Goal: Answer question/provide support: Share knowledge or assist other users

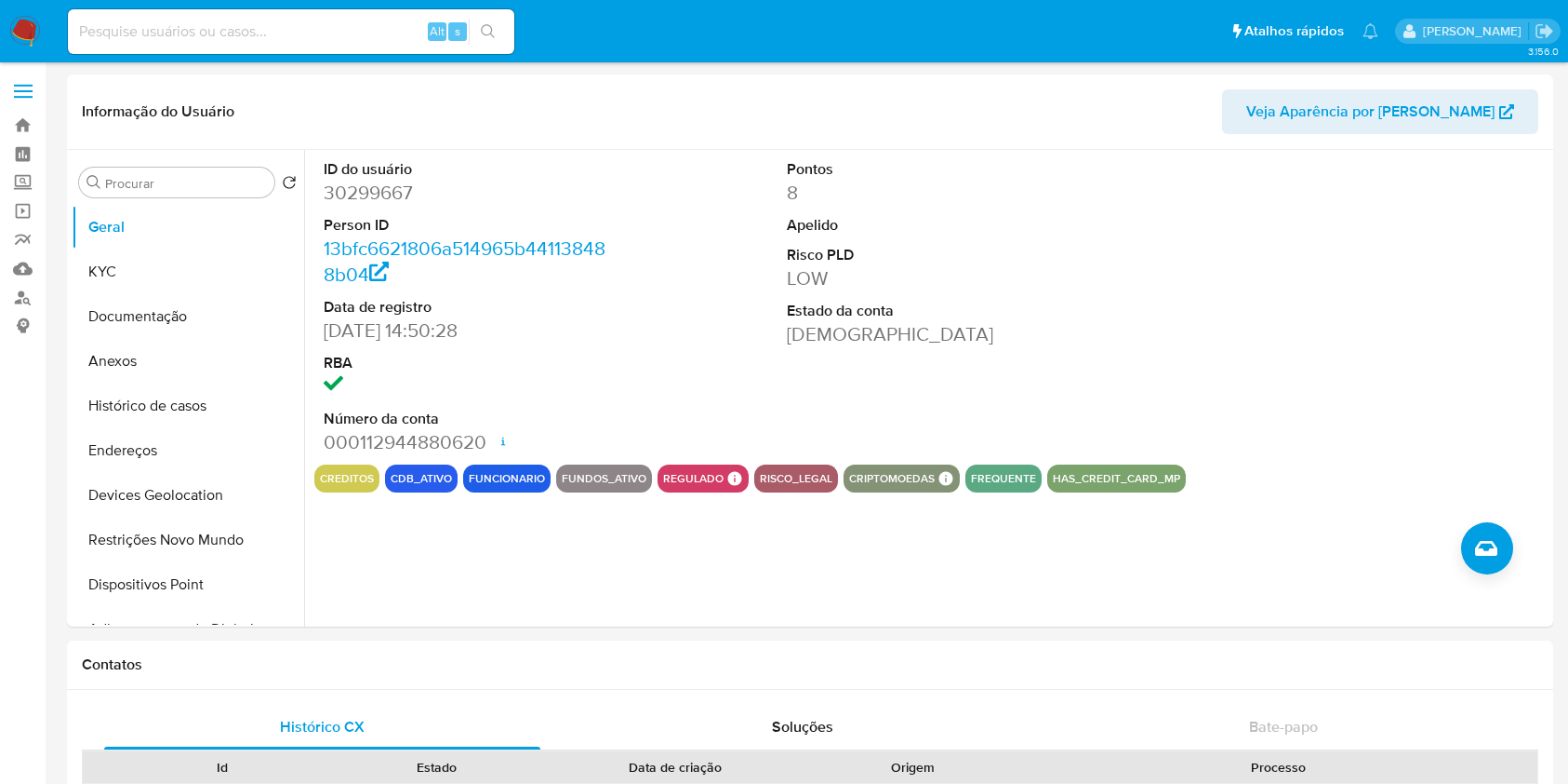
select select "10"
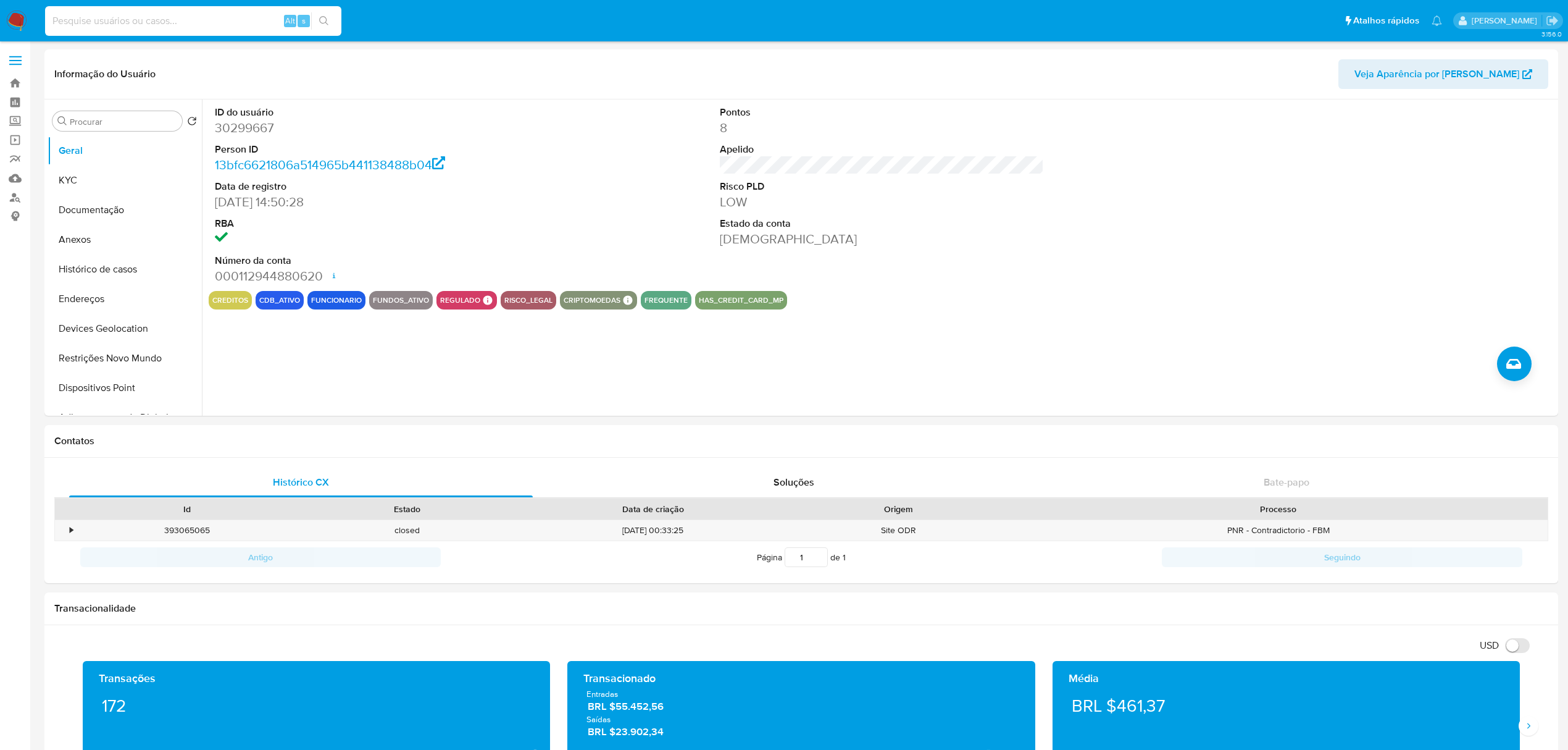
click at [161, 28] on input at bounding box center [193, 21] width 296 height 16
paste input "ABNo4F00BJLfYLTFurztL88g"
type input "ABNo4F00BJLfYLTFurztL88g"
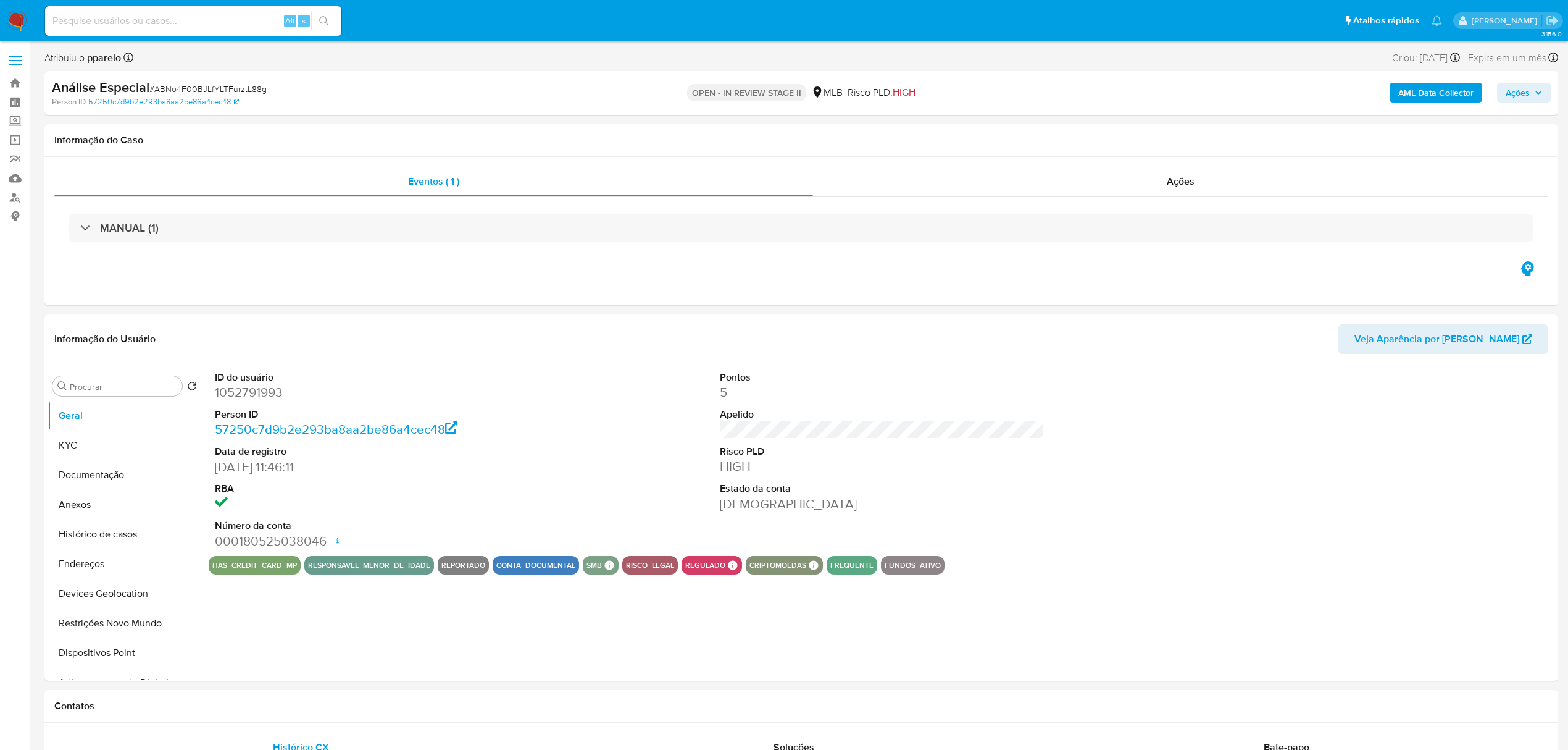
select select "10"
click at [188, 85] on span "# ABNo4F00BJLfYLTFurztL88g" at bounding box center [208, 89] width 117 height 13
click at [188, 85] on span "# ABNo4F00BJLfYLTFurztL88g" at bounding box center [208, 89] width 117 height 13
copy span "ABNo4F00BJLfYLTFurztL88g"
click at [1040, 185] on div "Ações" at bounding box center [1180, 181] width 735 height 29
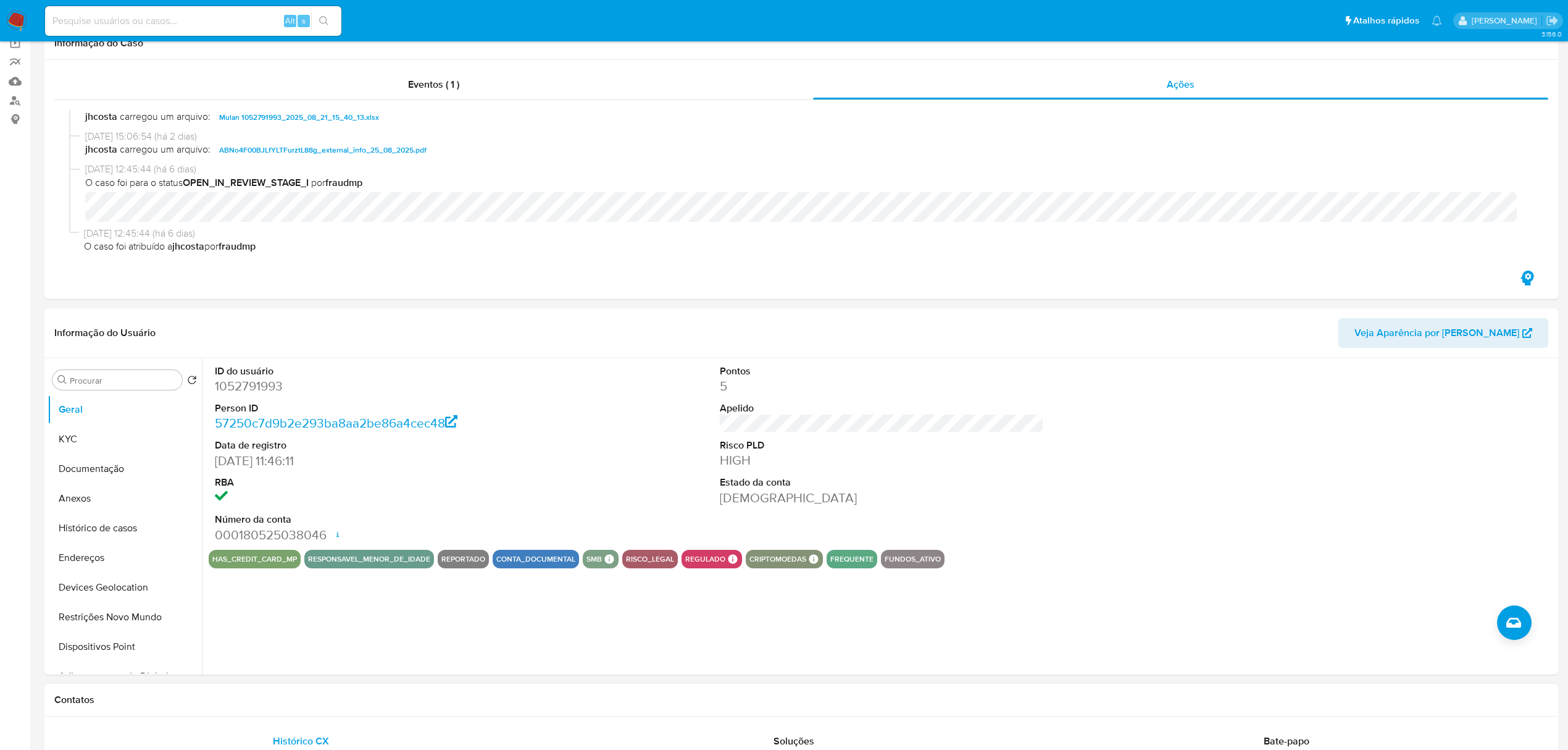
scroll to position [247, 0]
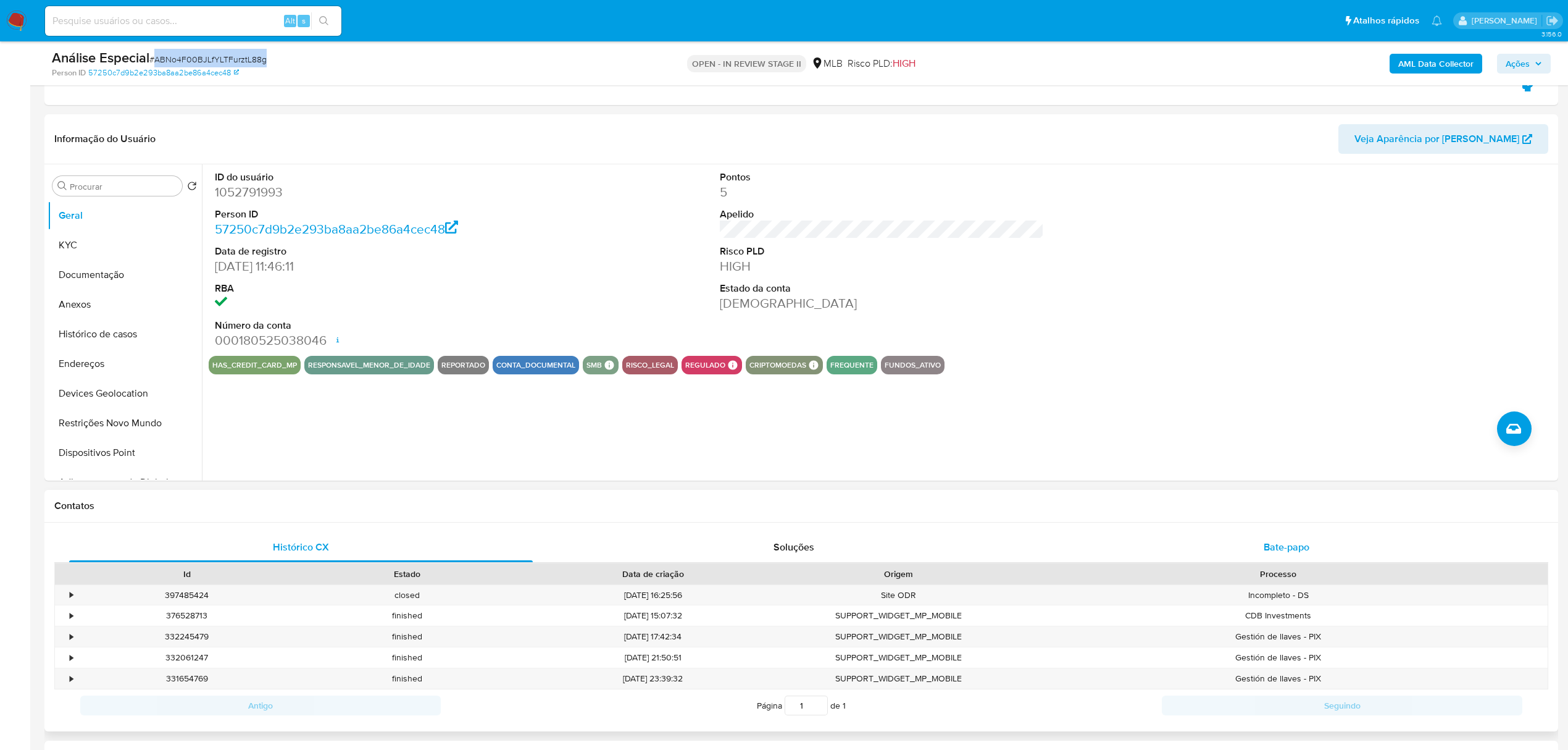
click at [1040, 520] on span "Bate-papo" at bounding box center [1286, 547] width 46 height 14
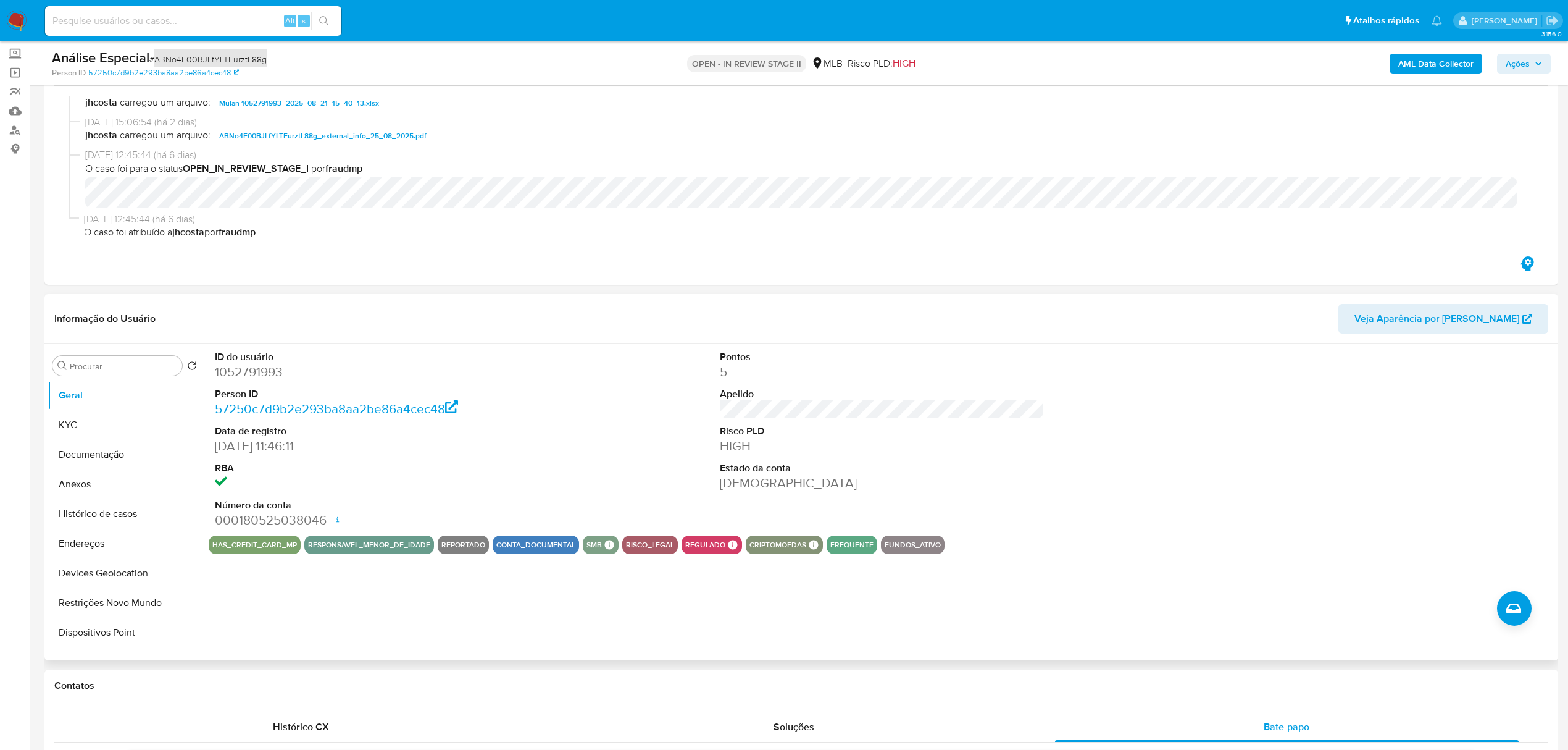
scroll to position [0, 0]
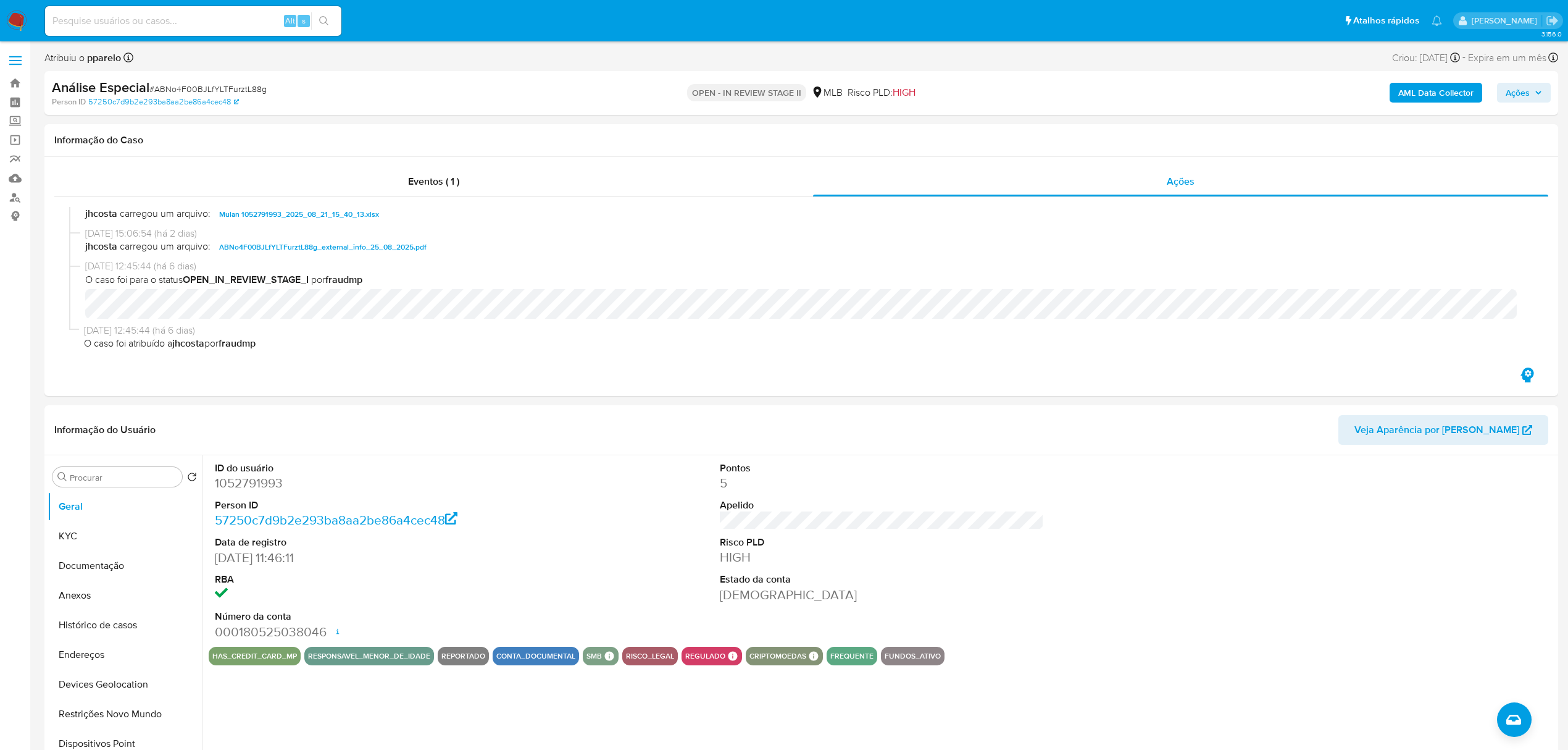
click at [191, 13] on input at bounding box center [193, 21] width 296 height 16
paste input "czjv0XcwM15j8IDAVYxktC3V"
type input "czjv0XcwM15j8IDAVYxktC3V"
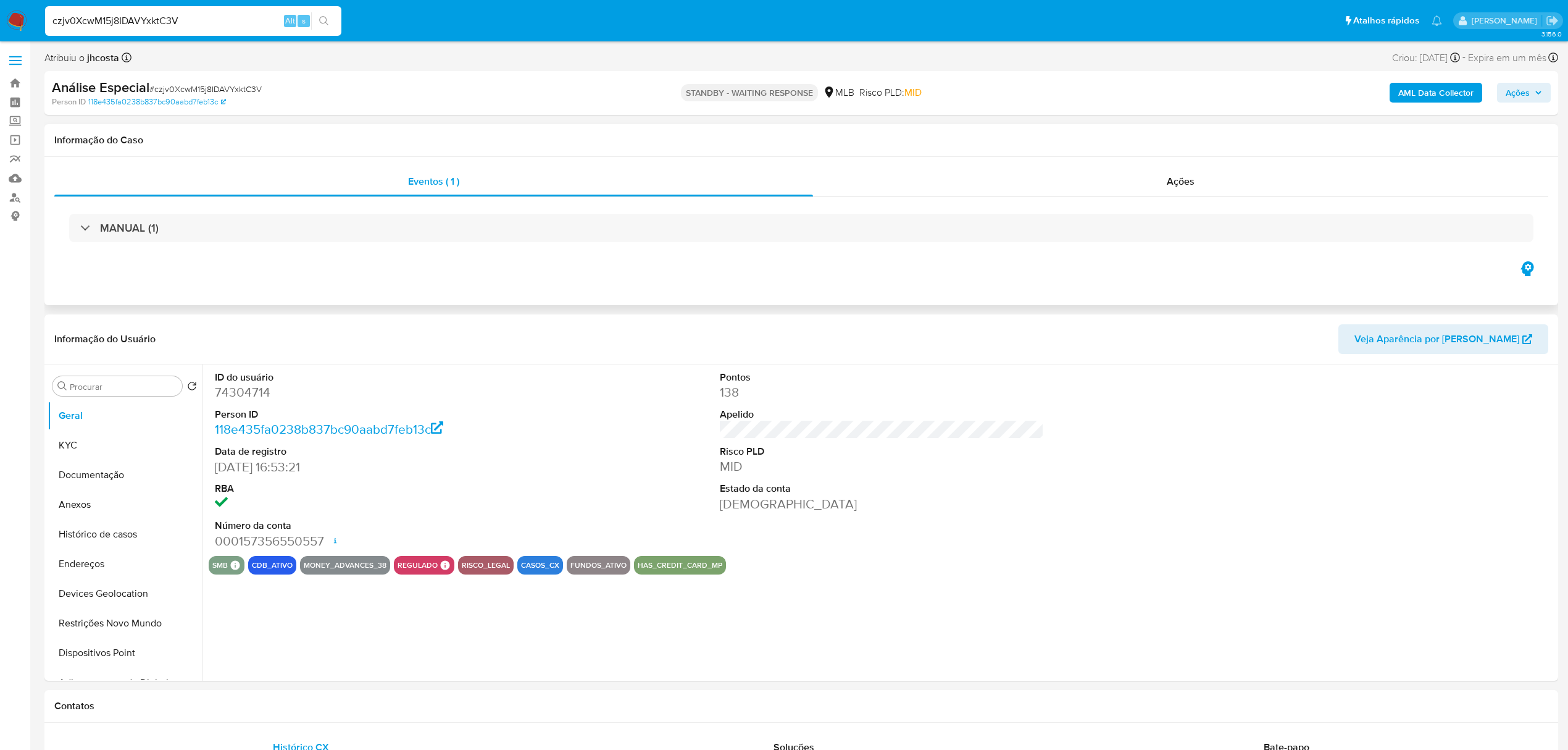
select select "10"
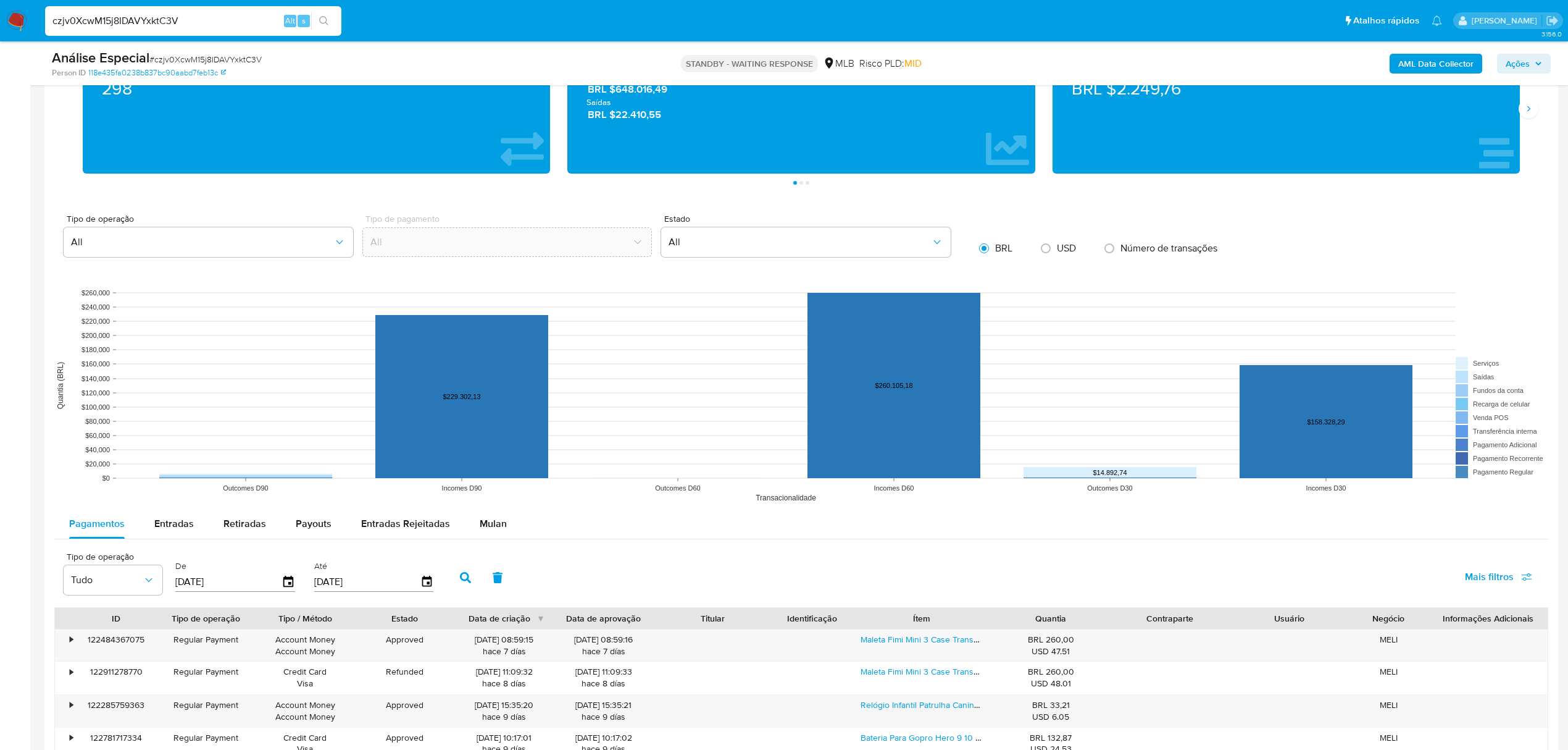
scroll to position [1070, 0]
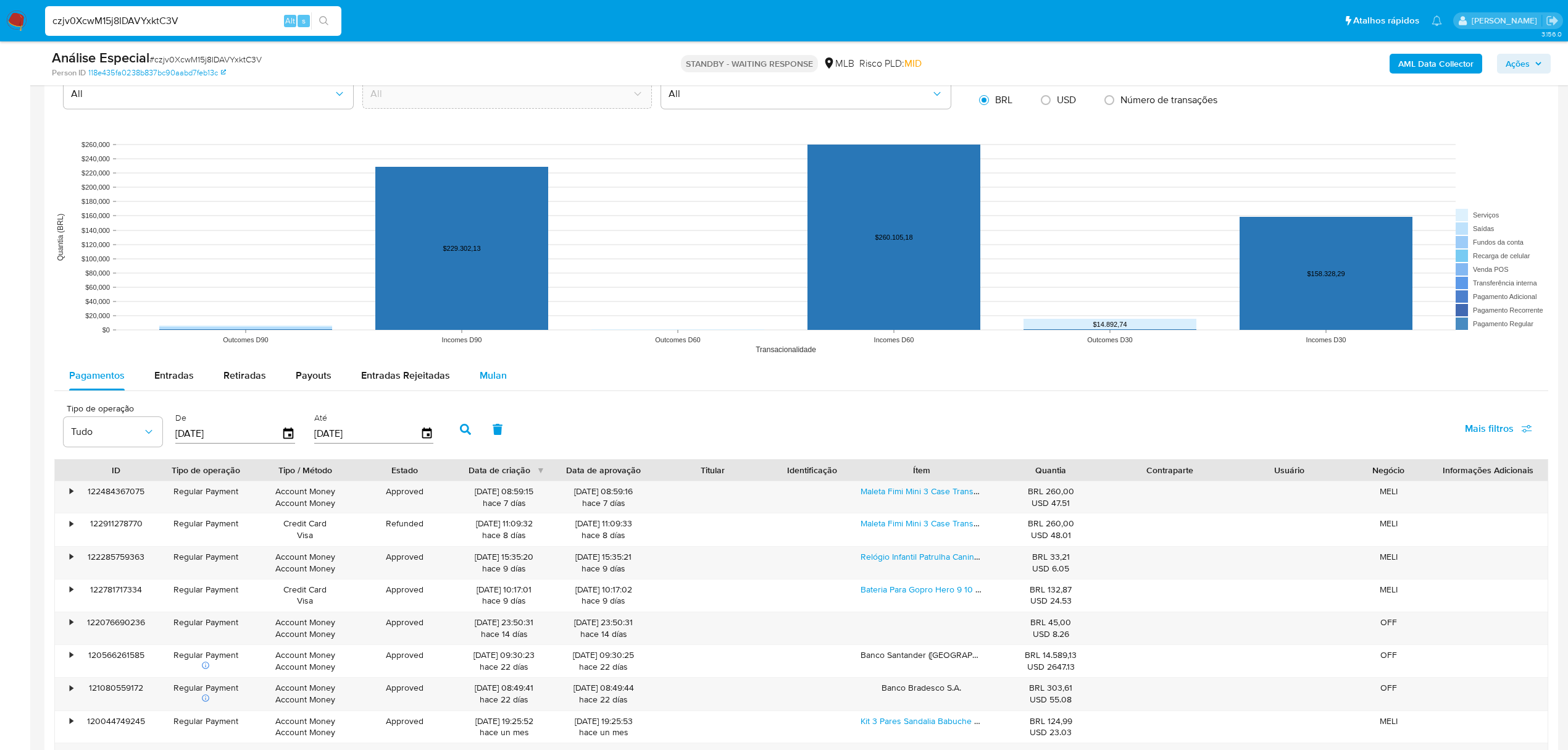
click at [487, 370] on span "Mulan" at bounding box center [493, 375] width 27 height 14
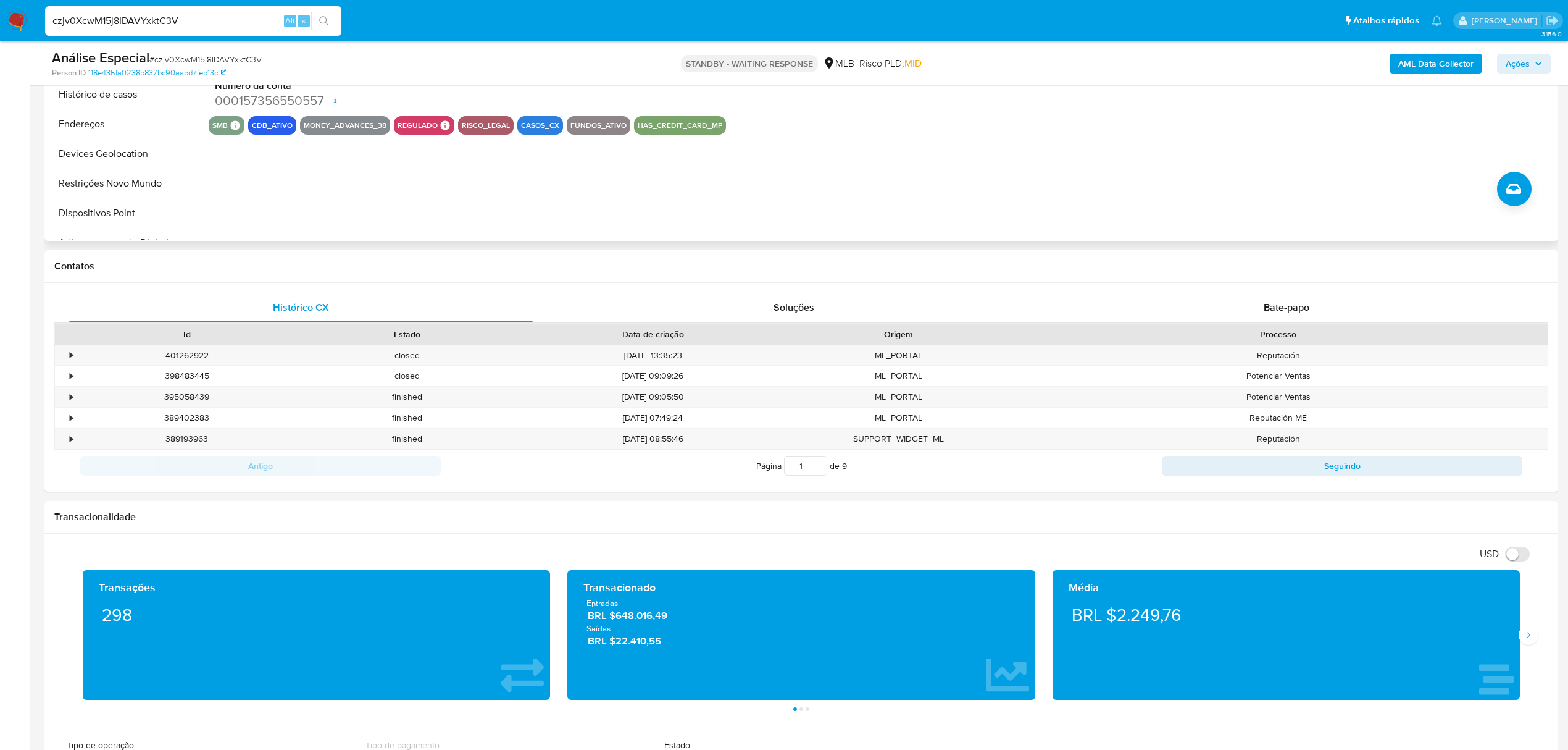
scroll to position [247, 0]
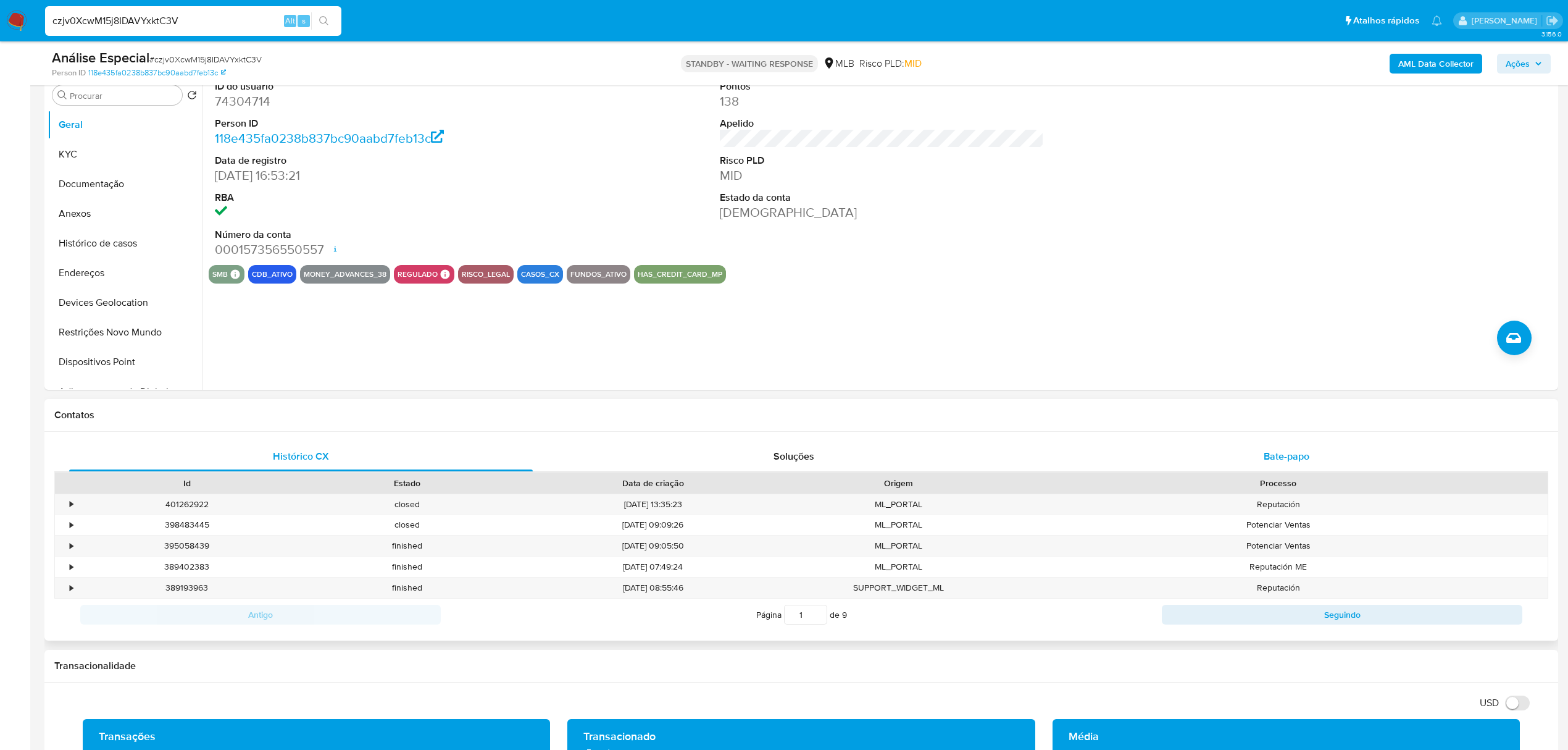
click at [1040, 453] on span "Bate-papo" at bounding box center [1286, 456] width 46 height 14
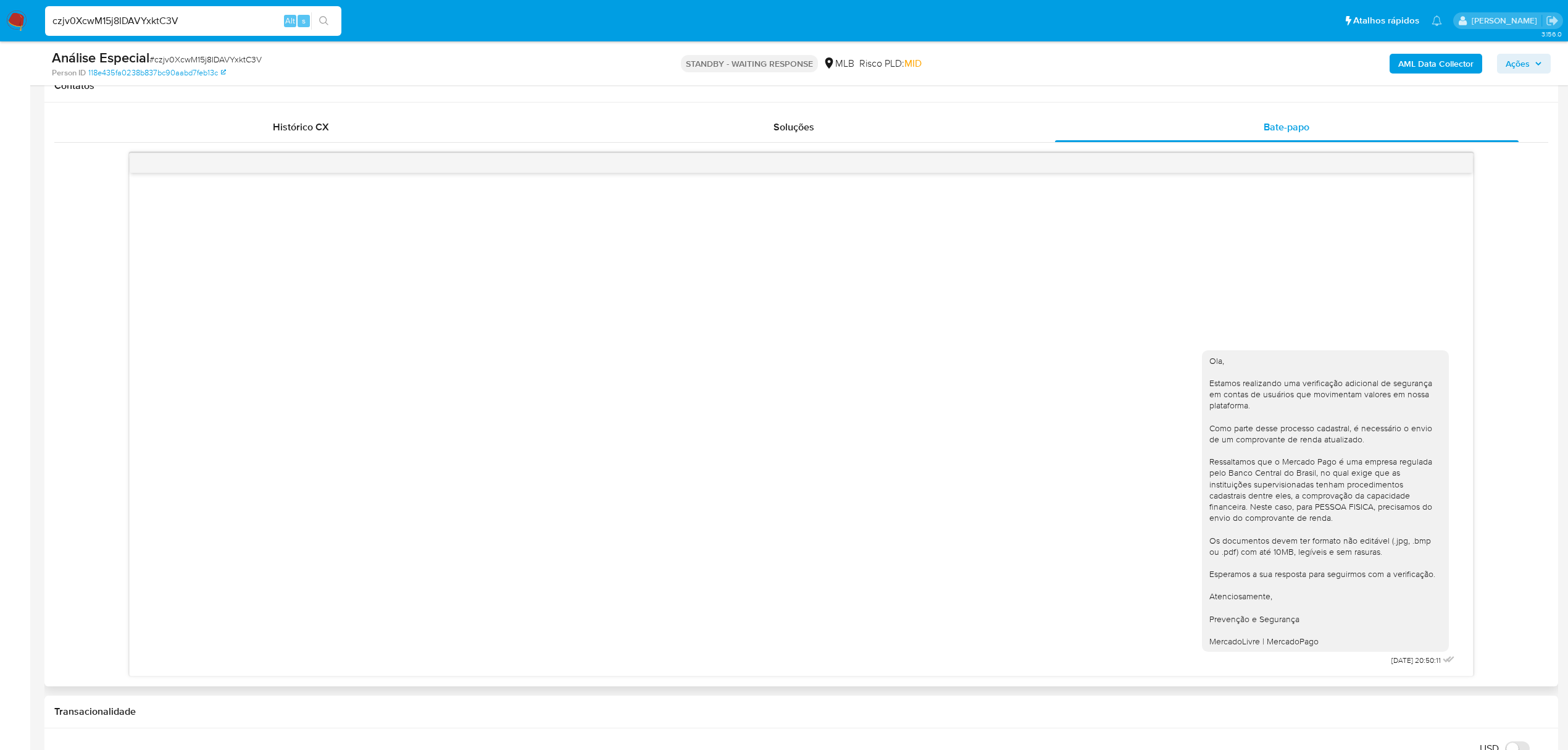
scroll to position [823, 0]
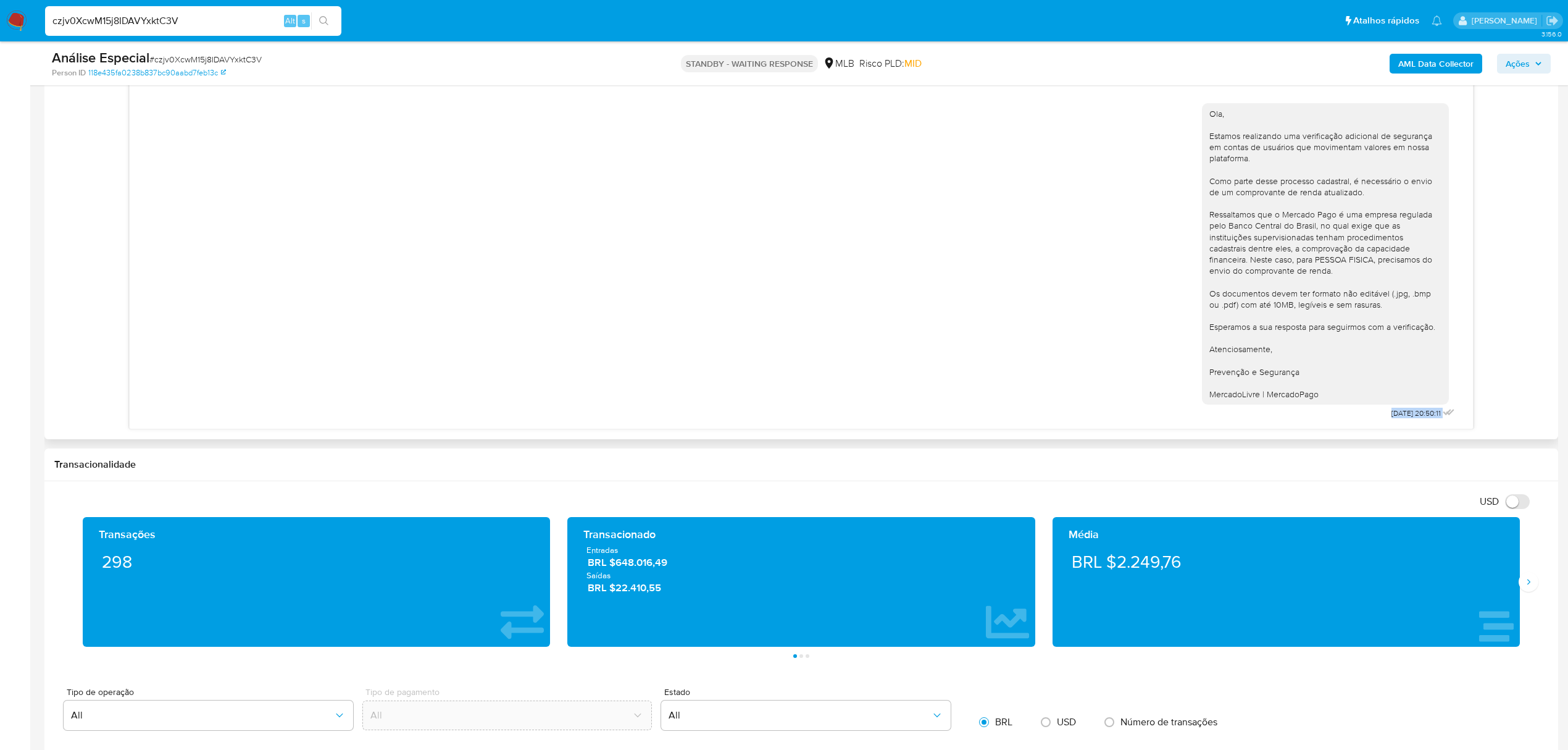
drag, startPoint x: 1418, startPoint y: 419, endPoint x: 1458, endPoint y: 420, distance: 40.0
click at [1040, 420] on div "Ola, Estamos realizando uma verificação adicional de segurança em contas de usu…" at bounding box center [801, 259] width 1343 height 340
click at [1040, 422] on div "25/08/2025 20:50:11" at bounding box center [1424, 414] width 66 height 18
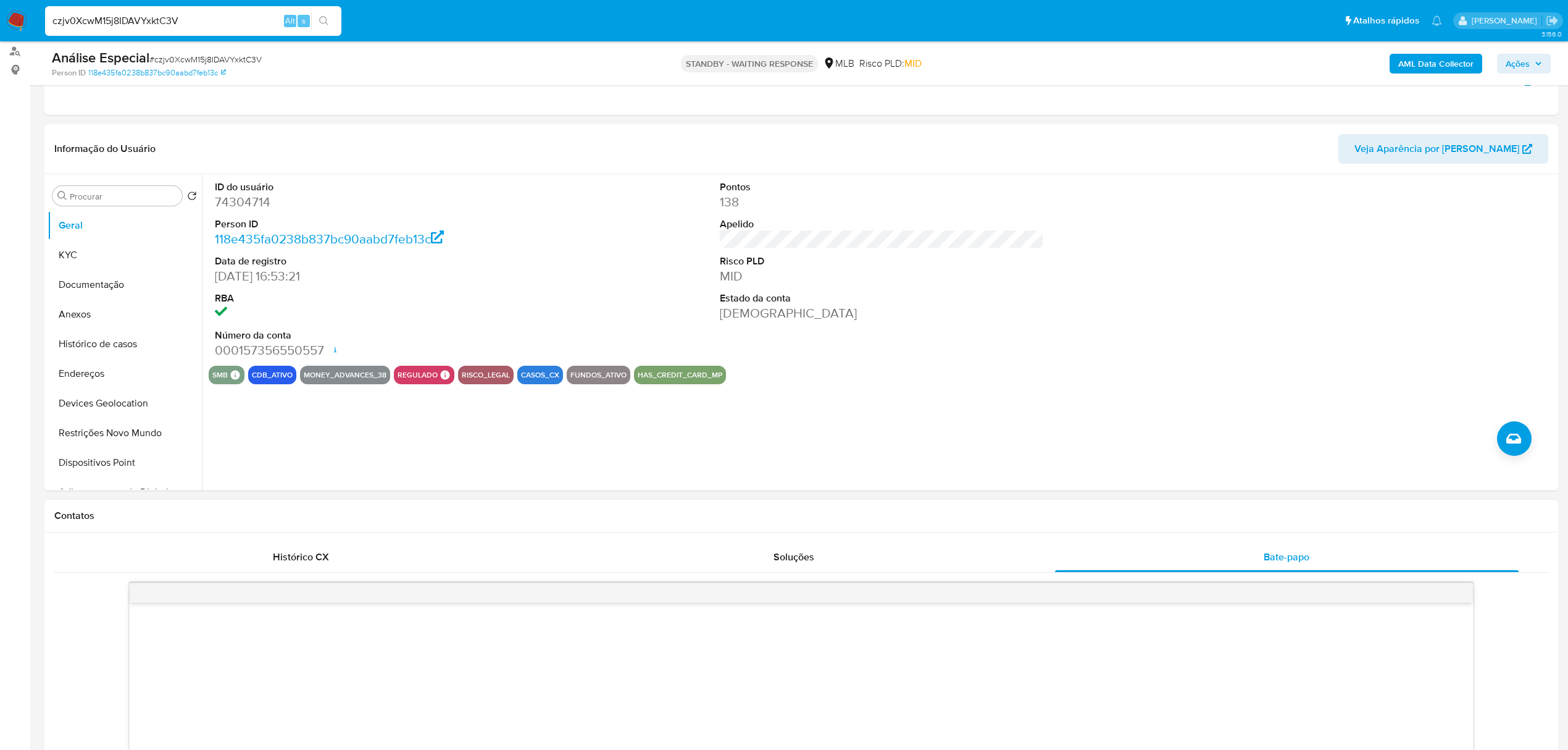
scroll to position [0, 0]
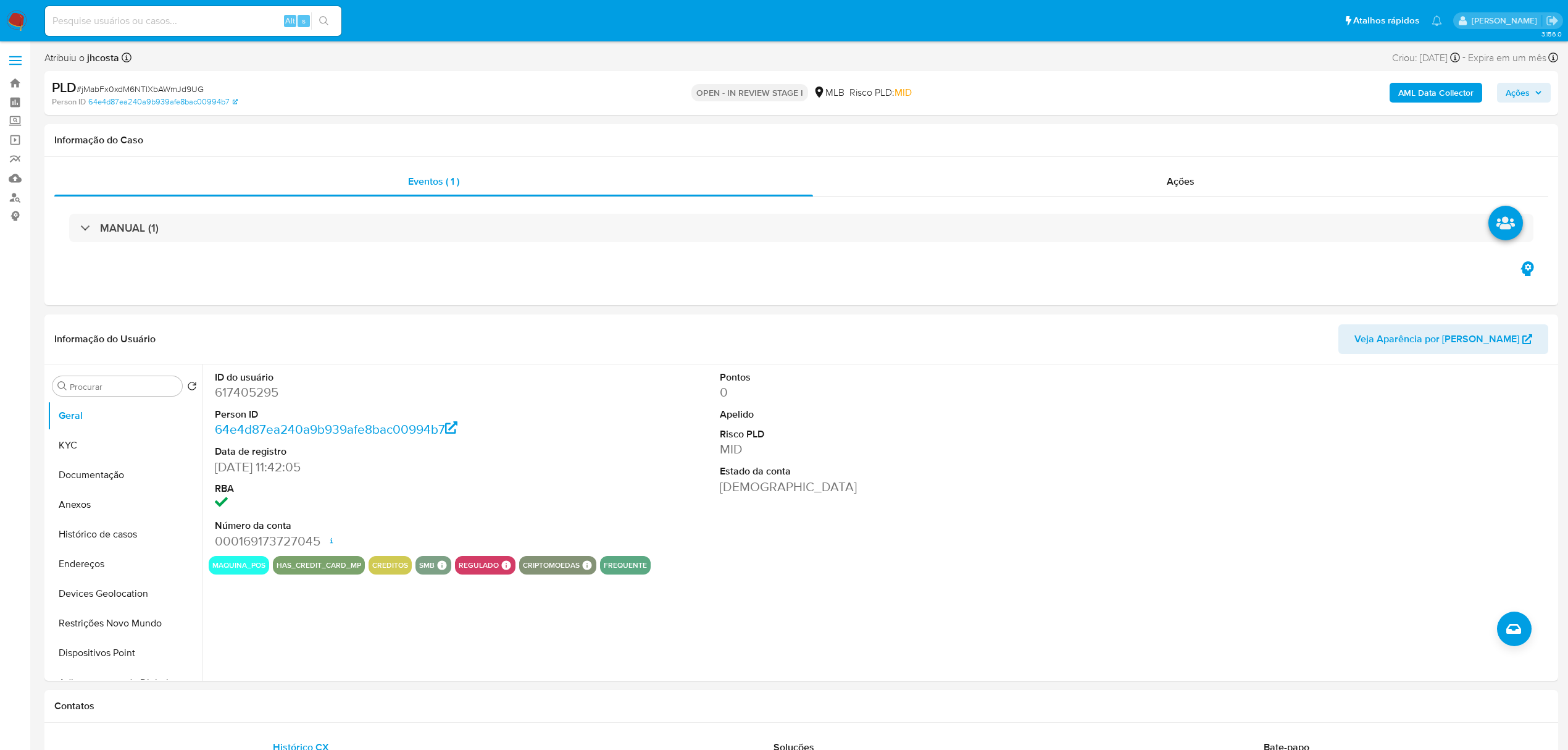
select select "10"
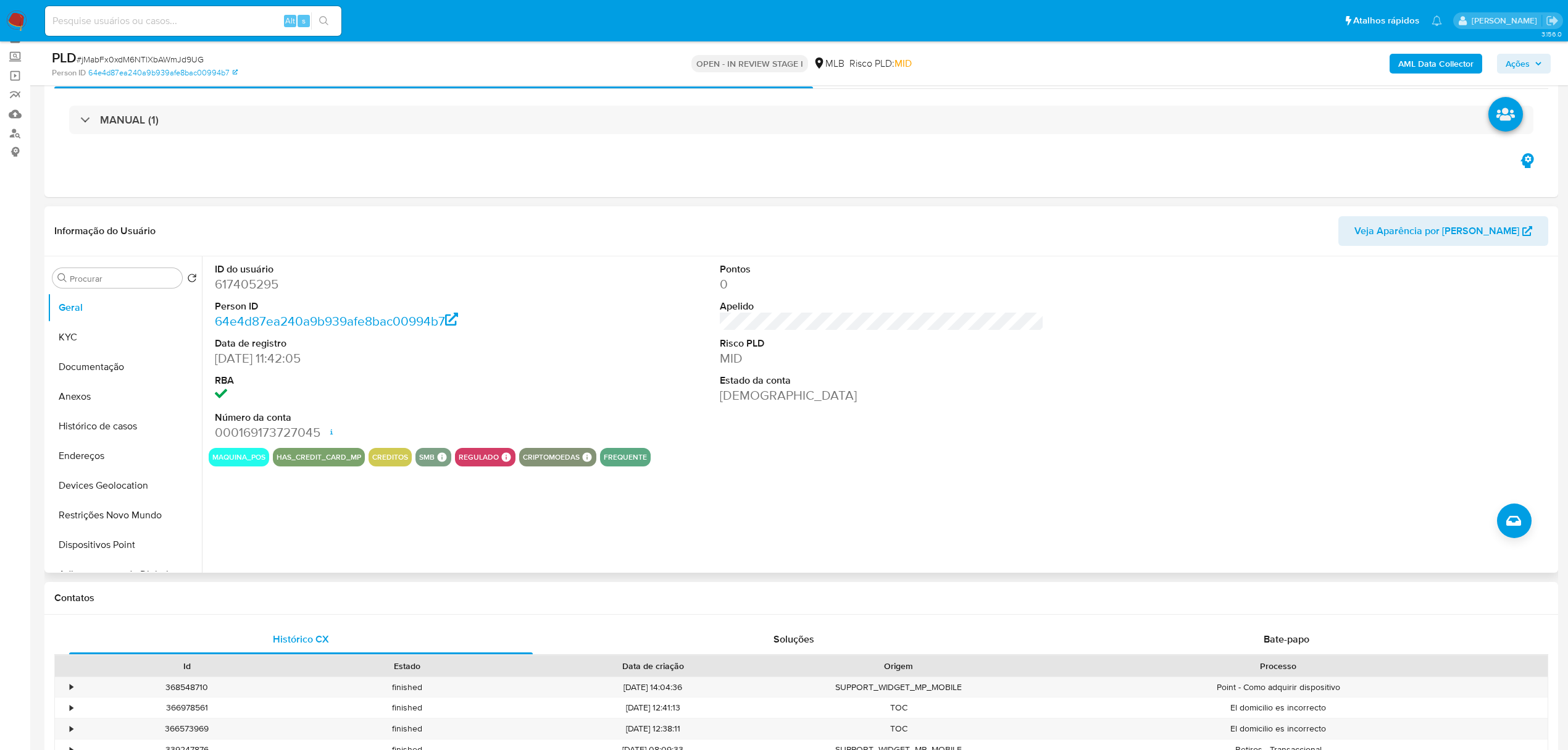
scroll to position [82, 0]
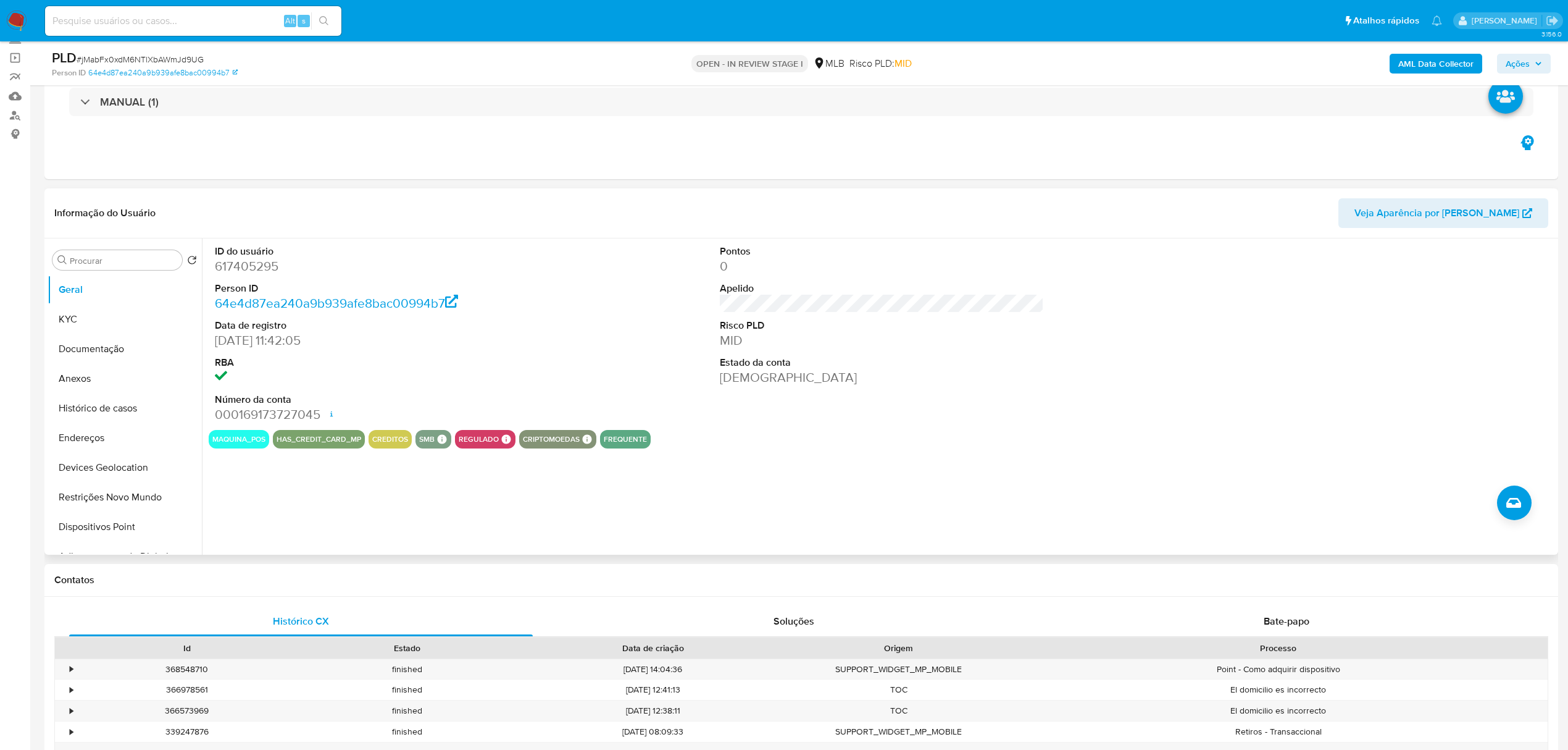
click at [217, 265] on dd "617405295" at bounding box center [376, 266] width 324 height 18
copy dd "617405295"
click at [240, 265] on dd "617405295" at bounding box center [376, 266] width 324 height 18
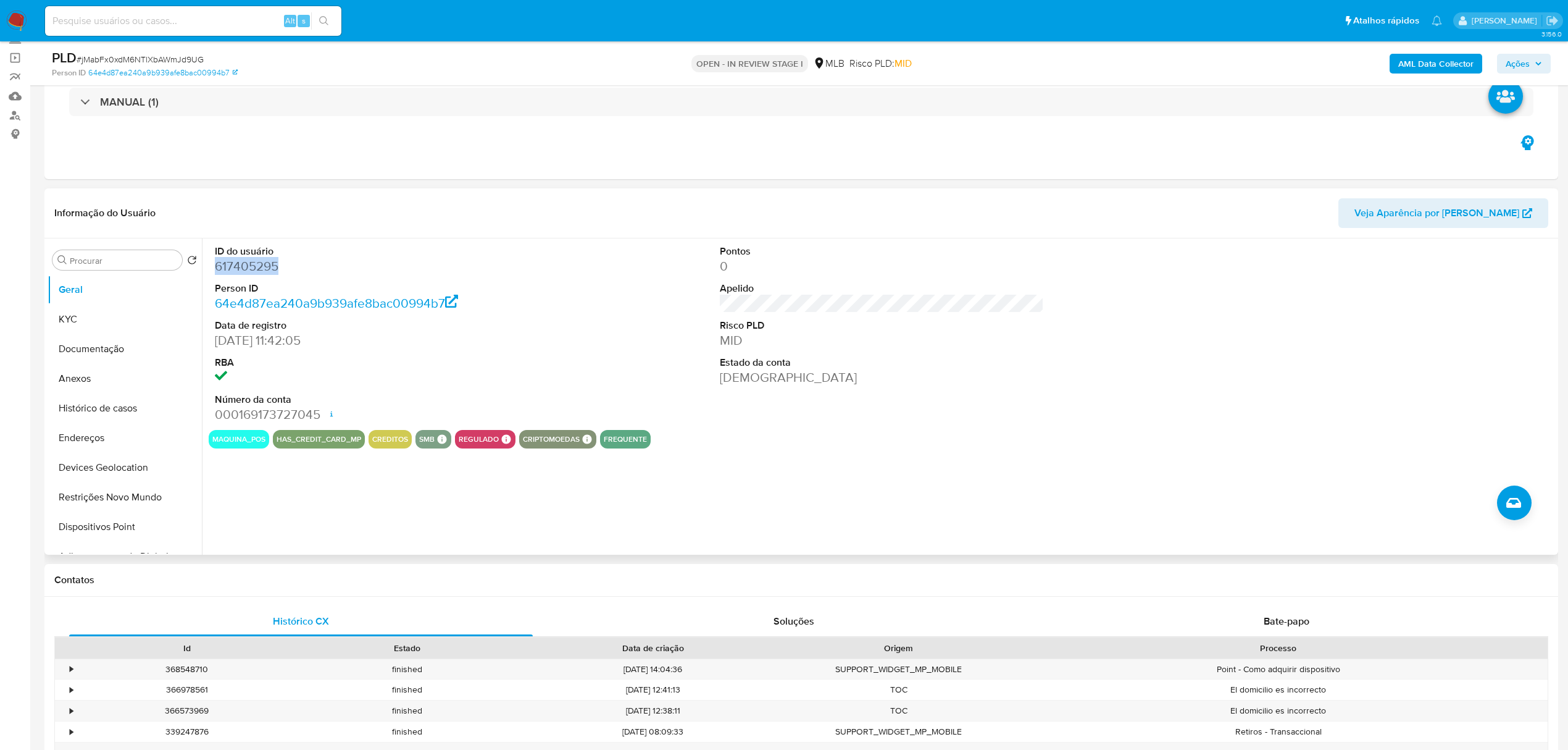
click at [248, 264] on dd "617405295" at bounding box center [376, 266] width 324 height 18
click at [627, 341] on div "ID do usuário 617405295 Person ID 64e4d87ea240a9b939afe8bac00994b7 Data de regi…" at bounding box center [882, 334] width 1346 height 191
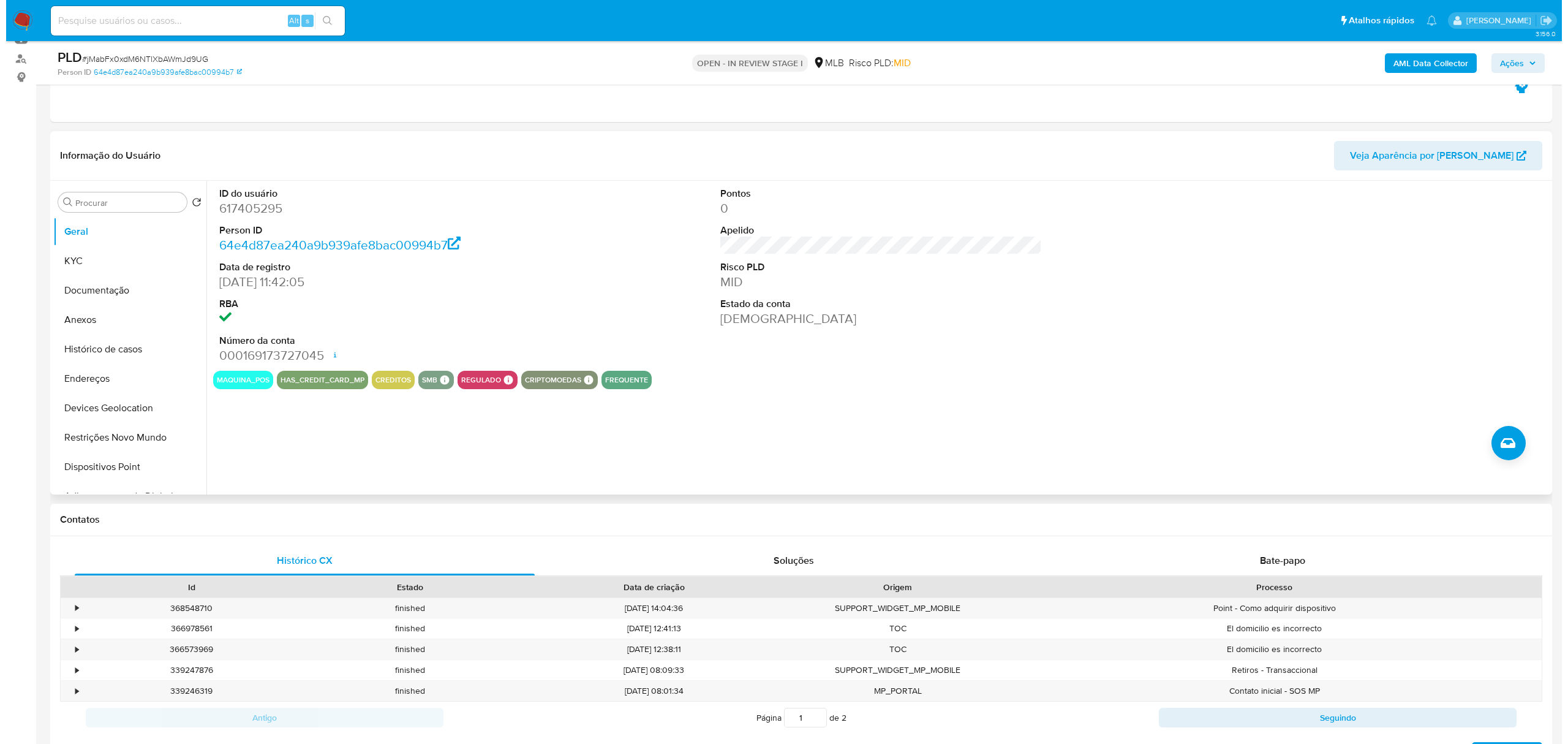
scroll to position [163, 0]
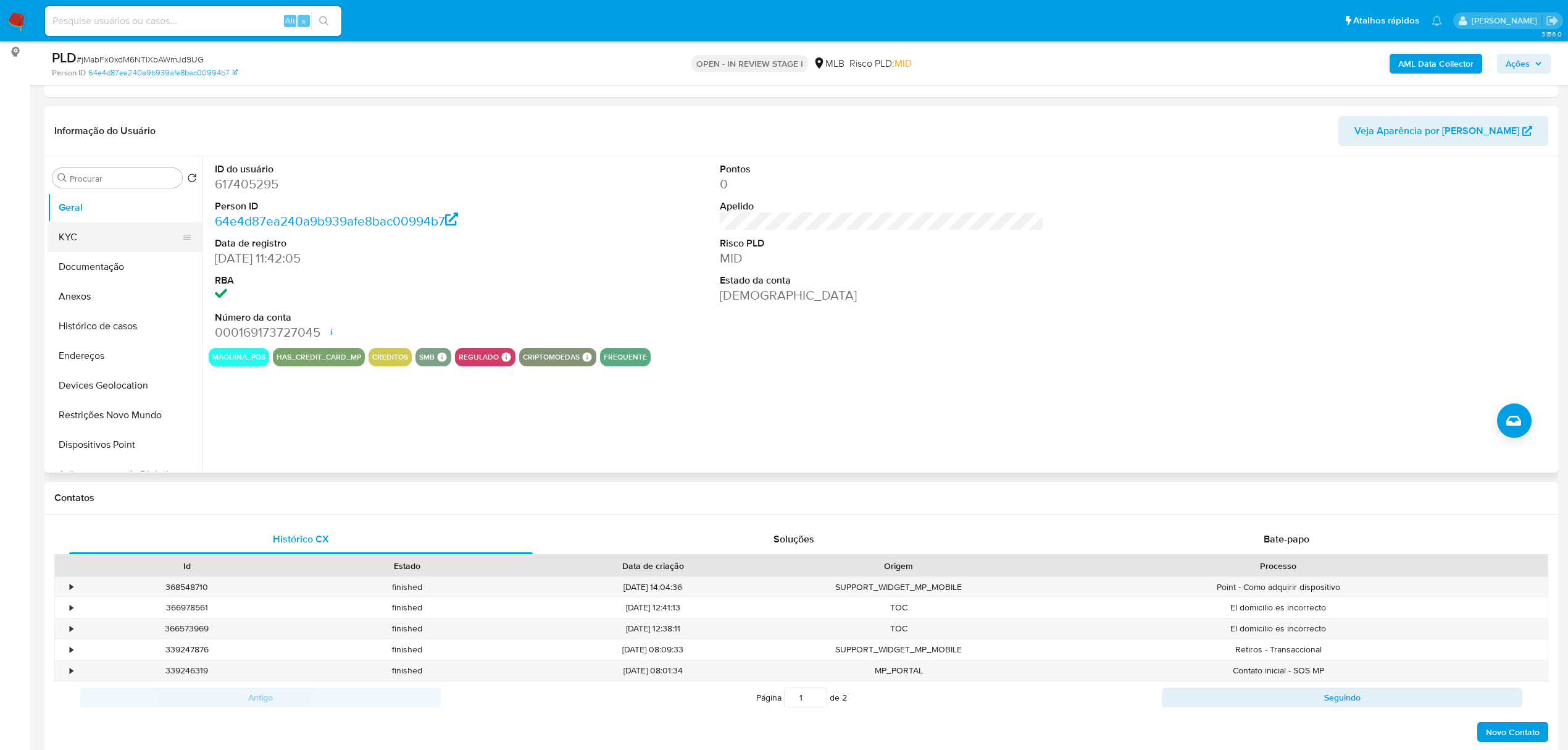
click at [80, 245] on button "KYC" at bounding box center [120, 237] width 144 height 29
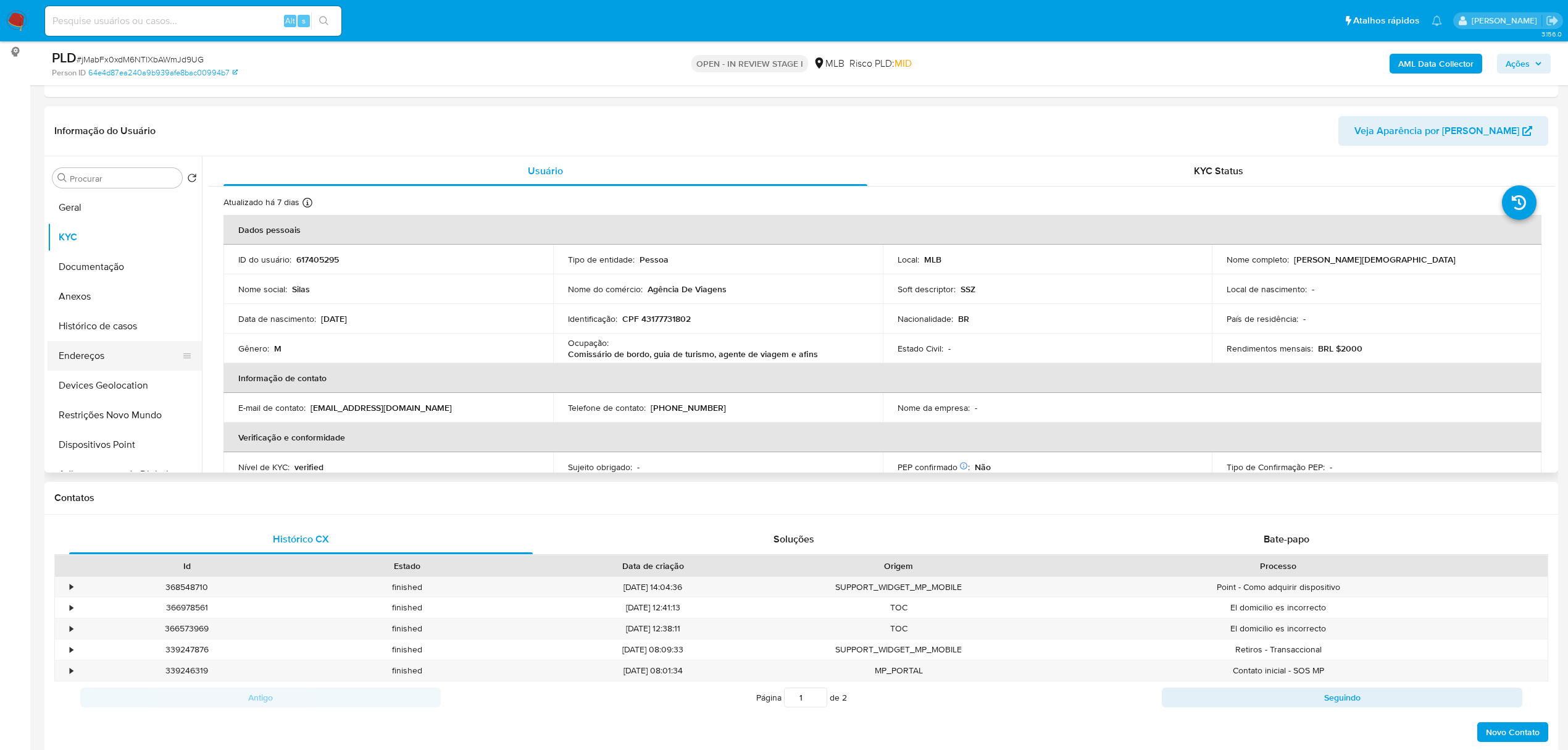
click at [124, 356] on button "Endereços" at bounding box center [120, 355] width 144 height 29
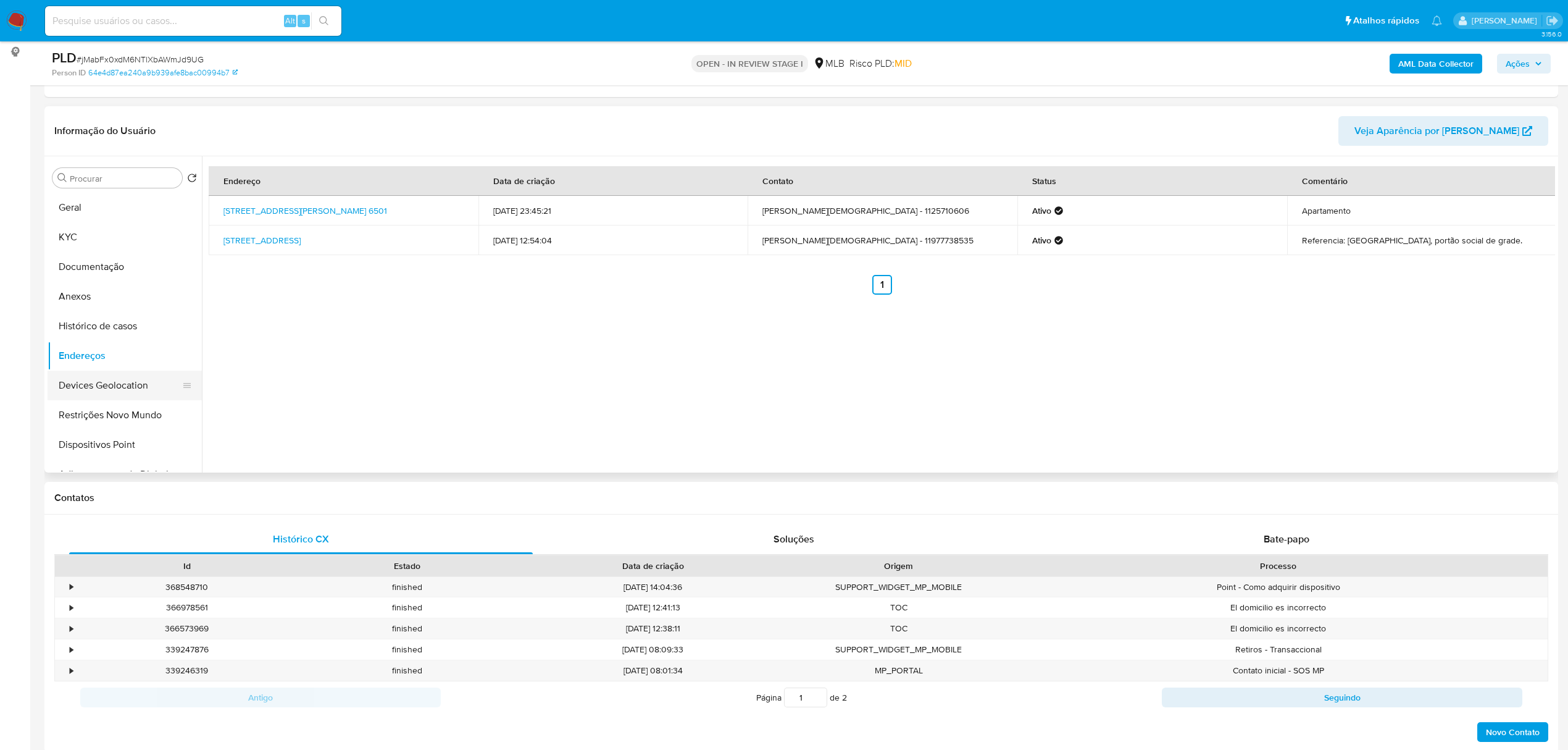
click at [119, 389] on button "Devices Geolocation" at bounding box center [120, 385] width 144 height 29
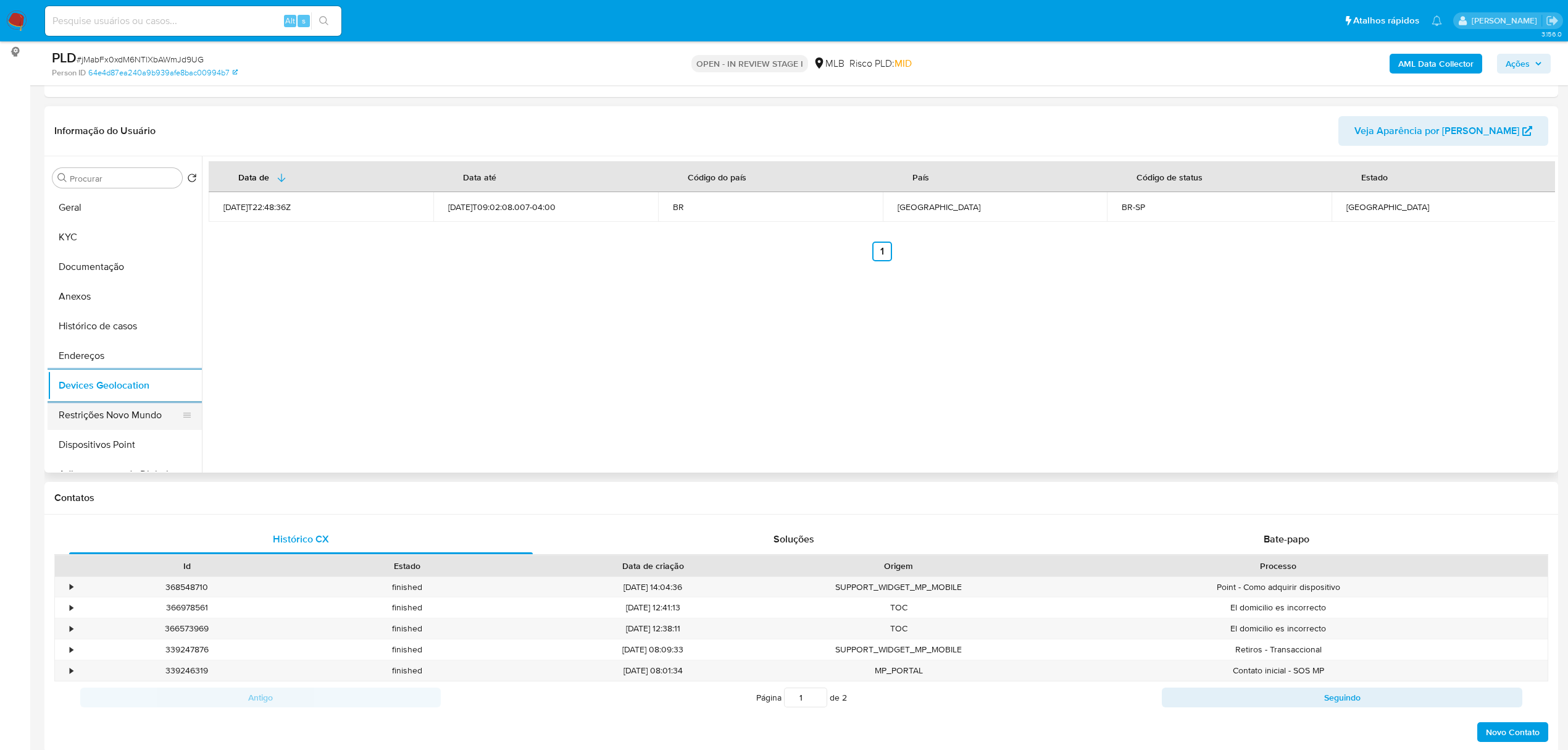
click at [139, 415] on button "Restrições Novo Mundo" at bounding box center [120, 415] width 144 height 29
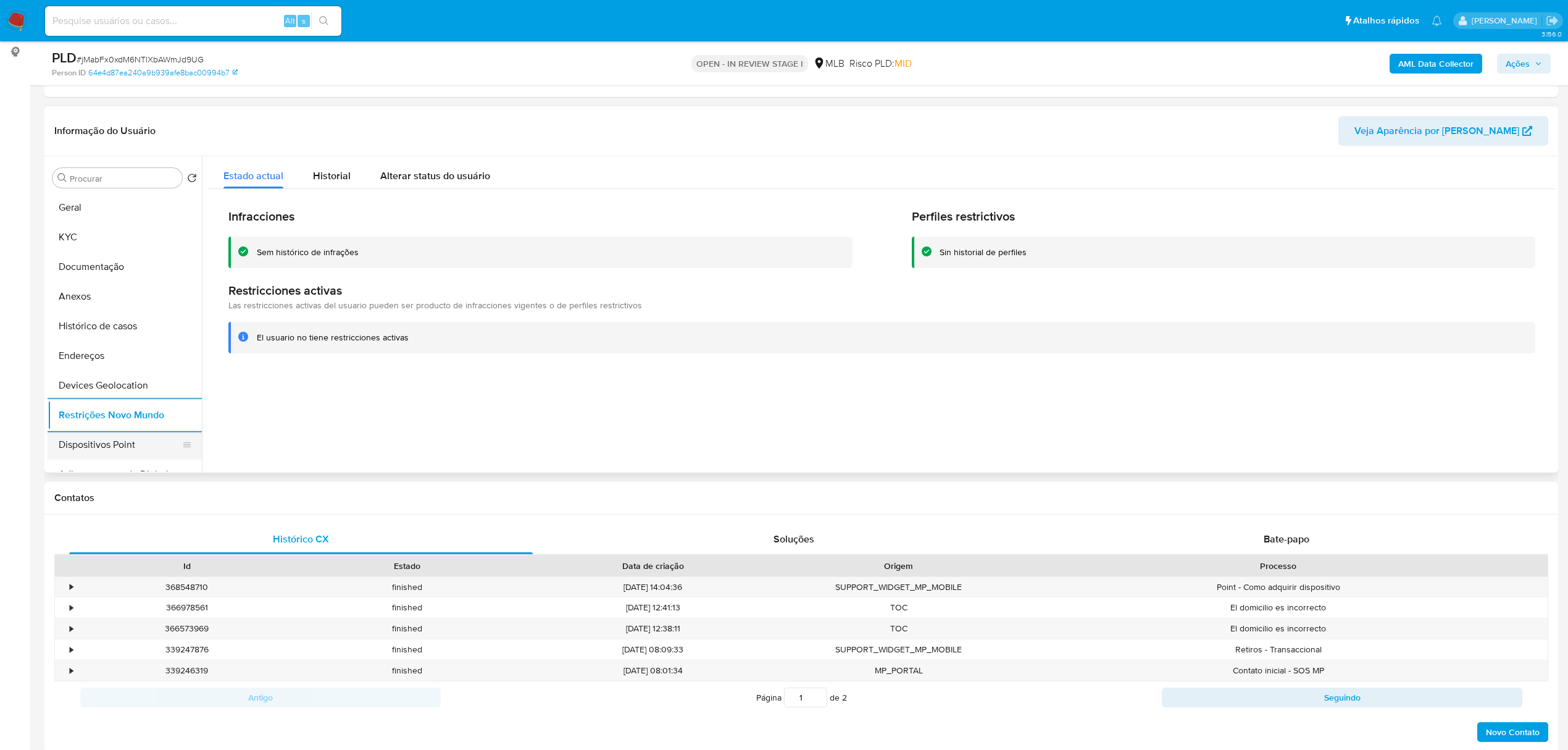
click at [125, 430] on button "Dispositivos Point" at bounding box center [120, 444] width 144 height 29
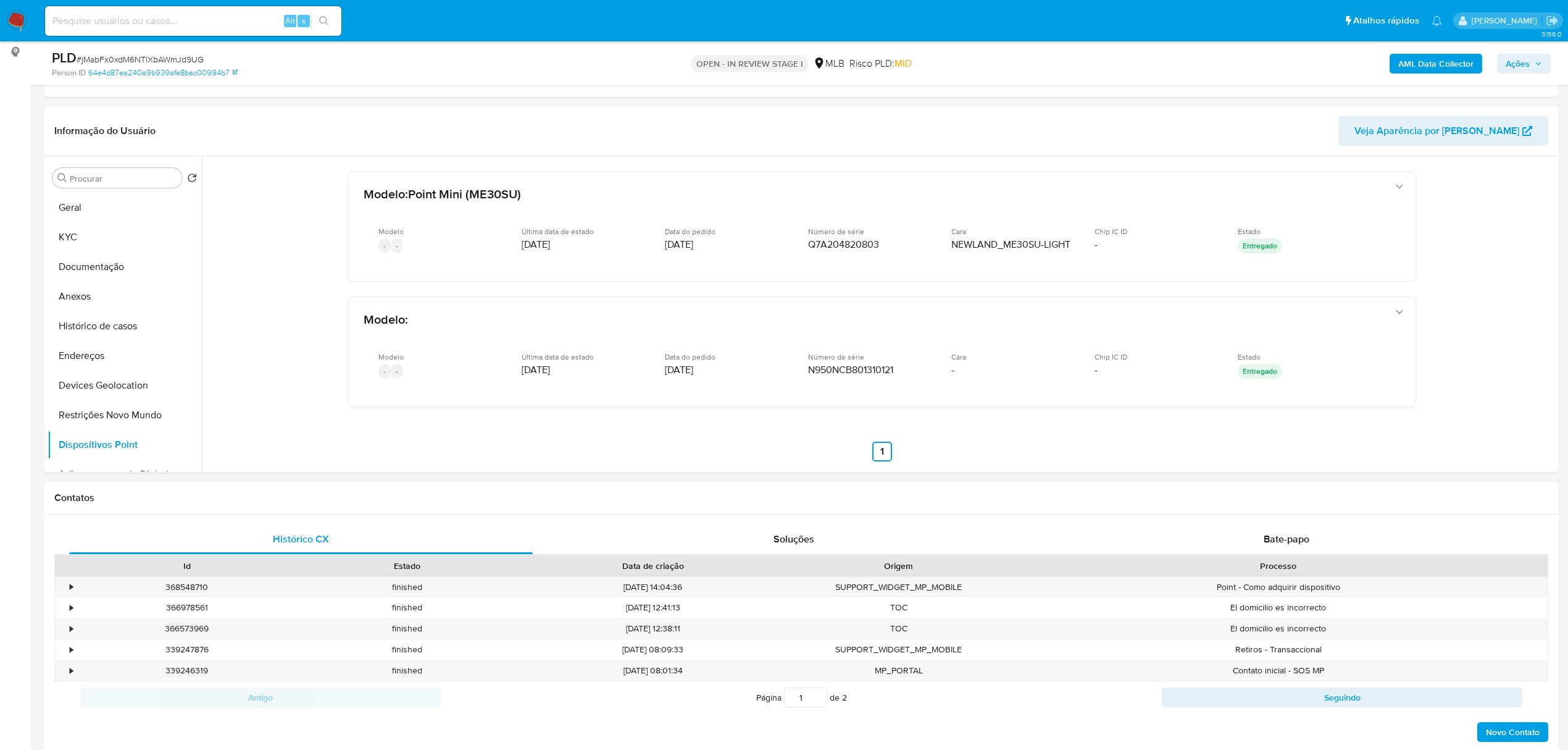
click at [1417, 65] on b "AML Data Collector" at bounding box center [1436, 63] width 75 height 19
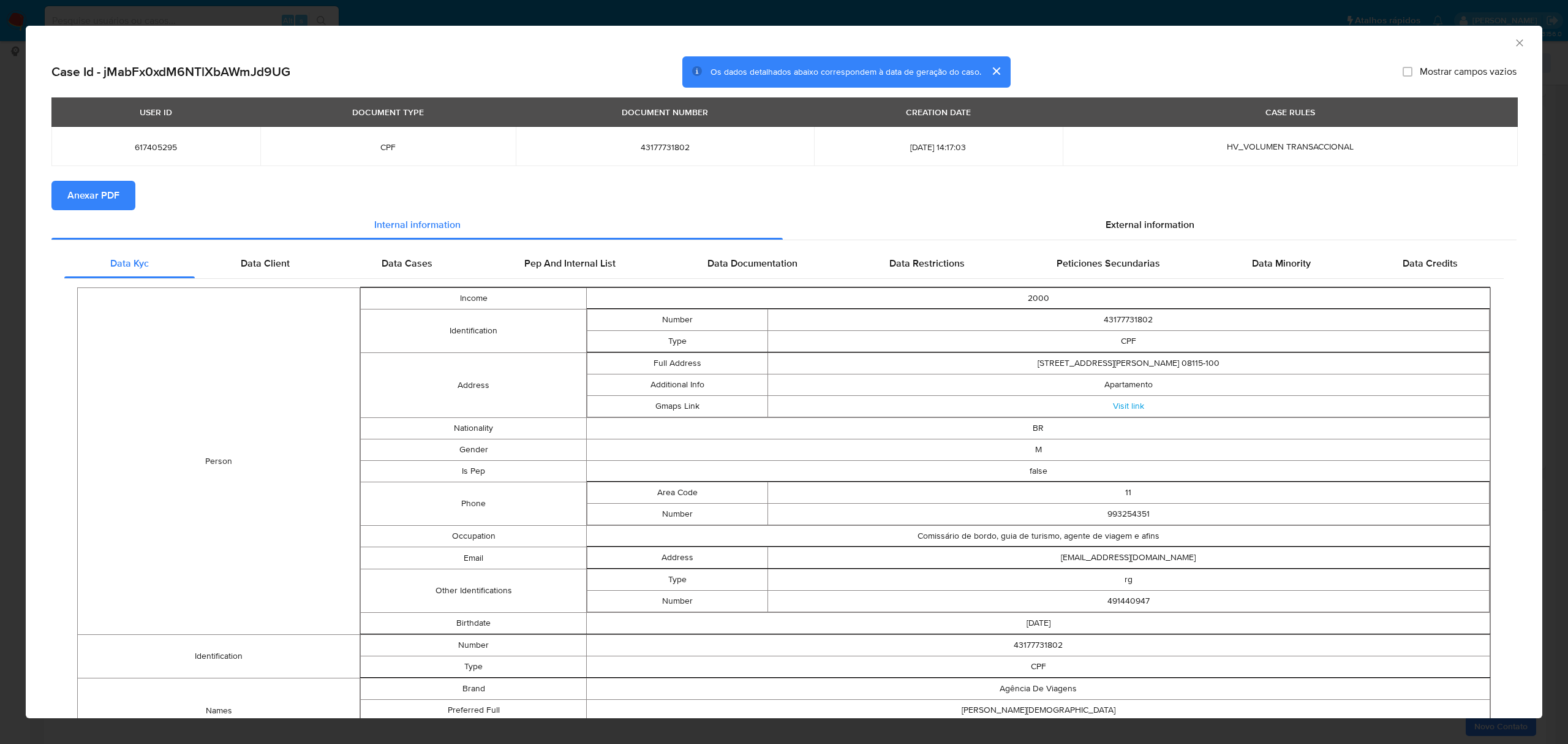
click at [98, 196] on span "Anexar PDF" at bounding box center [93, 195] width 52 height 27
click at [1138, 224] on span "External information" at bounding box center [1150, 227] width 89 height 14
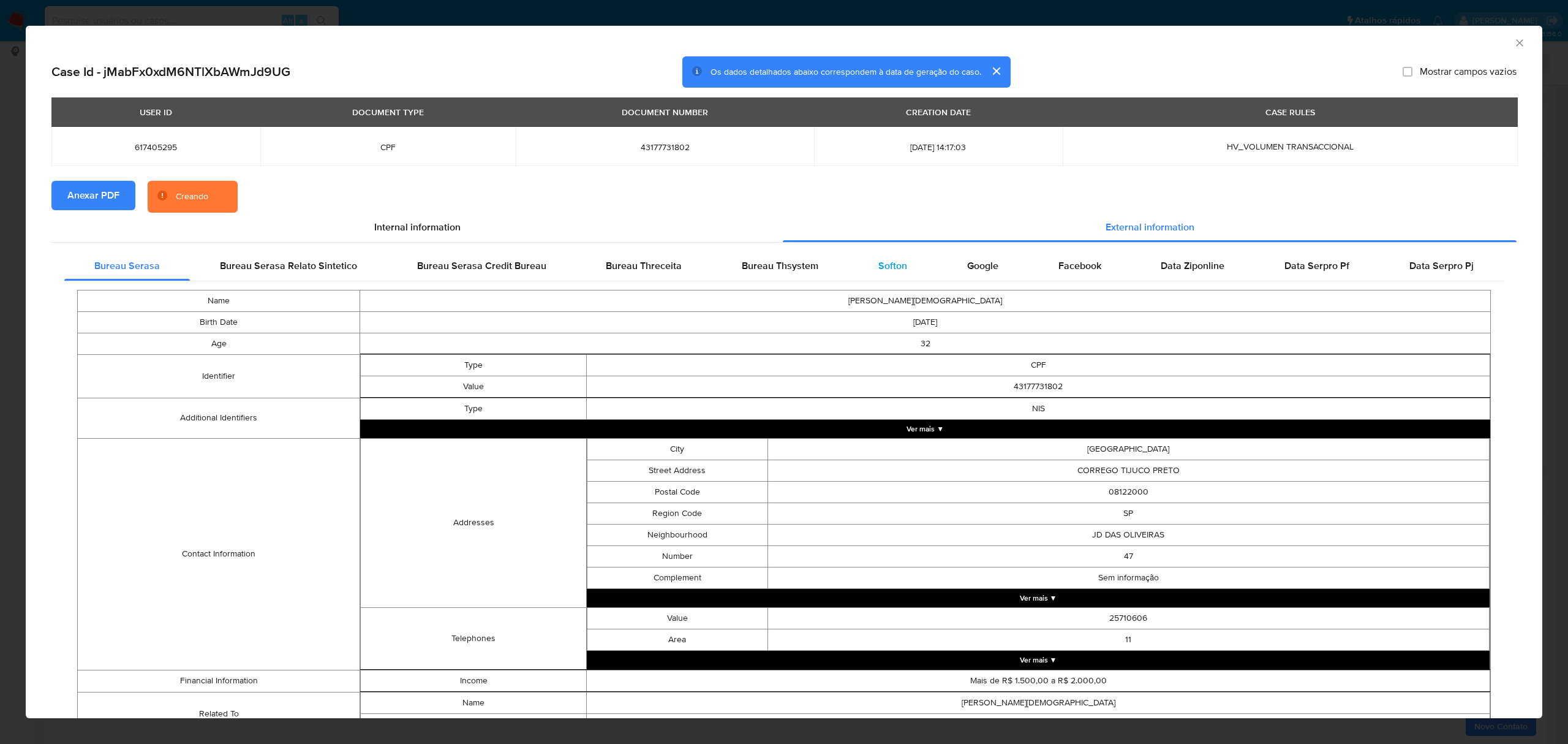
click at [878, 268] on span "Softon" at bounding box center [893, 265] width 29 height 14
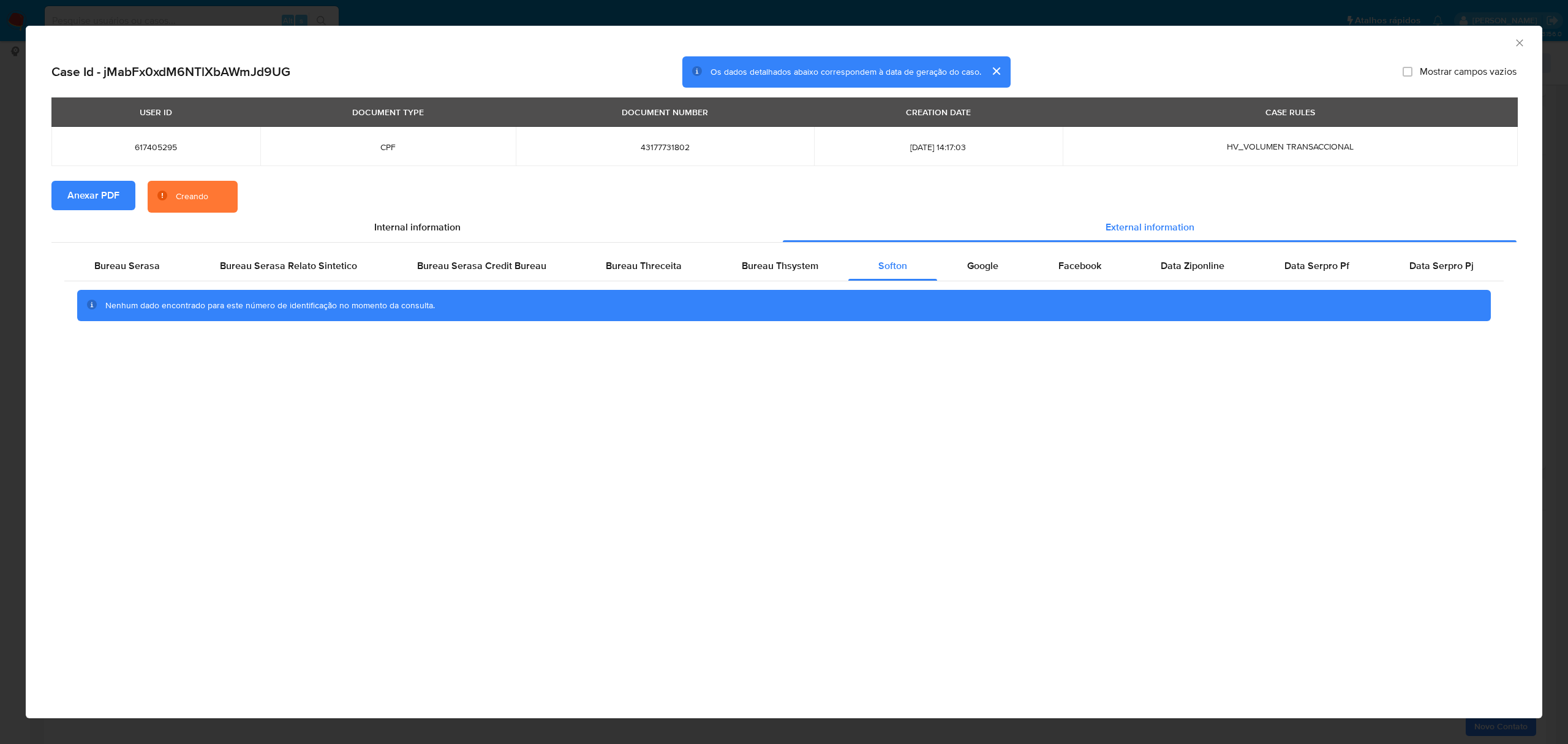
click at [833, 17] on div "AML Data Collector Case Id - jMabFx0xdM6NTlXbAWmJd9UG Os dados detalhados abaix…" at bounding box center [784, 372] width 1568 height 744
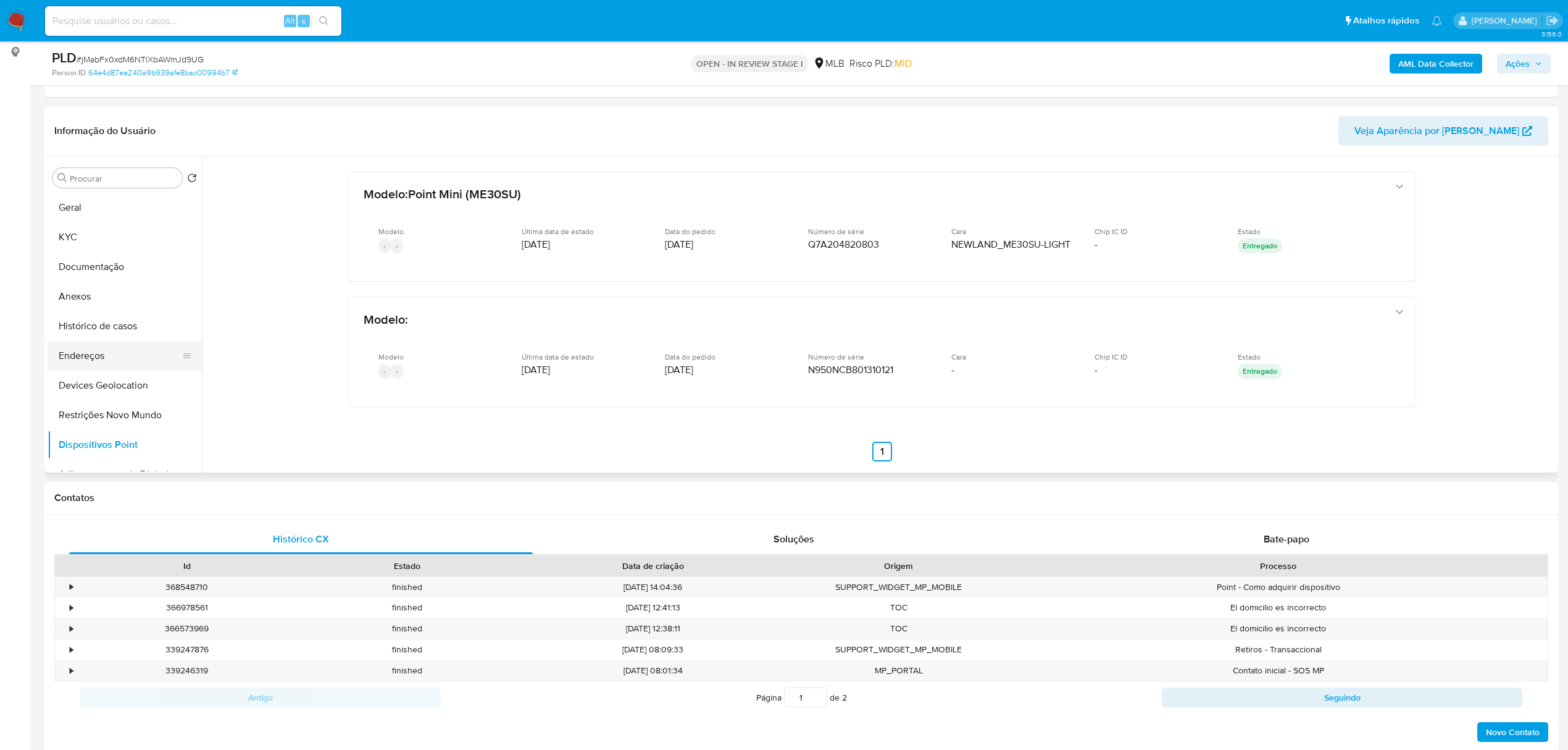
click at [111, 351] on button "Endereços" at bounding box center [120, 355] width 144 height 29
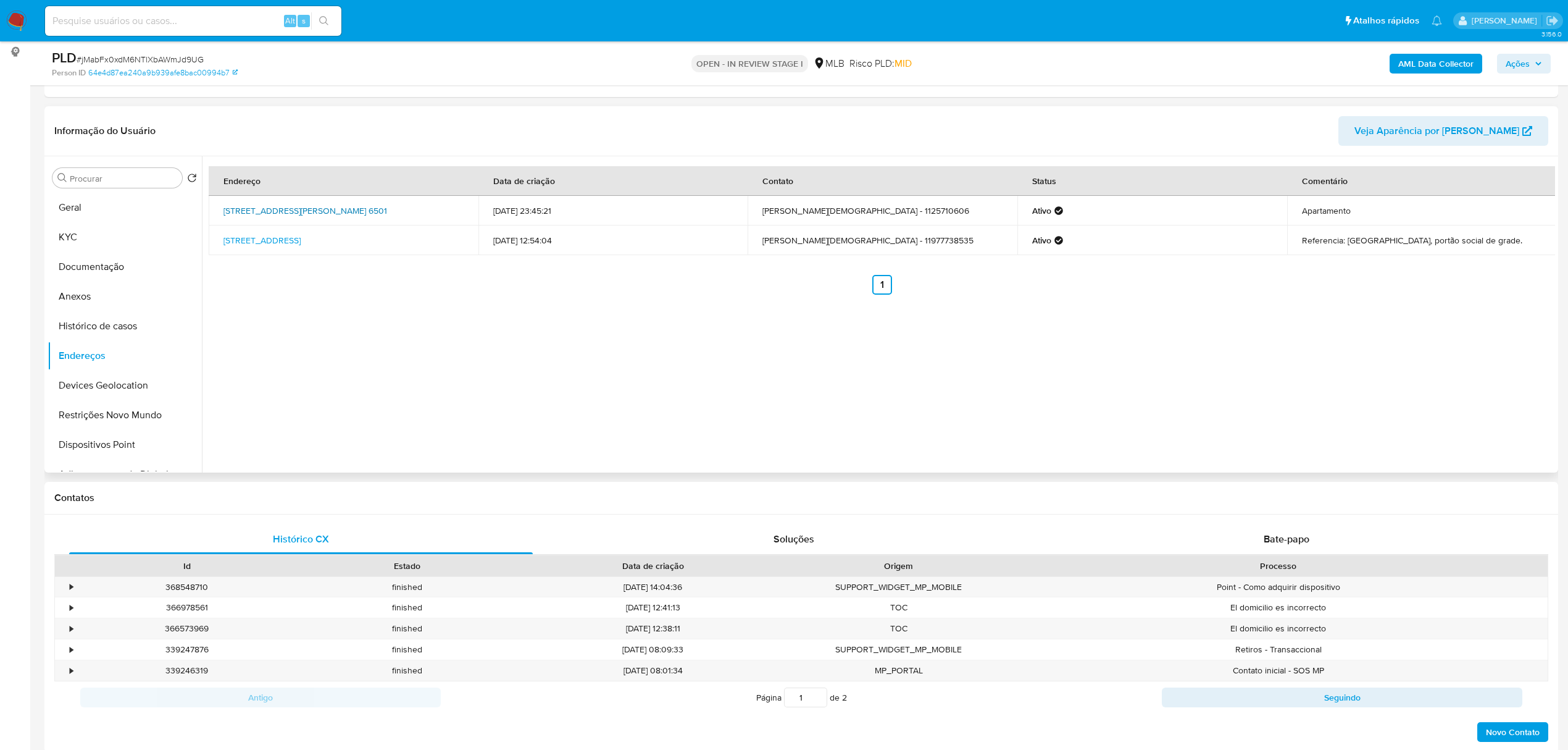
drag, startPoint x: 215, startPoint y: 203, endPoint x: 450, endPoint y: 206, distance: 235.0
click at [450, 206] on td "Avenida Marechal Tito 6501, São Paulo, São Paulo, 08115100, Brasil 6501" at bounding box center [344, 210] width 270 height 29
copy link "Avenida Marechal Tito 6501, São Paulo, São Paulo, 08115100"
click at [387, 205] on link "Avenida Marechal Tito 6501, São Paulo, São Paulo, 08115100, Brasil 6501" at bounding box center [305, 211] width 164 height 13
click at [85, 230] on button "KYC" at bounding box center [120, 237] width 144 height 29
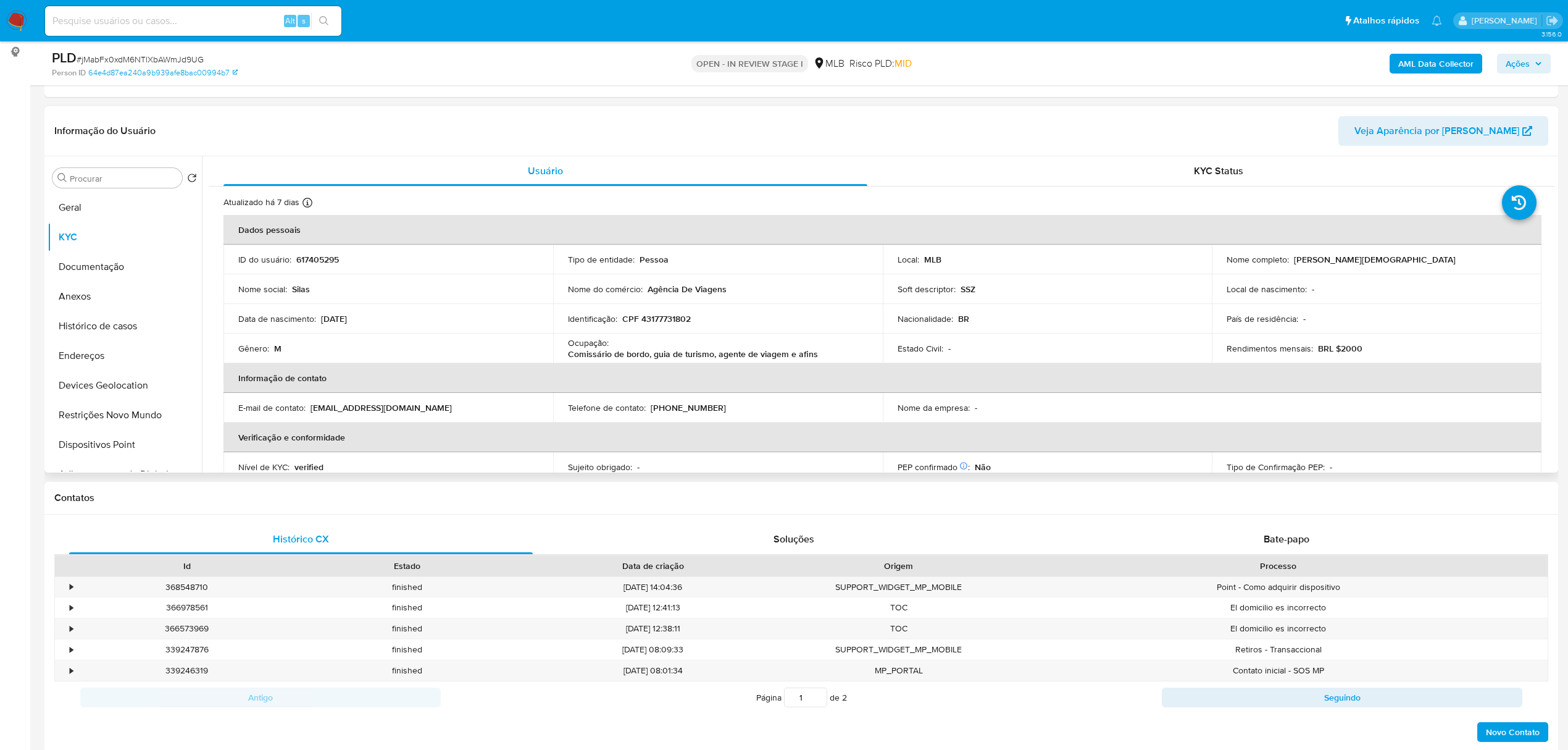
click at [660, 321] on p "CPF 43177731802" at bounding box center [656, 319] width 68 height 11
copy p "43177731802"
click at [662, 322] on p "CPF 43177731802" at bounding box center [656, 319] width 68 height 11
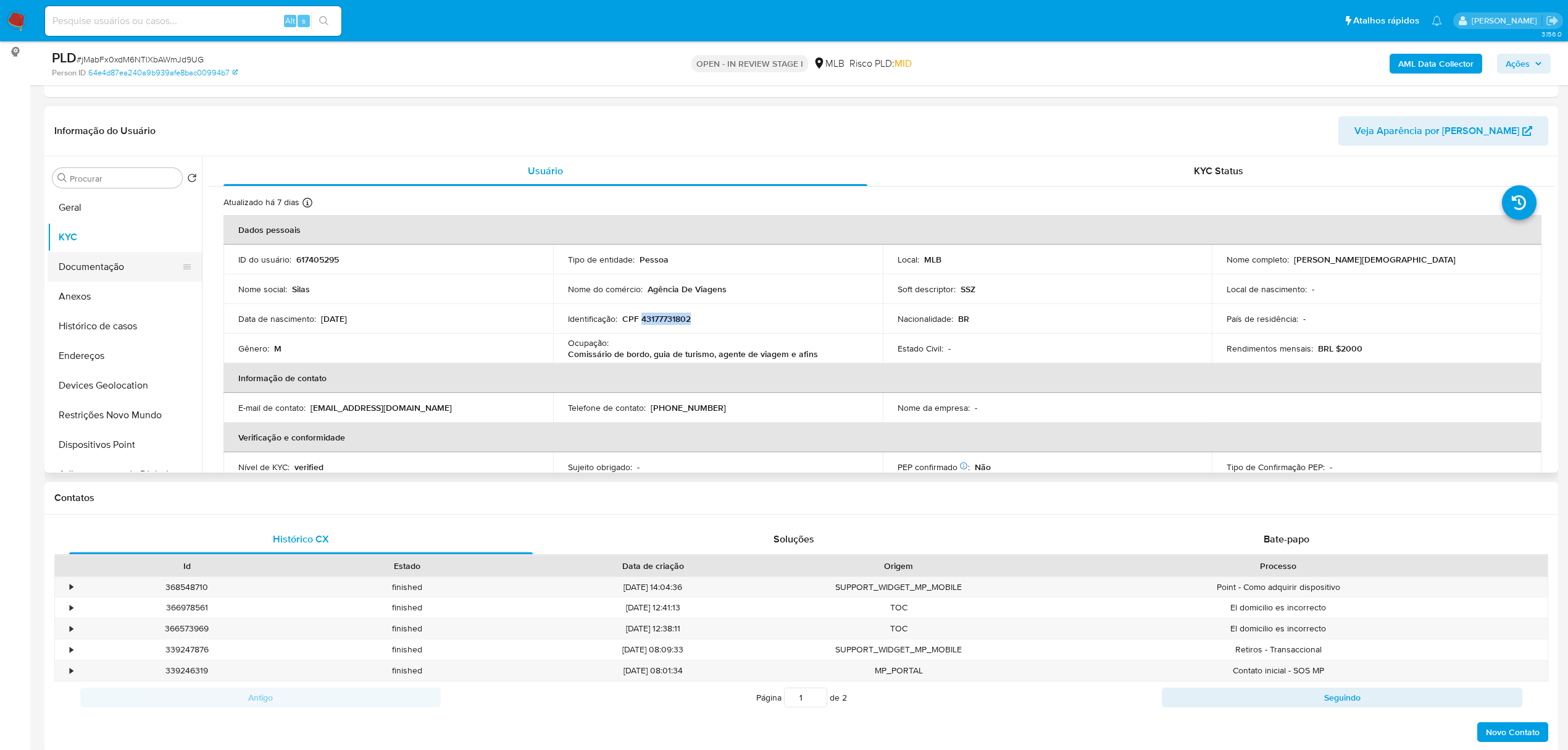
click at [109, 265] on button "Documentação" at bounding box center [120, 267] width 144 height 29
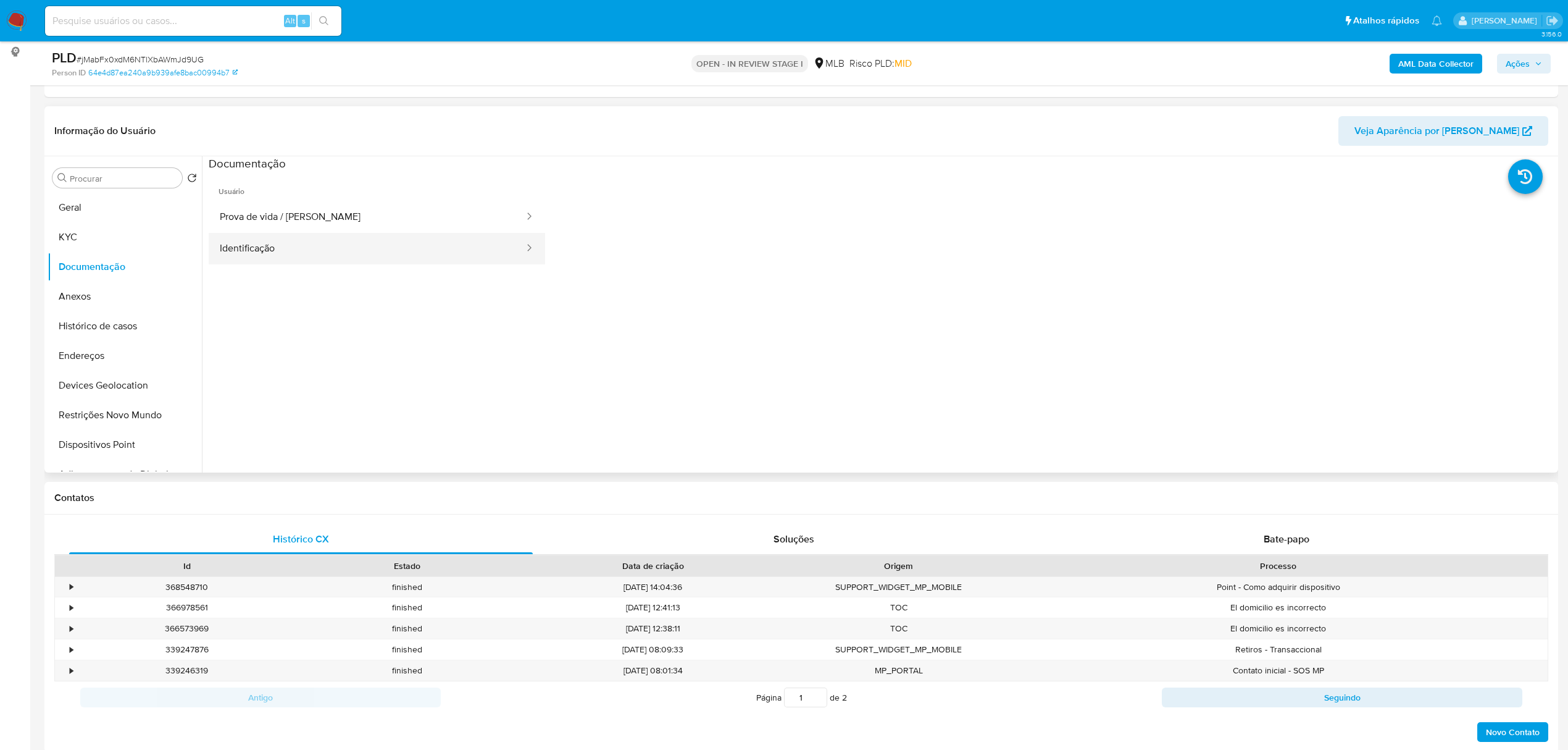
click at [336, 233] on button "Identificação" at bounding box center [367, 249] width 317 height 31
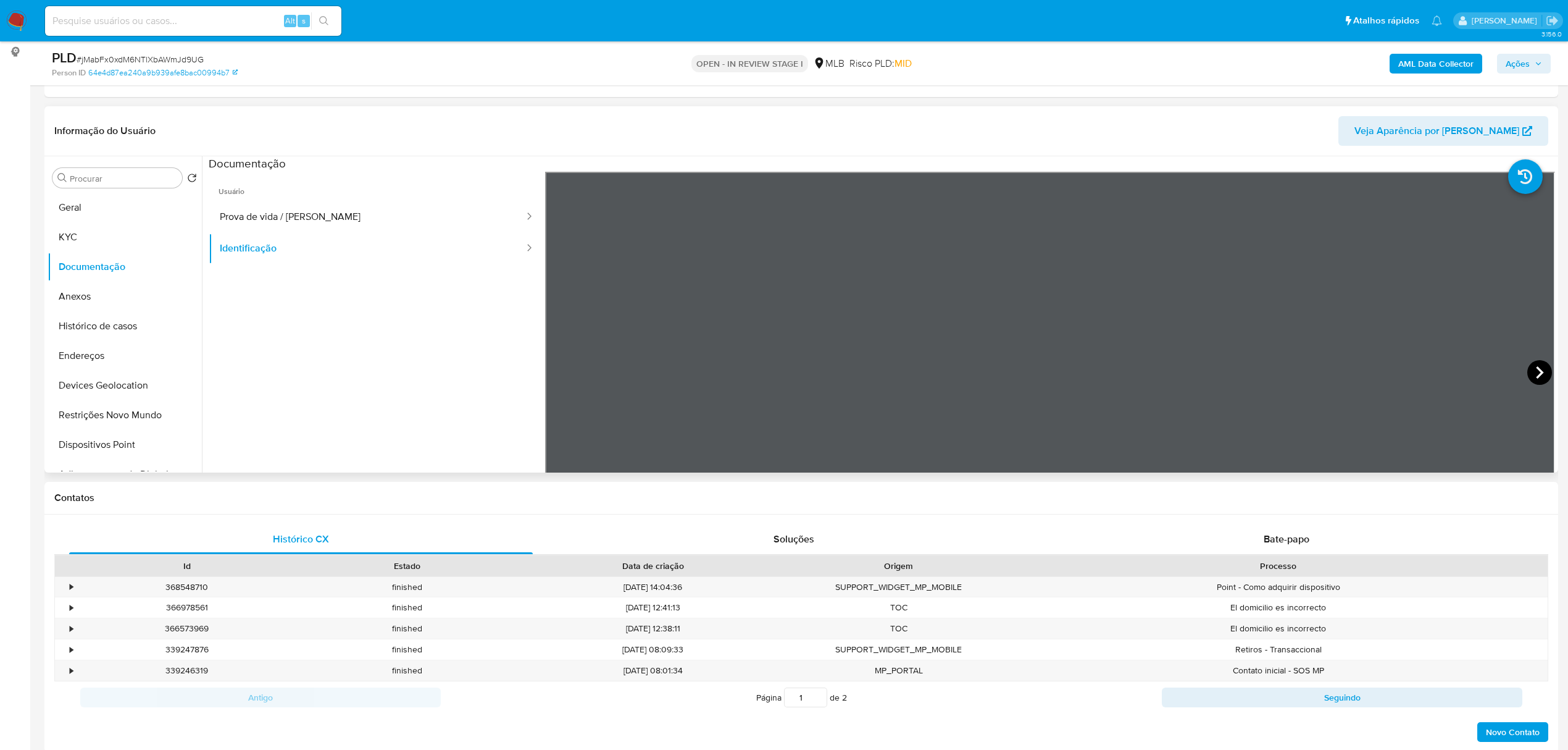
click at [1529, 375] on icon at bounding box center [1539, 372] width 24 height 24
click at [119, 245] on button "KYC" at bounding box center [120, 237] width 144 height 29
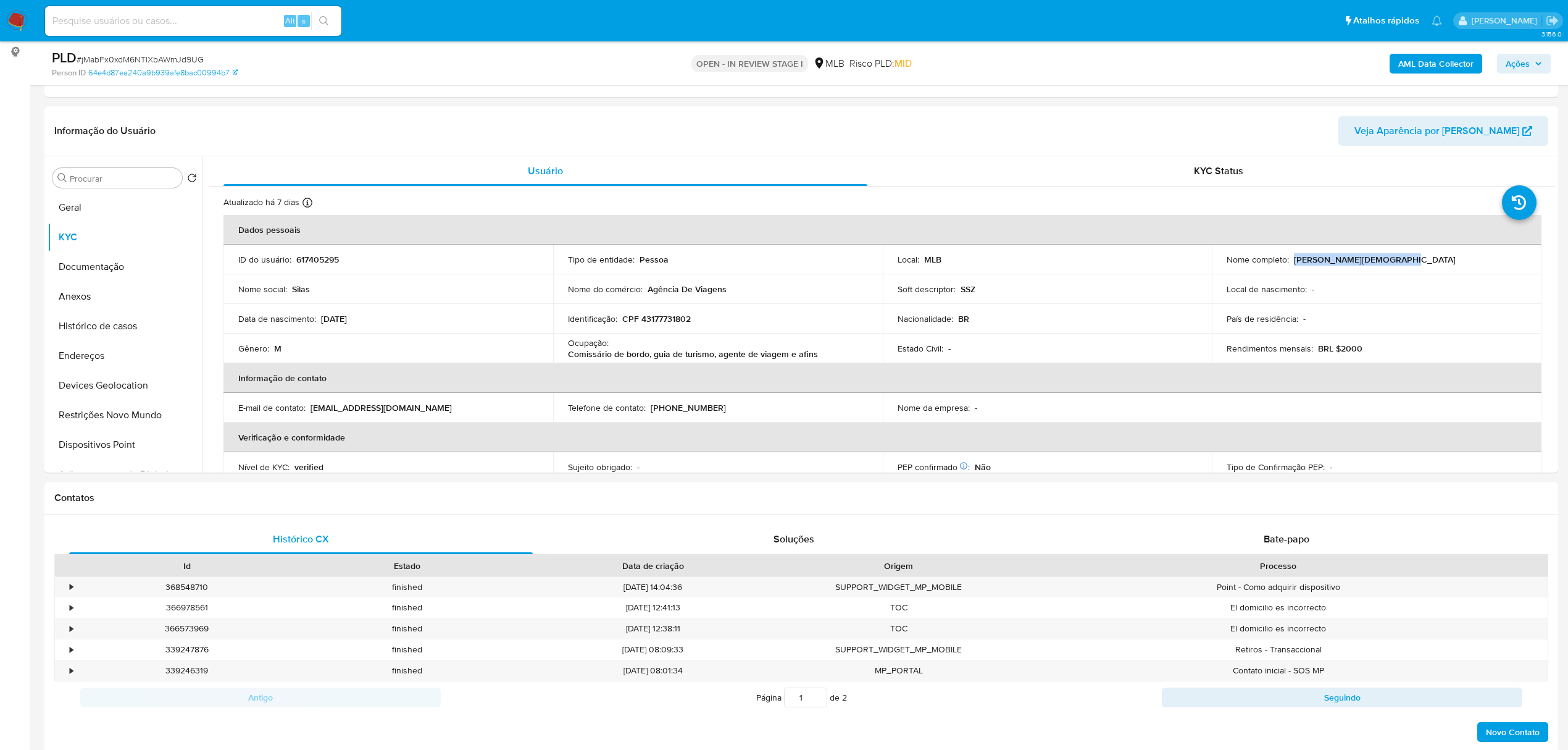
drag, startPoint x: 1291, startPoint y: 255, endPoint x: 1393, endPoint y: 258, distance: 102.0
click at [1393, 258] on div "Nome completo : Silas Saturnino de Souza" at bounding box center [1376, 259] width 300 height 11
copy p "Silas Saturnino de Souza"
click at [89, 203] on button "Geral" at bounding box center [120, 207] width 144 height 29
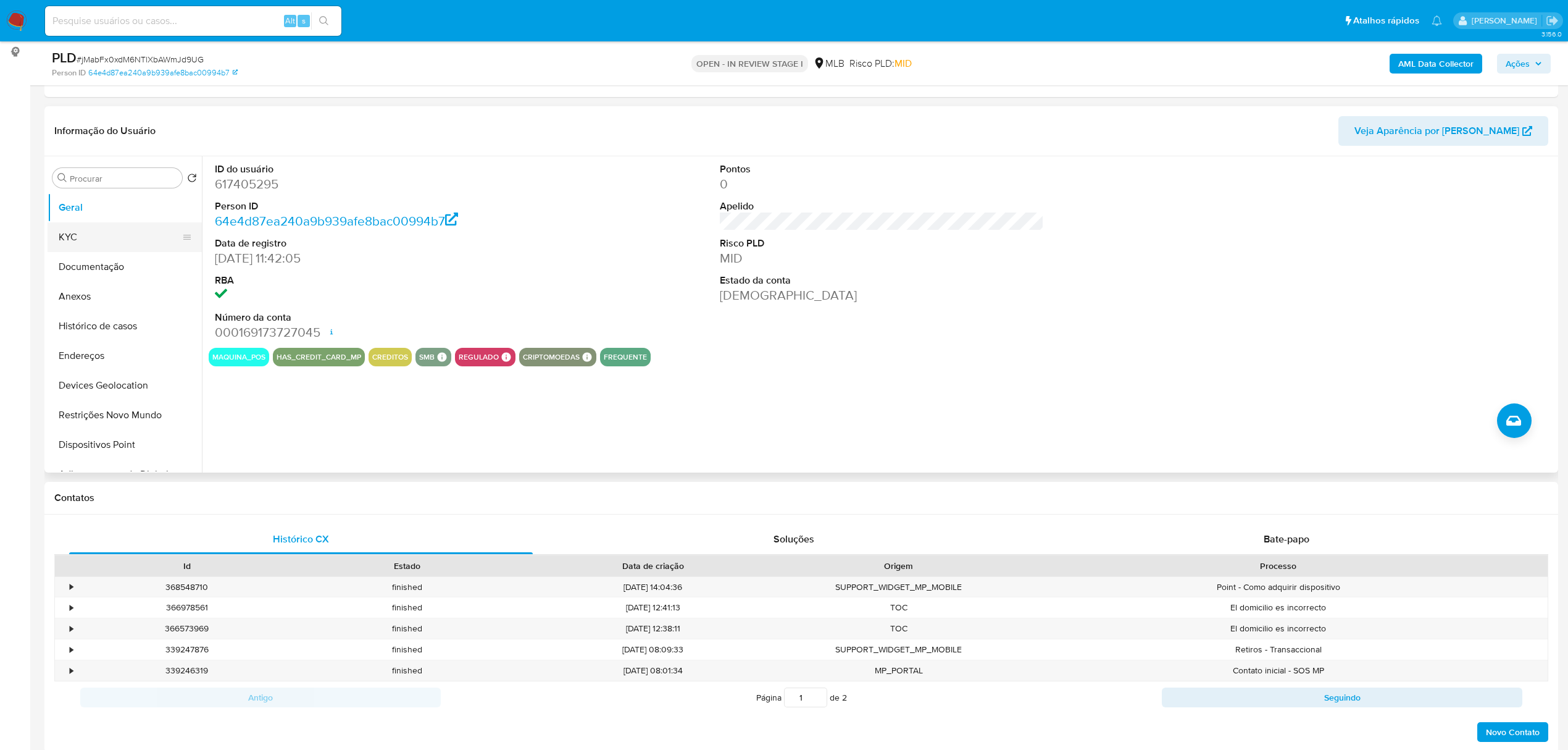
click at [72, 235] on button "KYC" at bounding box center [120, 237] width 144 height 29
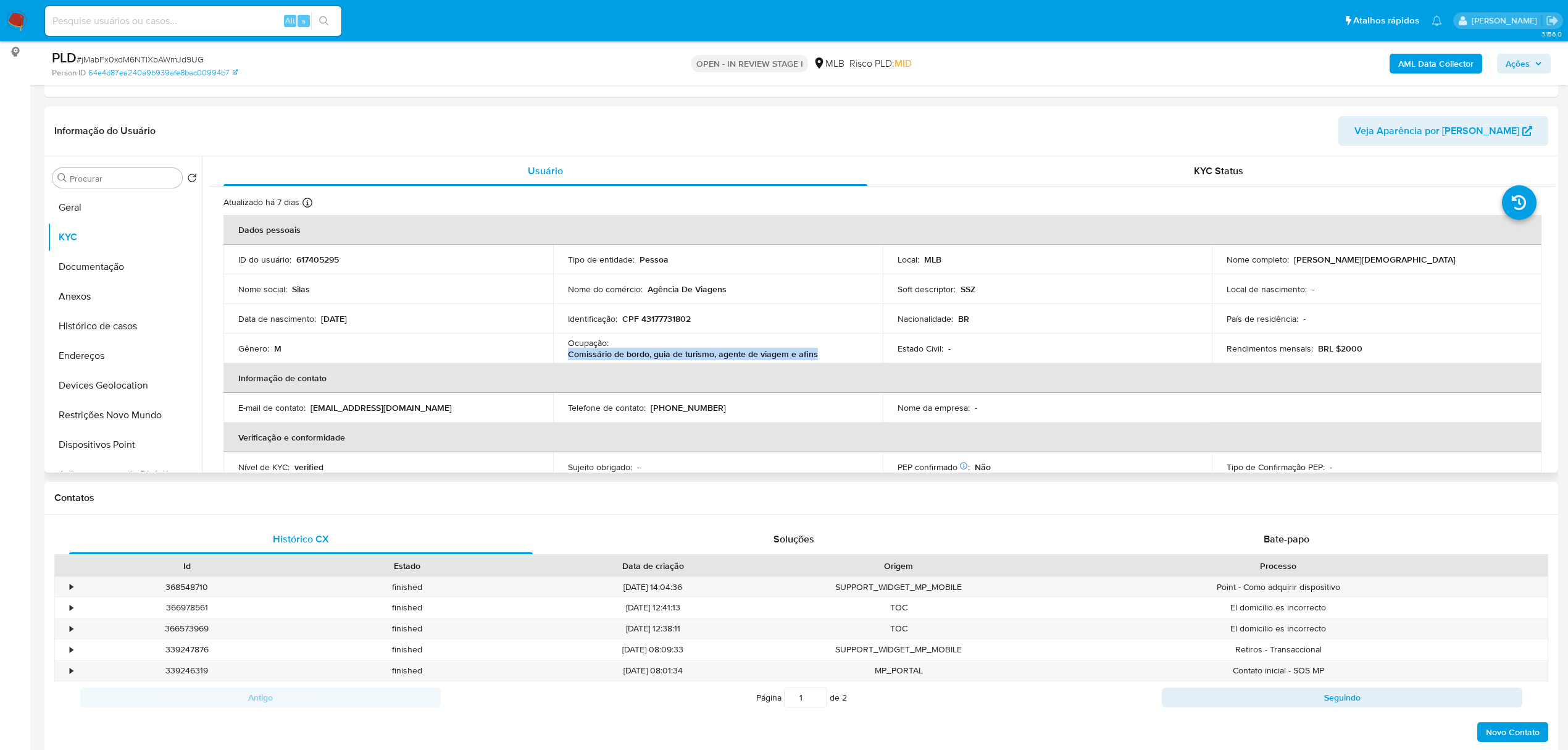
drag, startPoint x: 613, startPoint y: 347, endPoint x: 858, endPoint y: 348, distance: 245.0
click at [858, 348] on div "Ocupação : Comissário de bordo, guia de turismo, agente de viagem e afins" at bounding box center [718, 348] width 300 height 22
copy p "Comissário de bordo, guia de turismo, agente de viagem e afins"
click at [1534, 60] on span "Ações" at bounding box center [1523, 64] width 36 height 18
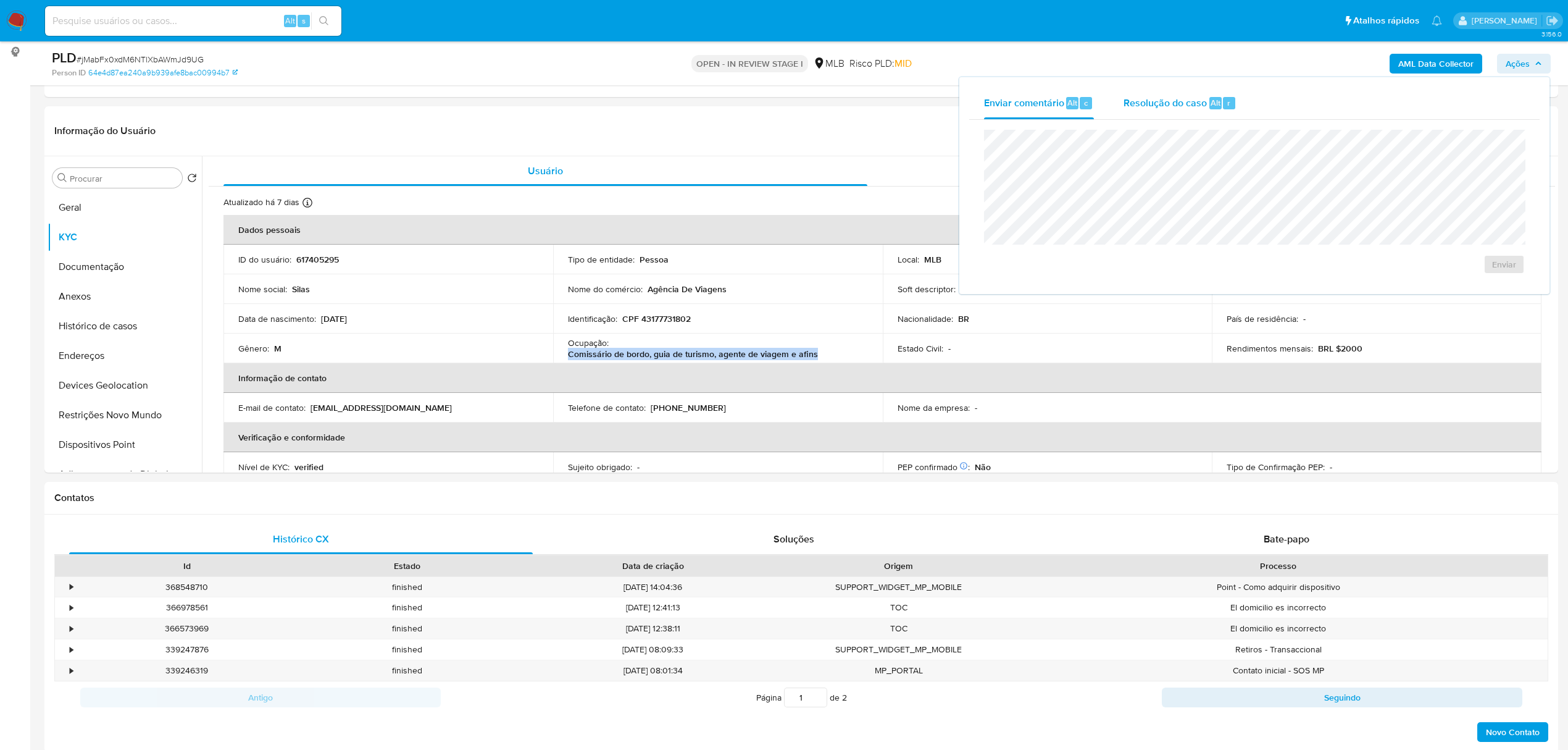
click at [1152, 104] on span "Resolução do caso" at bounding box center [1165, 102] width 83 height 14
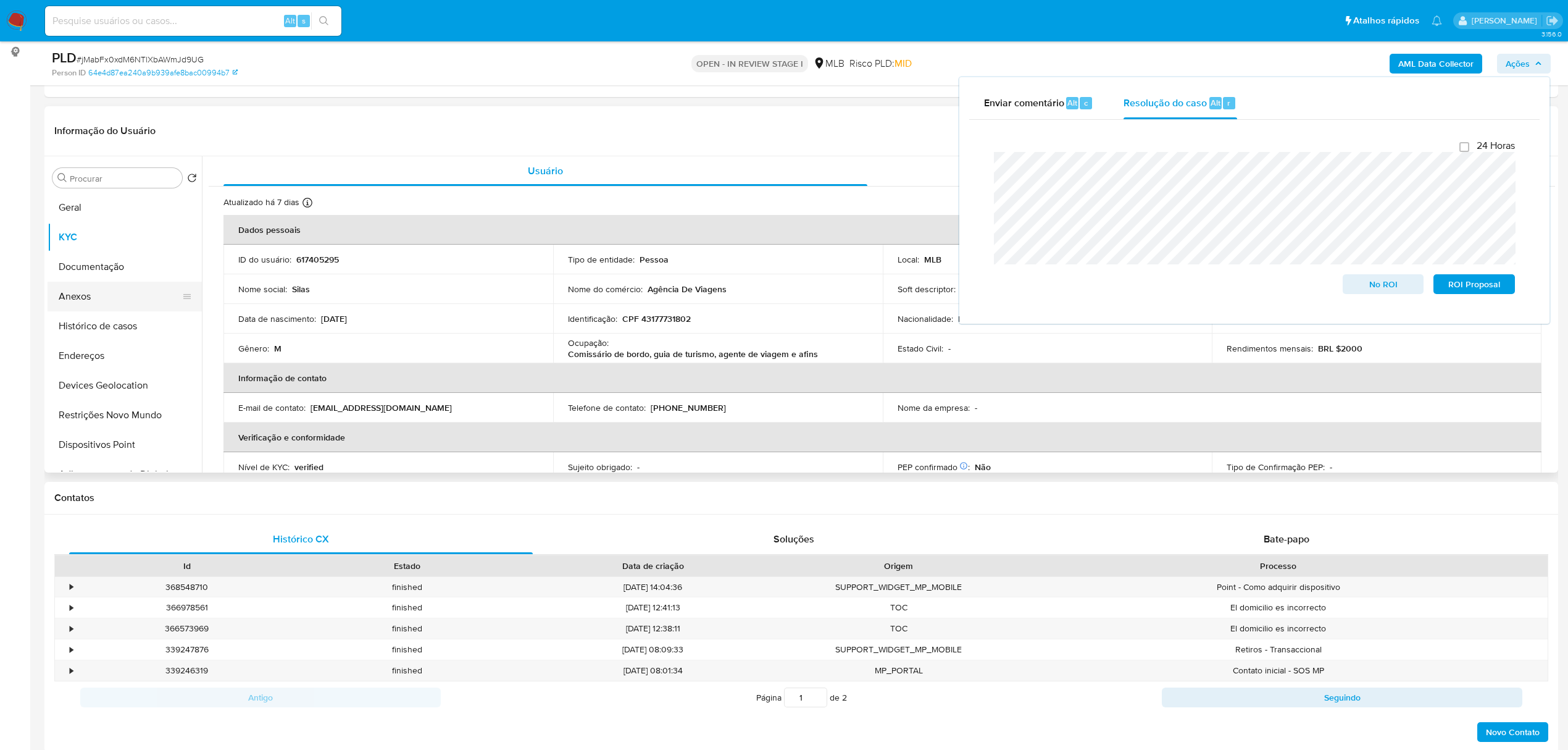
click at [129, 294] on button "Anexos" at bounding box center [120, 296] width 144 height 29
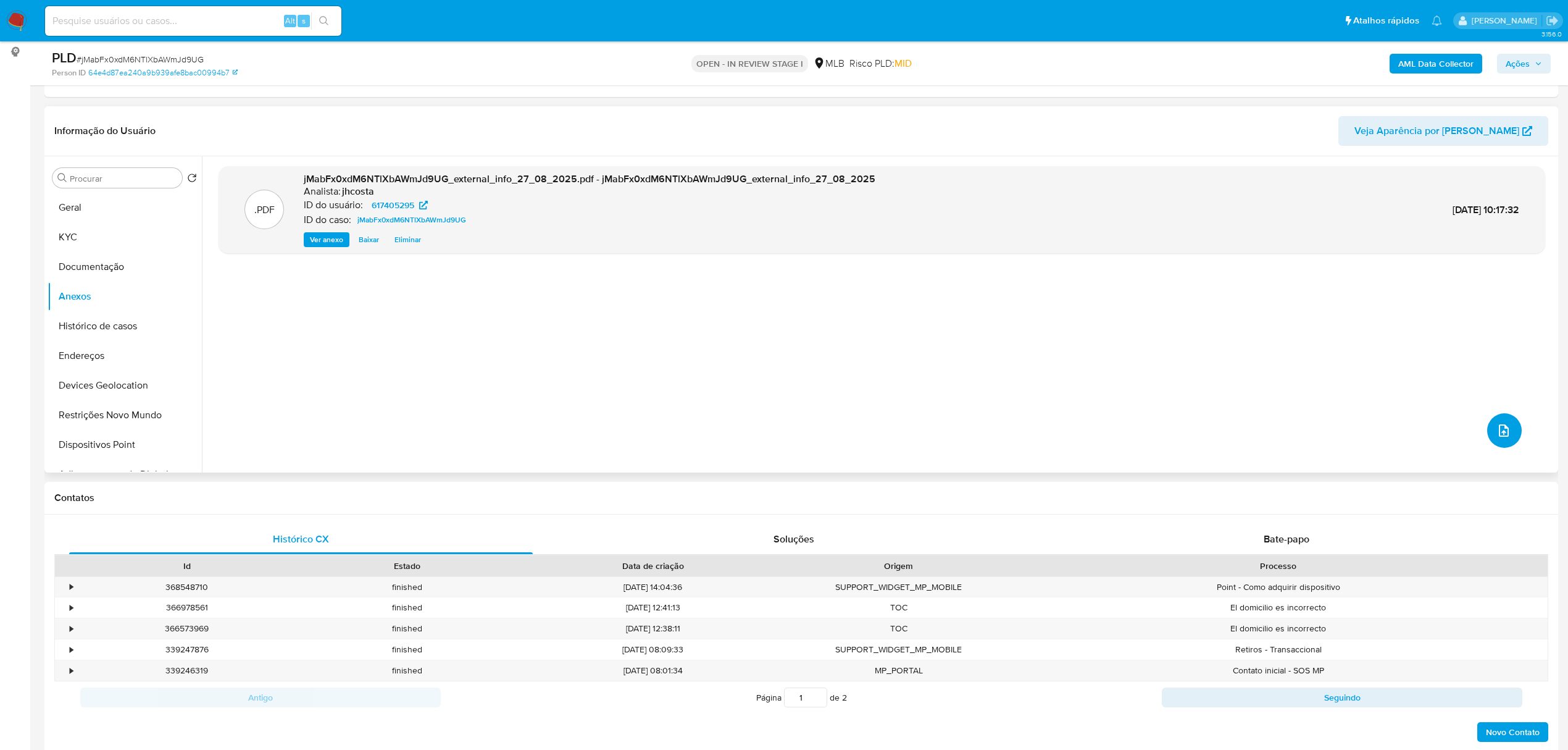
click at [1488, 431] on button "upload-file" at bounding box center [1504, 430] width 34 height 35
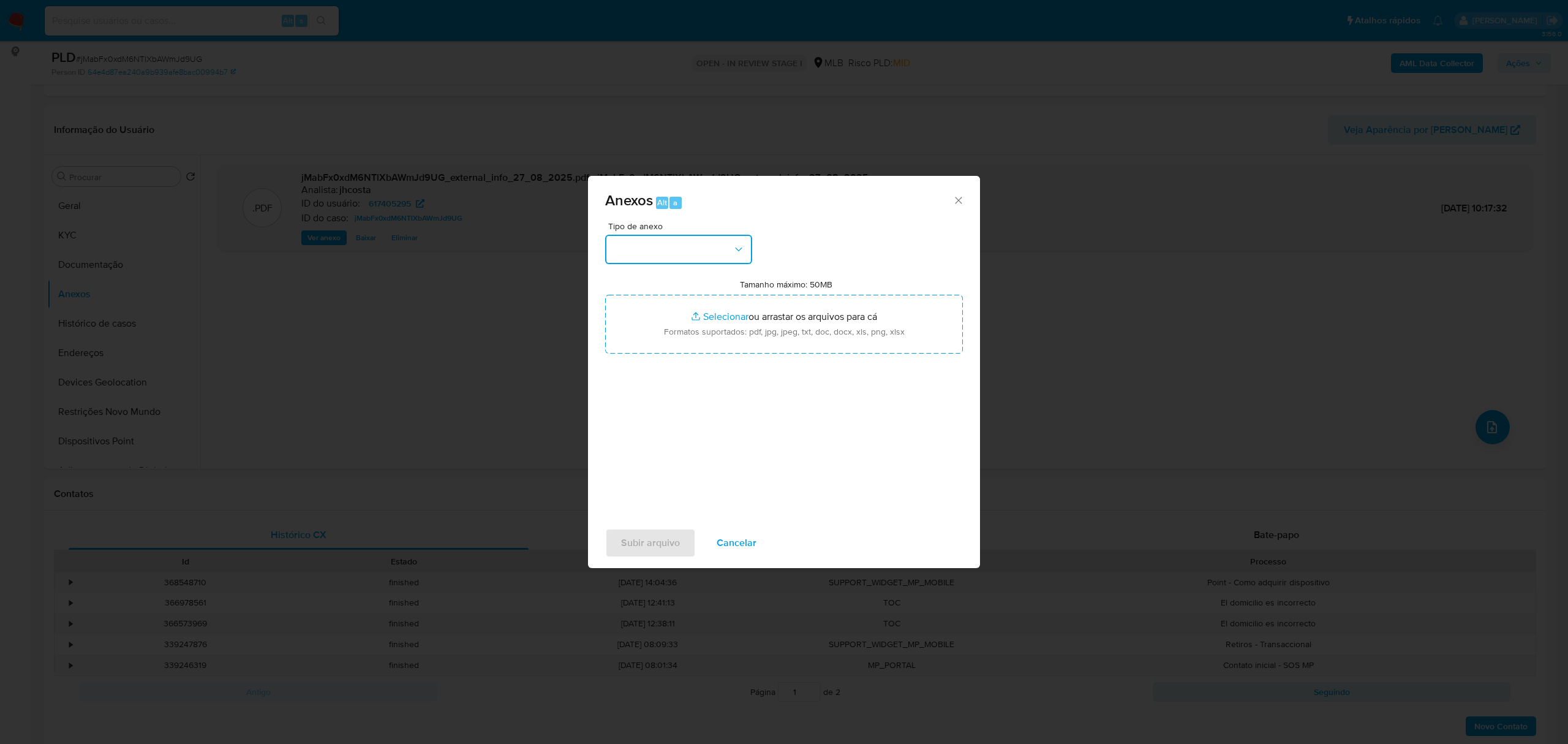
click at [733, 244] on icon "button" at bounding box center [739, 250] width 12 height 12
click at [659, 340] on div "OUTROS" at bounding box center [675, 325] width 125 height 29
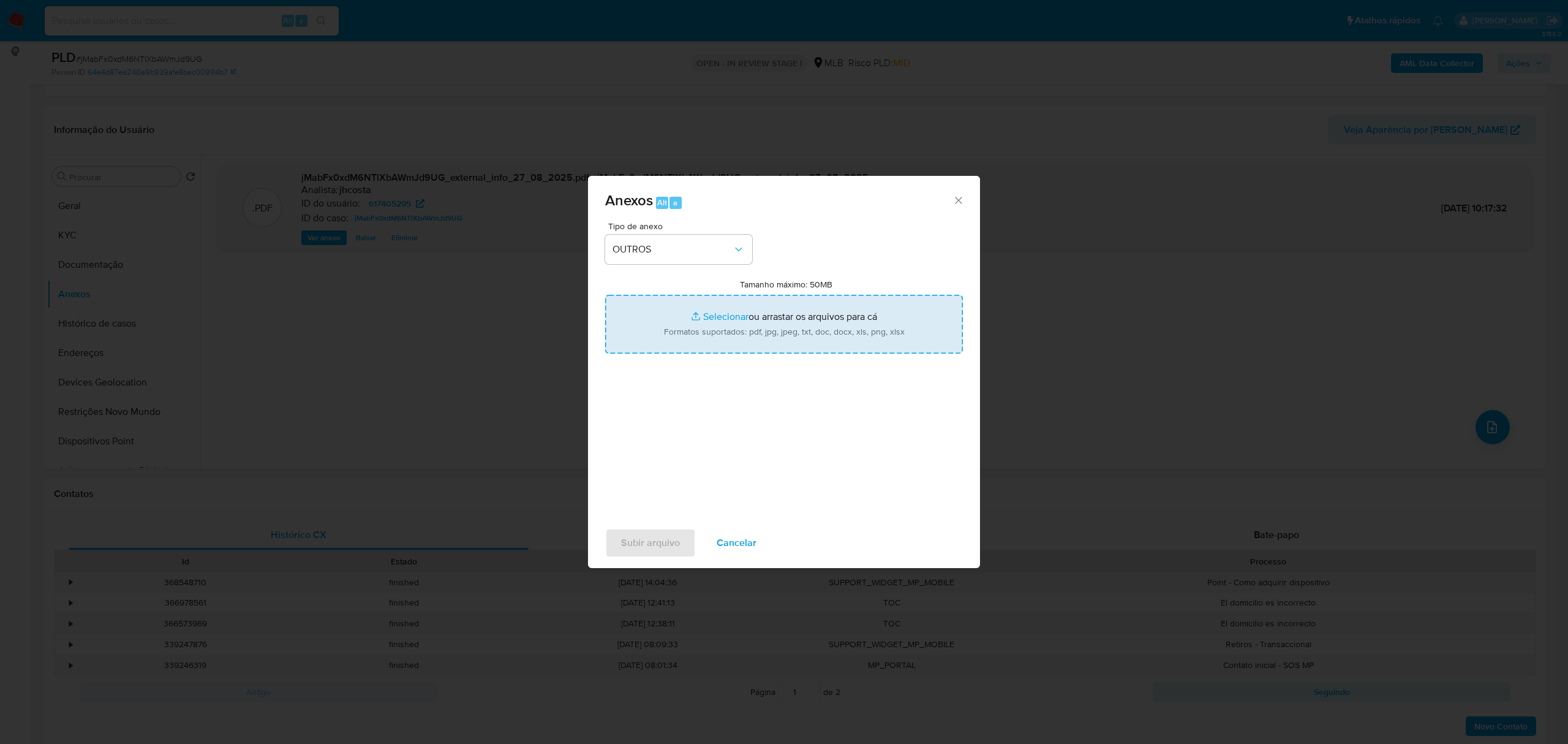
click at [812, 328] on input "Tamanho máximo: 50MB Selecionar arquivos" at bounding box center [784, 324] width 358 height 59
type input "C:\fakepath\Mulan 617405295_2025_08_25_13_22_18.xlsx"
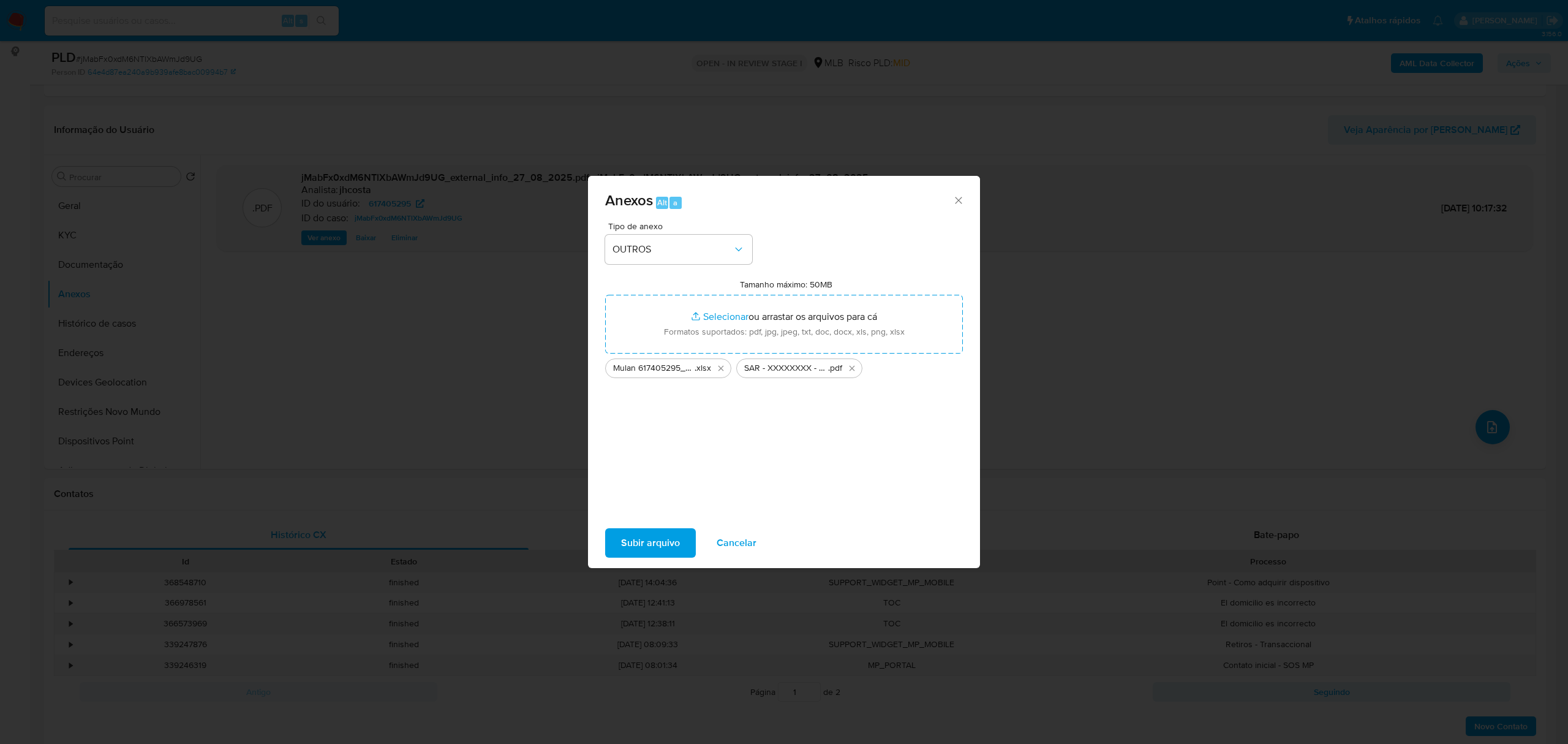
click at [655, 547] on span "Subir arquivo" at bounding box center [650, 542] width 59 height 27
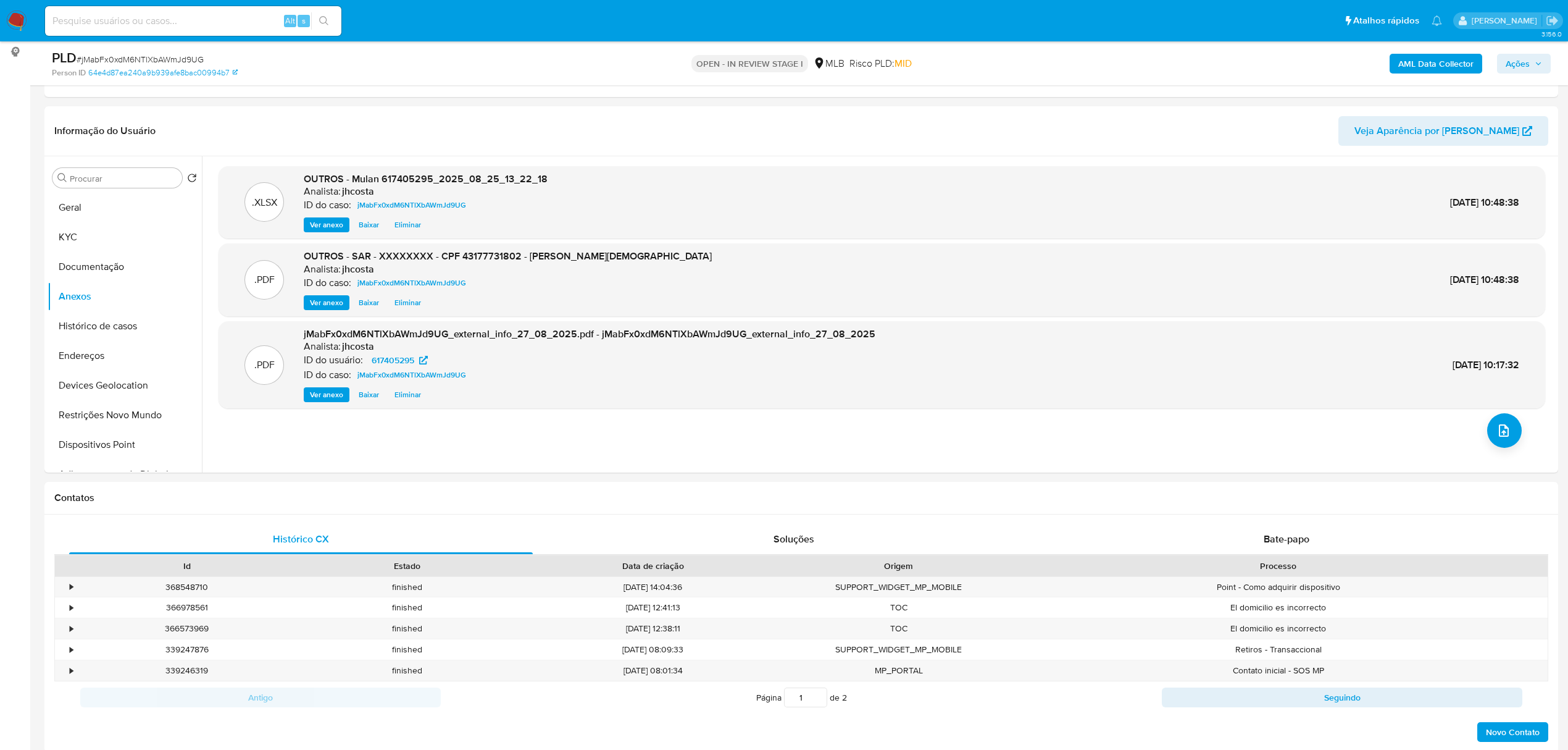
click at [1519, 69] on span "Ações" at bounding box center [1517, 63] width 24 height 19
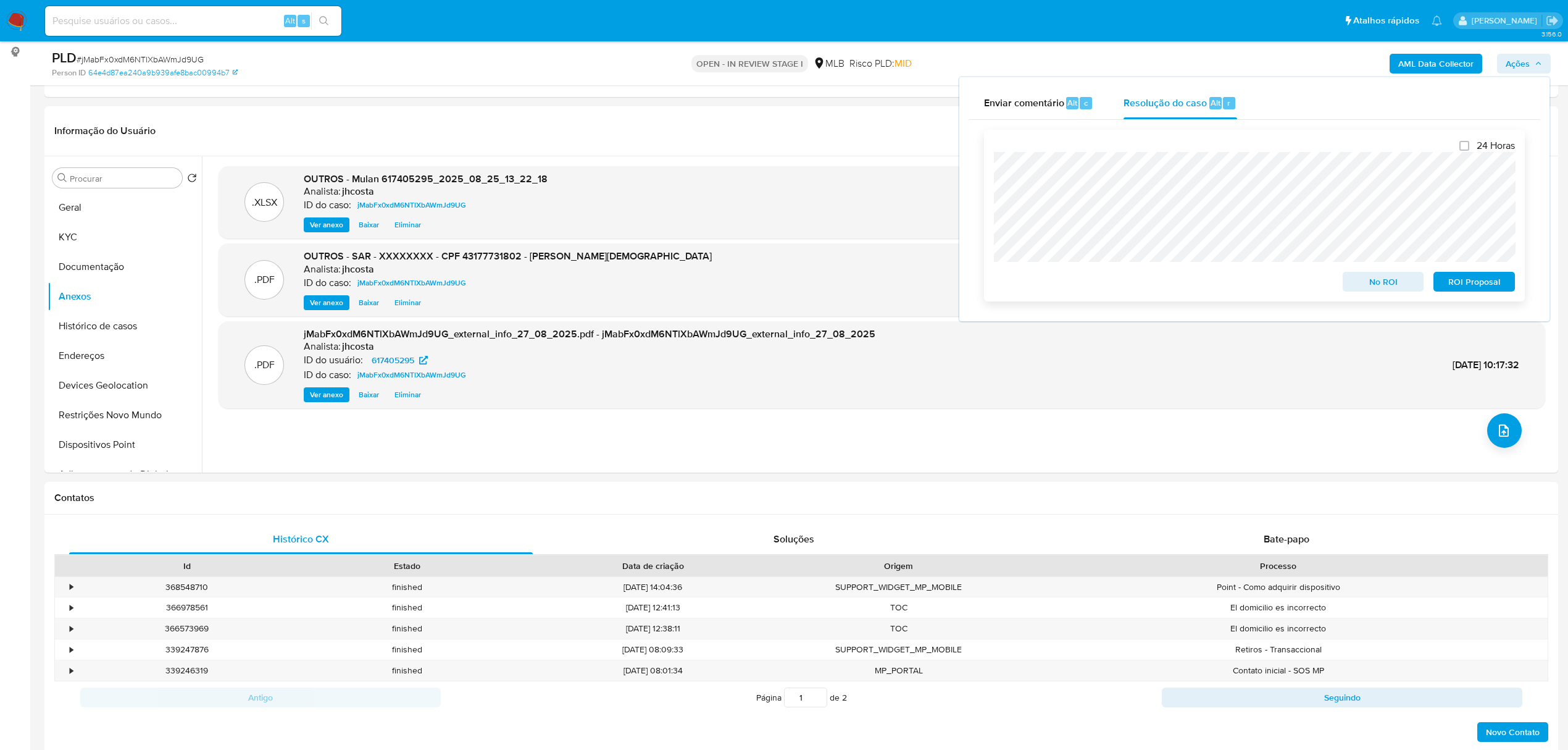
click at [1484, 282] on span "ROI Proposal" at bounding box center [1474, 282] width 64 height 18
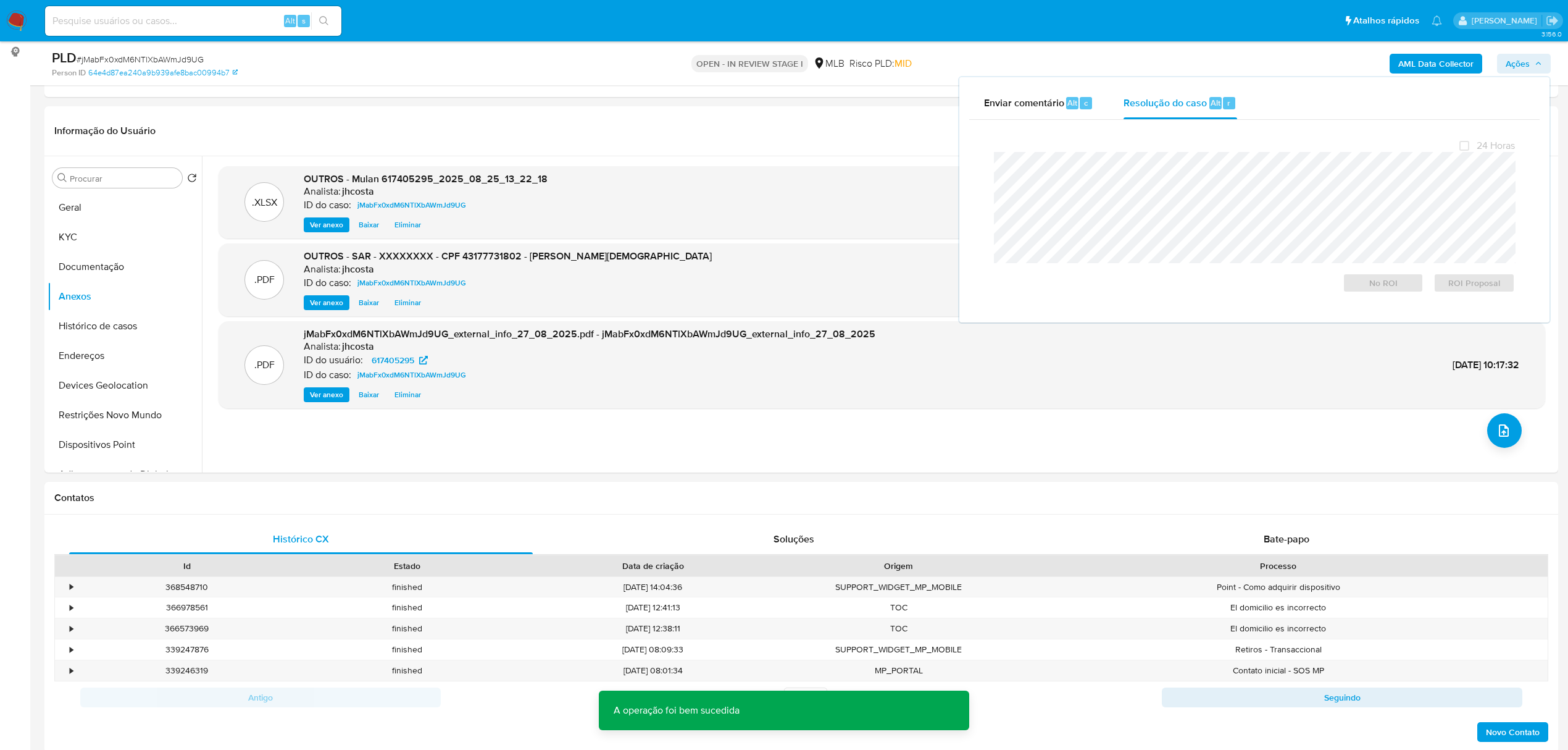
click at [149, 62] on span "# jMabFx0xdM6NTlXbAWmJd9UG" at bounding box center [140, 60] width 127 height 13
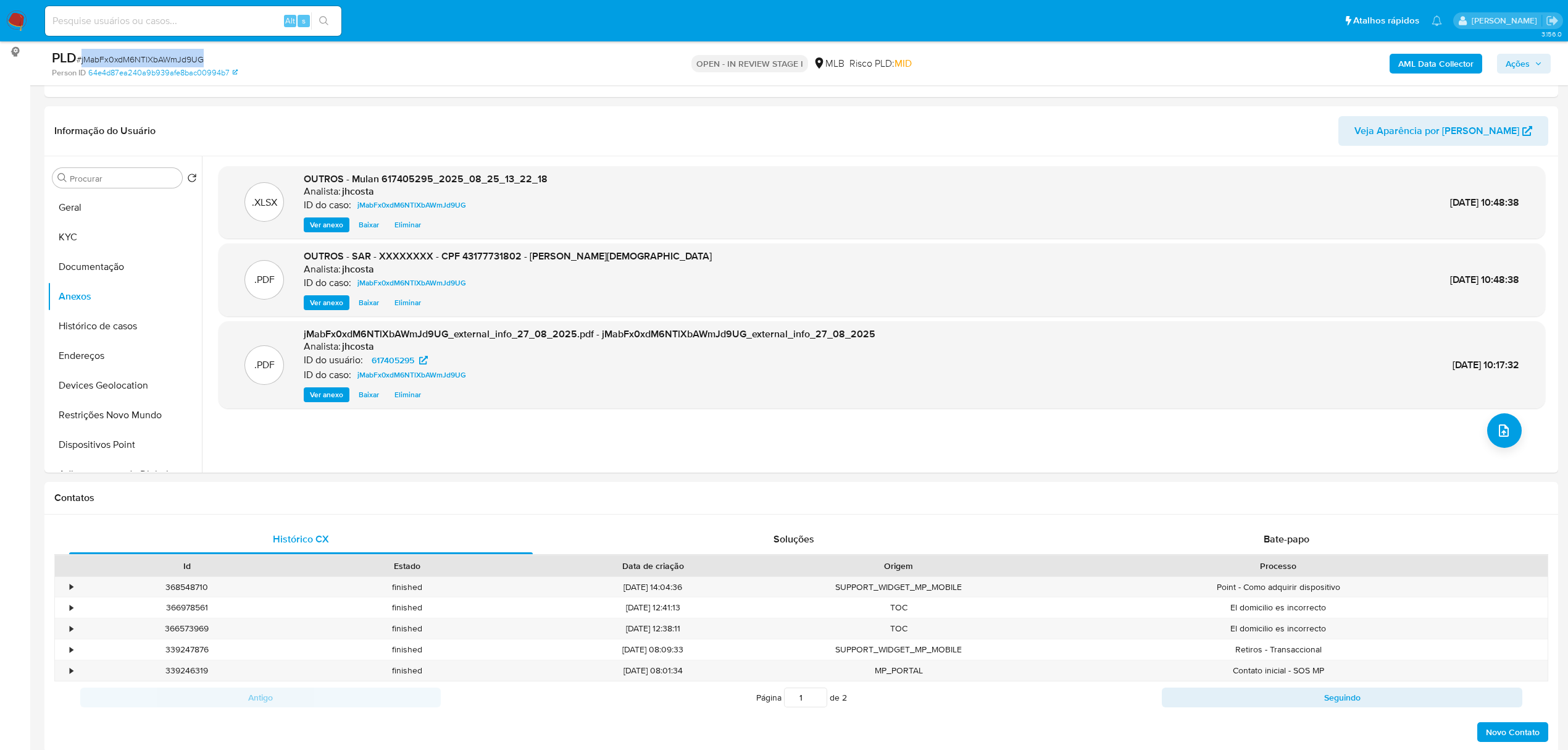
click at [149, 62] on span "# jMabFx0xdM6NTlXbAWmJd9UG" at bounding box center [140, 60] width 127 height 13
copy span "jMabFx0xdM6NTlXbAWmJd9UG"
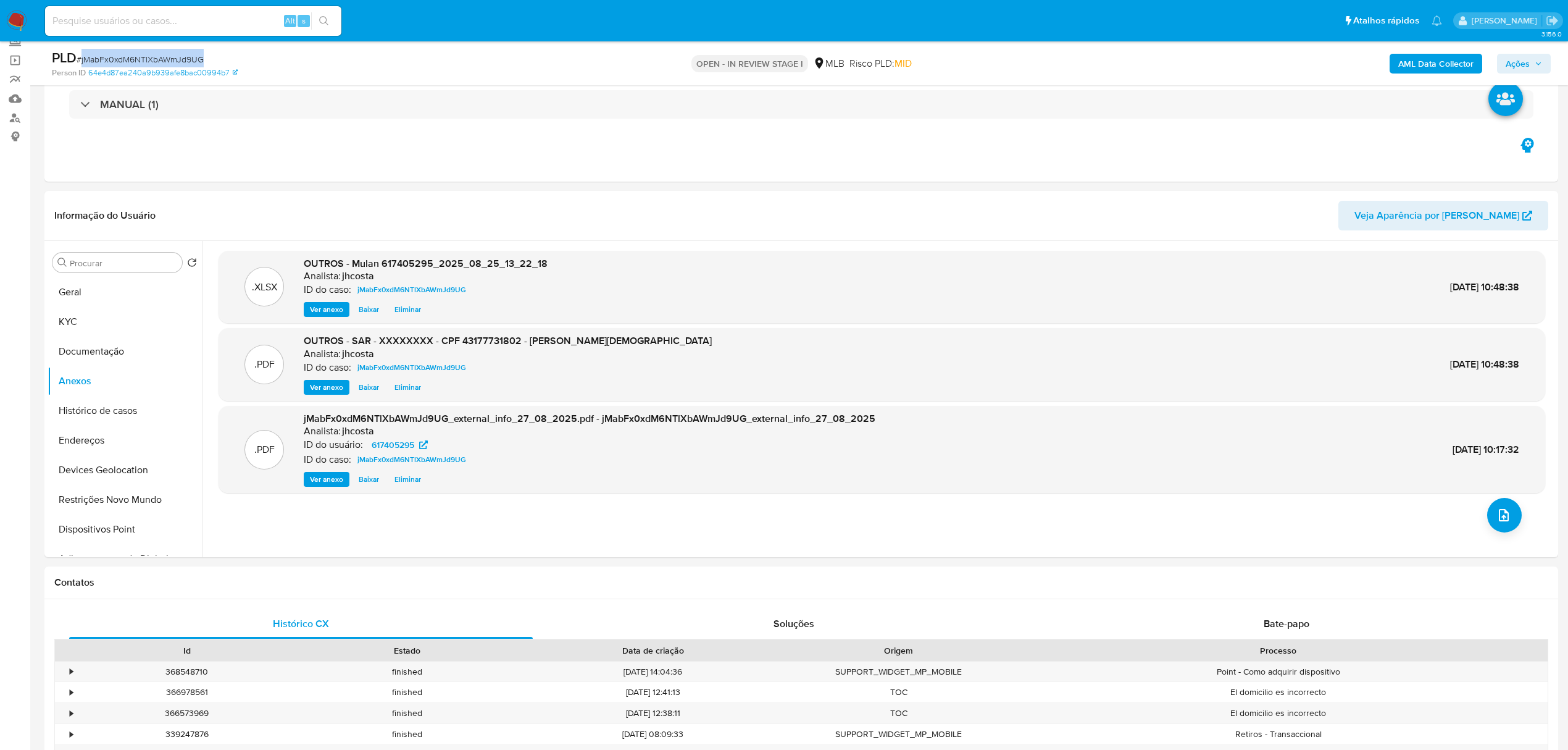
scroll to position [0, 0]
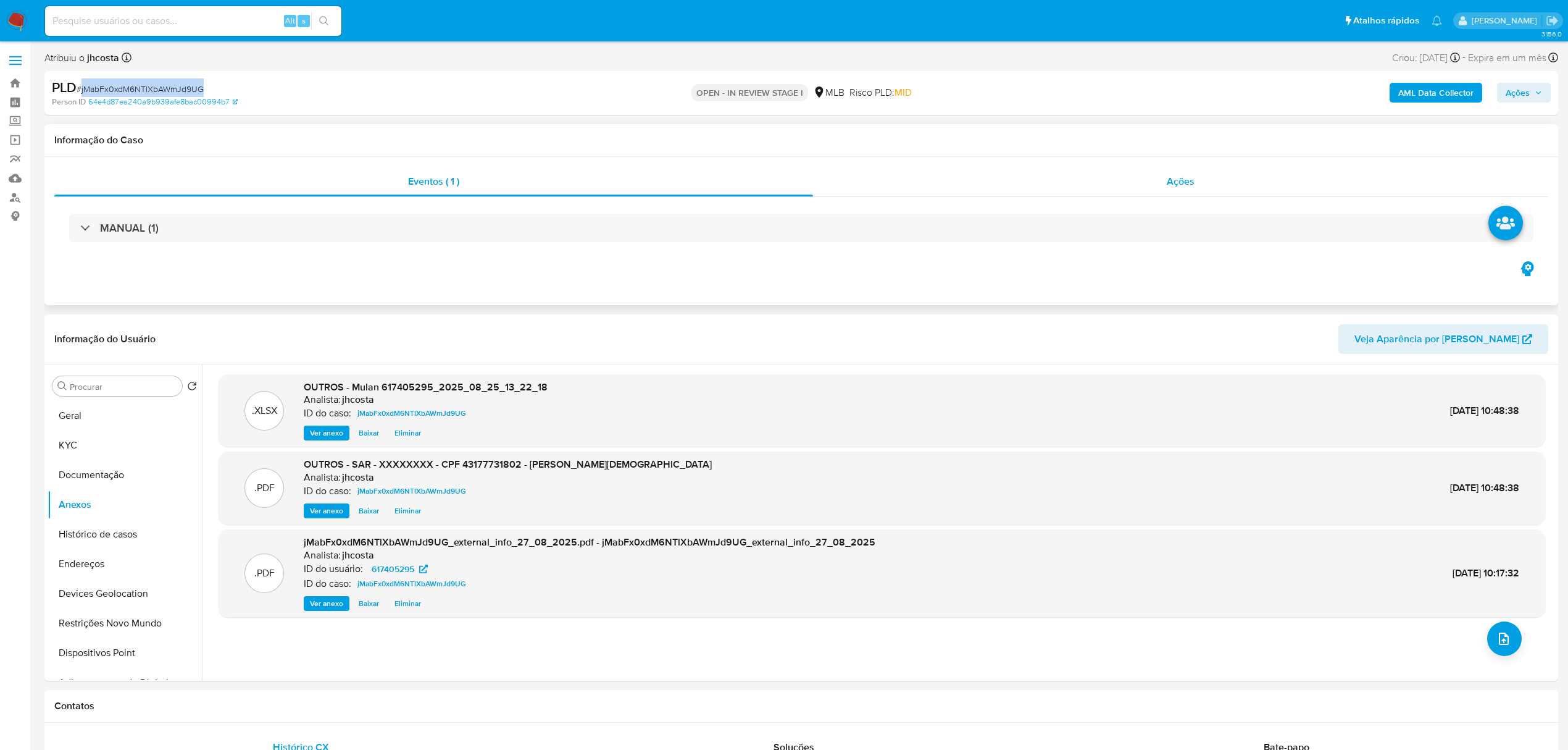
click at [1158, 190] on div "Ações" at bounding box center [1180, 181] width 735 height 29
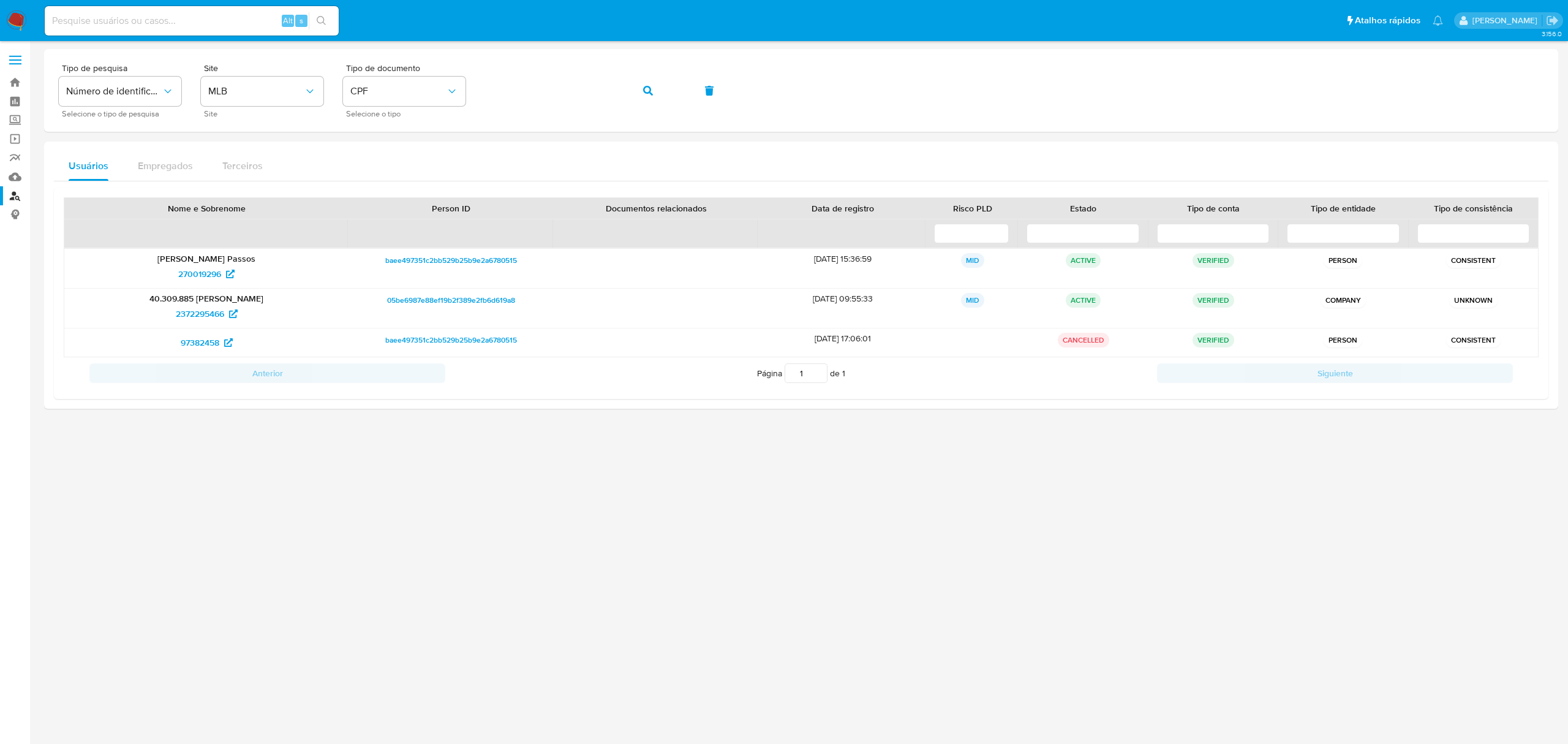
click at [205, 19] on input at bounding box center [192, 21] width 294 height 16
paste input "ABNo4F00BJLfYLTFurztL88g"
type input "ABNo4F00BJLfYLTFurztL88g"
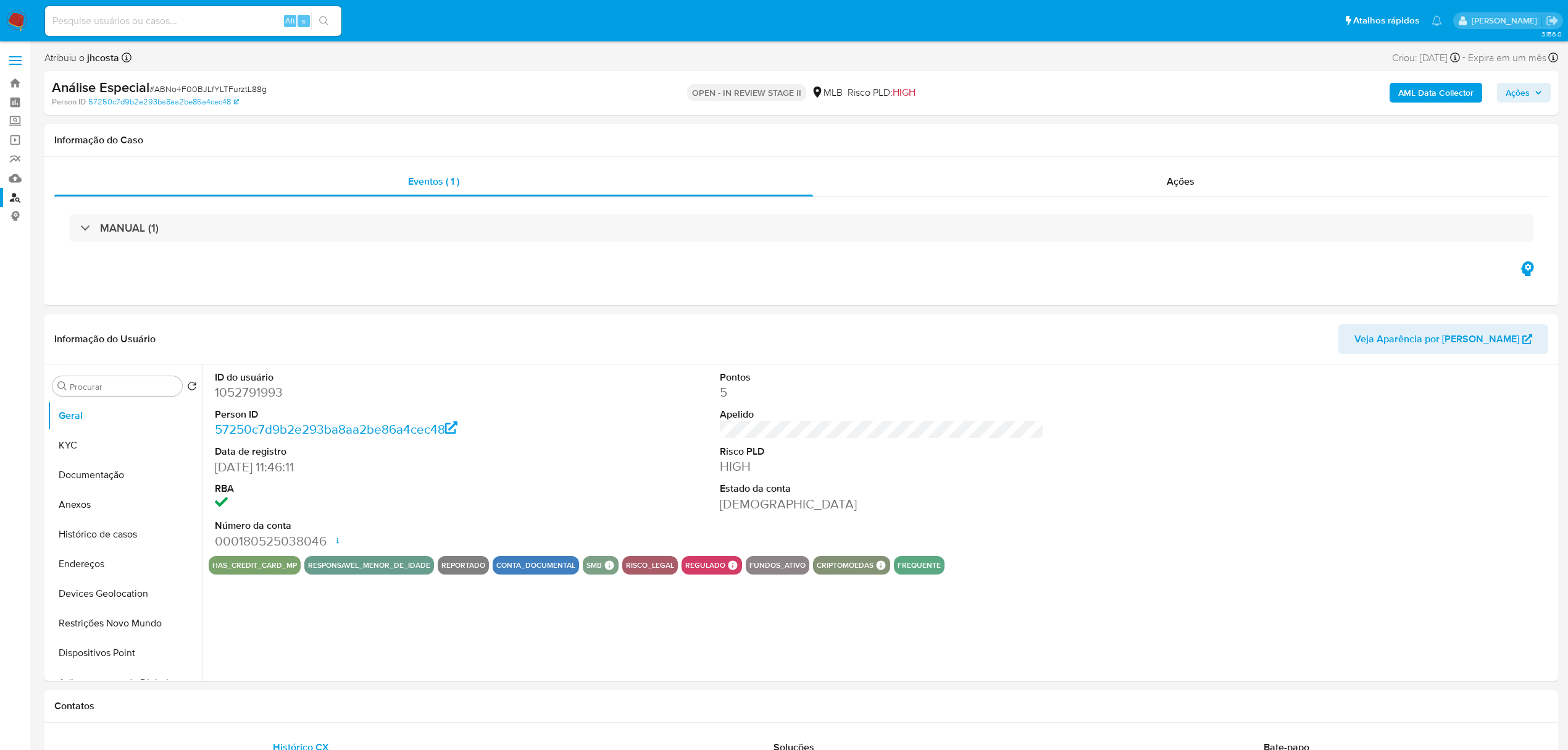
select select "10"
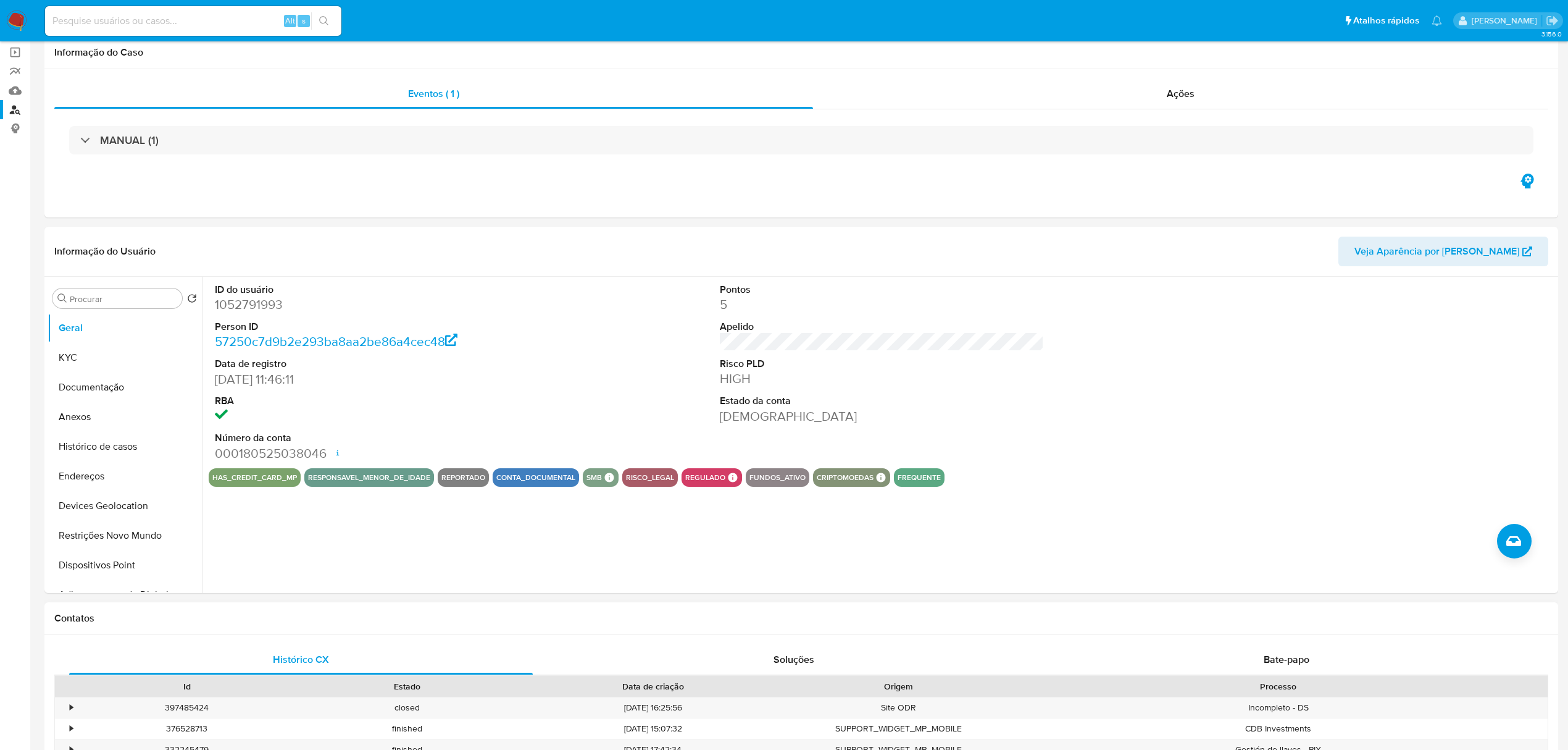
scroll to position [411, 0]
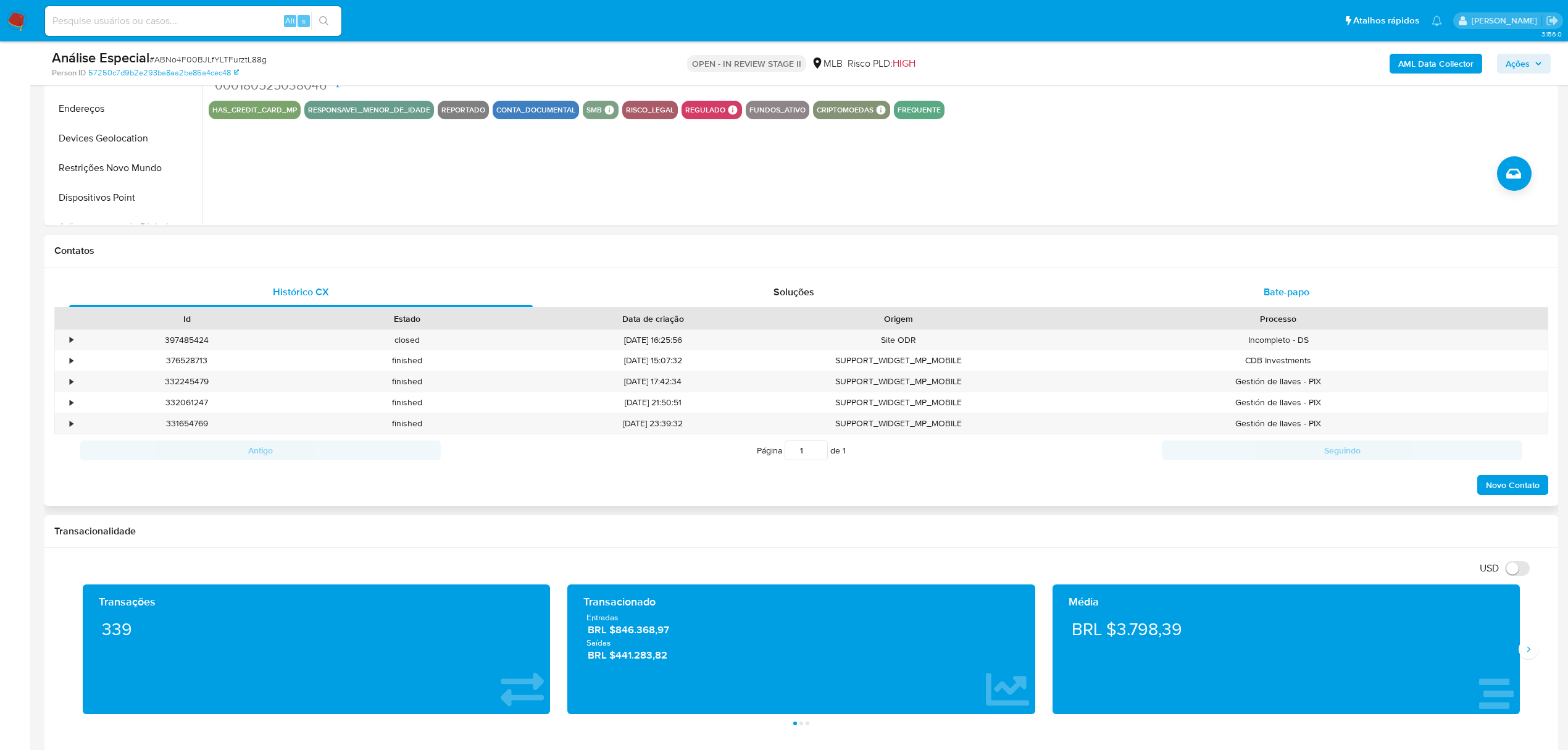
click at [1270, 287] on span "Bate-papo" at bounding box center [1286, 292] width 46 height 14
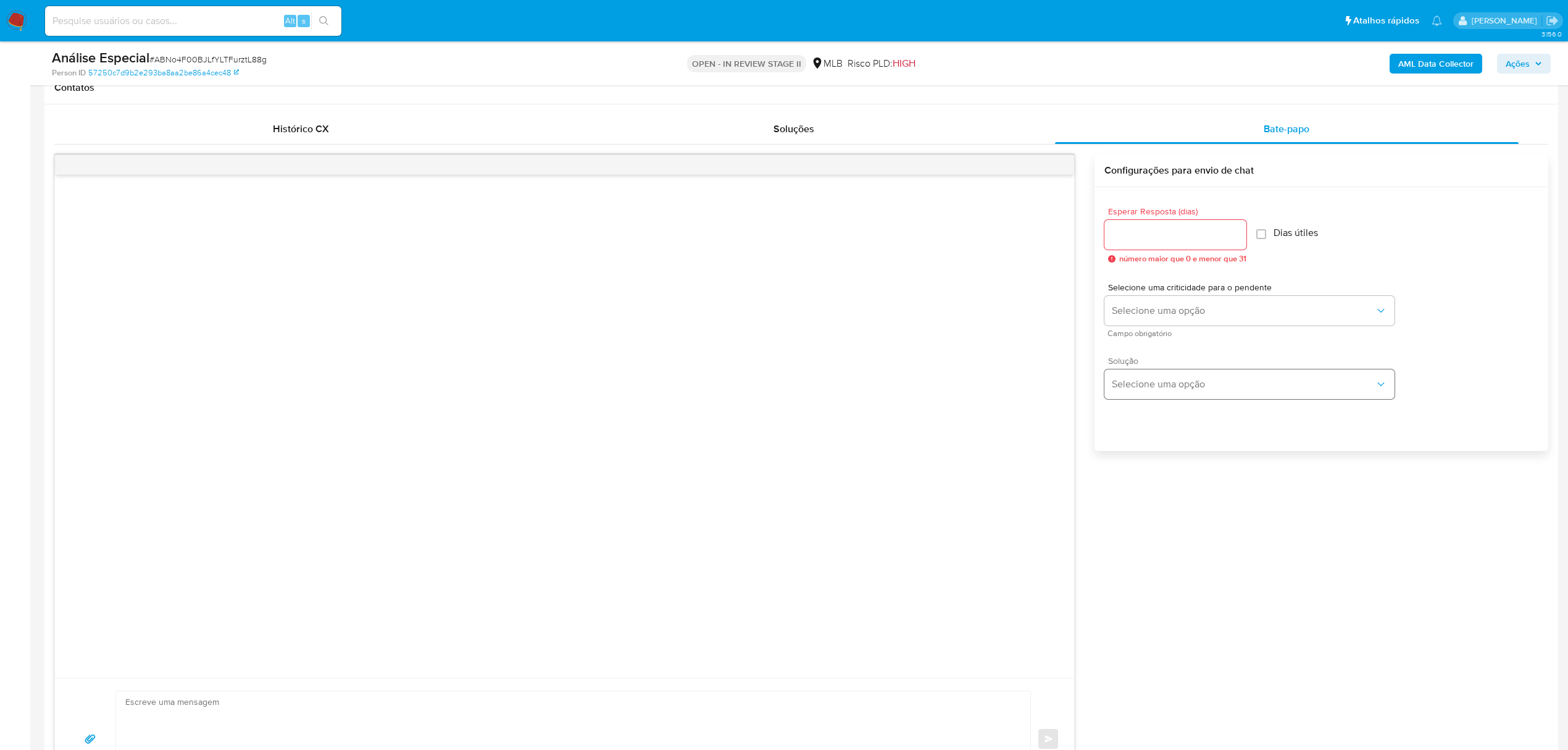
scroll to position [576, 0]
click at [1197, 305] on span "Selecione uma opção" at bounding box center [1242, 309] width 263 height 13
click at [1214, 314] on div "LOW" at bounding box center [1246, 309] width 270 height 24
click at [1239, 378] on span "Selecione uma opção" at bounding box center [1242, 382] width 263 height 13
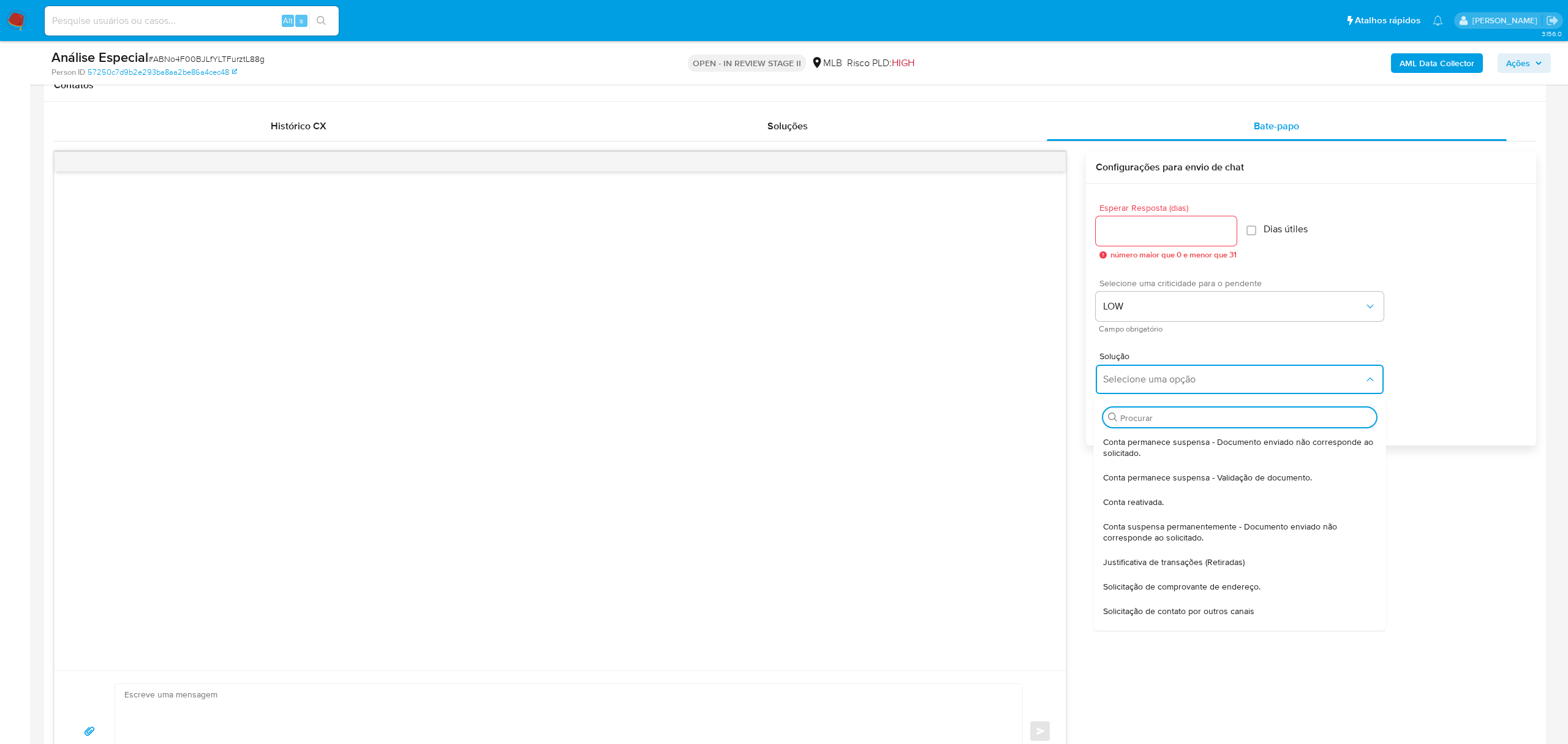
click at [1203, 562] on span "Justificativa de transações (Retiradas)" at bounding box center [1173, 562] width 141 height 11
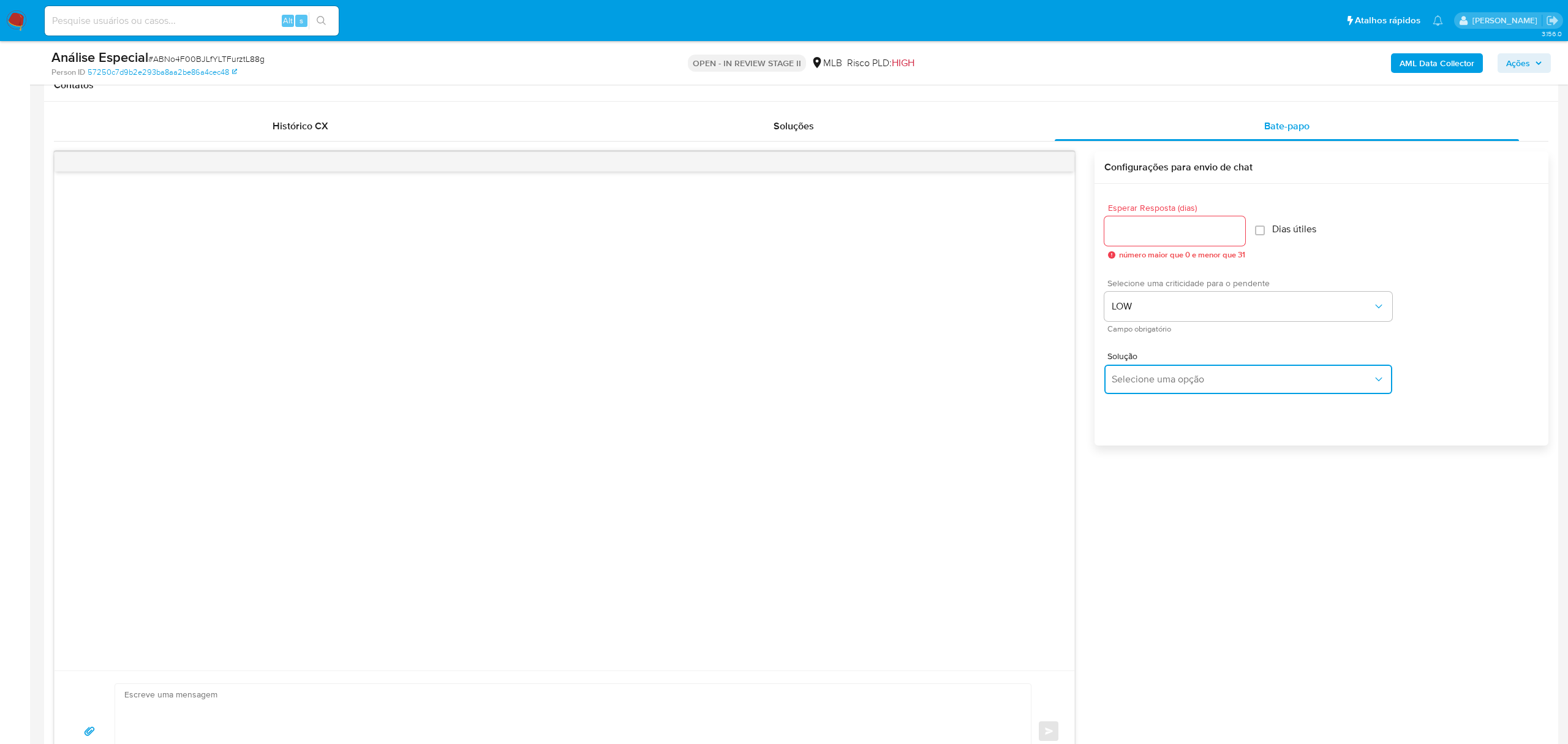
type textarea "Olá,Suspendemos a sua conta para uma verificação adicional de segurança.Por fav…"
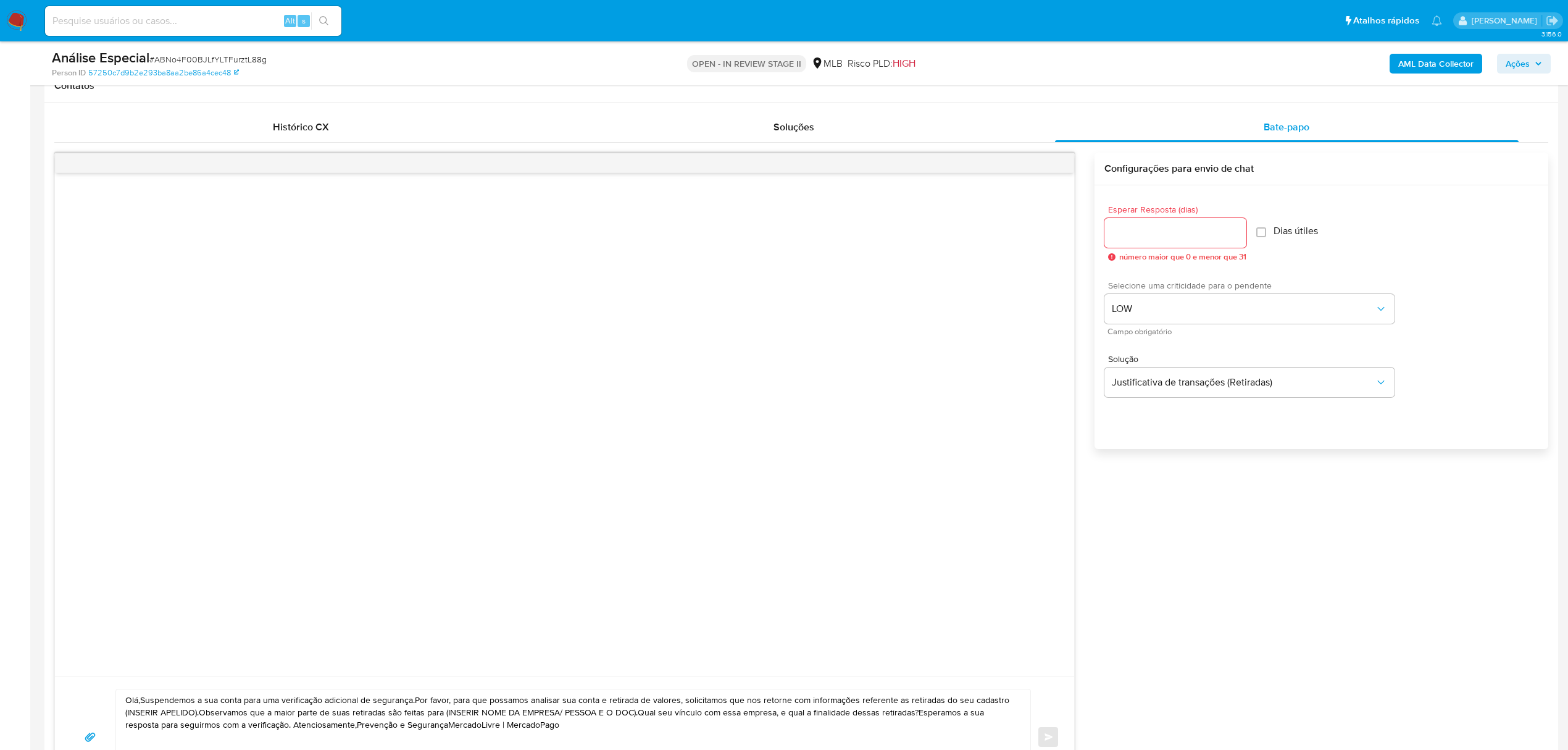
click at [1166, 233] on input "Esperar Resposta (dias)" at bounding box center [1175, 233] width 142 height 16
type input "3"
click at [1258, 235] on input "Dias útiles" at bounding box center [1258, 232] width 10 height 10
checkbox input "true"
click at [1374, 255] on div "Esperar Resposta (dias) 3 número maior que 0 e menor que 31 Dias útiles" at bounding box center [1322, 233] width 434 height 76
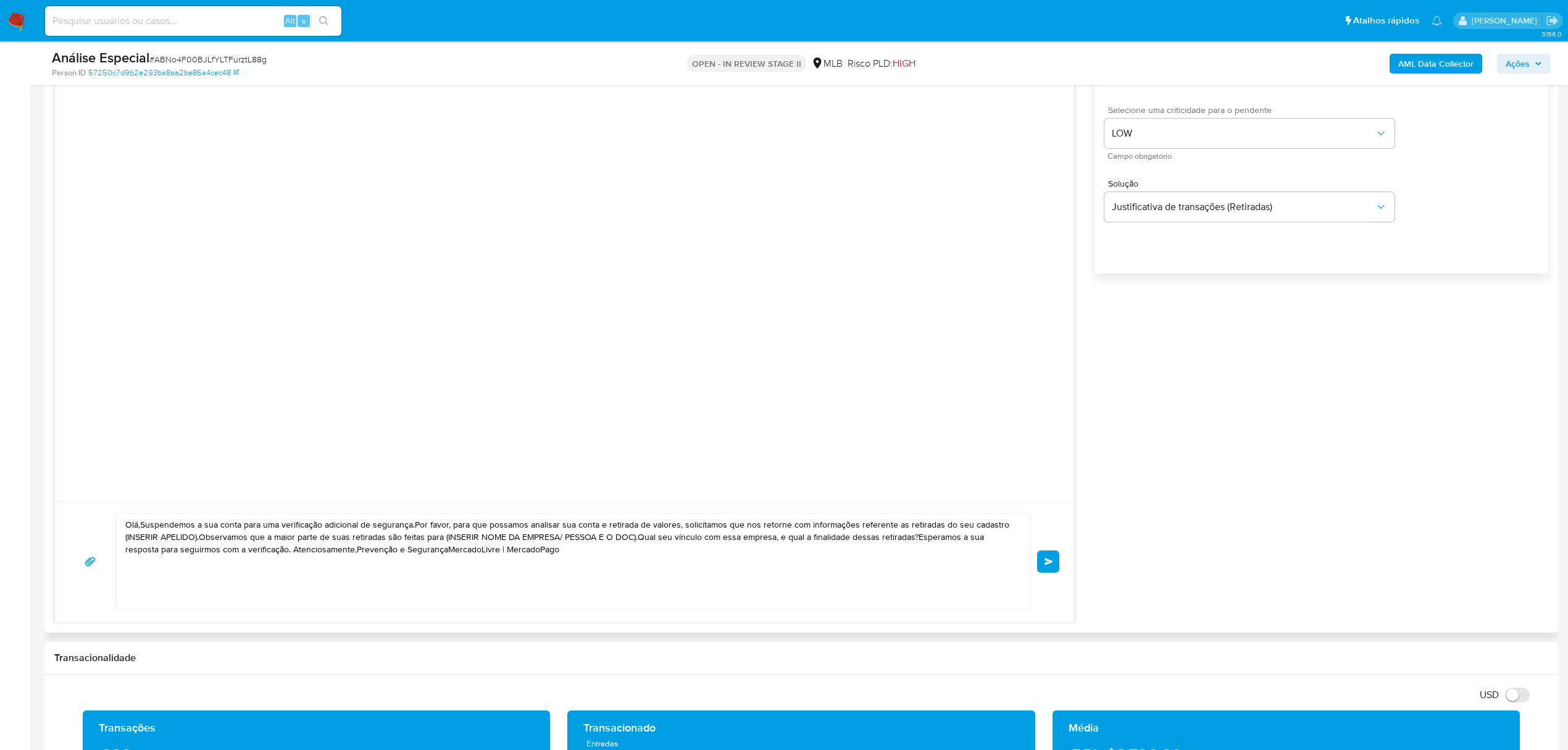
scroll to position [906, 0]
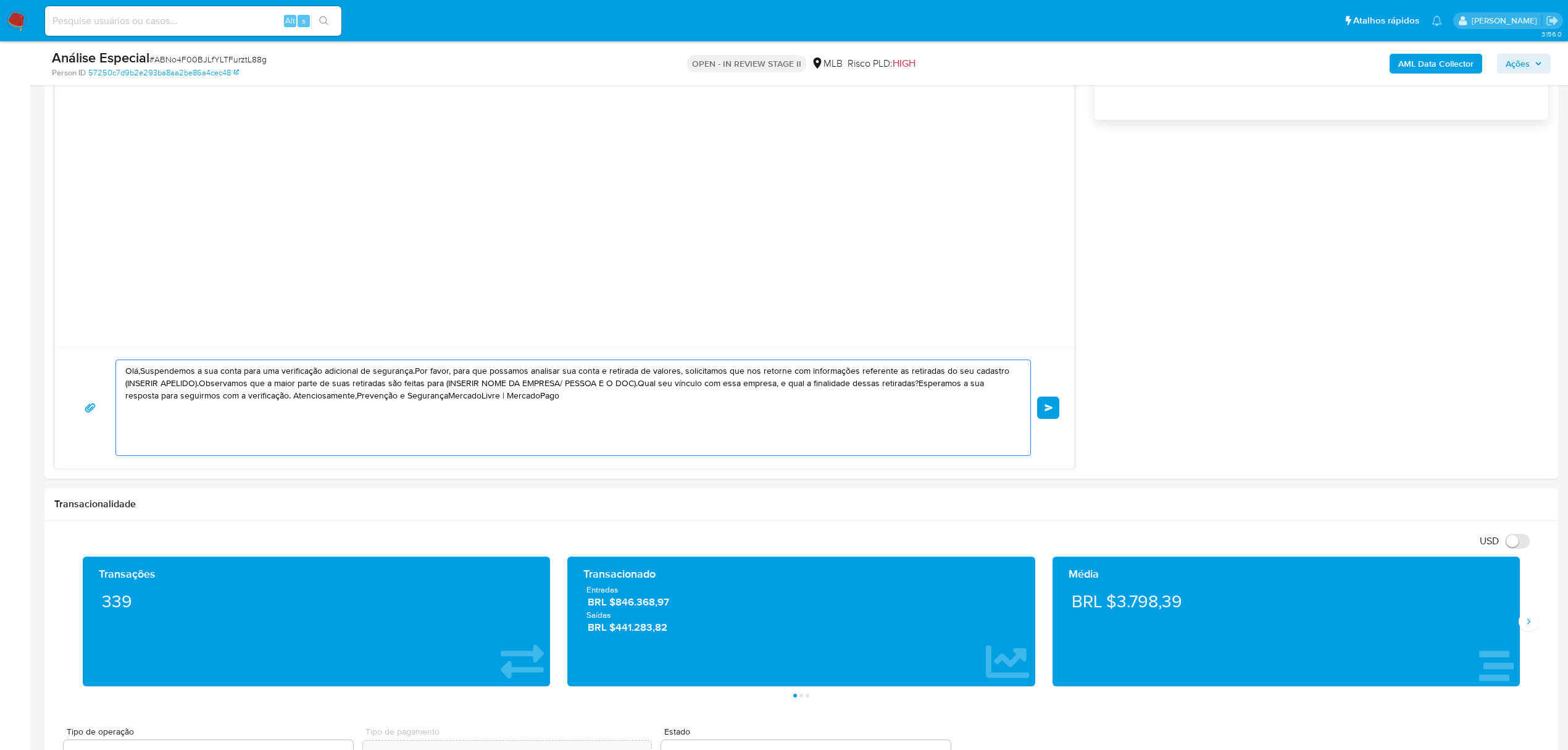
drag, startPoint x: 566, startPoint y: 400, endPoint x: 19, endPoint y: 324, distance: 552.3
click at [19, 324] on section "Bandeja Painel Screening Pesquisa em Listas Watchlist Ferramentas Operações em …" at bounding box center [784, 600] width 1568 height 3011
paste textarea "XXX Estamos conduzindo uma verificação adicional de segurança nas transações do…"
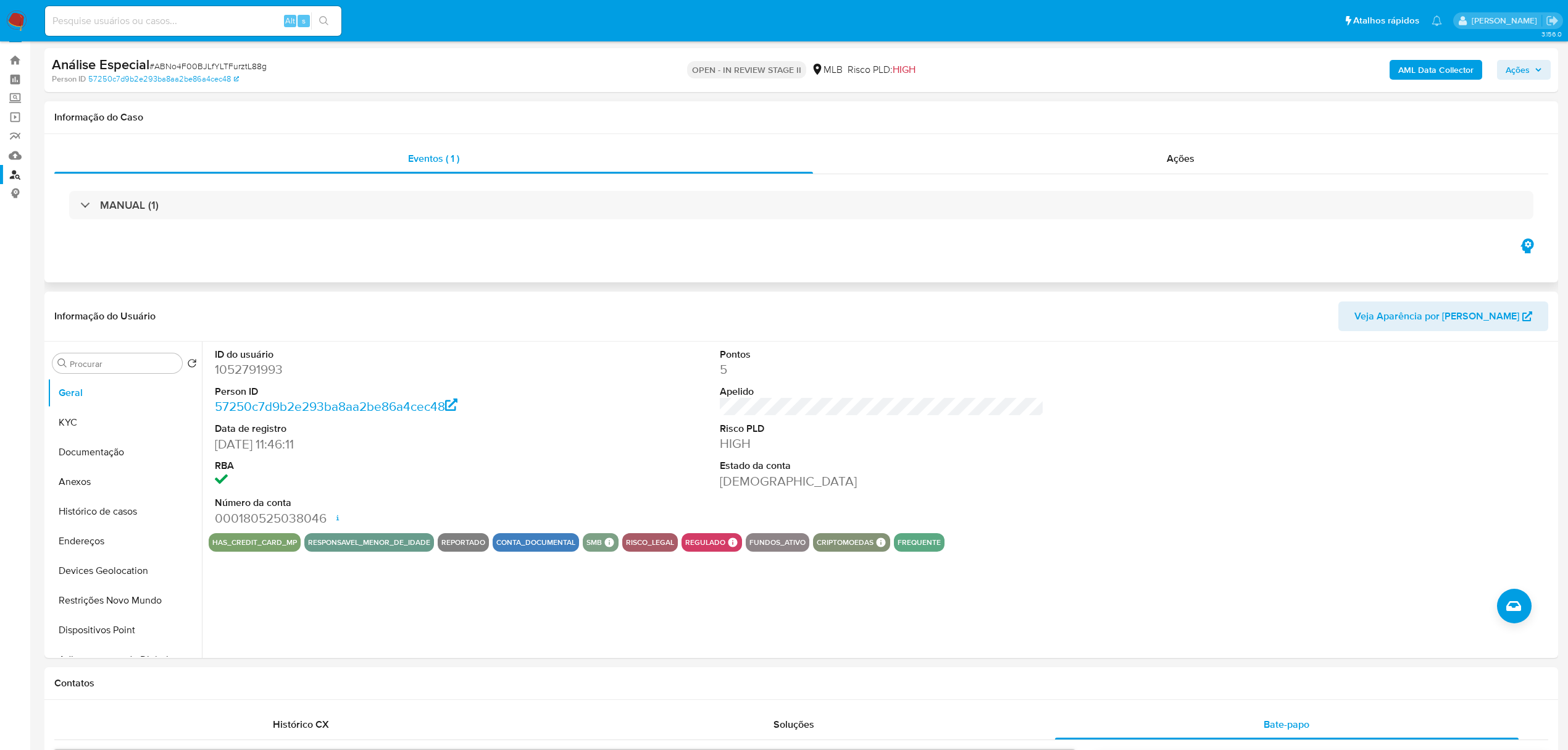
scroll to position [0, 0]
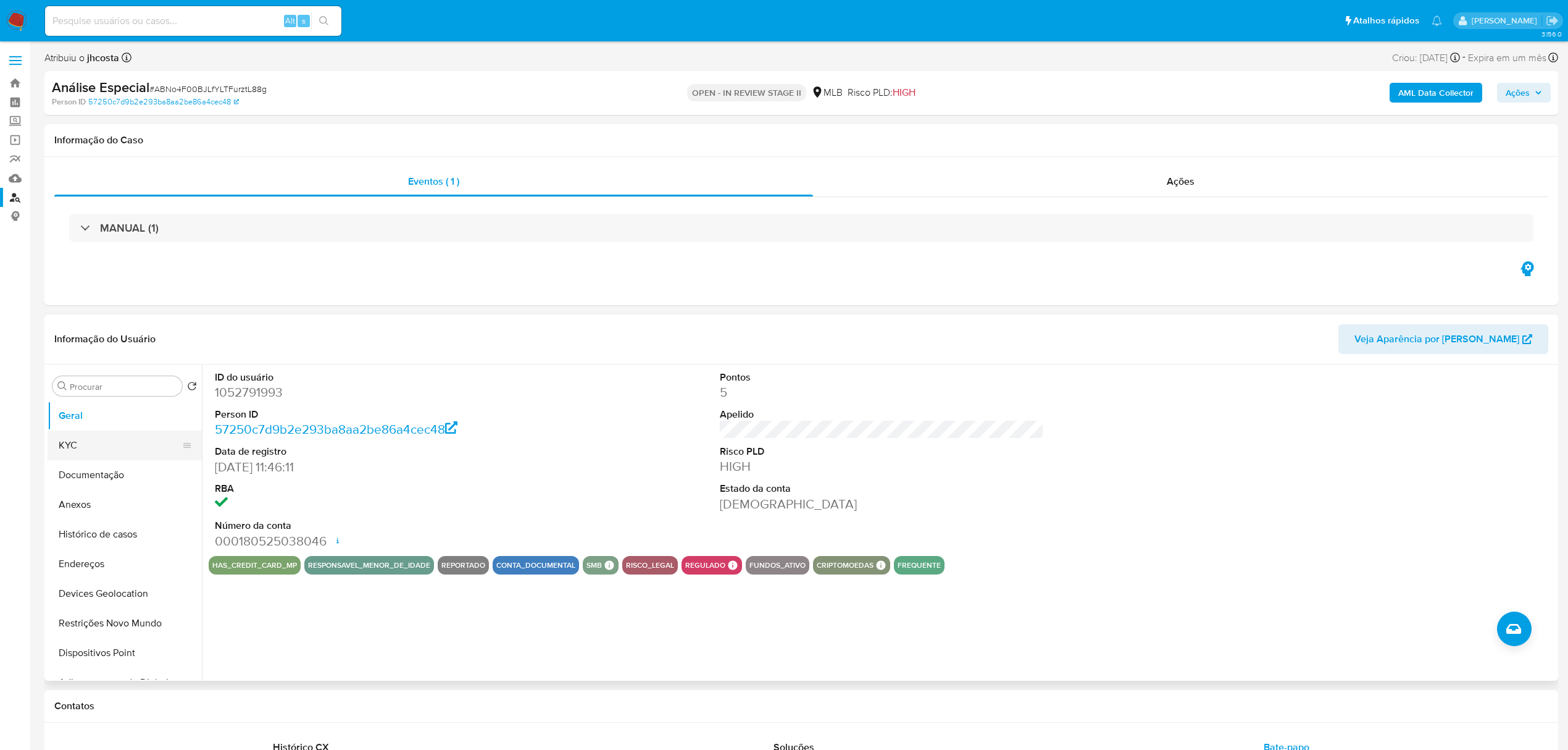
click at [77, 445] on button "KYC" at bounding box center [120, 445] width 144 height 29
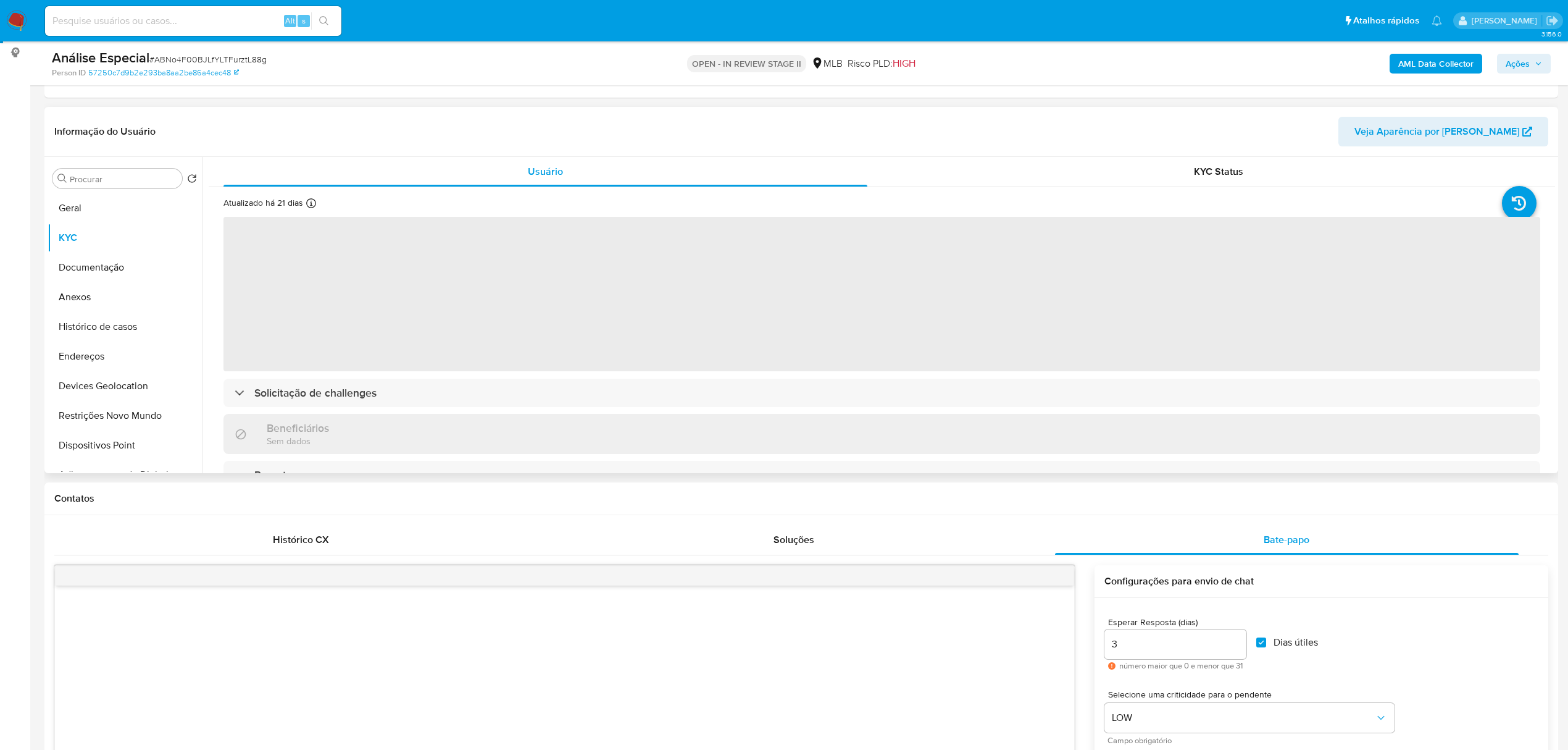
scroll to position [164, 0]
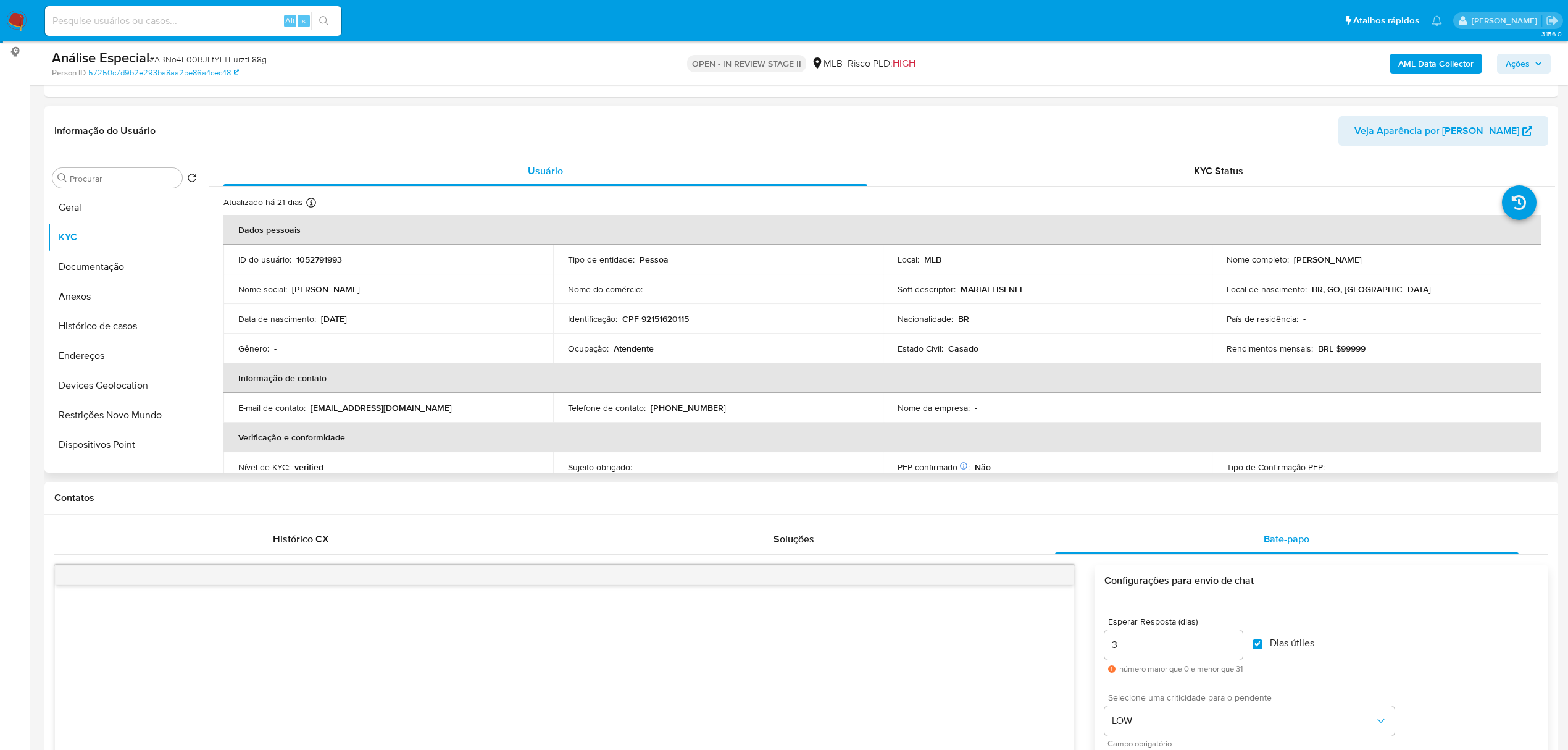
click at [1300, 257] on p "Maria Elisene Lino da Silva" at bounding box center [1328, 259] width 68 height 11
copy p "Maria"
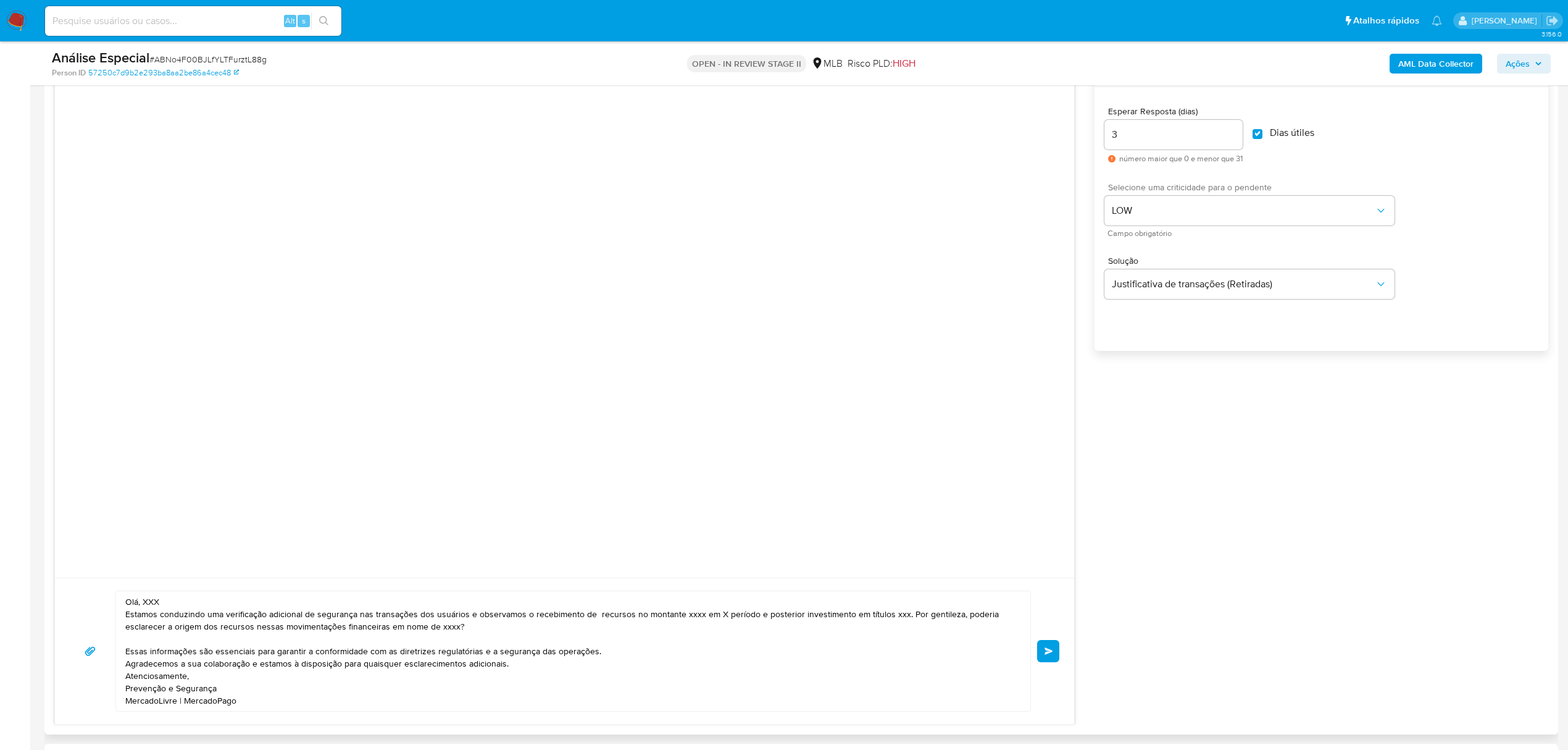
scroll to position [823, 0]
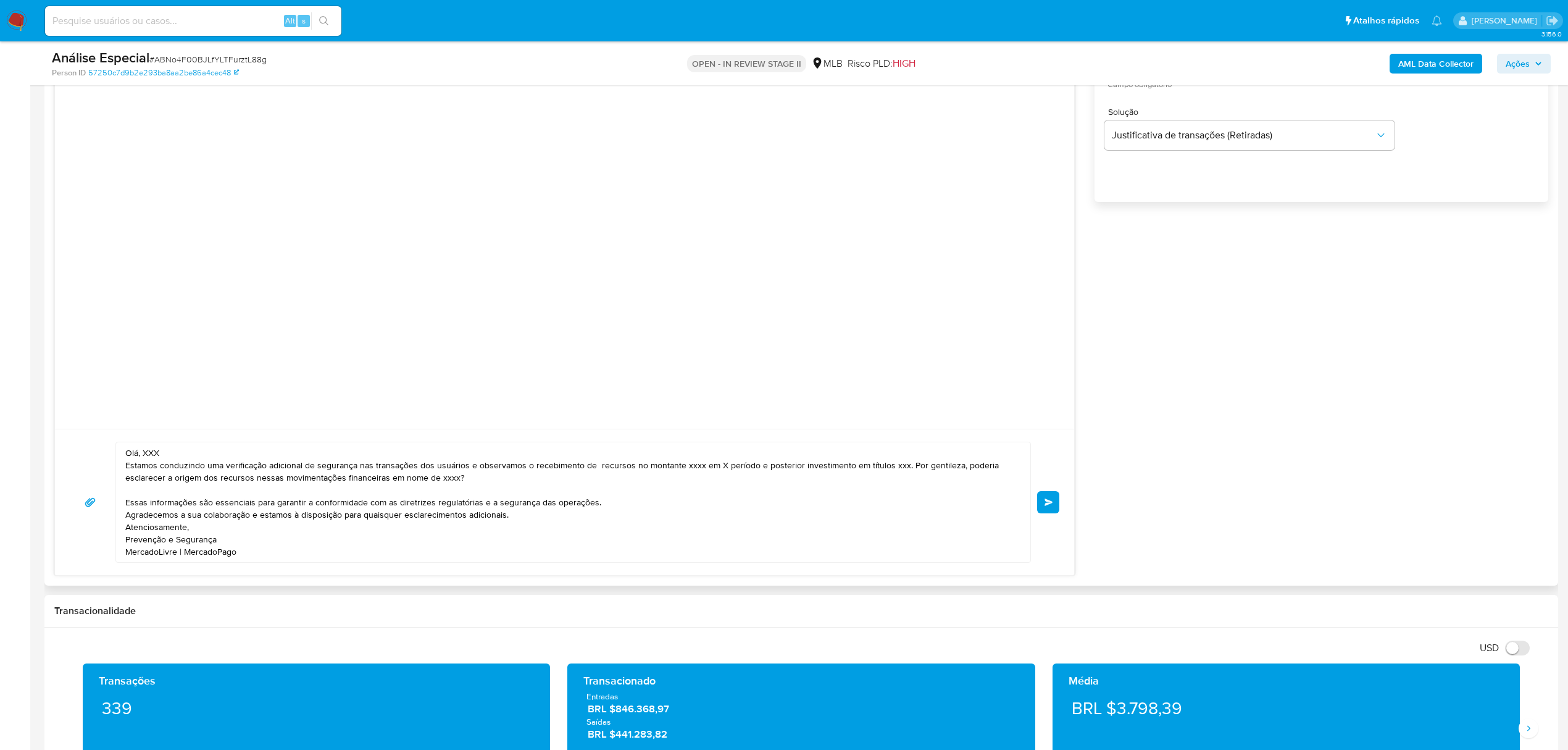
click at [148, 451] on textarea "Olá, XXX Estamos conduzindo uma verificação adicional de segurança nas transaçõ…" at bounding box center [570, 502] width 889 height 120
paste textarea "Maria"
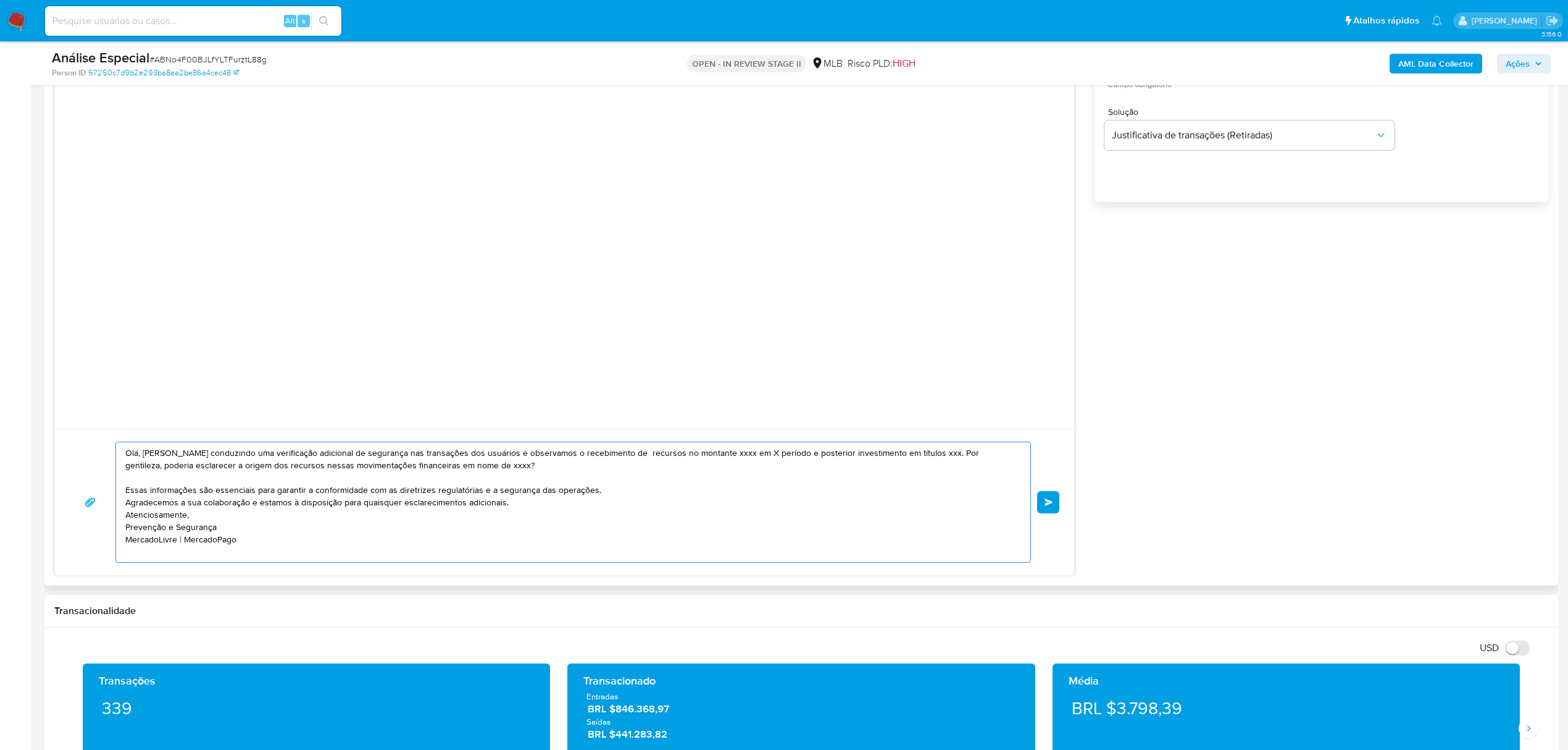
drag, startPoint x: 121, startPoint y: 467, endPoint x: 568, endPoint y: 493, distance: 447.8
click at [568, 493] on div "Olá, Maria Estamos conduzindo uma verificação adicional de segurança nas transa…" at bounding box center [570, 502] width 908 height 120
click at [509, 502] on textarea "Olá, Maria Estamos conduzindo uma verificação adicional de segurança nas transa…" at bounding box center [570, 502] width 889 height 120
click at [687, 466] on textarea "Olá, Maria Estamos conduzindo uma verificação adicional de segurança nas transa…" at bounding box center [570, 502] width 889 height 120
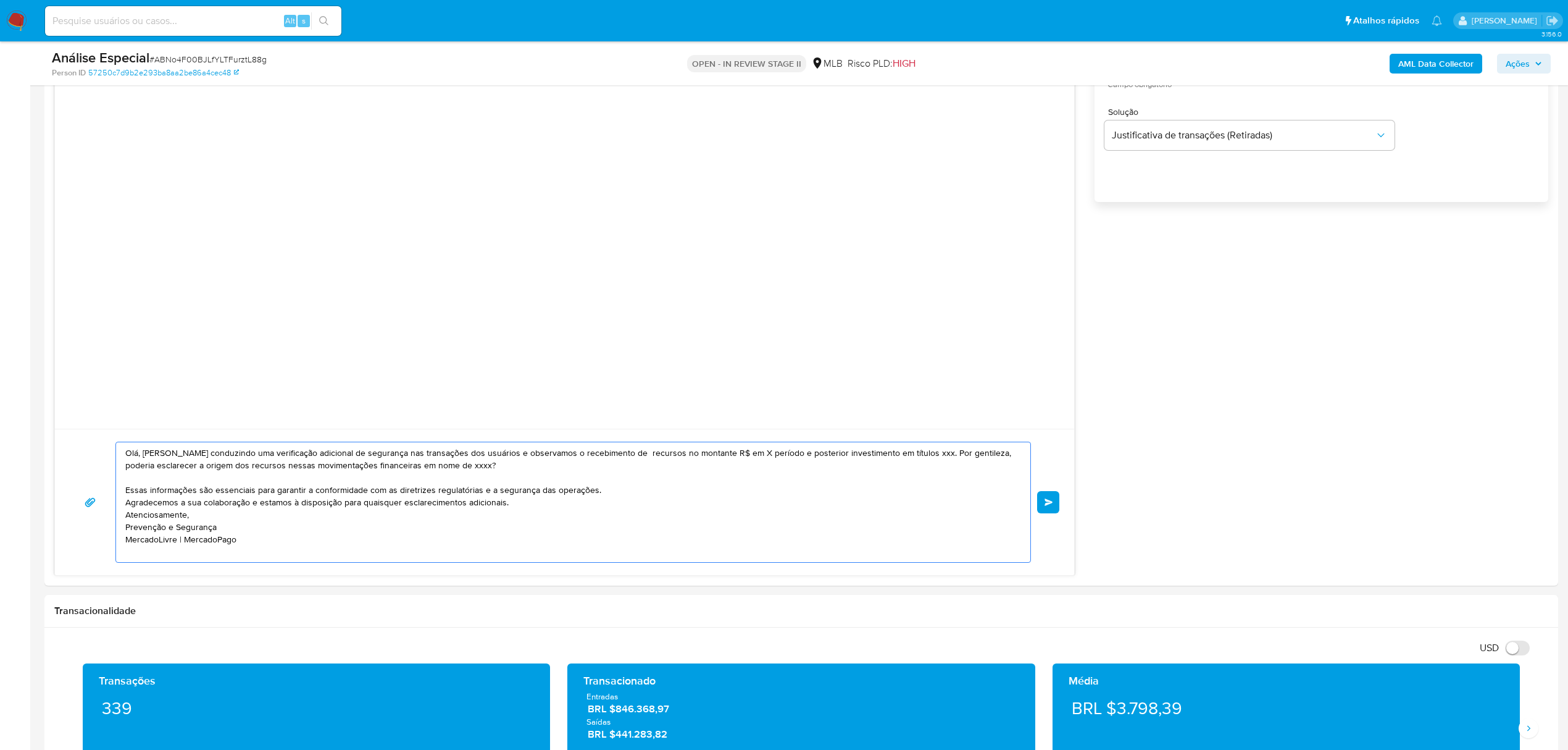
paste textarea "1.291.189,62"
click at [756, 466] on textarea "Olá, Maria Estamos conduzindo uma verificação adicional de segurança nas transa…" at bounding box center [570, 502] width 889 height 120
click at [760, 510] on textarea "Olá, Maria Estamos conduzindo uma verificação adicional de segurança nas transa…" at bounding box center [570, 502] width 889 height 120
click at [756, 463] on textarea "Olá, Maria Estamos conduzindo uma verificação adicional de segurança nas transa…" at bounding box center [570, 502] width 889 height 120
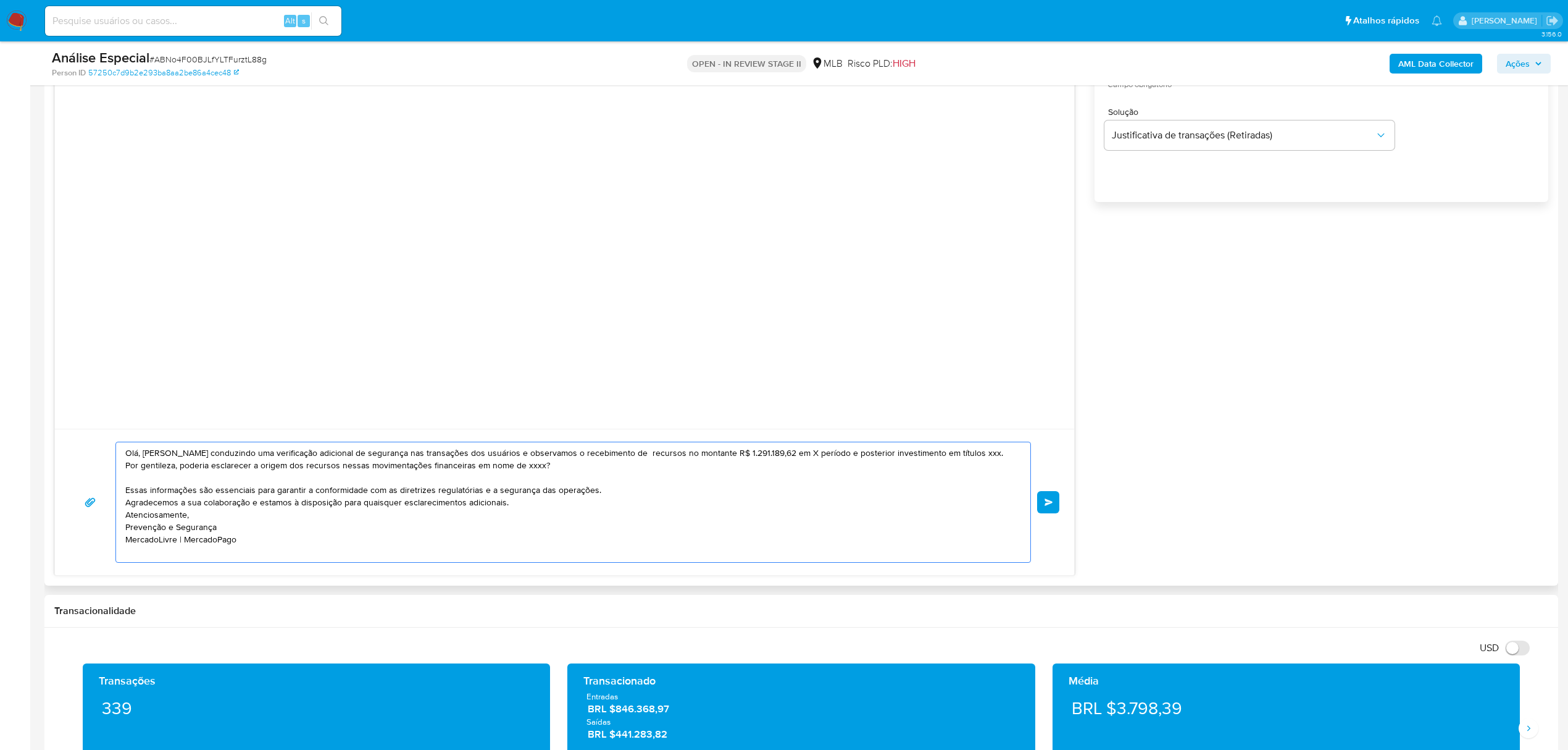
click at [591, 463] on textarea "Olá, Maria Estamos conduzindo uma verificação adicional de segurança nas transa…" at bounding box center [570, 502] width 889 height 120
click at [0, 0] on lt-span "Remover espaço branco adicional" at bounding box center [0, 0] width 0 height 0
click at [750, 470] on textarea "Olá, Maria Estamos conduzindo uma verificação adicional de segurança nas transa…" at bounding box center [570, 502] width 889 height 120
click at [739, 474] on textarea "Olá, Maria Estamos conduzindo uma verificação adicional de segurança nas transa…" at bounding box center [570, 502] width 889 height 120
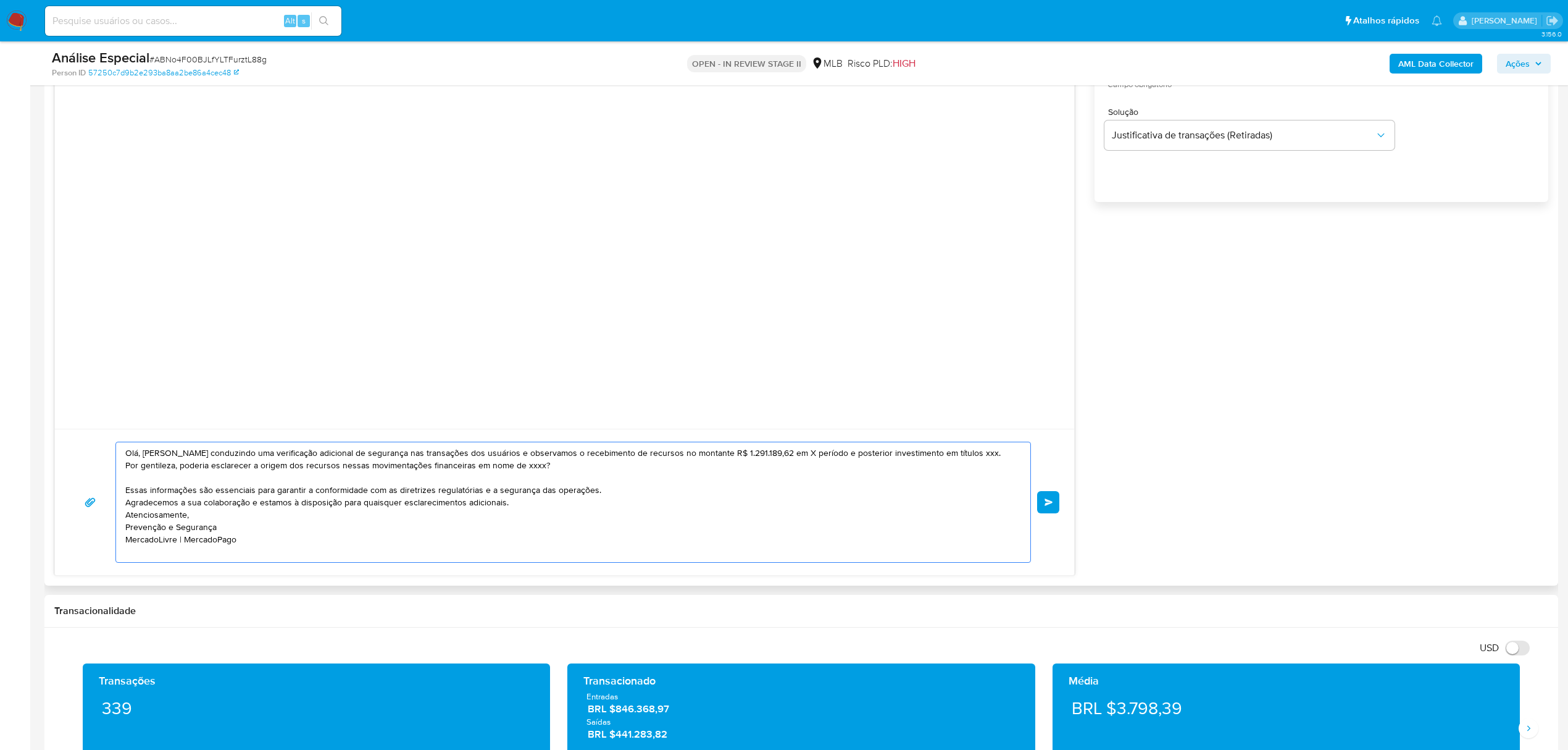
drag, startPoint x: 737, startPoint y: 469, endPoint x: 755, endPoint y: 468, distance: 18.0
click at [755, 468] on textarea "Olá, Maria Estamos conduzindo uma verificação adicional de segurança nas transa…" at bounding box center [570, 502] width 889 height 120
drag, startPoint x: 812, startPoint y: 469, endPoint x: 850, endPoint y: 475, distance: 38.5
click at [850, 475] on textarea "Olá, Maria Estamos conduzindo uma verificação adicional de segurança nas transa…" at bounding box center [570, 502] width 889 height 120
click at [850, 494] on textarea "Olá, Maria Estamos conduzindo uma verificação adicional de segurança nas transa…" at bounding box center [570, 502] width 889 height 120
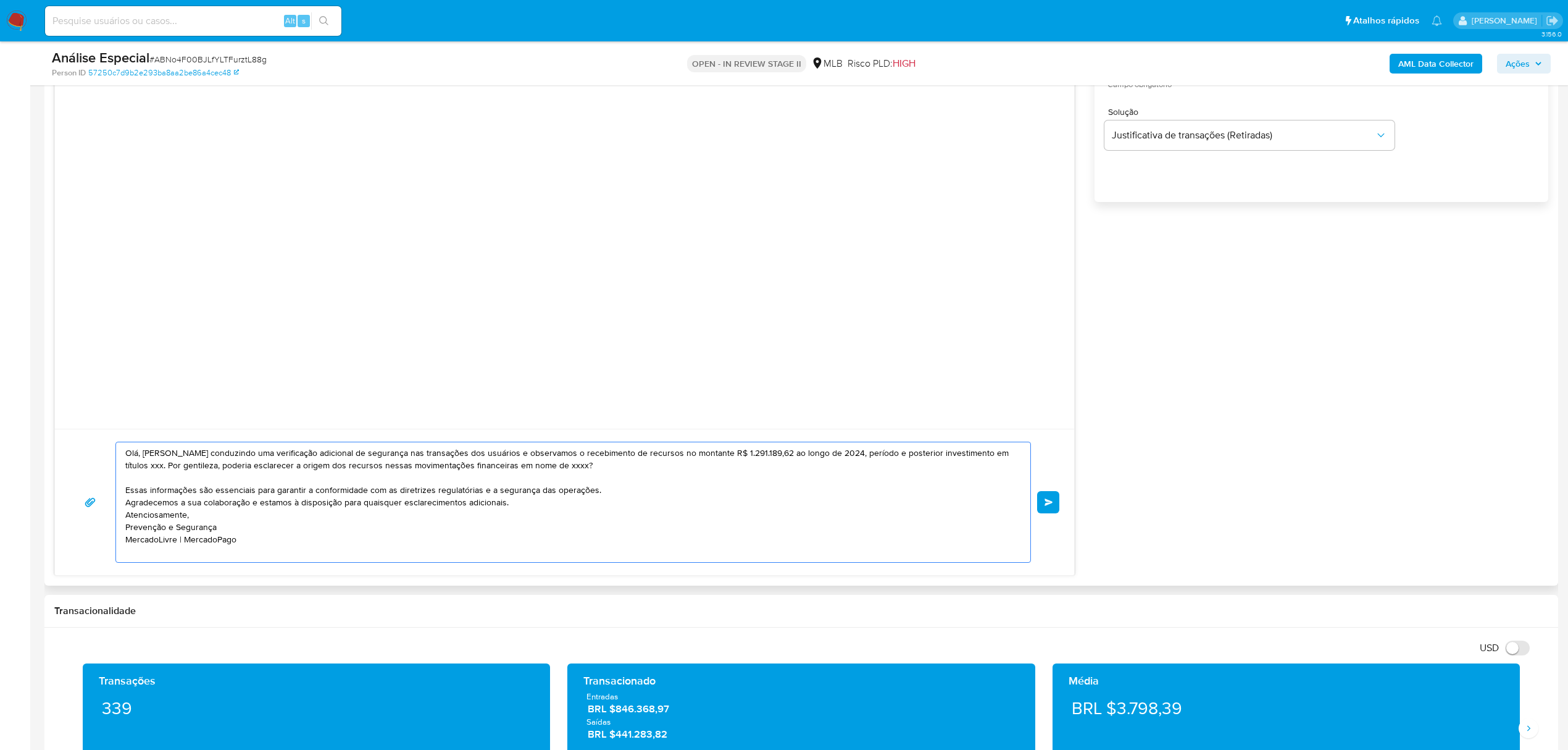
click at [808, 466] on textarea "Olá, Maria Estamos conduzindo uma verificação adicional de segurança nas transa…" at bounding box center [570, 502] width 889 height 120
click at [821, 468] on textarea "Olá, Maria Estamos conduzindo uma verificação adicional de segurança nas transa…" at bounding box center [570, 502] width 889 height 120
drag, startPoint x: 843, startPoint y: 466, endPoint x: 919, endPoint y: 474, distance: 76.4
click at [919, 474] on textarea "Olá, Maria Estamos conduzindo uma verificação adicional de segurança nas transa…" at bounding box center [570, 502] width 889 height 120
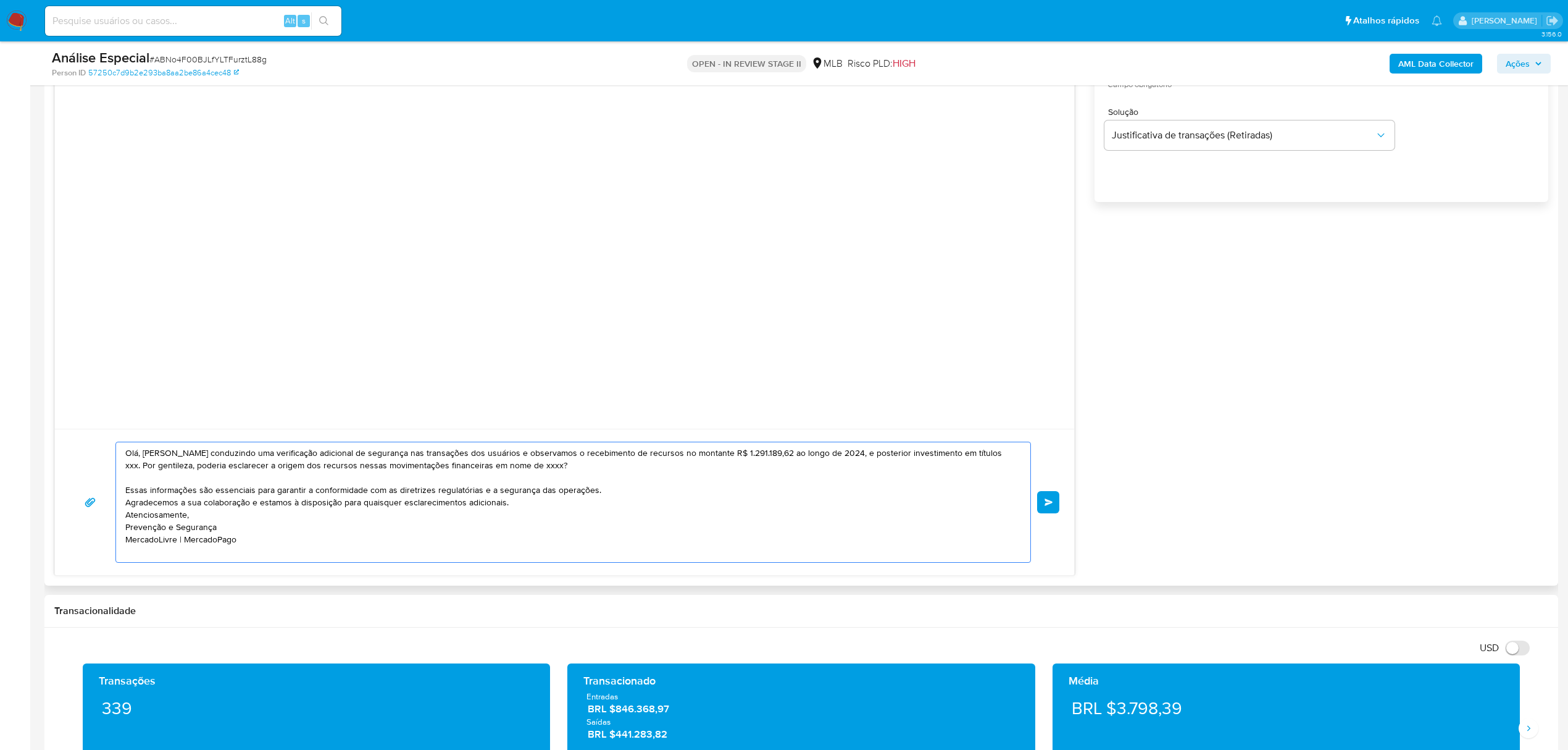
click at [919, 480] on textarea "Olá, Maria Estamos conduzindo uma verificação adicional de segurança nas transa…" at bounding box center [570, 502] width 889 height 120
click at [902, 491] on textarea "Olá, Maria Estamos conduzindo uma verificação adicional de segurança nas transa…" at bounding box center [570, 502] width 889 height 120
click at [942, 468] on textarea "Olá, Maria Estamos conduzindo uma verificação adicional de segurança nas transa…" at bounding box center [570, 502] width 889 height 120
drag, startPoint x: 916, startPoint y: 470, endPoint x: 951, endPoint y: 470, distance: 35.0
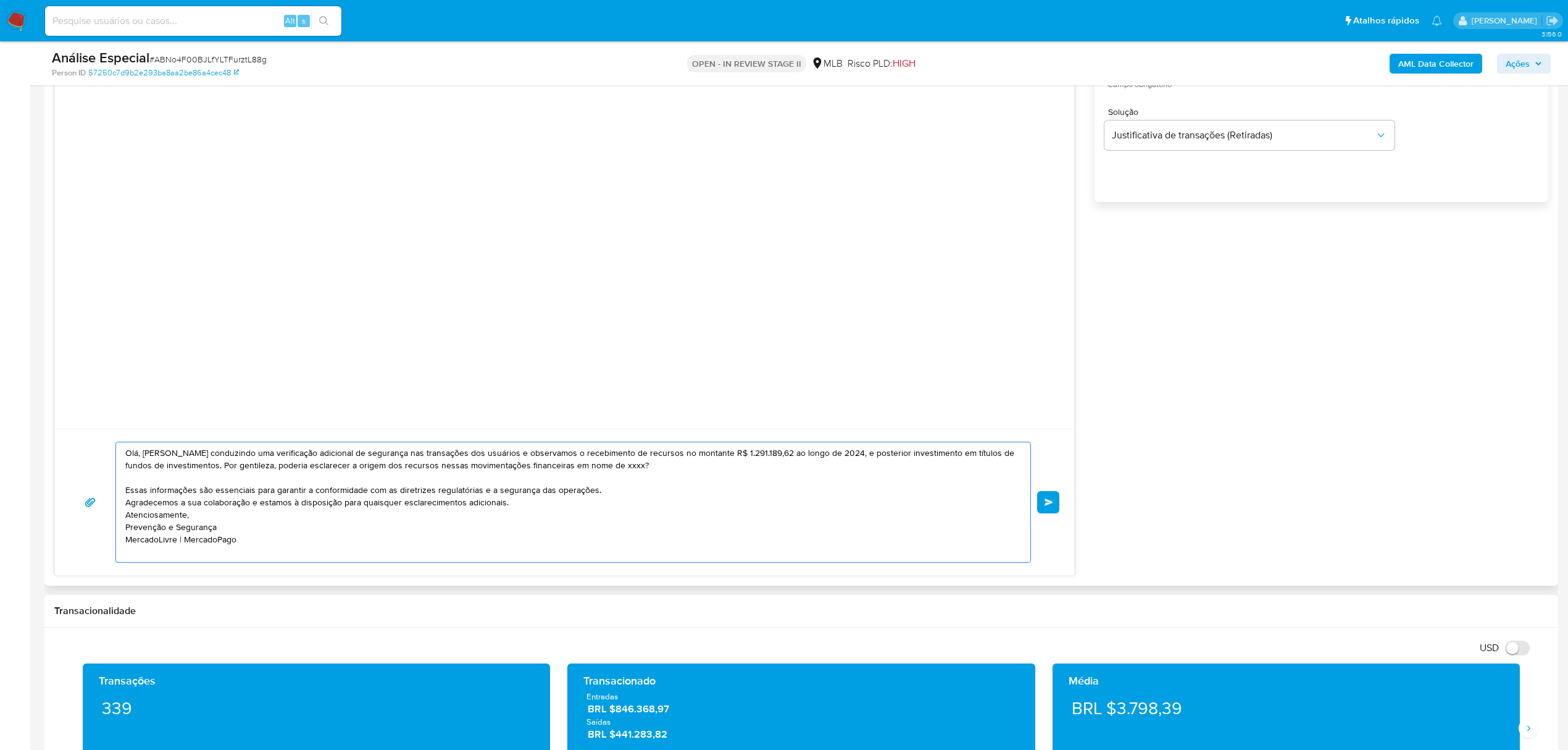
click at [951, 470] on textarea "Olá, Maria Estamos conduzindo uma verificação adicional de segurança nas transa…" at bounding box center [570, 502] width 889 height 120
click at [127, 478] on div "Olá, Maria Estamos conduzindo uma verificação adicional de segurança nas transa…" at bounding box center [570, 502] width 908 height 120
drag, startPoint x: 139, startPoint y: 478, endPoint x: 551, endPoint y: 478, distance: 412.0
click at [551, 478] on textarea "Olá, Maria Estamos conduzindo uma verificação adicional de segurança nas transa…" at bounding box center [570, 502] width 889 height 120
click at [564, 489] on textarea "Olá, Maria Estamos conduzindo uma verificação adicional de segurança nas transa…" at bounding box center [570, 502] width 889 height 120
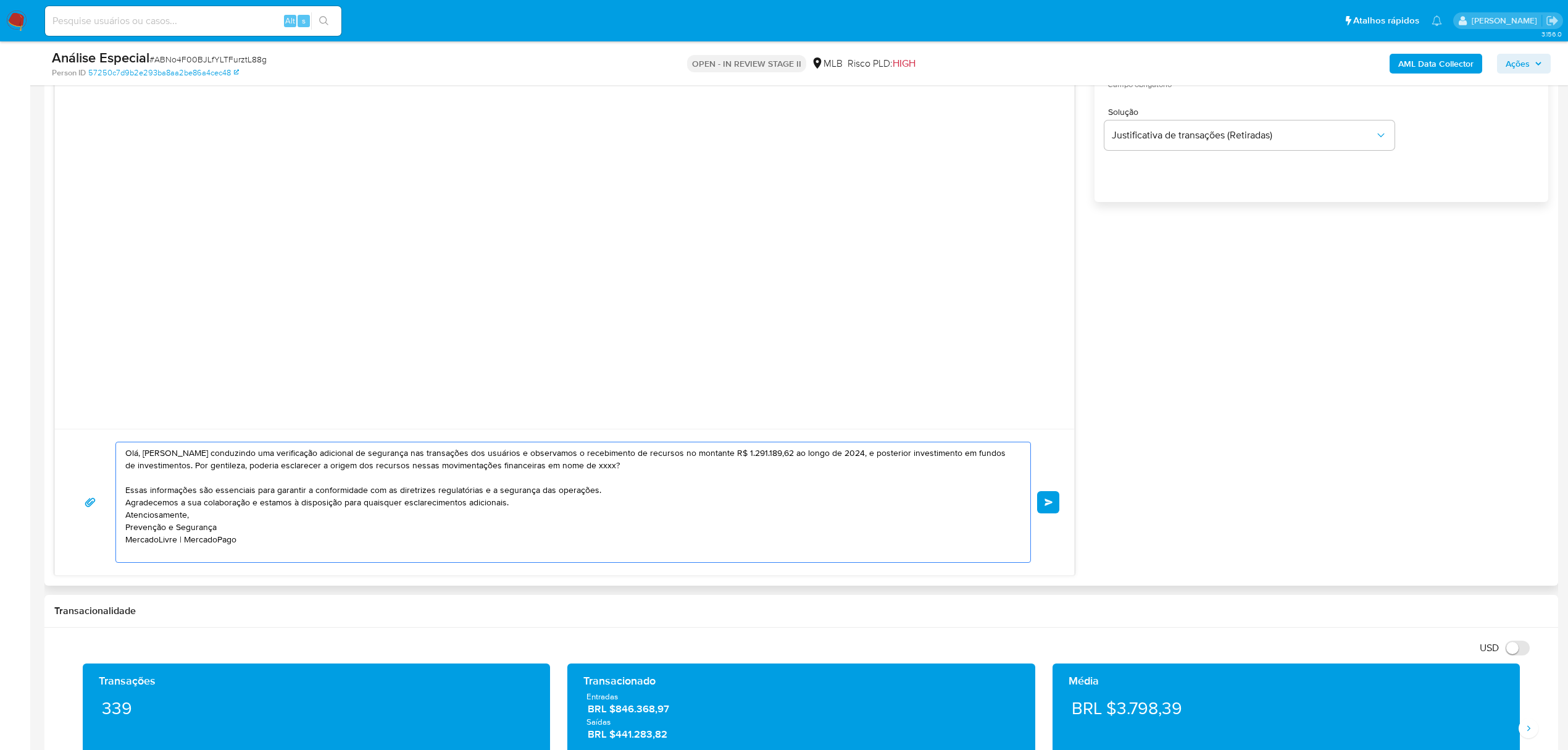
click at [534, 483] on textarea "Olá, Maria Estamos conduzindo uma verificação adicional de segurança nas transa…" at bounding box center [570, 502] width 889 height 120
paste textarea "Mateus Lino De Castro"
drag, startPoint x: 221, startPoint y: 510, endPoint x: 581, endPoint y: 523, distance: 360.2
click at [581, 523] on textarea "Olá, Maria Estamos conduzindo uma verificação adicional de segurança nas transa…" at bounding box center [570, 502] width 889 height 120
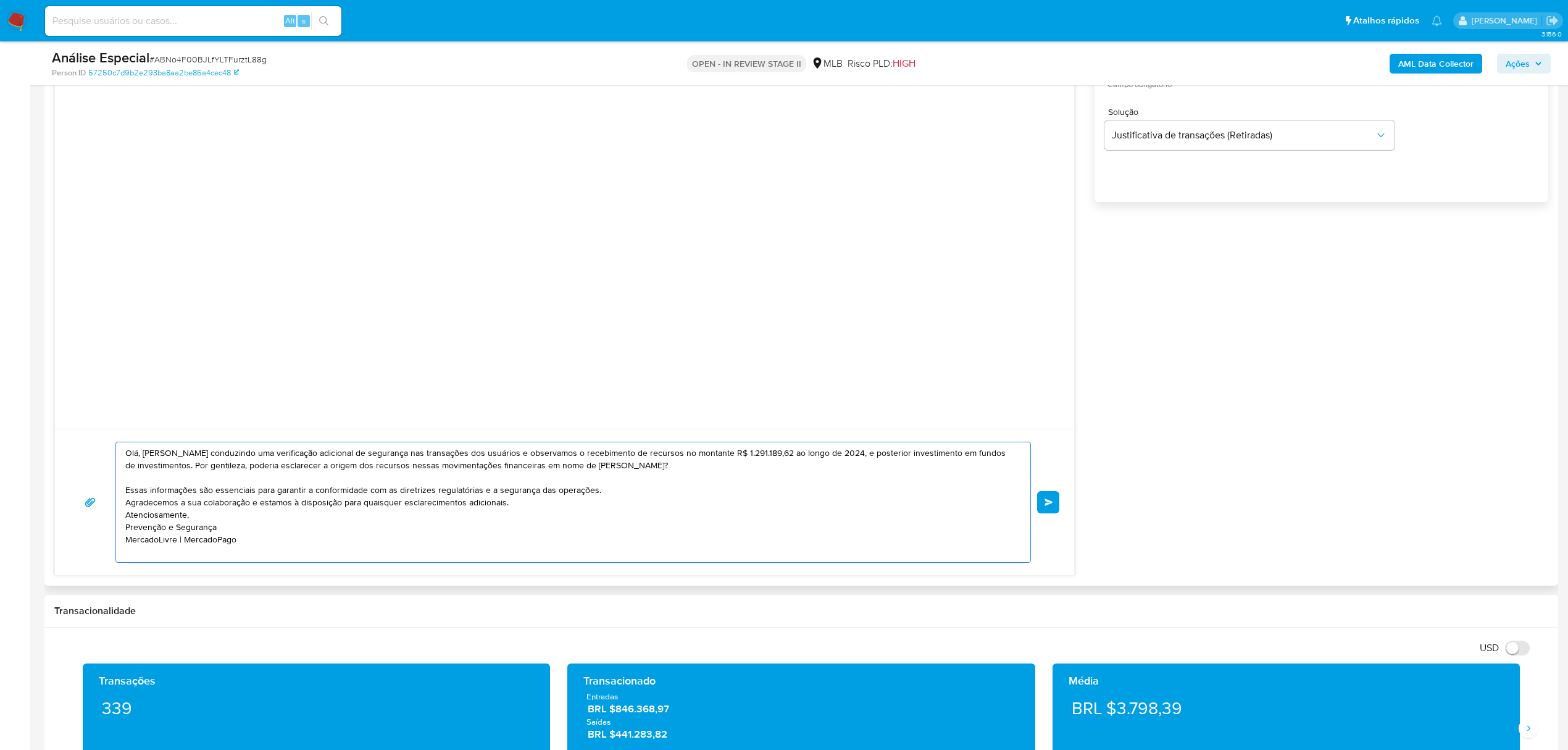
drag, startPoint x: 761, startPoint y: 468, endPoint x: 884, endPoint y: 476, distance: 123.3
click at [884, 476] on textarea "Olá, Maria Estamos conduzindo uma verificação adicional de segurança nas transa…" at bounding box center [570, 502] width 889 height 120
click at [869, 490] on textarea "Olá, Maria Estamos conduzindo uma verificação adicional de segurança nas transa…" at bounding box center [570, 502] width 889 height 120
drag, startPoint x: 815, startPoint y: 469, endPoint x: 956, endPoint y: 475, distance: 141.1
click at [956, 475] on textarea "Olá, Maria Estamos conduzindo uma verificação adicional de segurança nas transa…" at bounding box center [570, 502] width 889 height 120
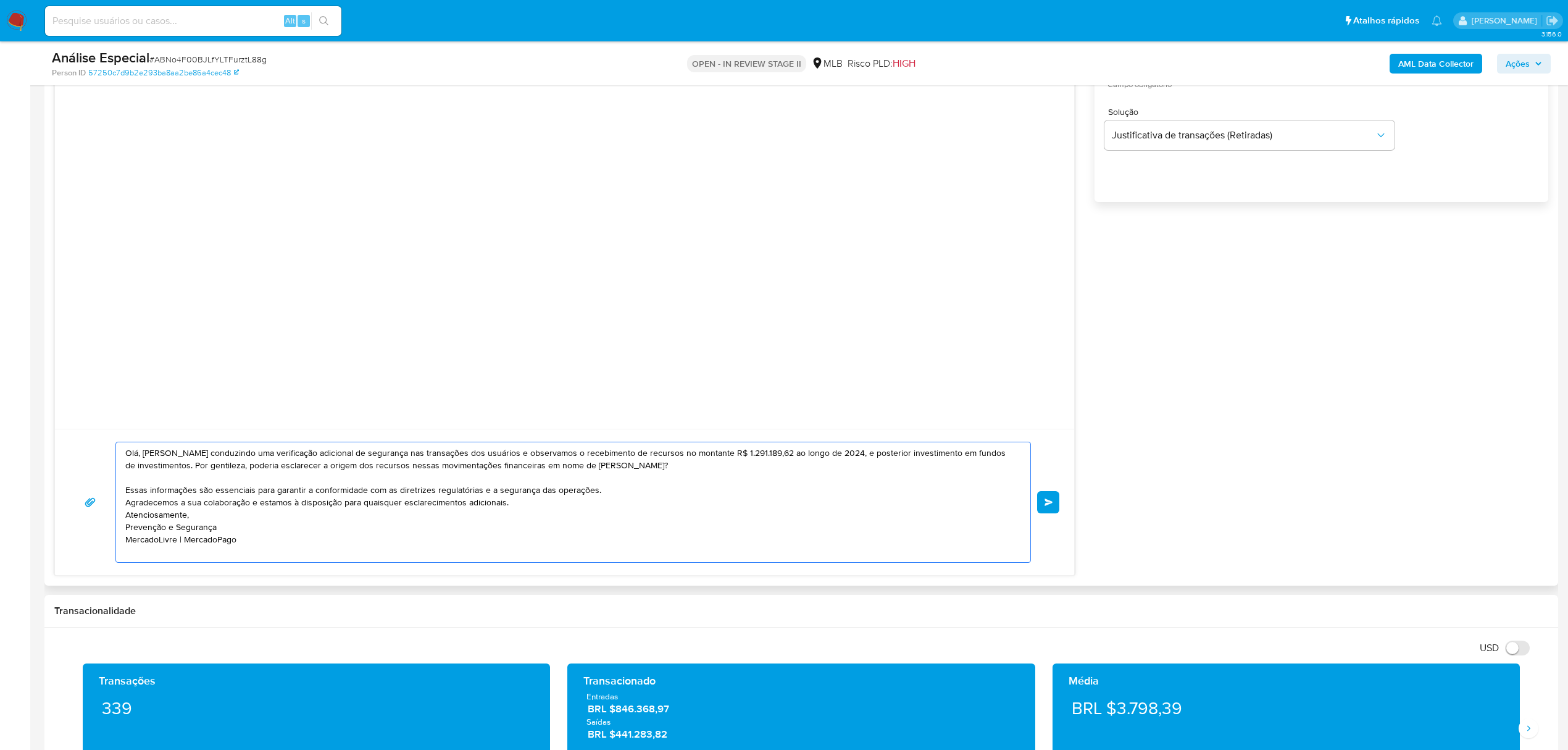
click at [916, 503] on textarea "Olá, Maria Estamos conduzindo uma verificação adicional de segurança nas transa…" at bounding box center [570, 502] width 889 height 120
drag, startPoint x: 161, startPoint y: 485, endPoint x: 660, endPoint y: 483, distance: 499.0
click at [660, 483] on textarea "Olá, Maria Estamos conduzindo uma verificação adicional de segurança nas transa…" at bounding box center [570, 502] width 889 height 120
click at [662, 486] on textarea "Olá, Maria Estamos conduzindo uma verificação adicional de segurança nas transa…" at bounding box center [570, 502] width 889 height 120
type textarea "Olá, Maria Estamos conduzindo uma verificação adicional de segurança nas transa…"
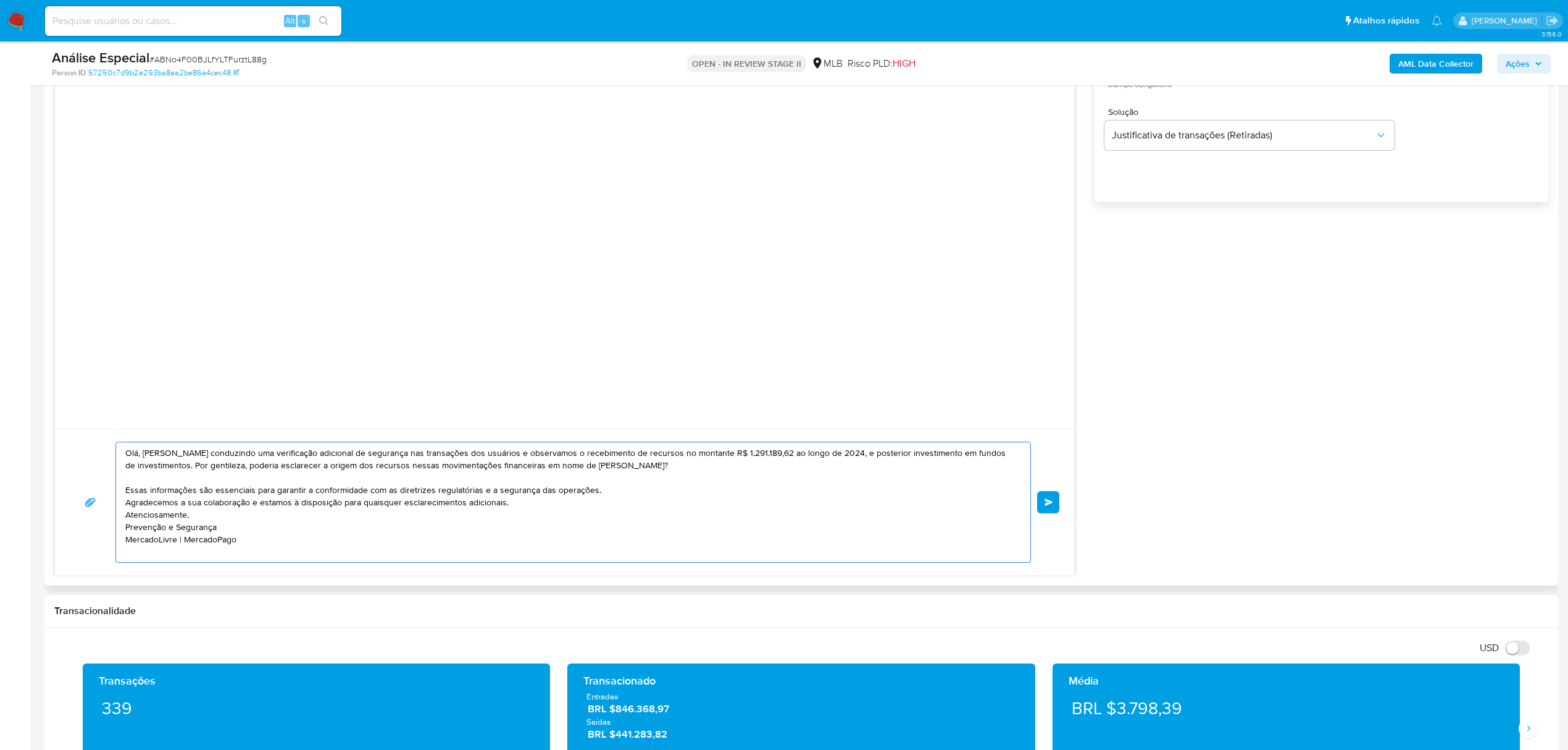
click at [1047, 508] on button "common.send" at bounding box center [1047, 501] width 22 height 22
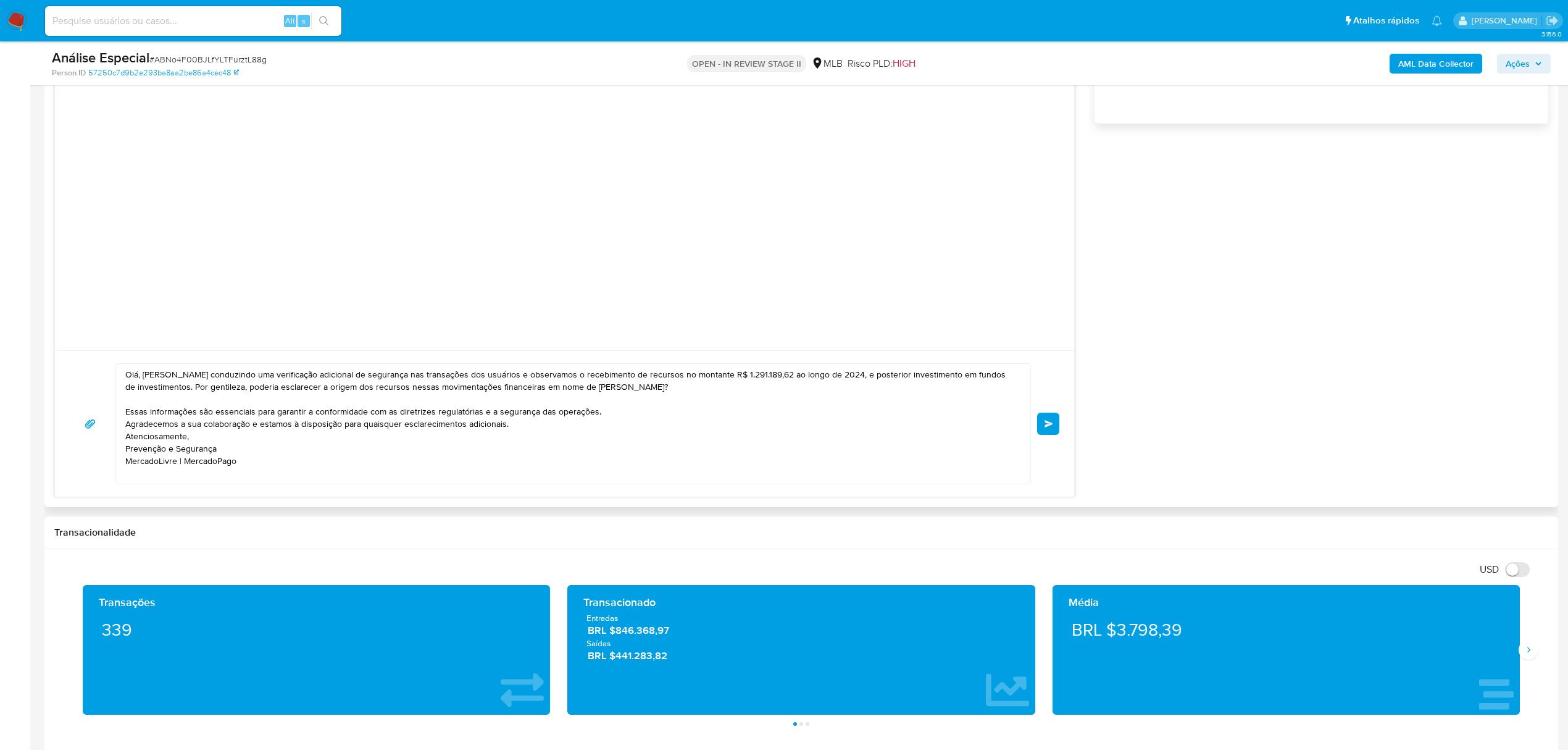
scroll to position [906, 0]
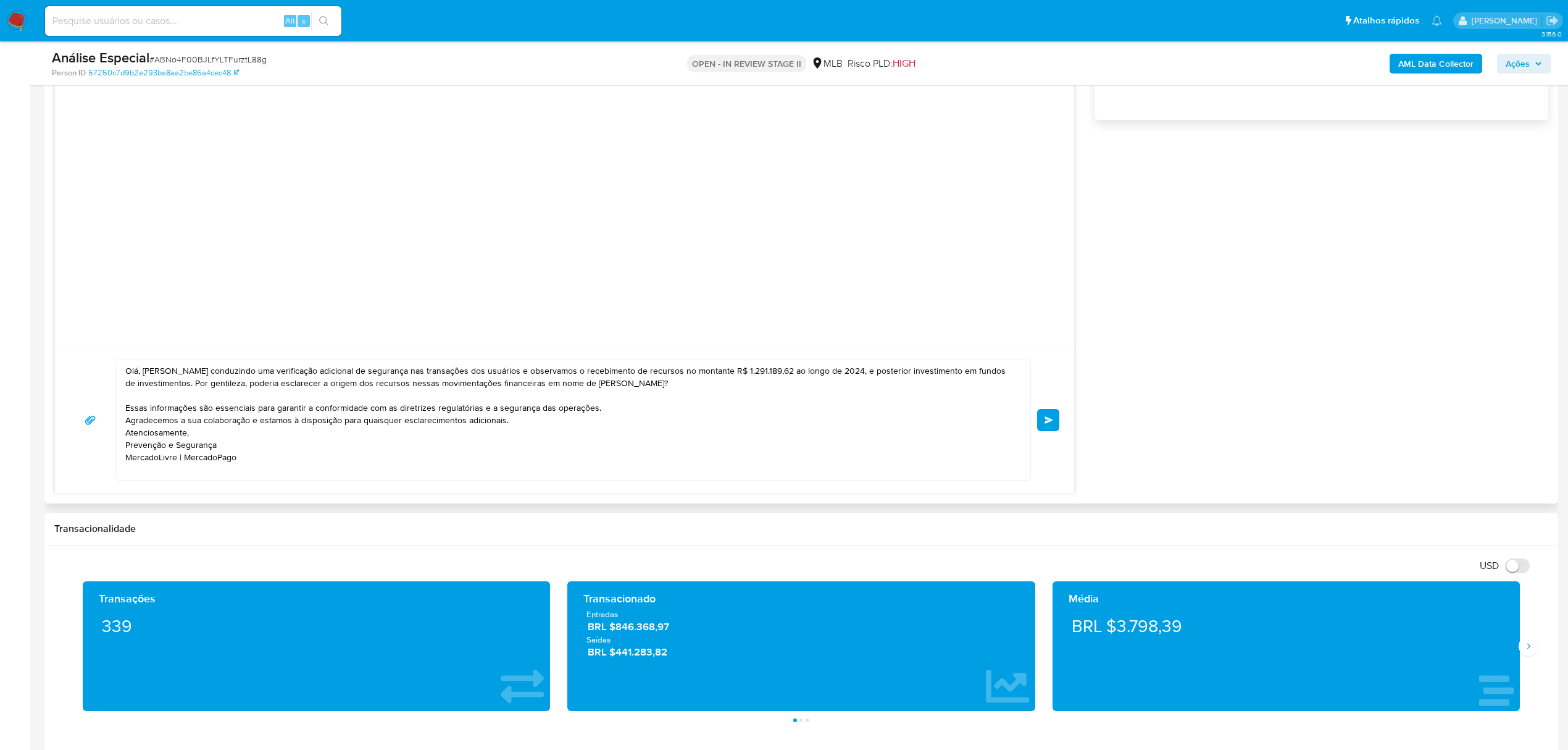
click at [1049, 421] on span "common.send" at bounding box center [1049, 420] width 9 height 8
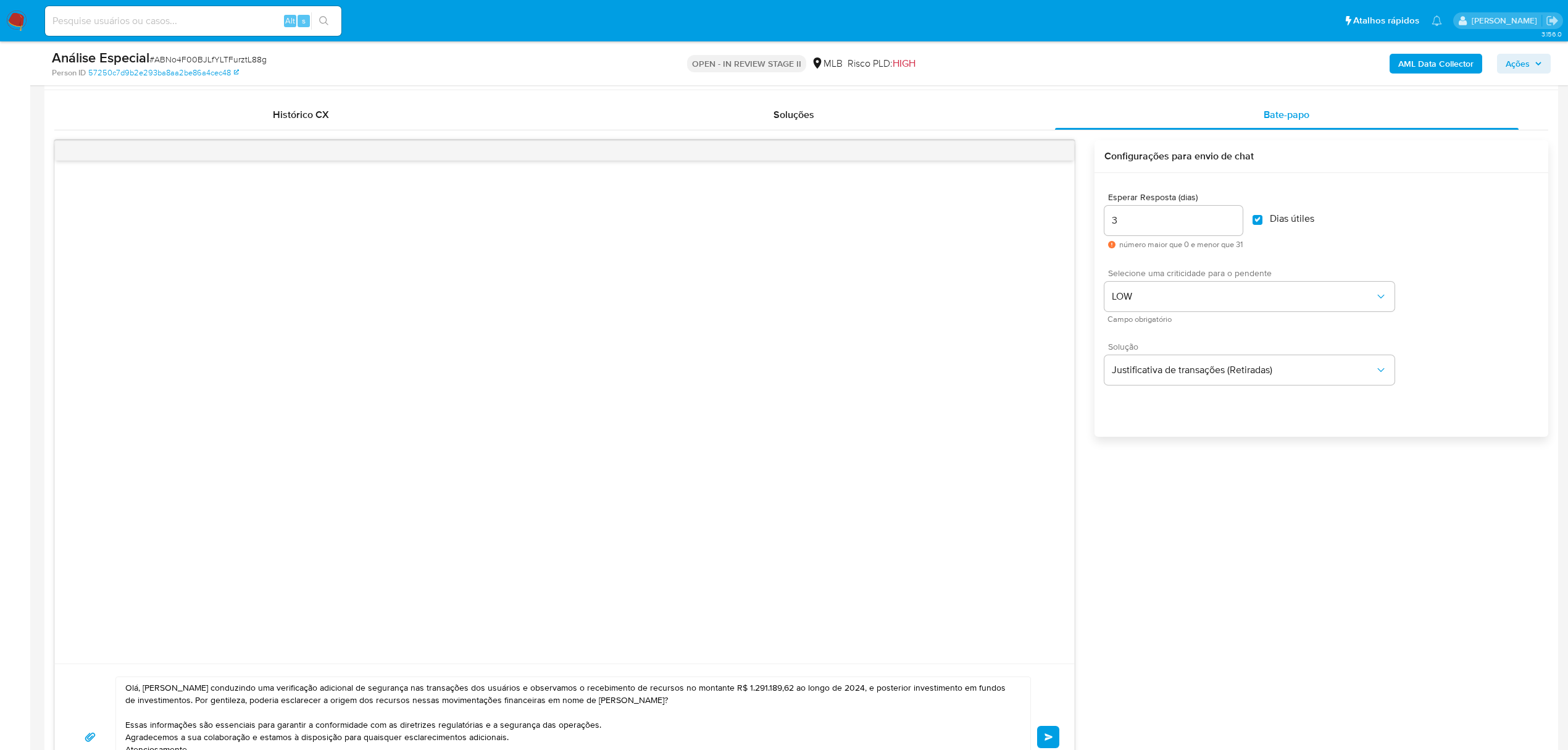
scroll to position [494, 0]
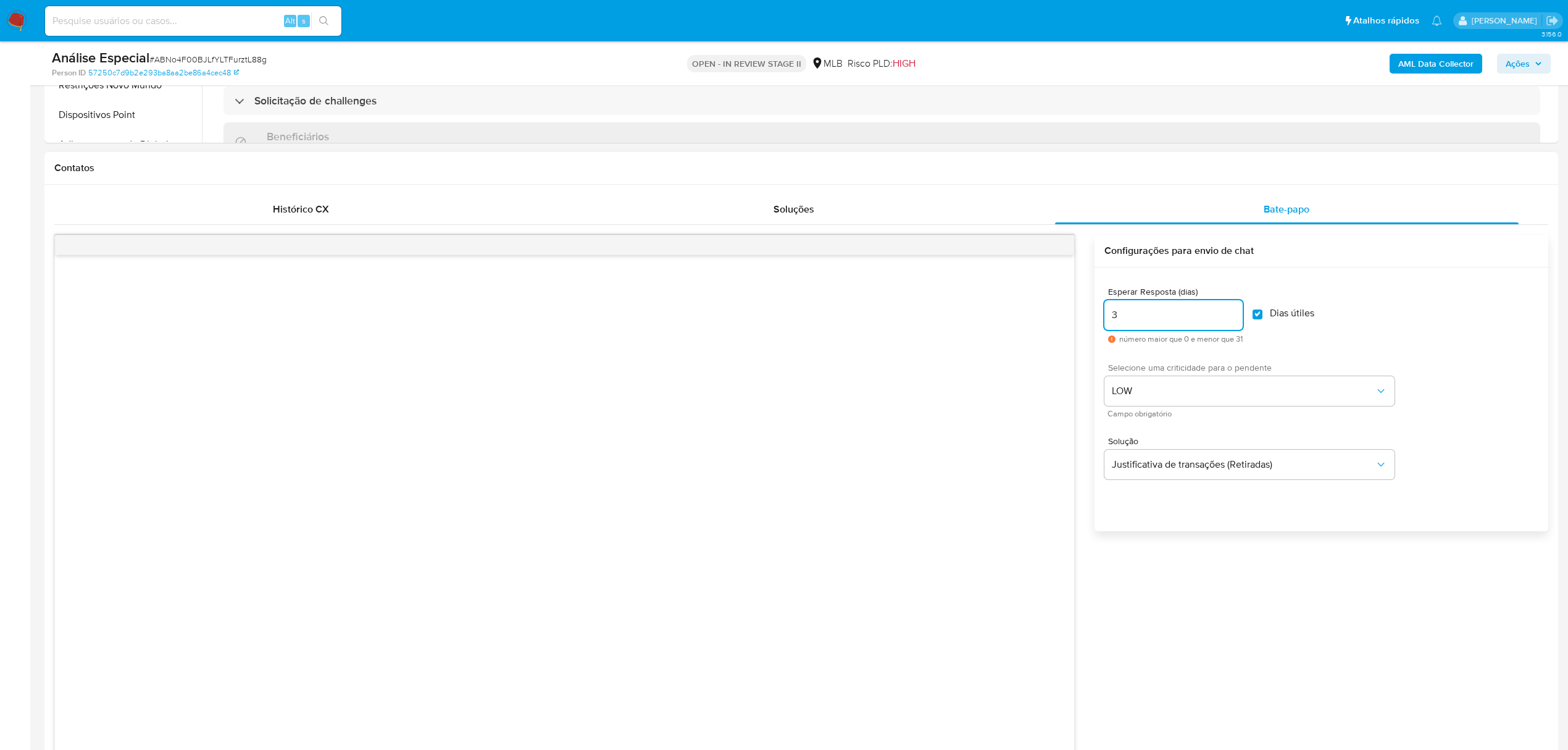
click at [1173, 319] on input "3" at bounding box center [1173, 315] width 138 height 16
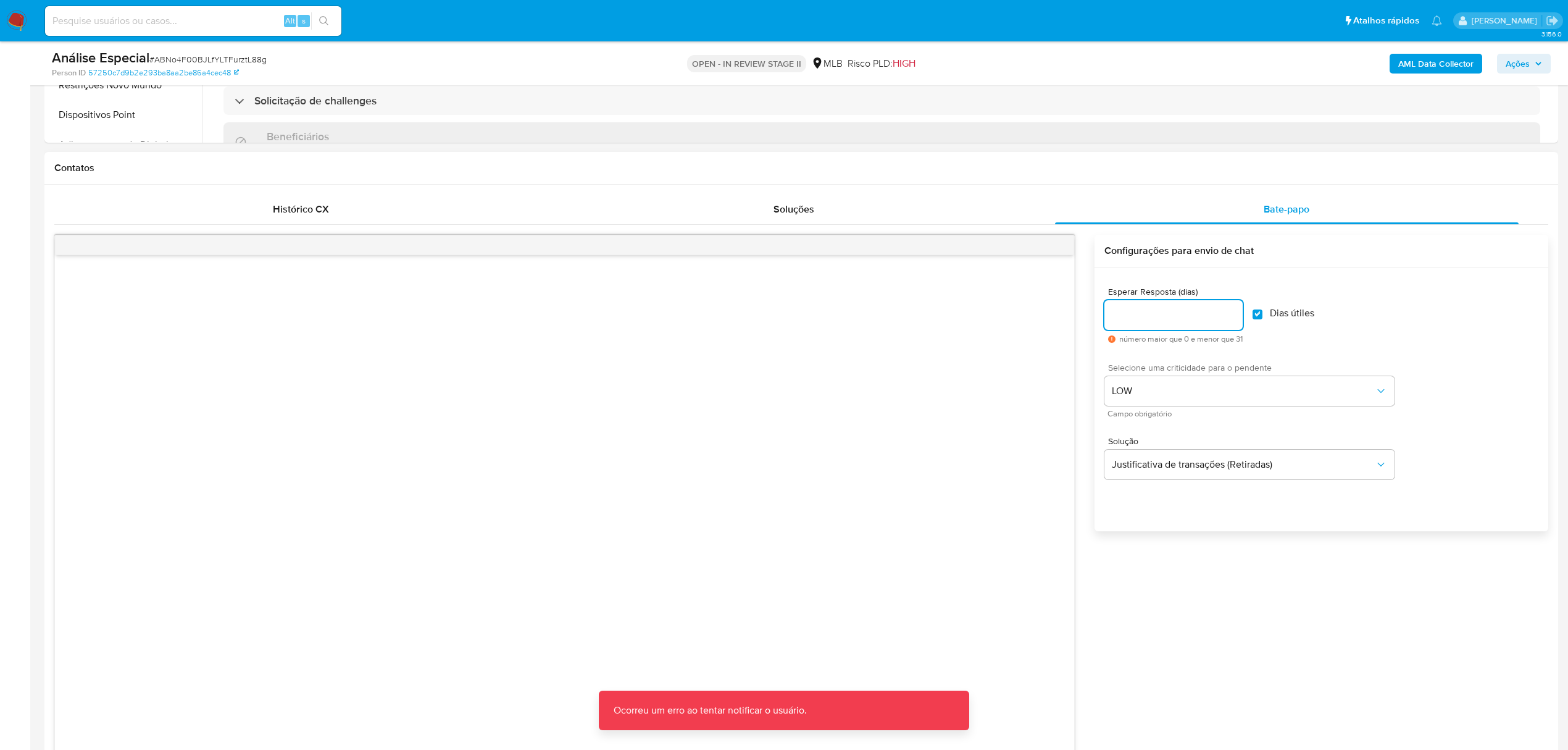
type input "3"
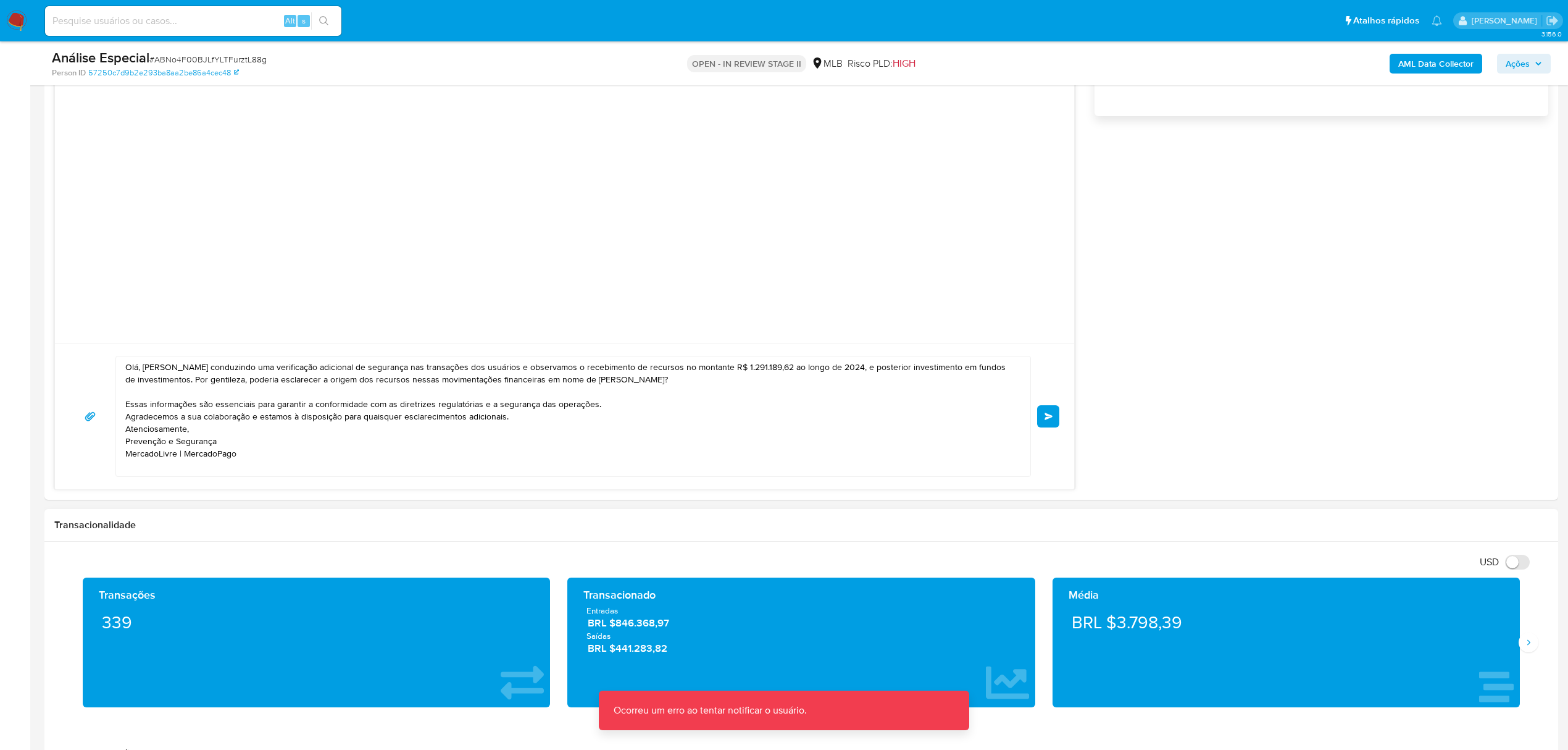
scroll to position [988, 0]
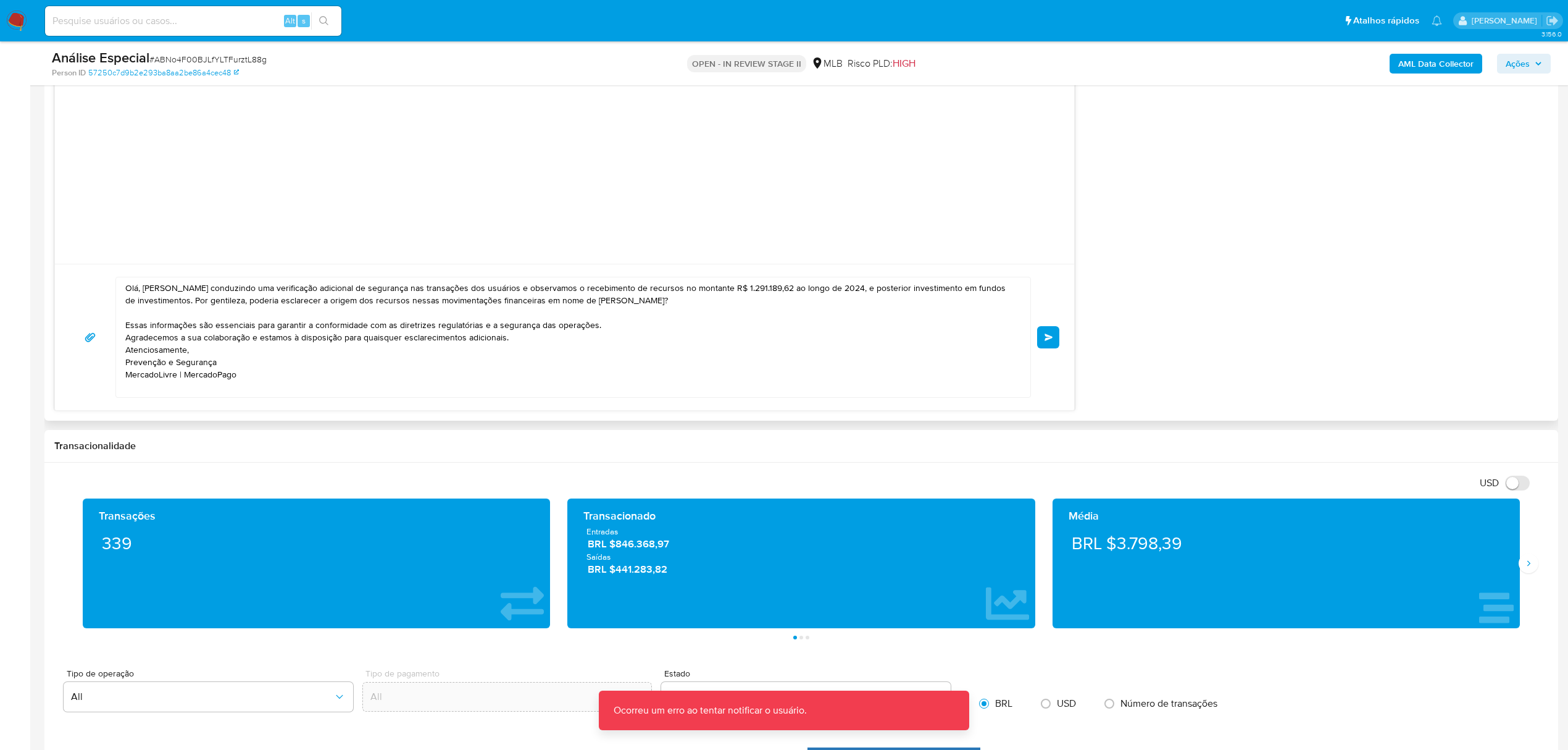
click at [363, 378] on textarea "Olá, Maria Estamos conduzindo uma verificação adicional de segurança nas transa…" at bounding box center [570, 337] width 889 height 120
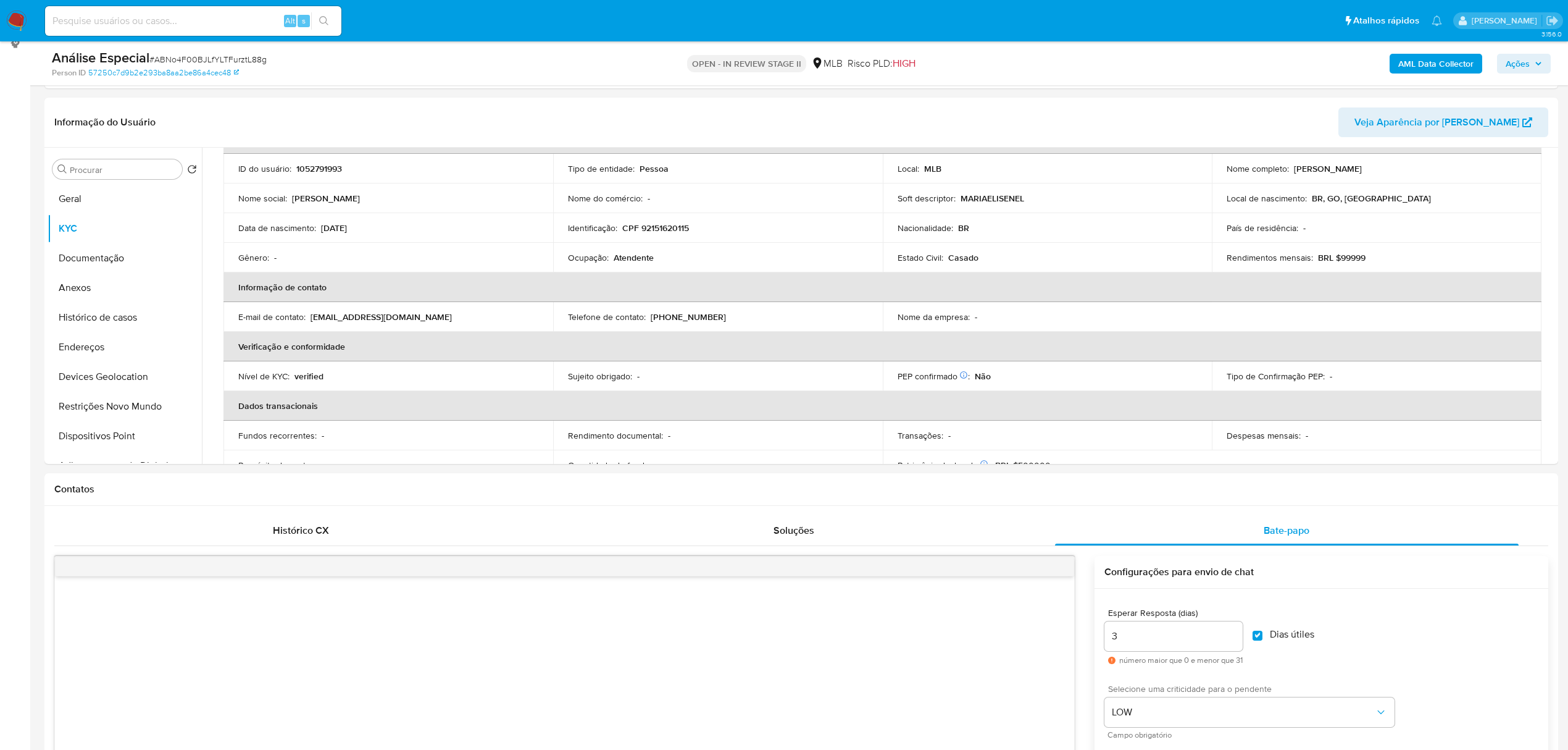
scroll to position [164, 0]
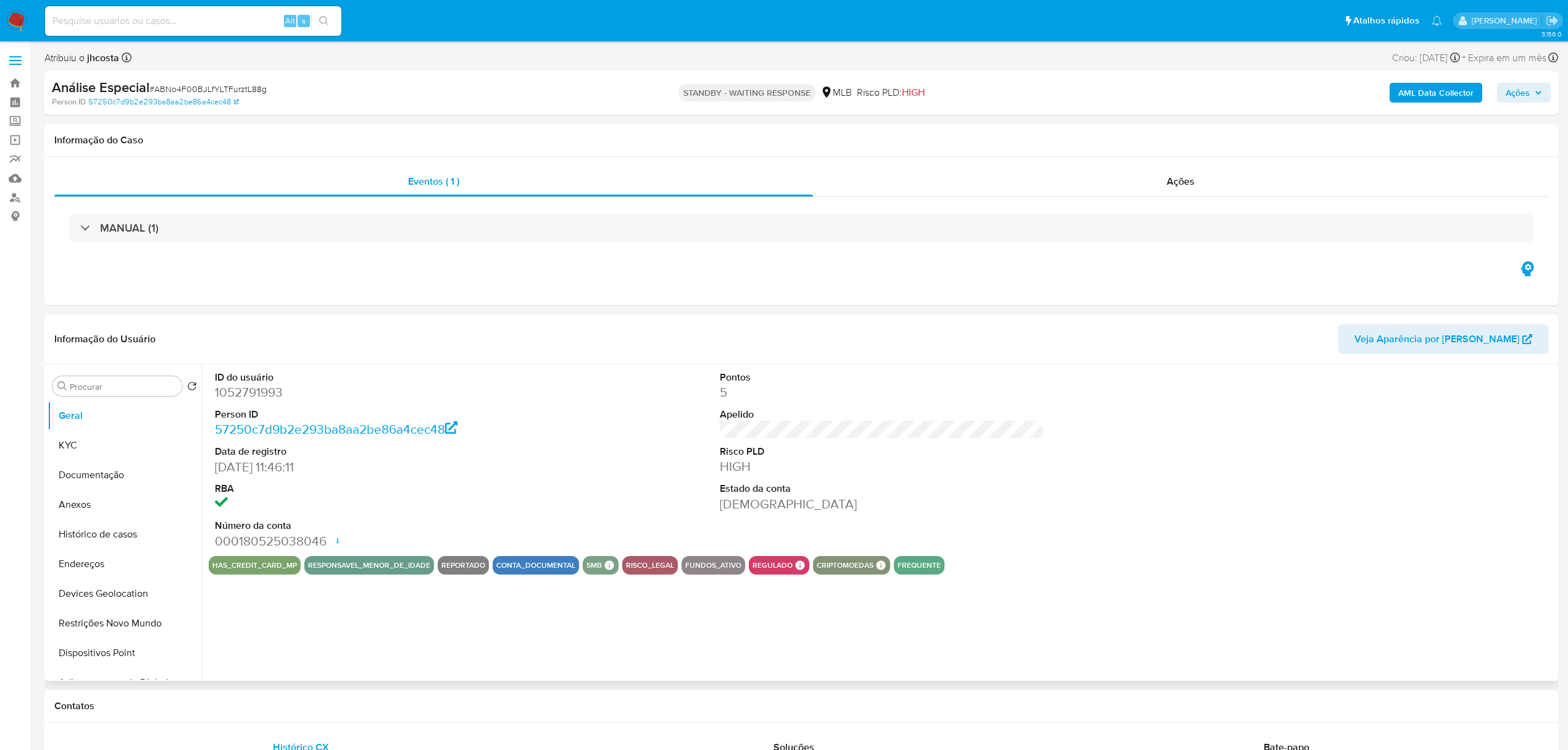
select select "10"
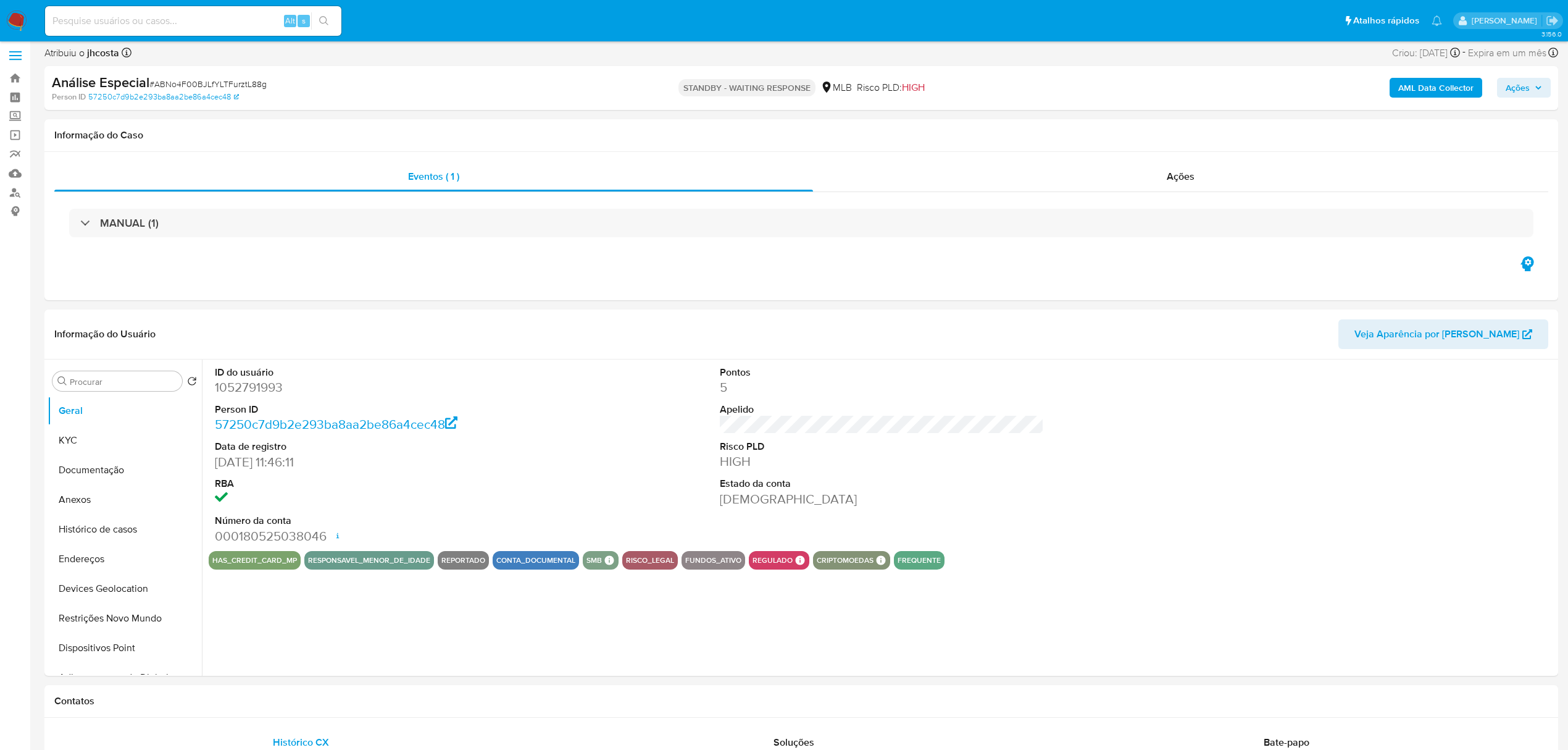
scroll to position [411, 0]
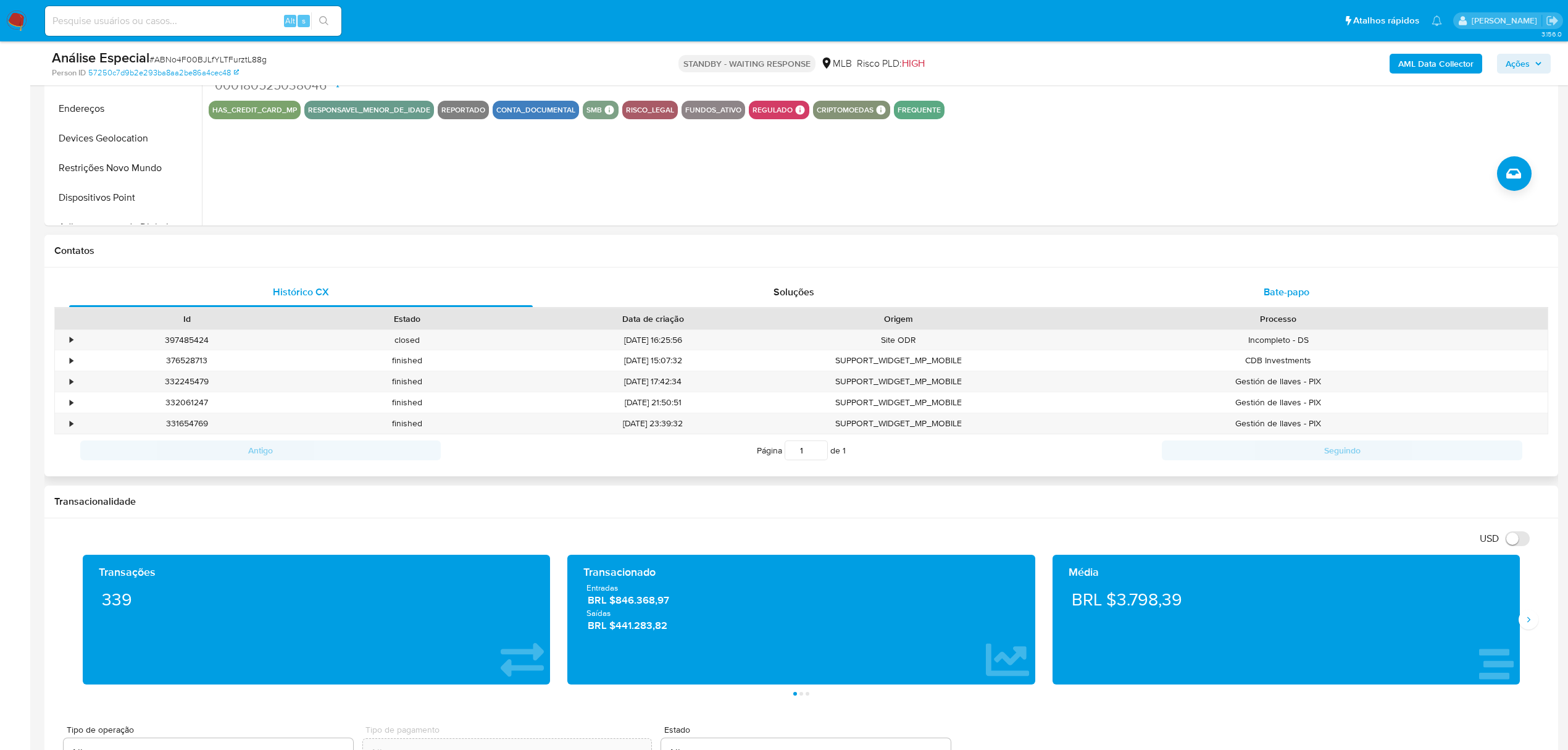
click at [1272, 290] on span "Bate-papo" at bounding box center [1286, 292] width 46 height 14
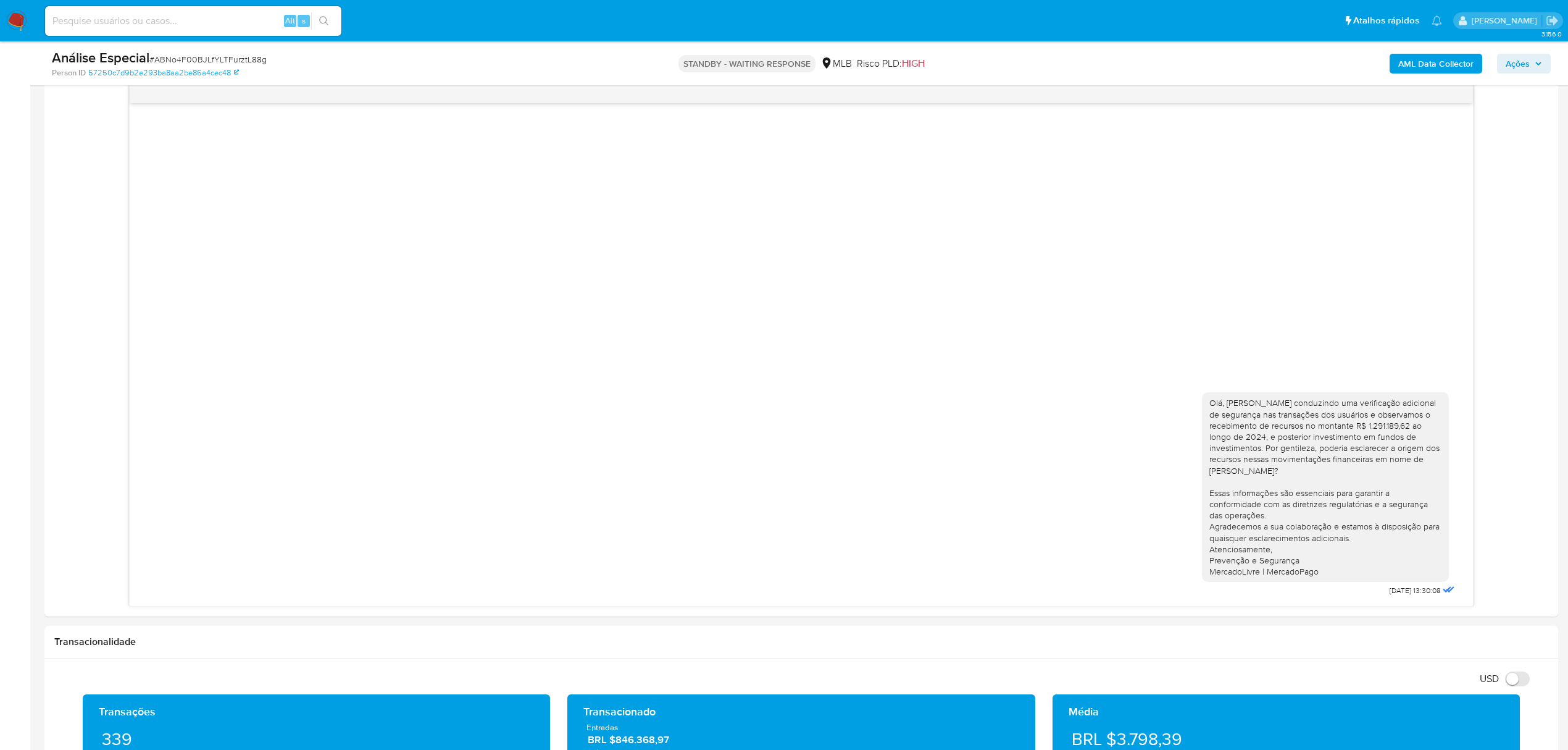
scroll to position [823, 0]
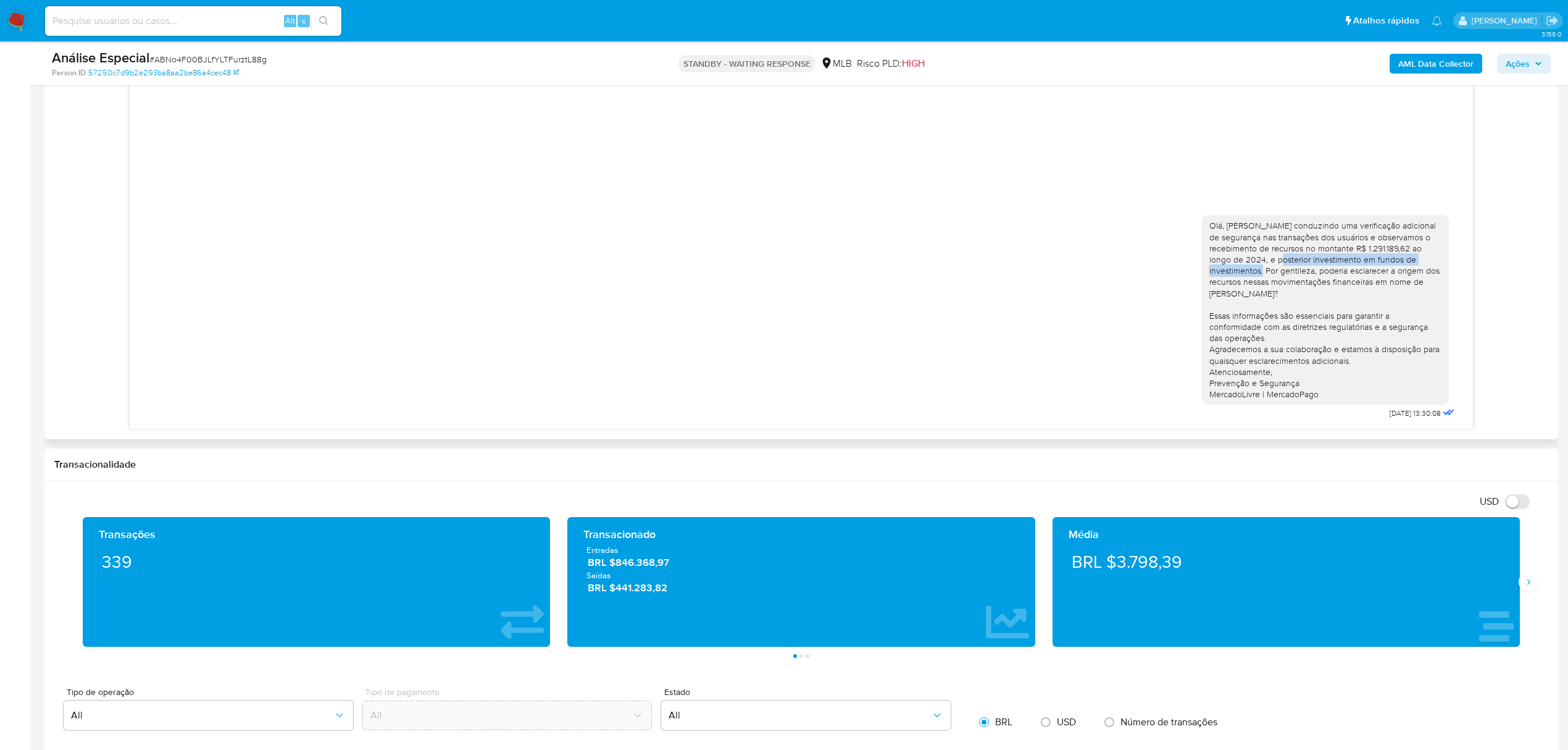
drag, startPoint x: 1215, startPoint y: 255, endPoint x: 1402, endPoint y: 255, distance: 187.0
click at [1402, 255] on div "Olá, [PERSON_NAME] conduzindo uma verificação adicional de segurança nas transa…" at bounding box center [1325, 309] width 232 height 179
drag, startPoint x: 1395, startPoint y: 275, endPoint x: 1384, endPoint y: 262, distance: 17.0
click at [1393, 276] on div "Olá, [PERSON_NAME] conduzindo uma verificação adicional de segurança nas transa…" at bounding box center [1325, 309] width 232 height 179
drag, startPoint x: 1406, startPoint y: 250, endPoint x: 1433, endPoint y: 269, distance: 33.0
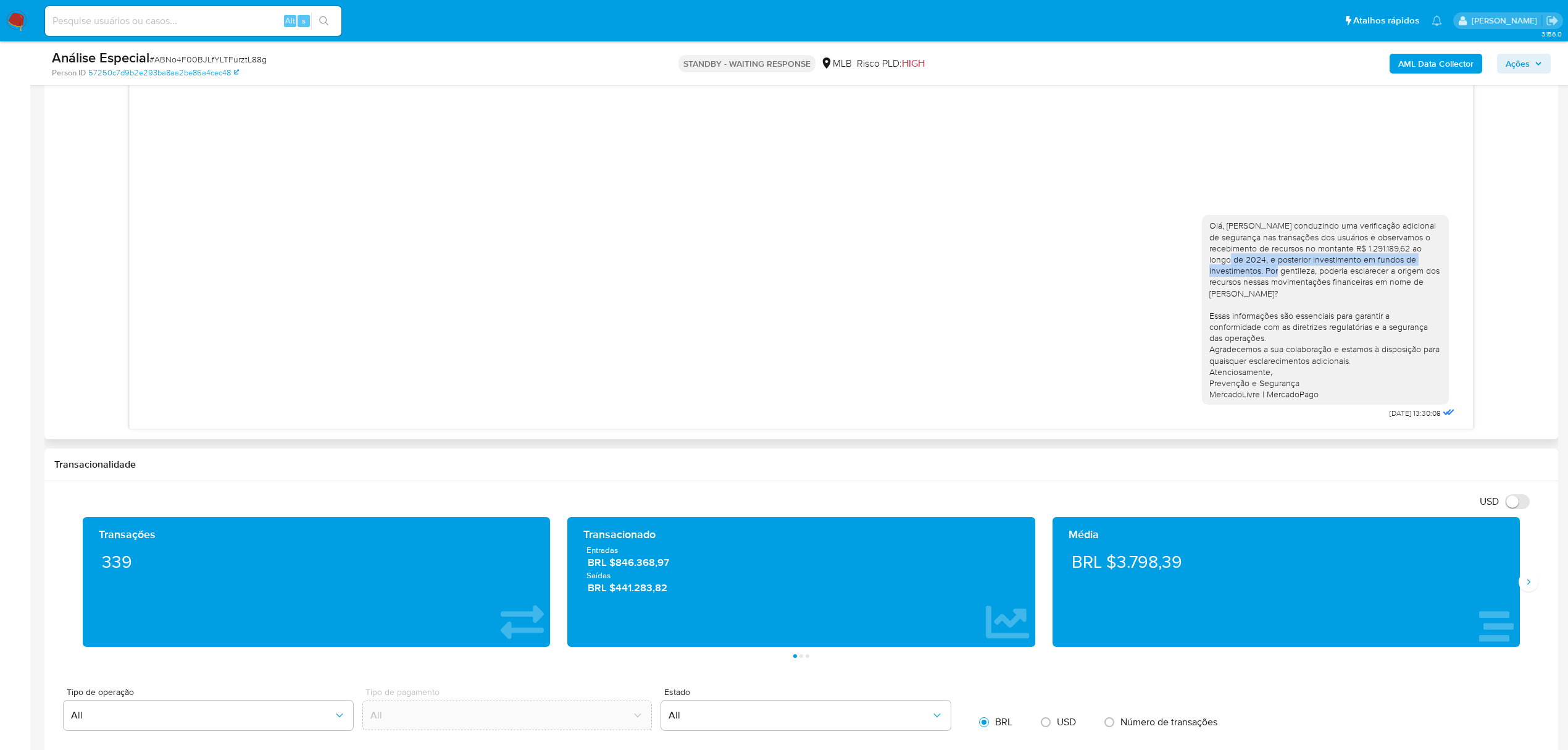
click at [1435, 269] on div "Olá, [PERSON_NAME] conduzindo uma verificação adicional de segurança nas transa…" at bounding box center [1325, 309] width 232 height 179
click at [1335, 282] on div "Olá, [PERSON_NAME] conduzindo uma verificação adicional de segurança nas transa…" at bounding box center [1325, 309] width 232 height 179
drag, startPoint x: 1213, startPoint y: 262, endPoint x: 1357, endPoint y: 282, distance: 145.4
click at [1357, 282] on div "Olá, [PERSON_NAME] conduzindo uma verificação adicional de segurança nas transa…" at bounding box center [1325, 309] width 232 height 179
click at [1341, 292] on div "Olá, [PERSON_NAME] conduzindo uma verificação adicional de segurança nas transa…" at bounding box center [1325, 309] width 232 height 179
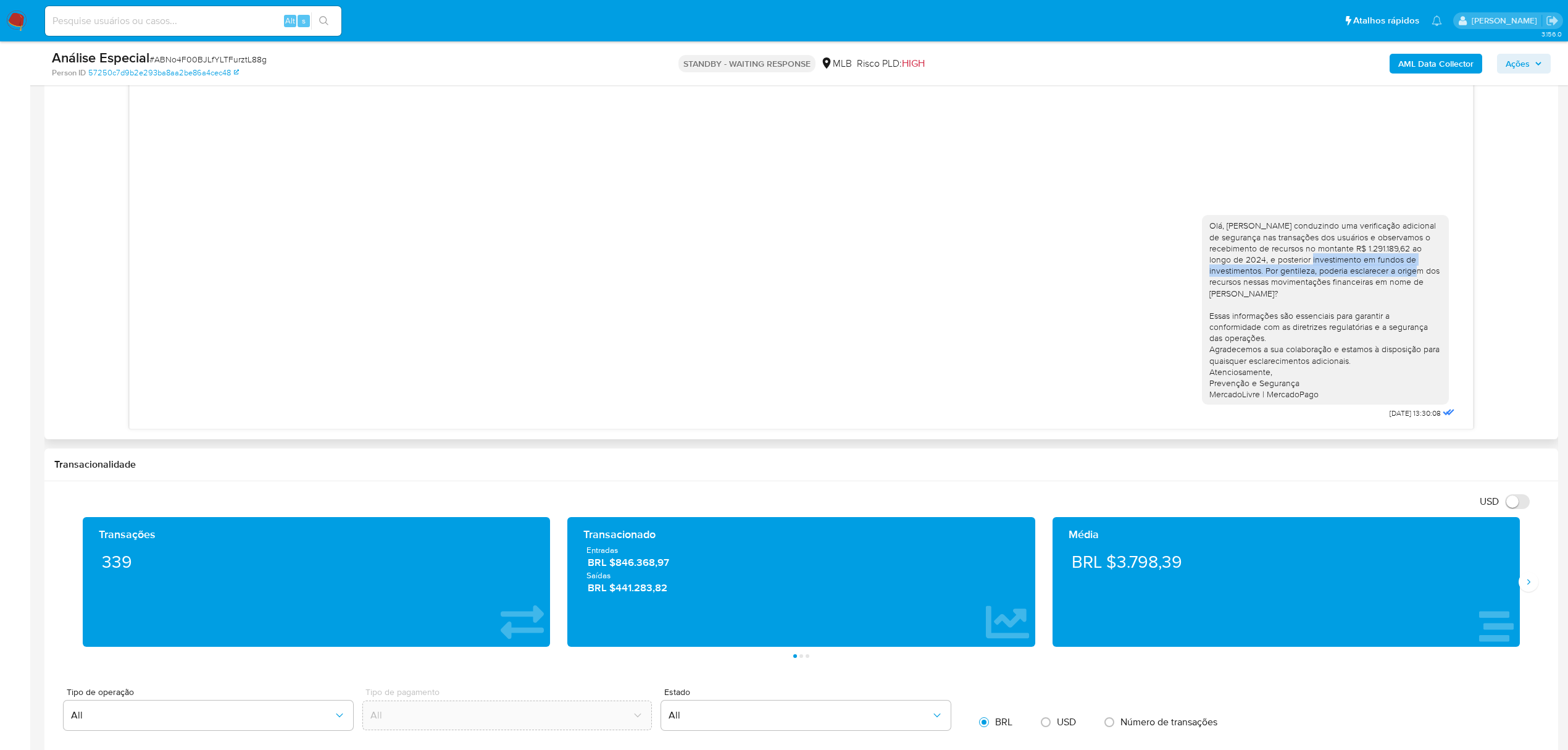
drag, startPoint x: 1245, startPoint y: 259, endPoint x: 1343, endPoint y: 267, distance: 98.3
click at [1343, 267] on div "Olá, [PERSON_NAME] conduzindo uma verificação adicional de segurança nas transa…" at bounding box center [1325, 309] width 232 height 179
click at [1355, 294] on div "Olá, [PERSON_NAME] conduzindo uma verificação adicional de segurança nas transa…" at bounding box center [1325, 309] width 232 height 179
drag, startPoint x: 1295, startPoint y: 274, endPoint x: 1322, endPoint y: 281, distance: 27.9
click at [1322, 278] on div "Olá, [PERSON_NAME] conduzindo uma verificação adicional de segurança nas transa…" at bounding box center [1325, 309] width 232 height 179
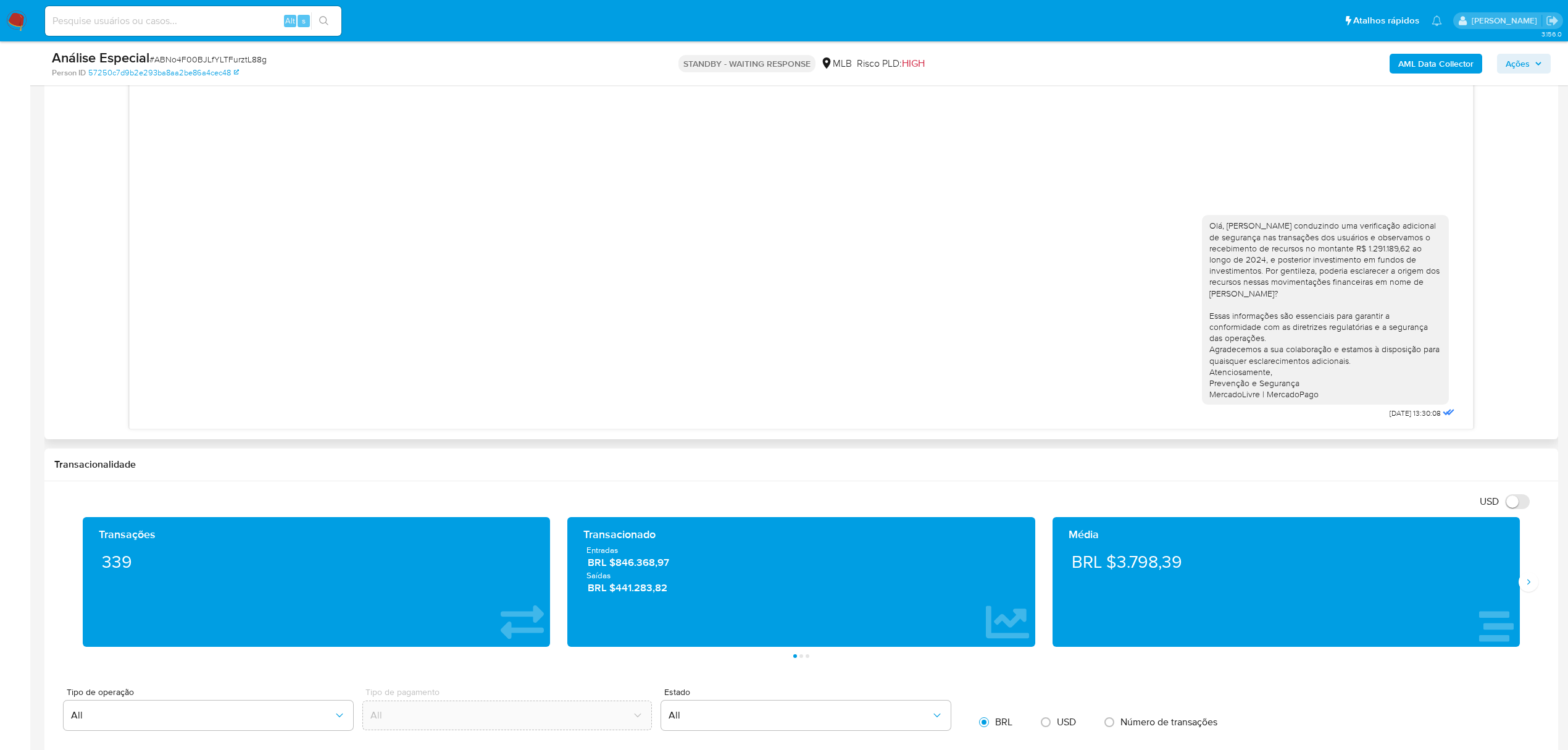
click at [1302, 300] on div "Olá, [PERSON_NAME] conduzindo uma verificação adicional de segurança nas transa…" at bounding box center [1325, 309] width 232 height 179
drag, startPoint x: 1249, startPoint y: 272, endPoint x: 1380, endPoint y: 297, distance: 133.4
click at [1380, 297] on div "Olá, Maria Estamos conduzindo uma verificação adicional de segurança nas transa…" at bounding box center [1325, 309] width 232 height 179
click at [1349, 309] on div "Olá, Maria Estamos conduzindo uma verificação adicional de segurança nas transa…" at bounding box center [1325, 309] width 232 height 179
drag, startPoint x: 1361, startPoint y: 282, endPoint x: 1231, endPoint y: 294, distance: 130.6
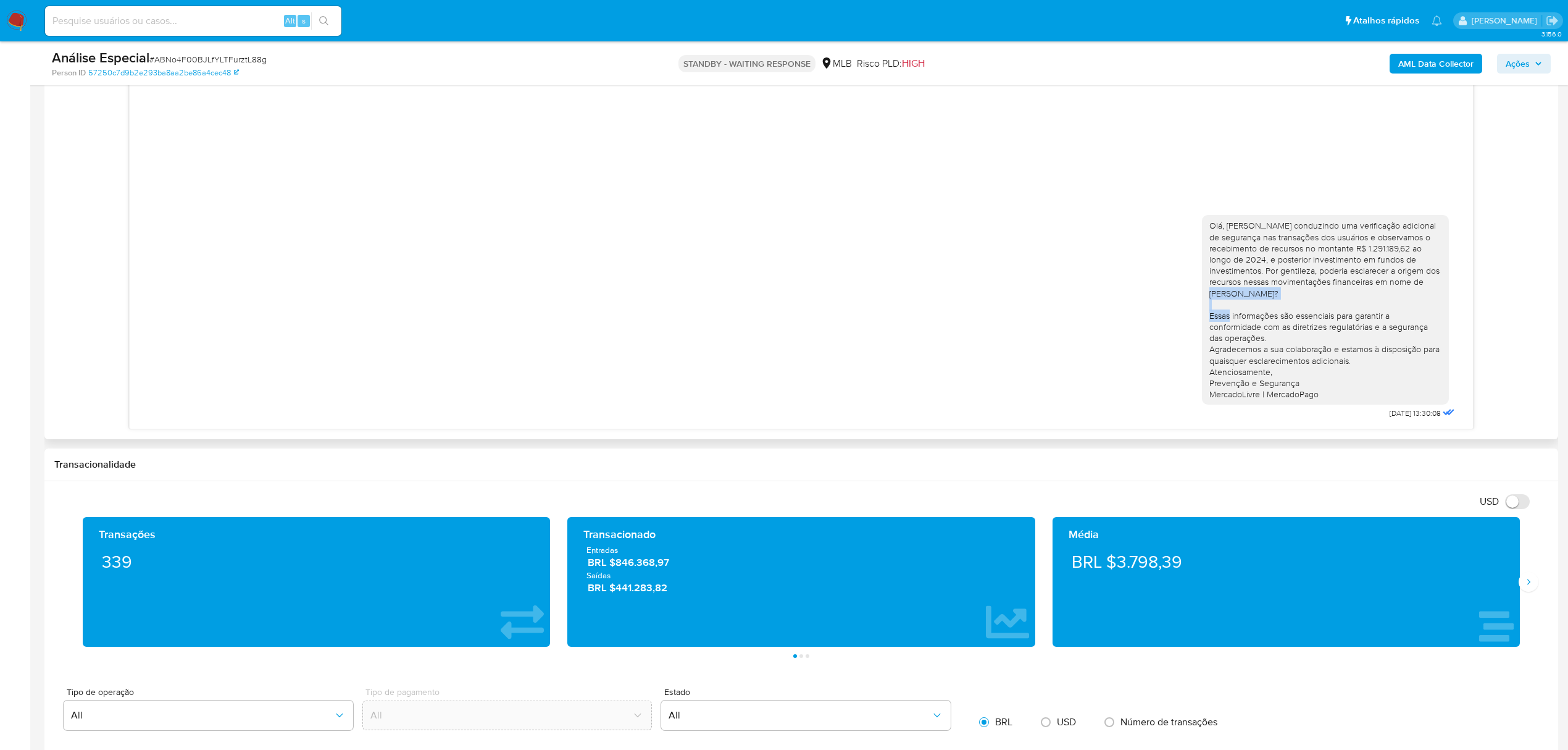
click at [1231, 294] on div "Olá, Maria Estamos conduzindo uma verificação adicional de segurança nas transa…" at bounding box center [1325, 309] width 232 height 179
click at [1239, 362] on div "Olá, Maria Estamos conduzindo uma verificação adicional de segurança nas transa…" at bounding box center [1325, 309] width 232 height 179
drag, startPoint x: 1213, startPoint y: 319, endPoint x: 1401, endPoint y: 346, distance: 189.9
click at [1401, 346] on div "Olá, Maria Estamos conduzindo uma verificação adicional de segurança nas transa…" at bounding box center [1325, 309] width 232 height 179
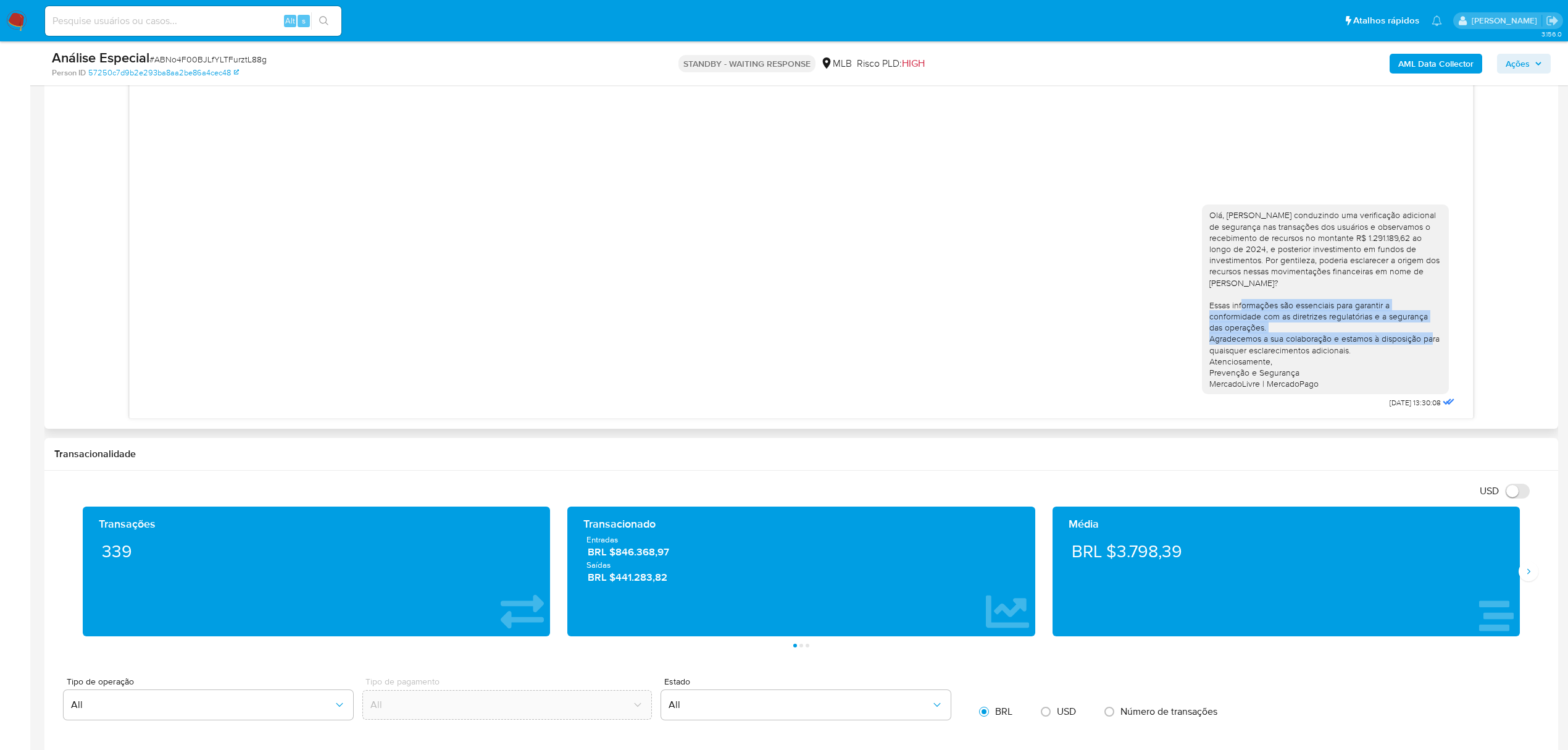
scroll to position [741, 0]
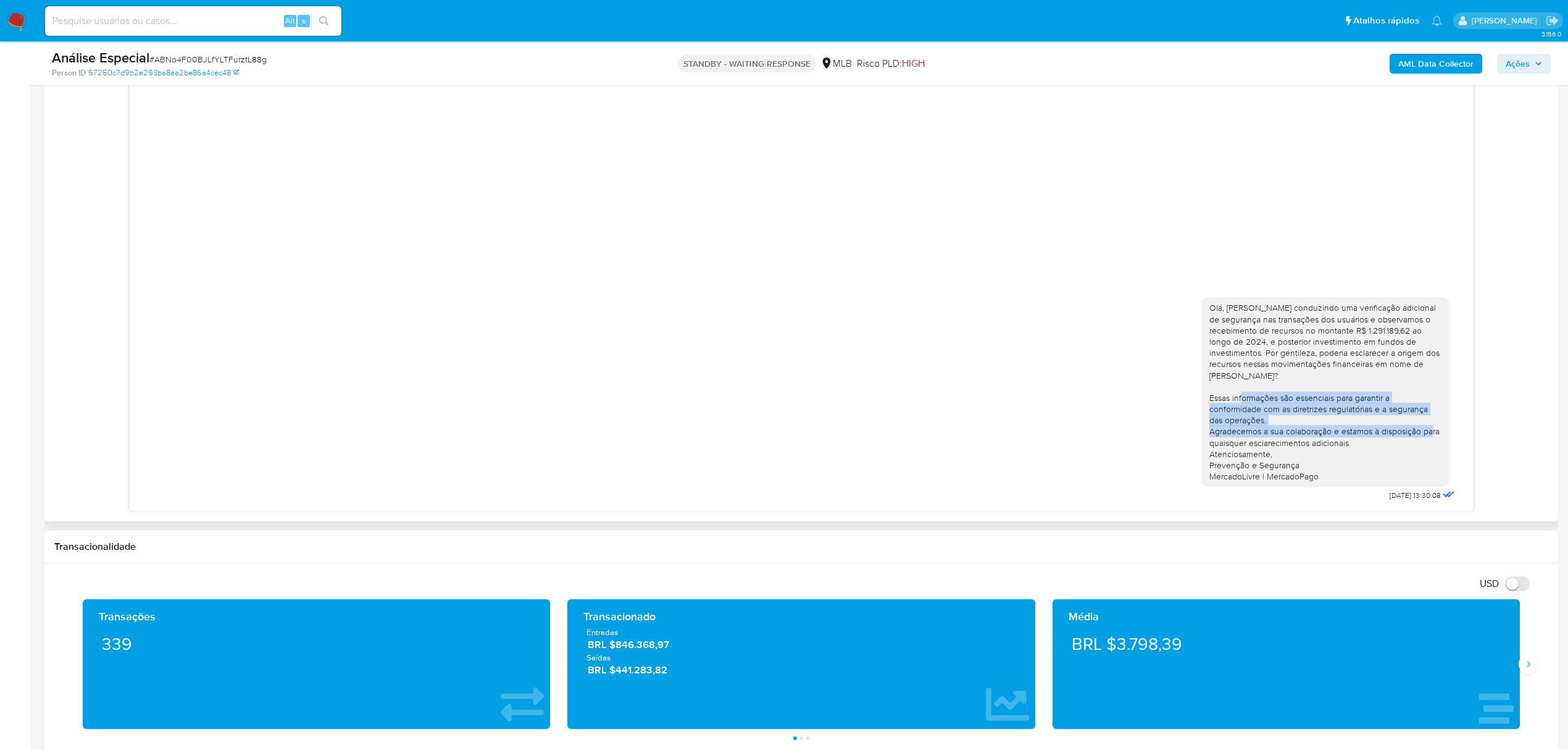
click at [1324, 416] on div "Olá, Maria Estamos conduzindo uma verificação adicional de segurança nas transa…" at bounding box center [1325, 392] width 232 height 179
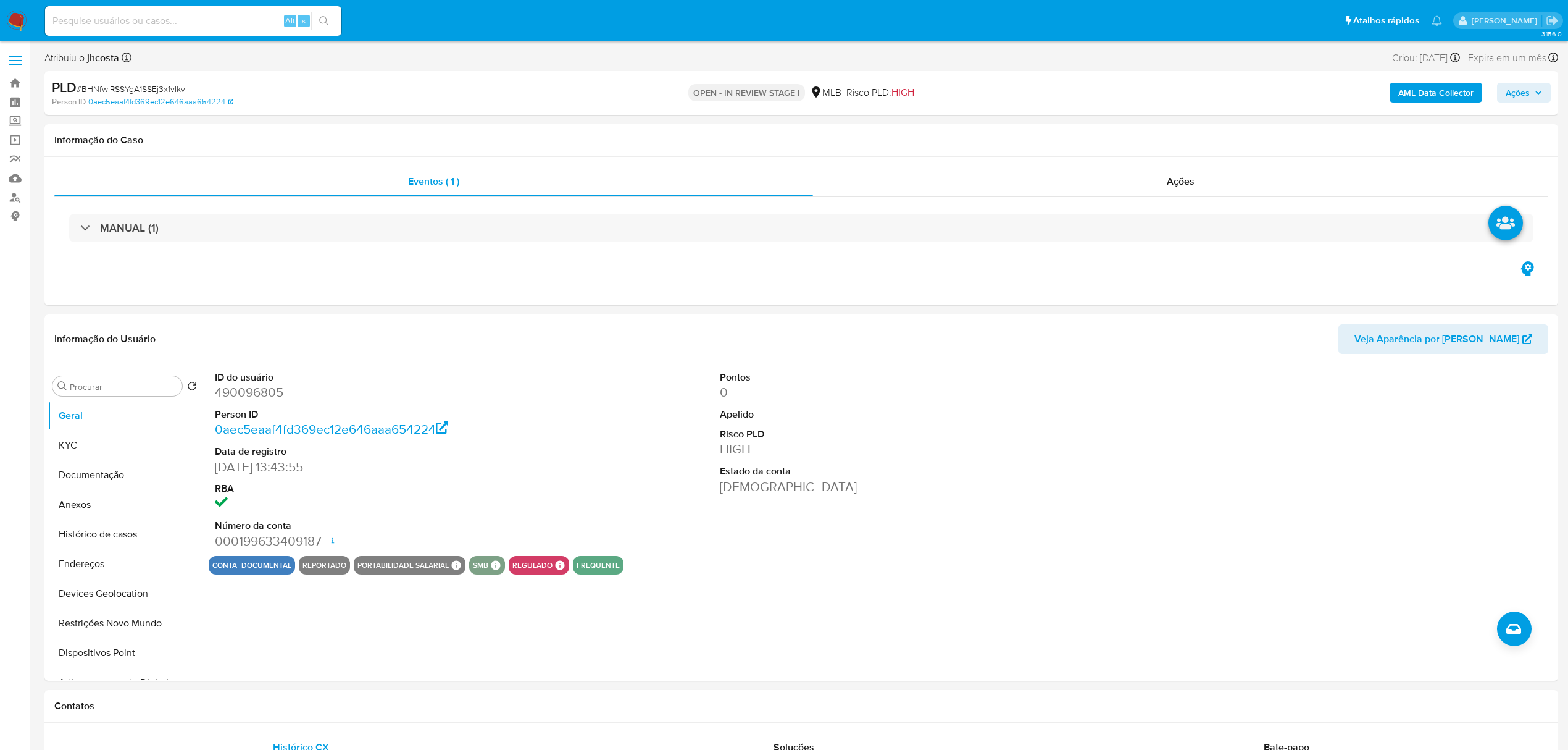
select select "10"
click at [240, 397] on dd "490096805" at bounding box center [376, 392] width 324 height 18
copy dd "490096805"
click at [119, 542] on button "Histórico de casos" at bounding box center [120, 534] width 144 height 29
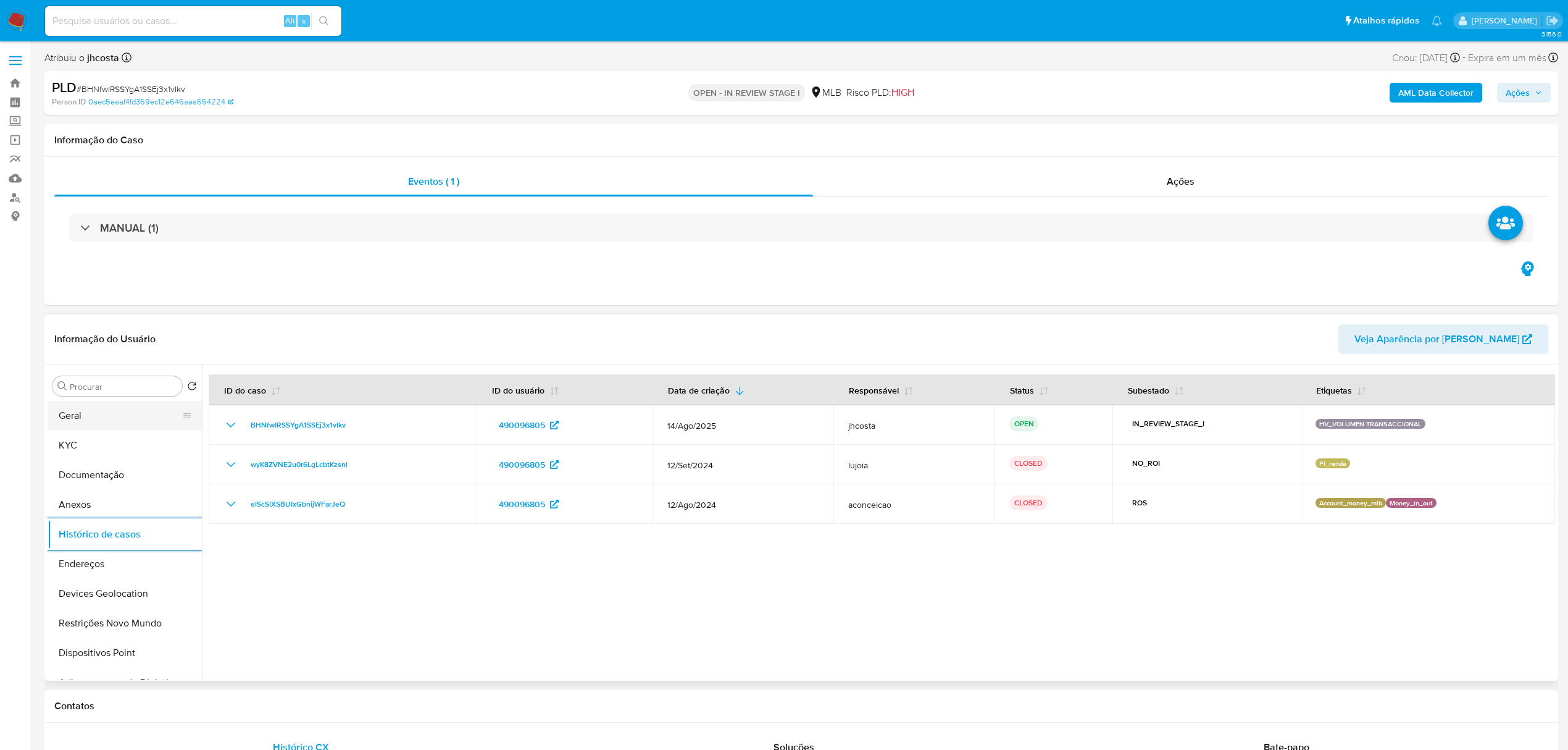
click at [114, 426] on button "Geral" at bounding box center [120, 415] width 144 height 29
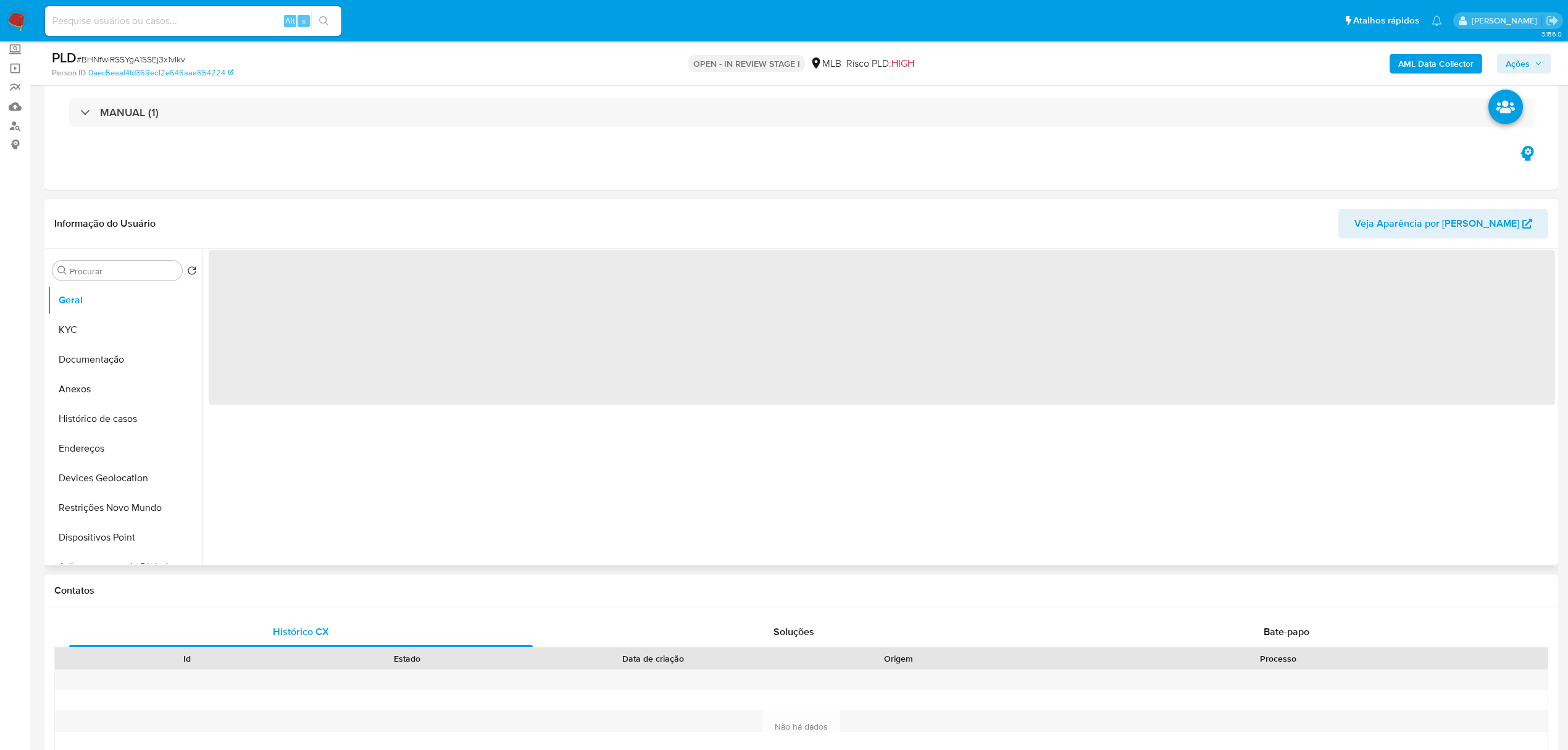
scroll to position [164, 0]
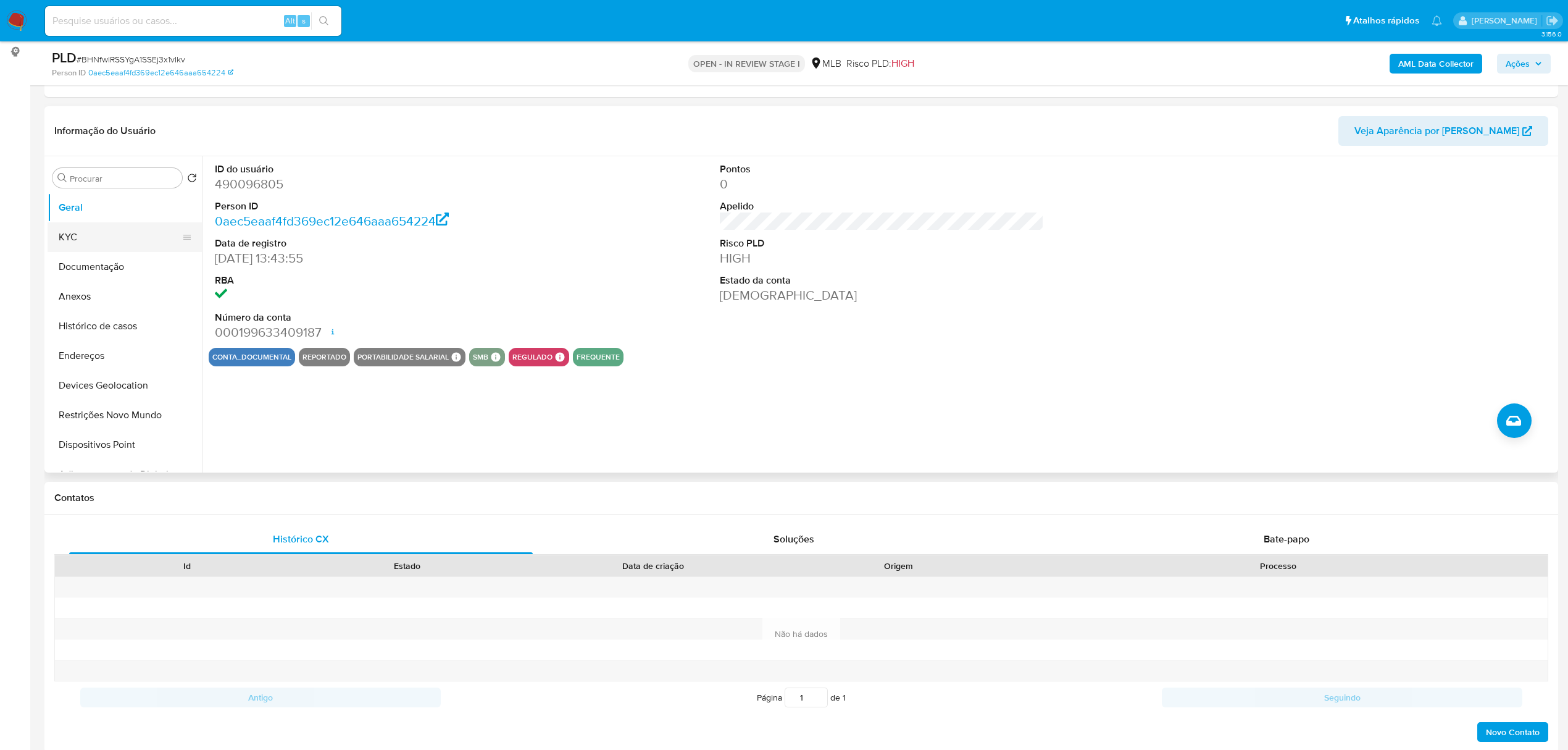
click at [127, 236] on button "KYC" at bounding box center [120, 237] width 144 height 29
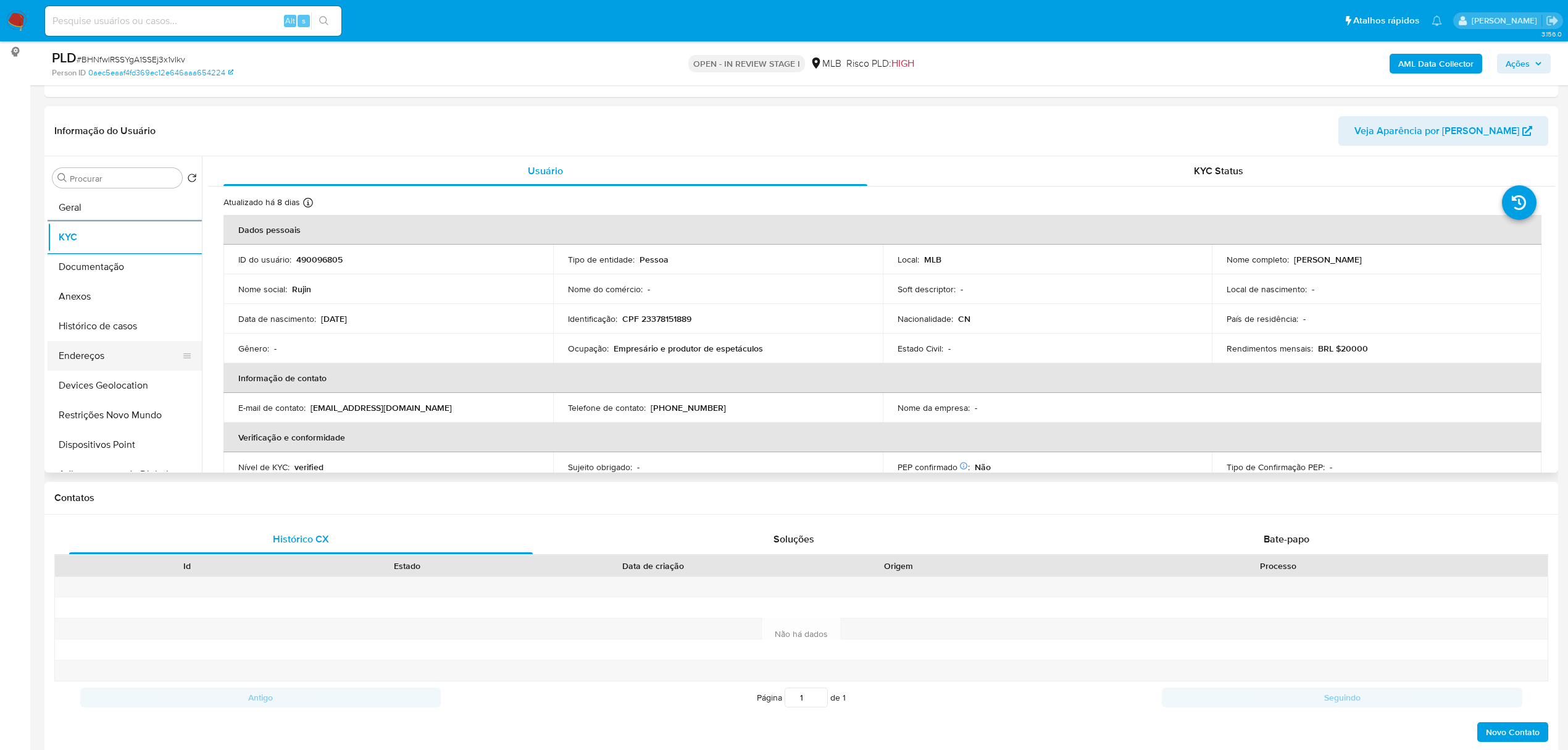
click at [100, 348] on button "Endereços" at bounding box center [120, 355] width 144 height 29
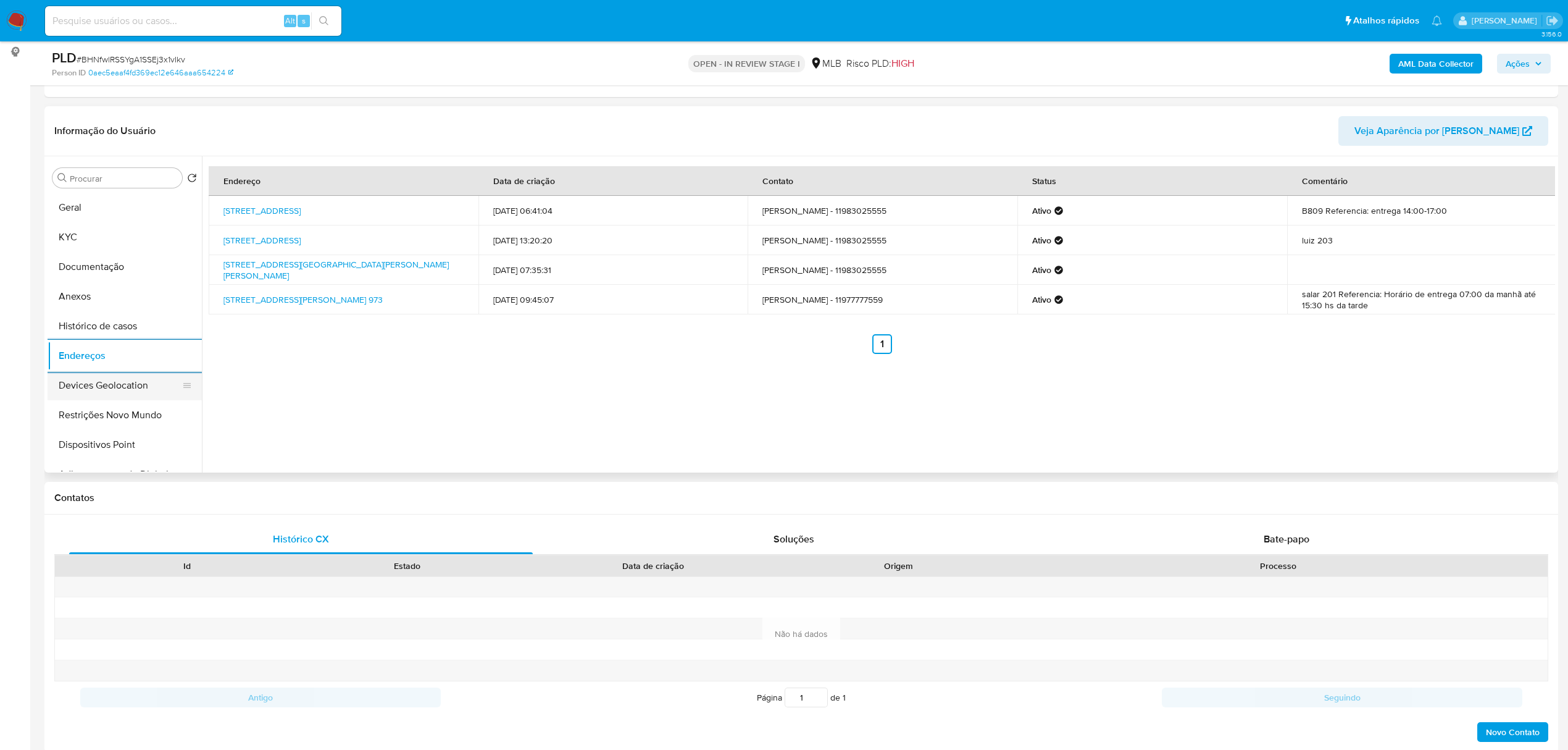
click at [156, 378] on button "Devices Geolocation" at bounding box center [120, 385] width 144 height 29
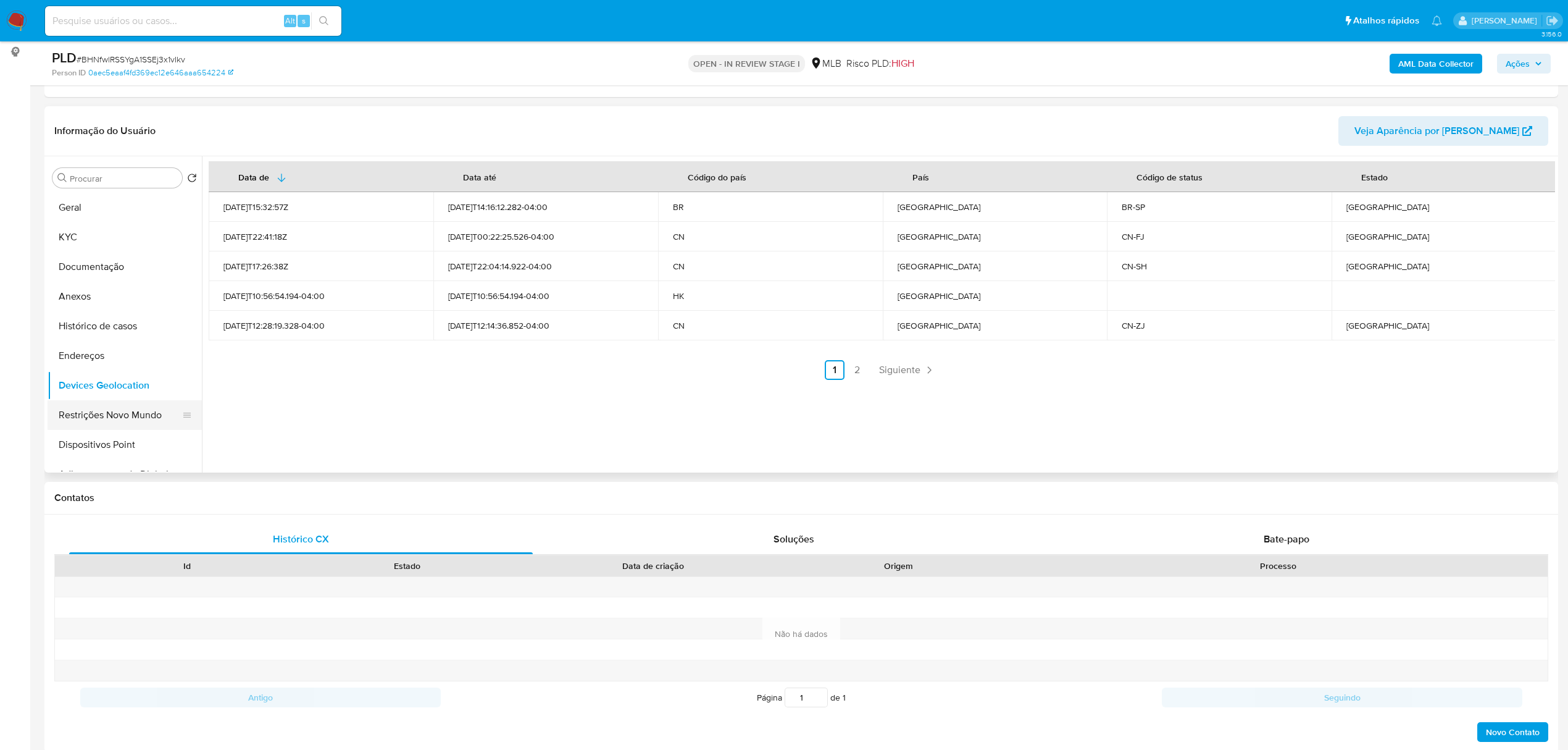
click at [157, 411] on button "Restrições Novo Mundo" at bounding box center [120, 415] width 144 height 29
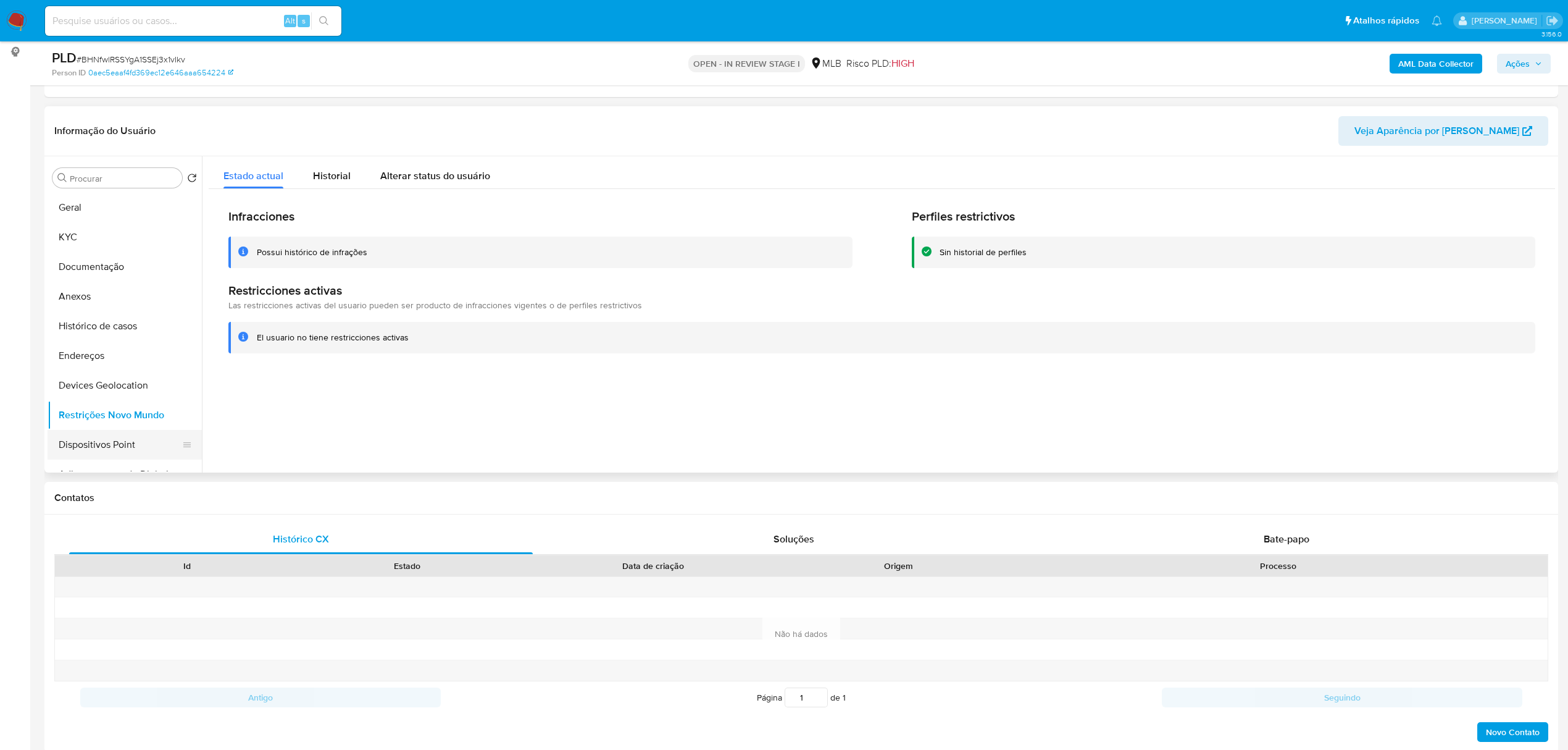
click at [131, 439] on button "Dispositivos Point" at bounding box center [120, 444] width 144 height 29
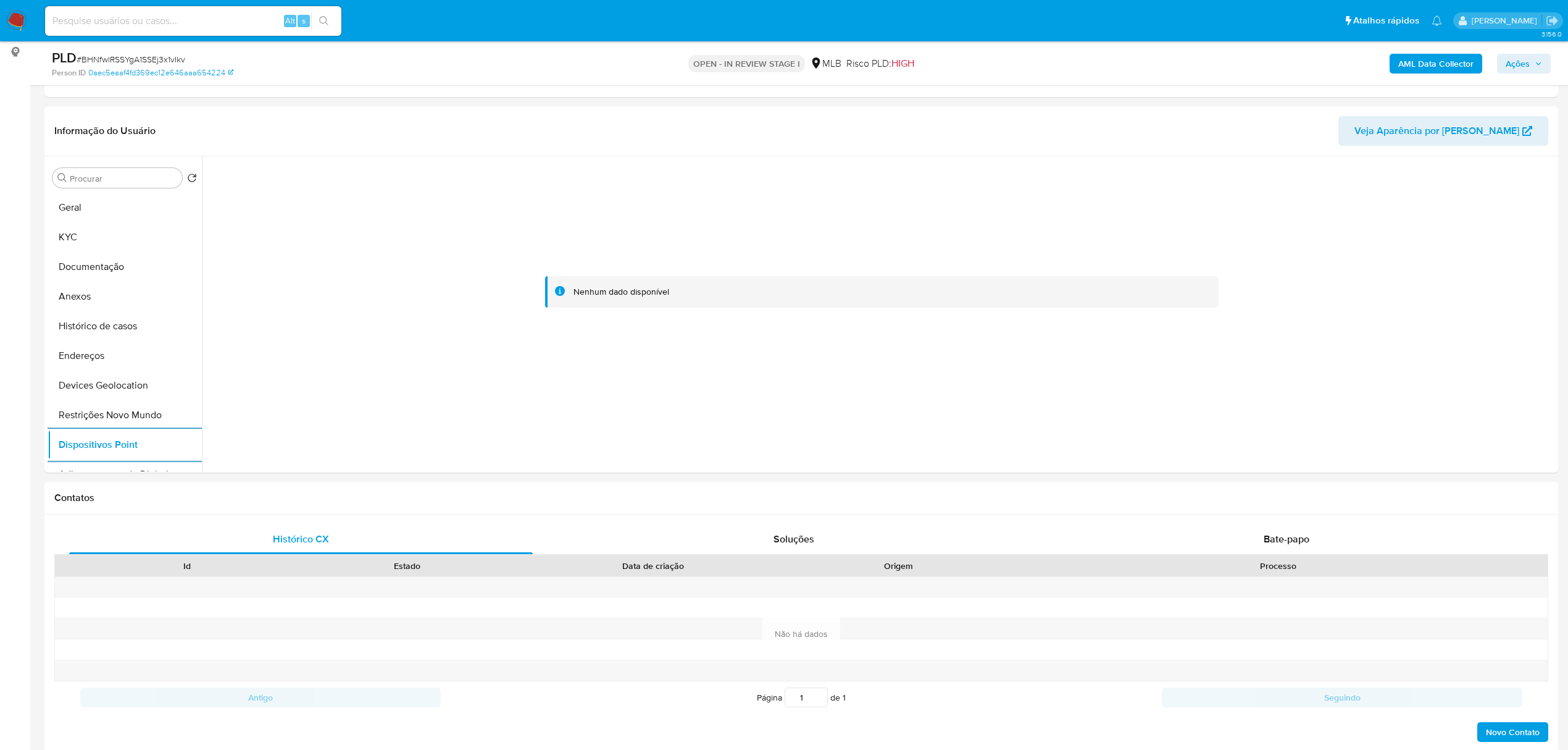
click at [1411, 56] on b "AML Data Collector" at bounding box center [1436, 63] width 75 height 19
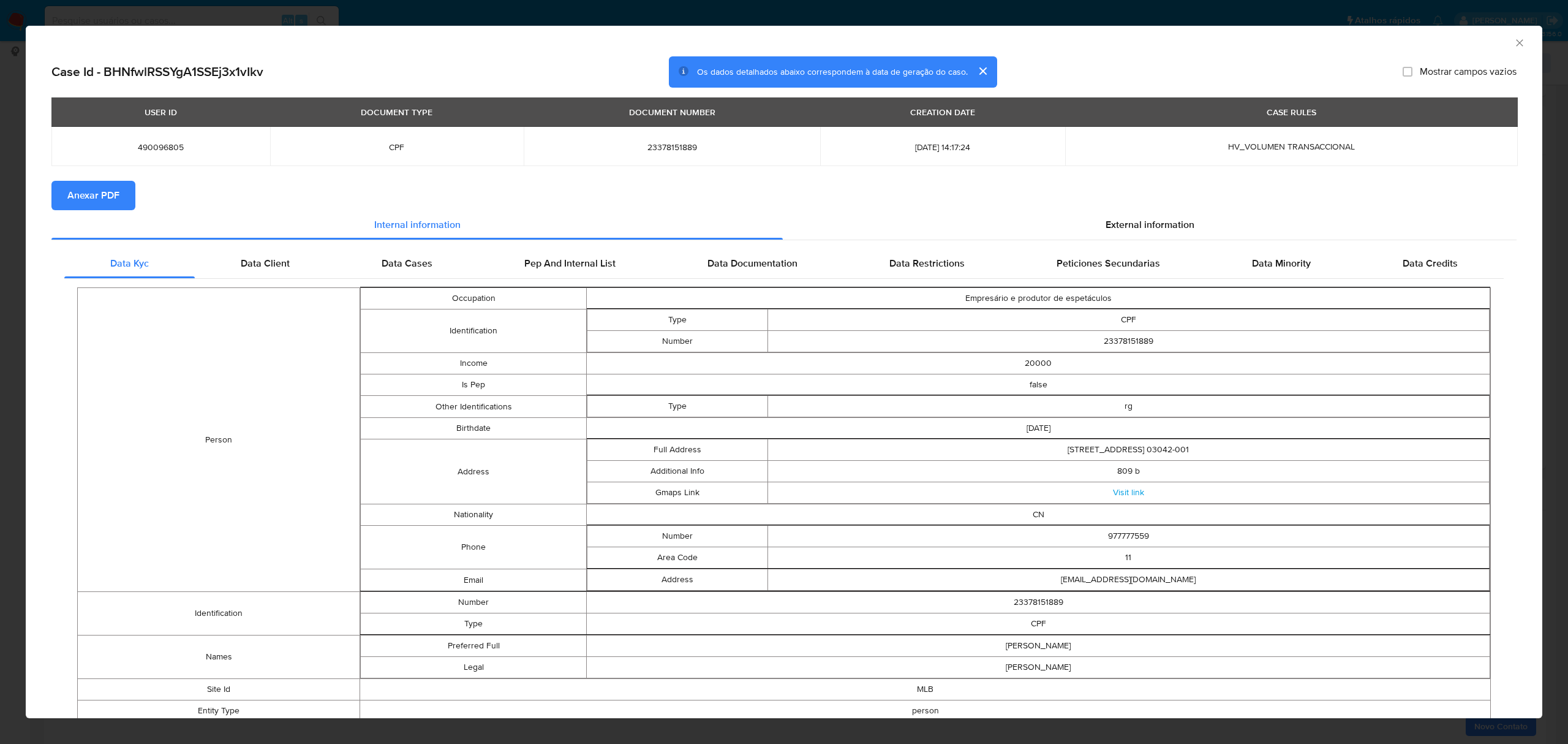
click at [121, 190] on button "Anexar PDF" at bounding box center [93, 195] width 84 height 29
click at [1131, 225] on span "External information" at bounding box center [1150, 227] width 89 height 14
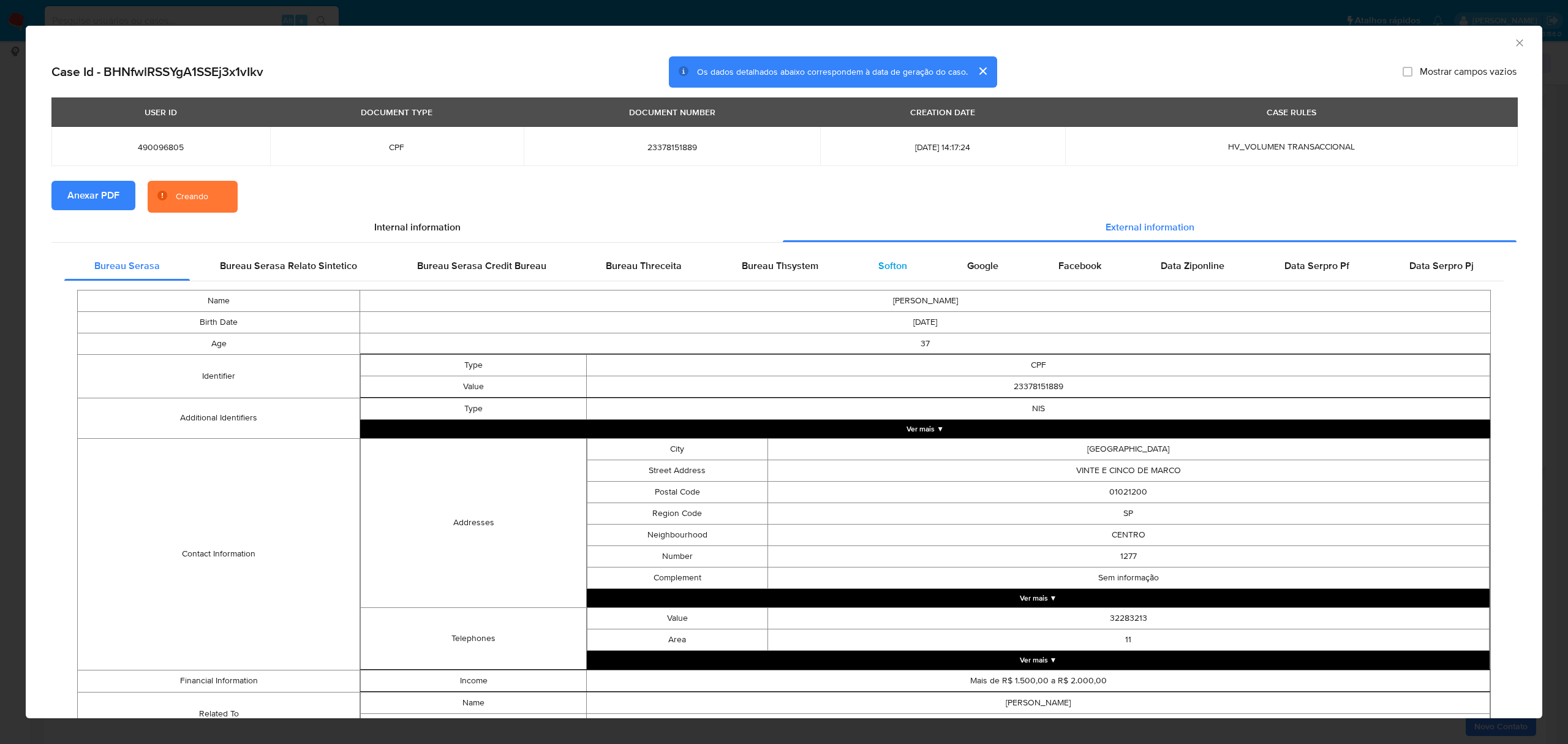
click at [880, 265] on span "Softon" at bounding box center [893, 265] width 29 height 14
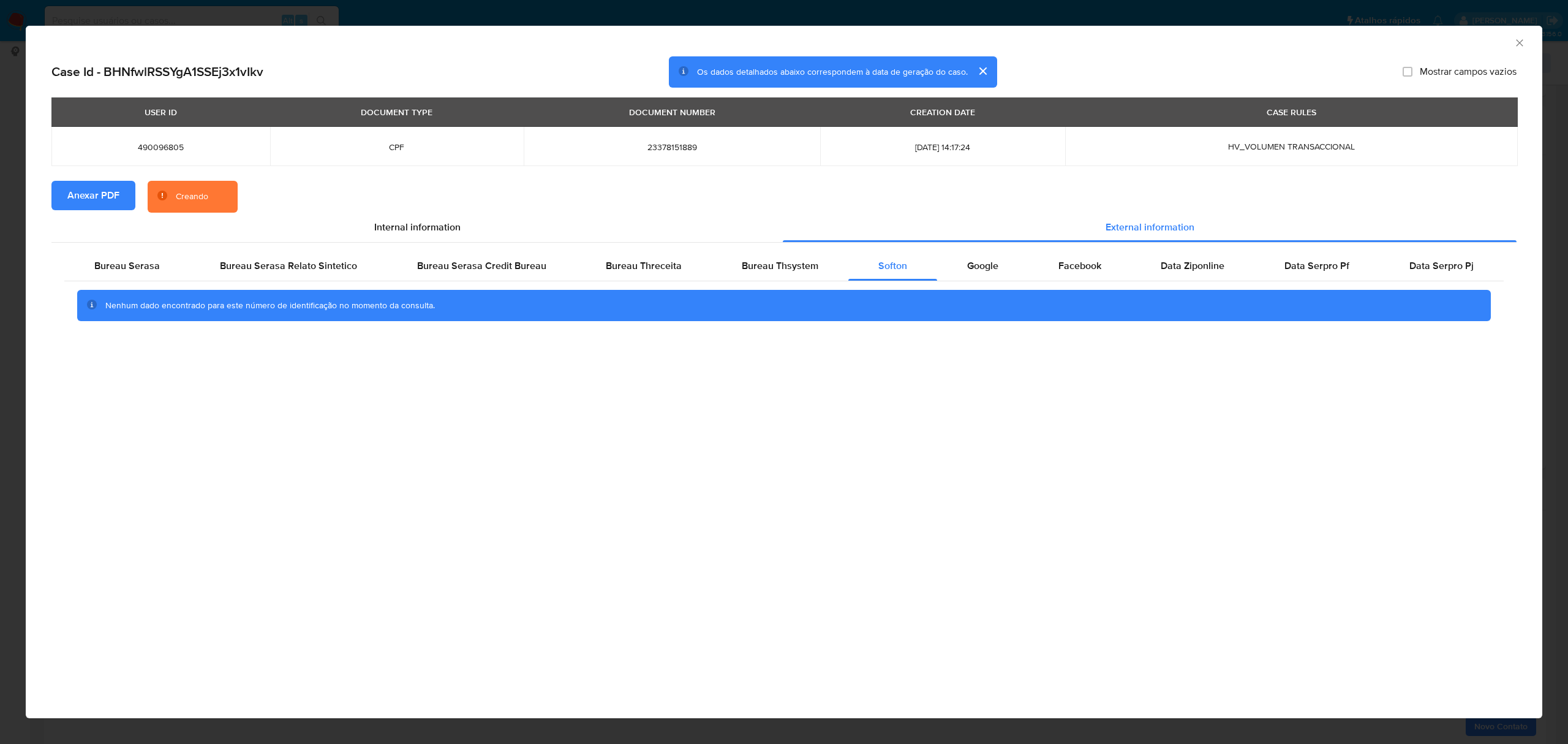
click at [1525, 52] on div "AML Data Collector" at bounding box center [784, 40] width 1517 height 31
click at [1522, 45] on icon "Fechar a janela" at bounding box center [1520, 43] width 12 height 12
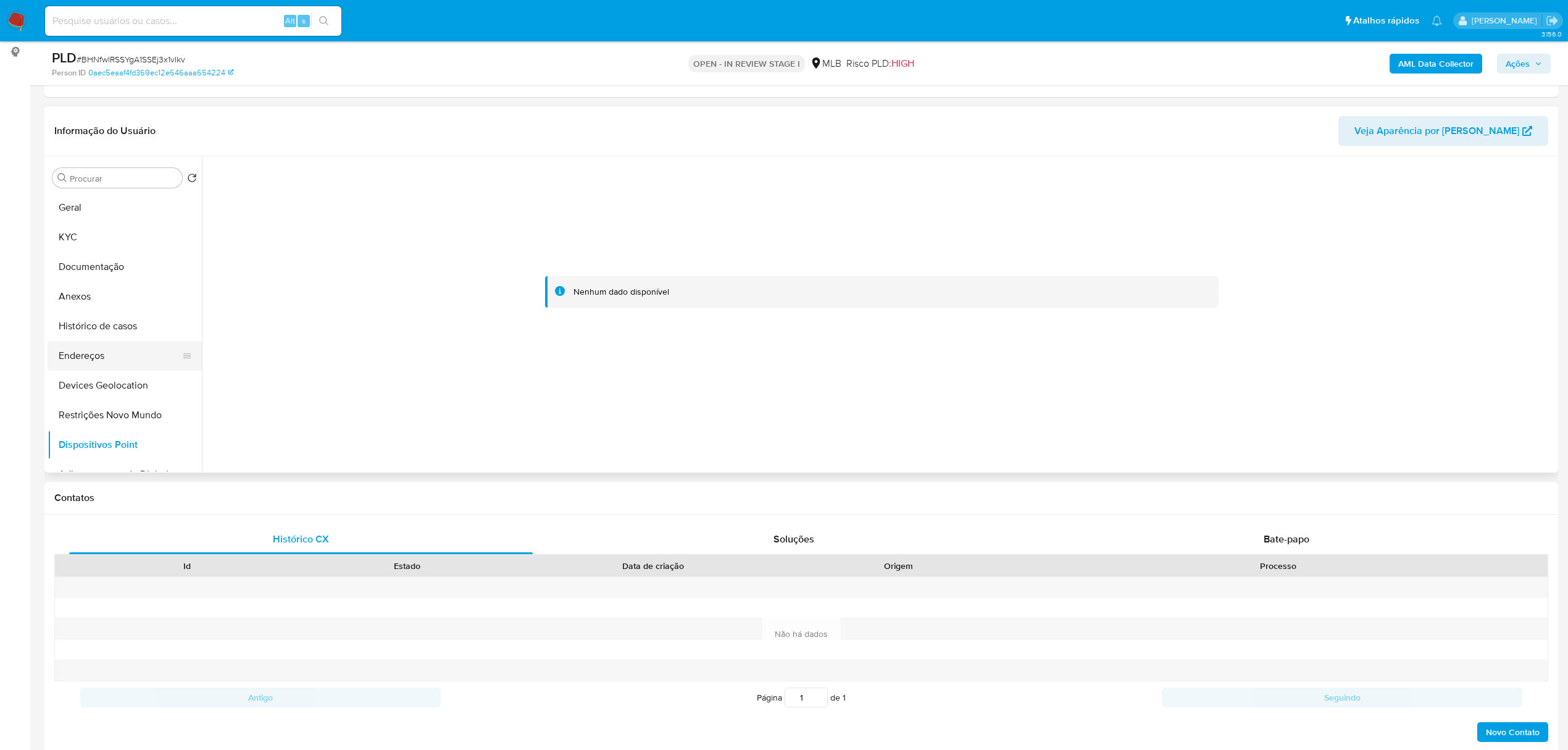
click at [84, 355] on button "Endereços" at bounding box center [120, 355] width 144 height 29
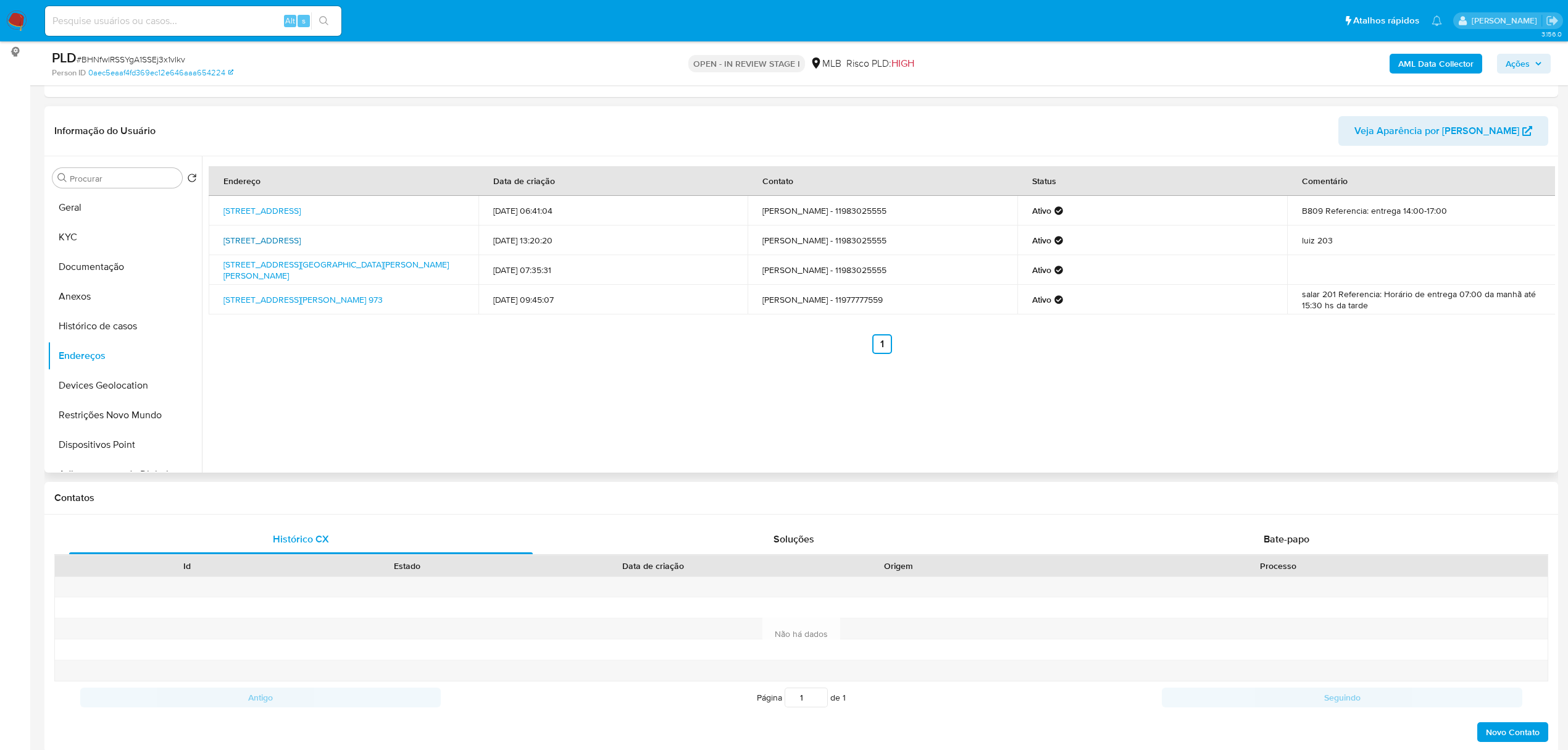
drag, startPoint x: 214, startPoint y: 241, endPoint x: 406, endPoint y: 240, distance: 192.0
click at [406, 240] on td "[STREET_ADDRESS]" at bounding box center [344, 240] width 270 height 29
copy link "[STREET_ADDRESS][GEOGRAPHIC_DATA]"
click at [300, 243] on link "[STREET_ADDRESS]" at bounding box center [262, 240] width 77 height 13
drag, startPoint x: 102, startPoint y: 264, endPoint x: 100, endPoint y: 289, distance: 25.1
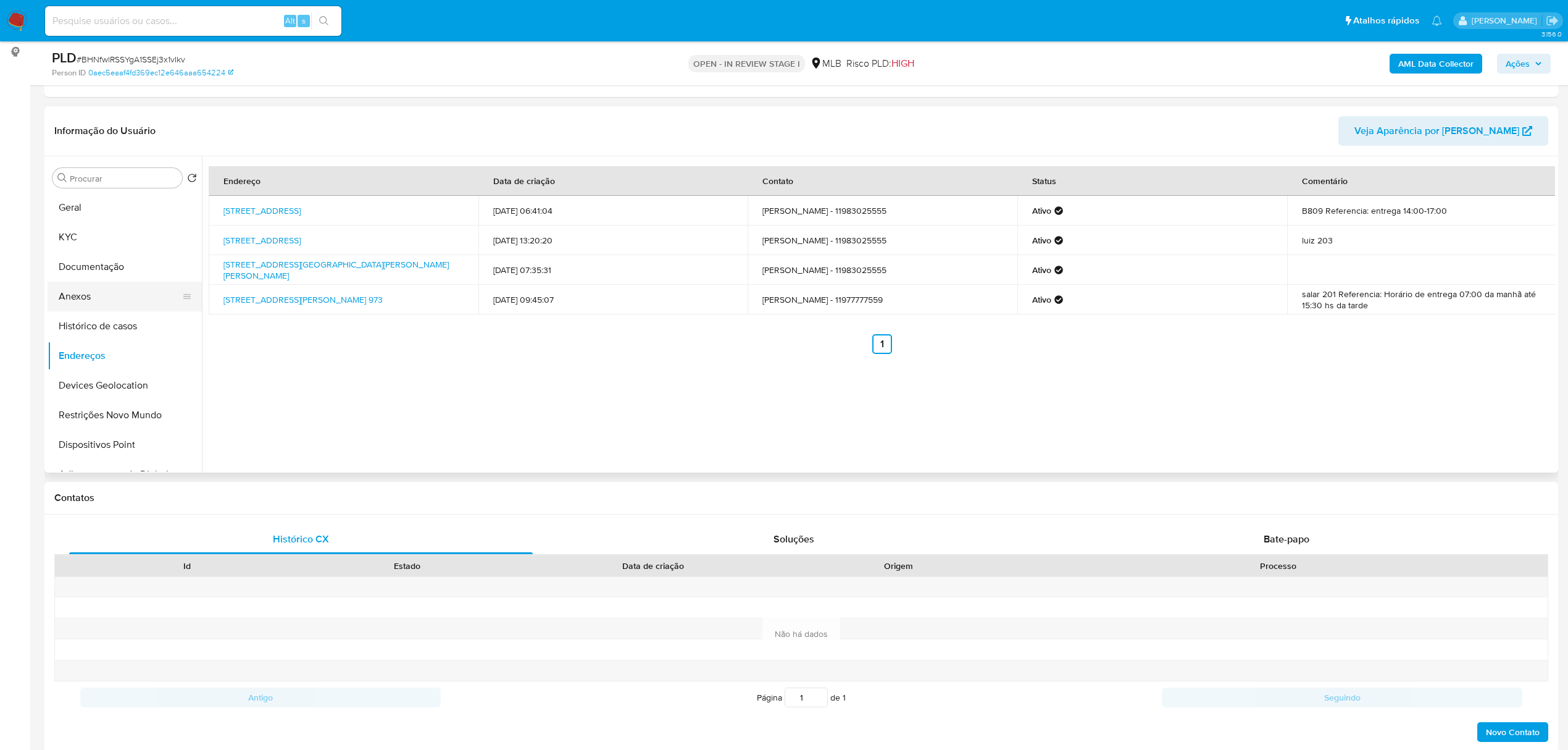
click at [102, 264] on button "Documentação" at bounding box center [125, 267] width 154 height 29
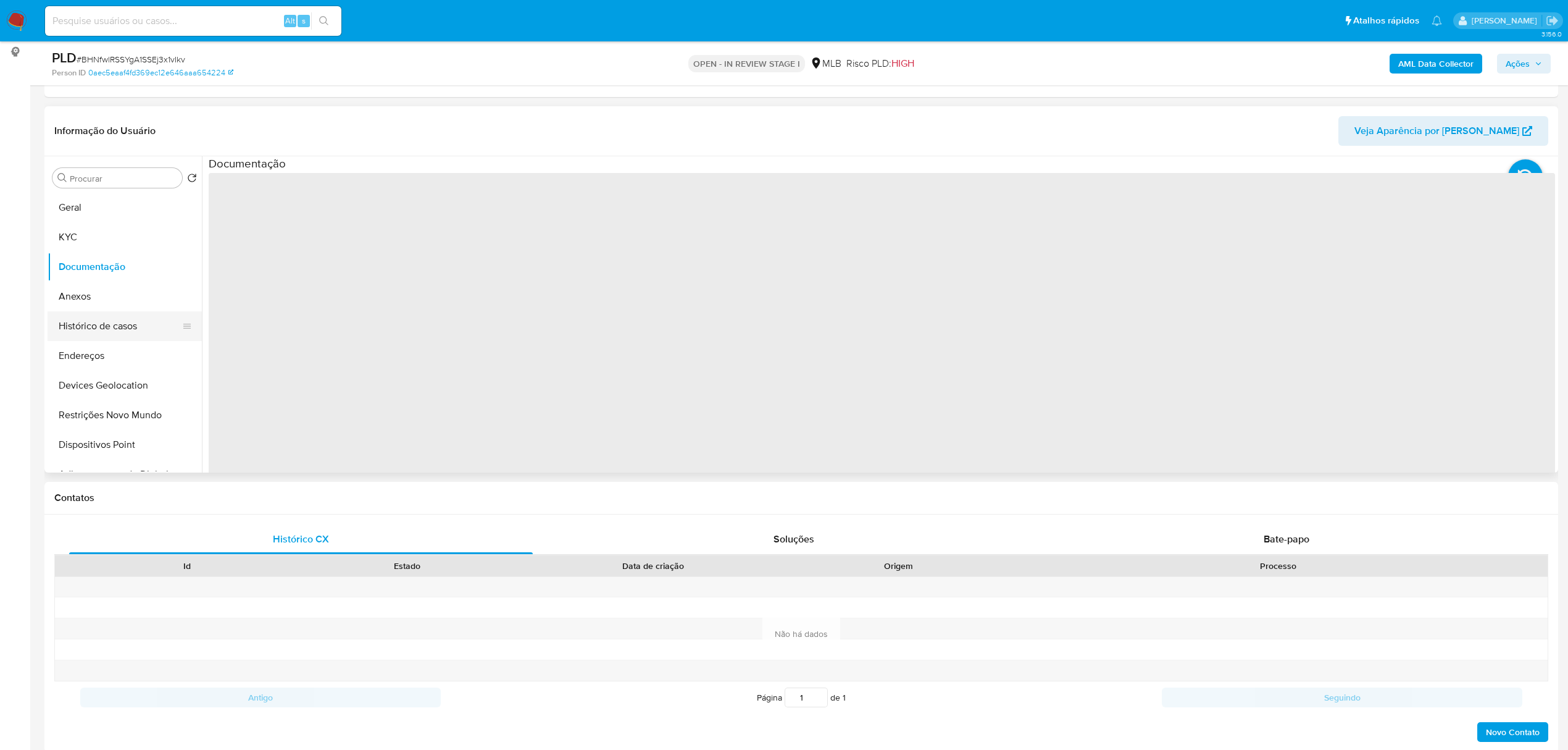
click at [102, 320] on button "Histórico de casos" at bounding box center [120, 326] width 144 height 29
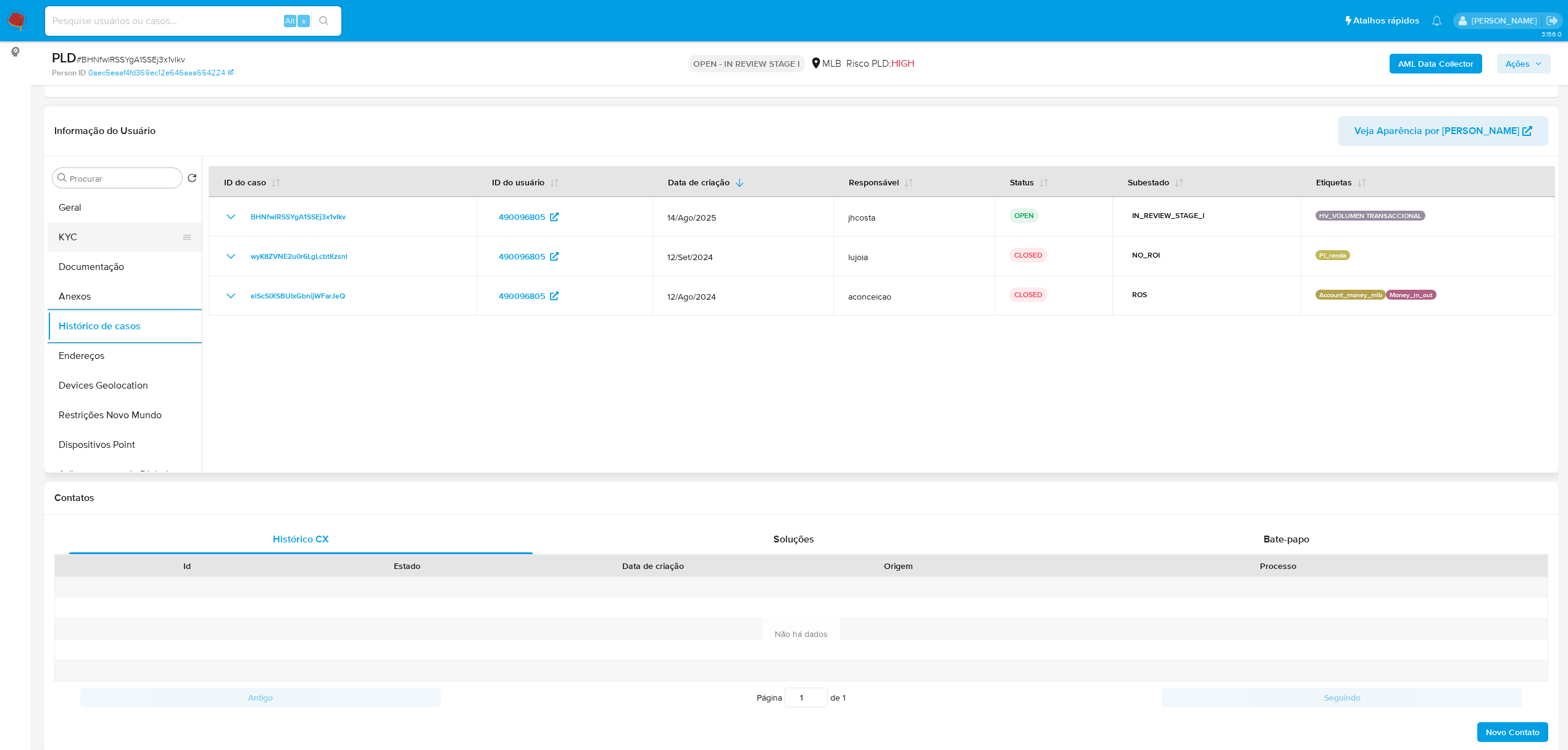
click at [103, 241] on button "KYC" at bounding box center [120, 237] width 144 height 29
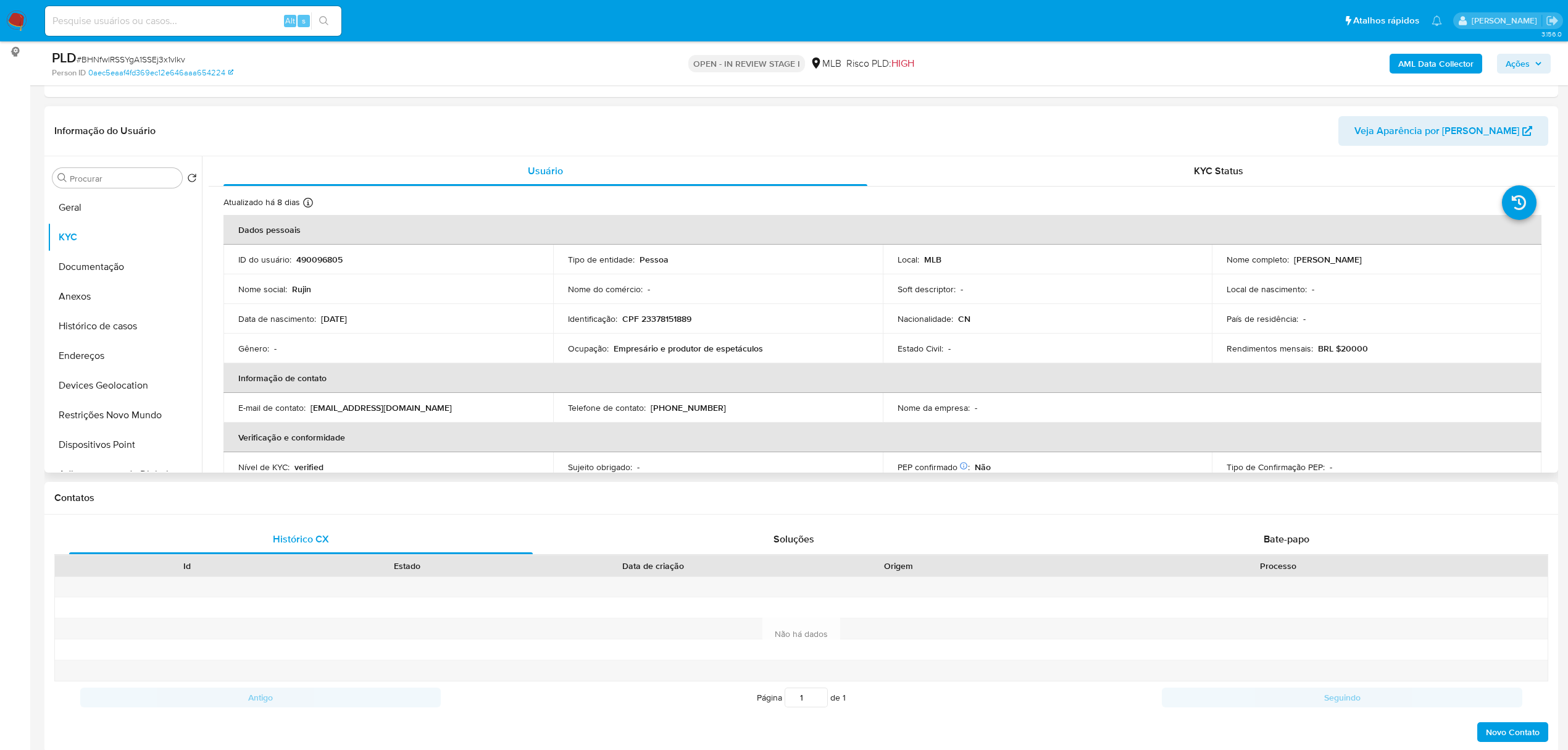
click at [665, 316] on p "CPF 23378151889" at bounding box center [657, 319] width 69 height 11
copy p "23378151889"
click at [659, 320] on p "CPF 23378151889" at bounding box center [657, 319] width 69 height 11
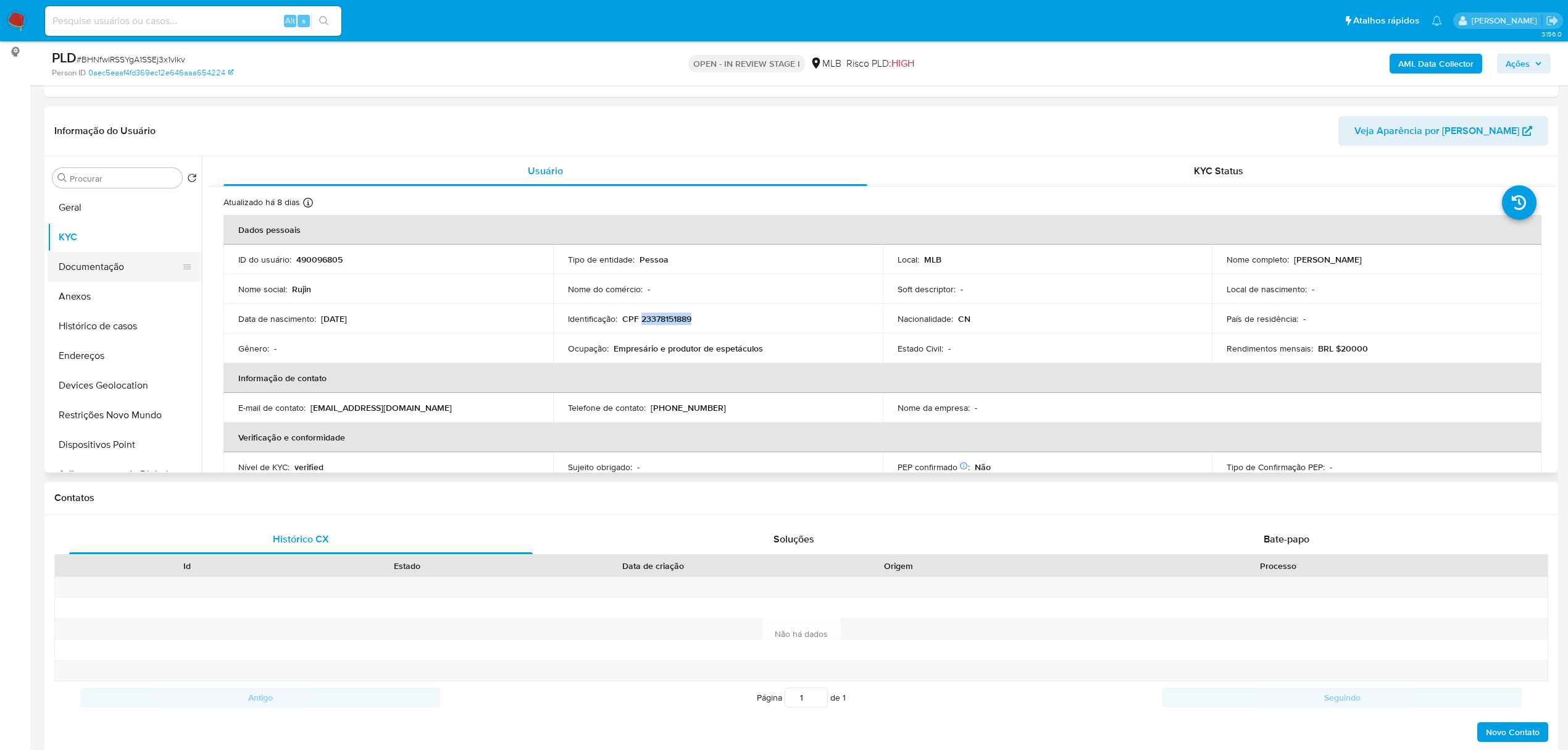
click at [102, 269] on button "Documentação" at bounding box center [120, 267] width 144 height 29
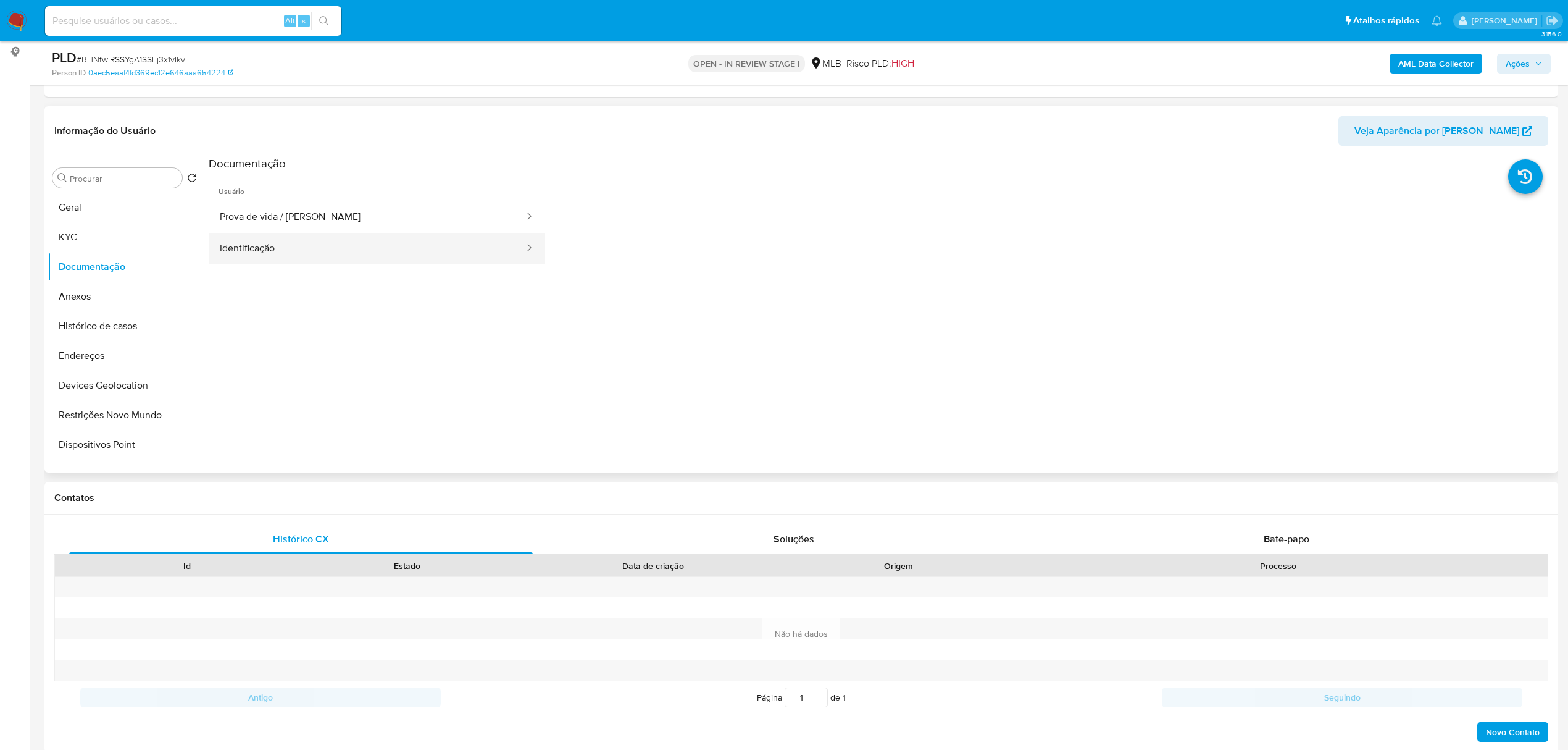
click at [294, 240] on button "Identificação" at bounding box center [367, 249] width 317 height 31
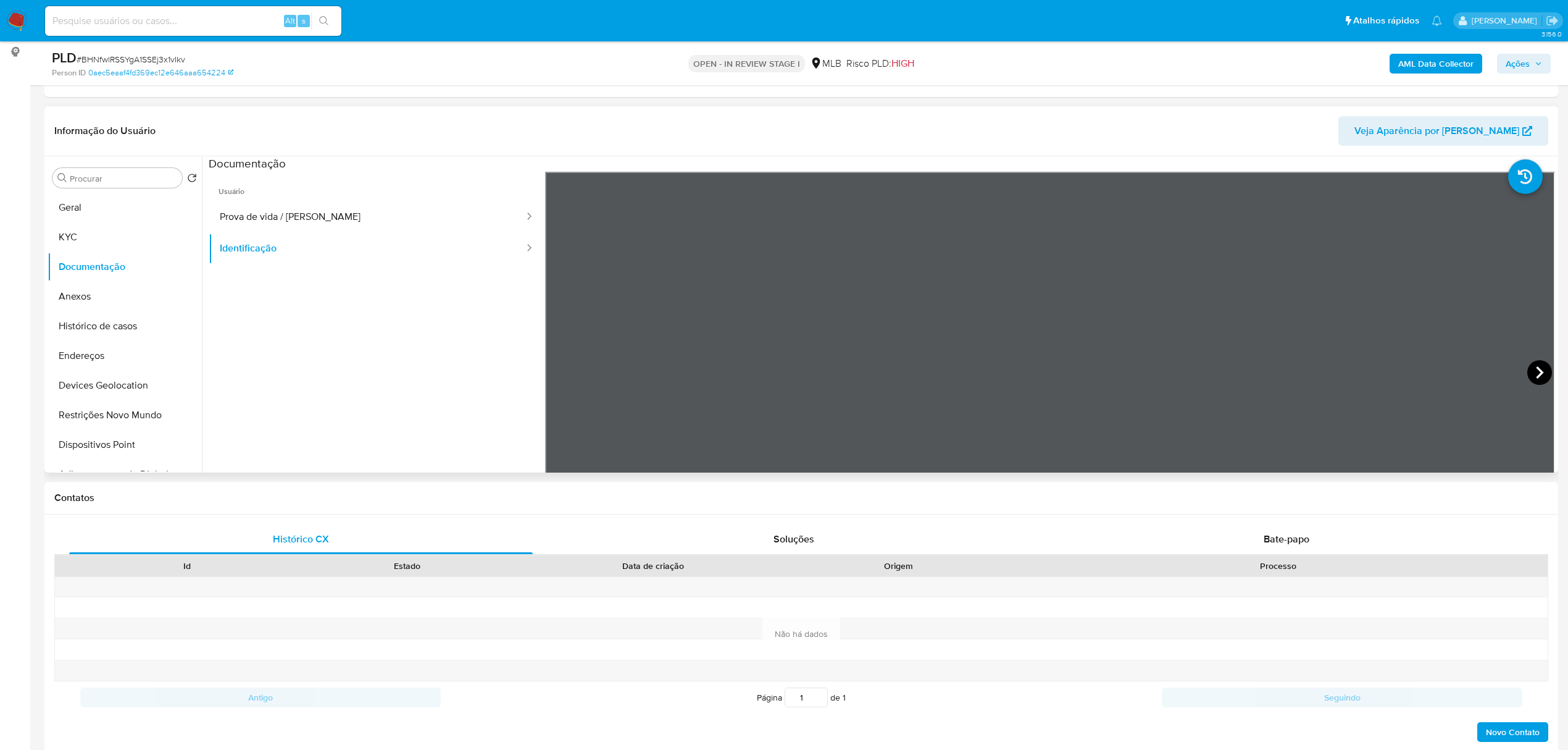
click at [1537, 380] on icon at bounding box center [1539, 372] width 24 height 24
click at [87, 238] on button "KYC" at bounding box center [120, 237] width 144 height 29
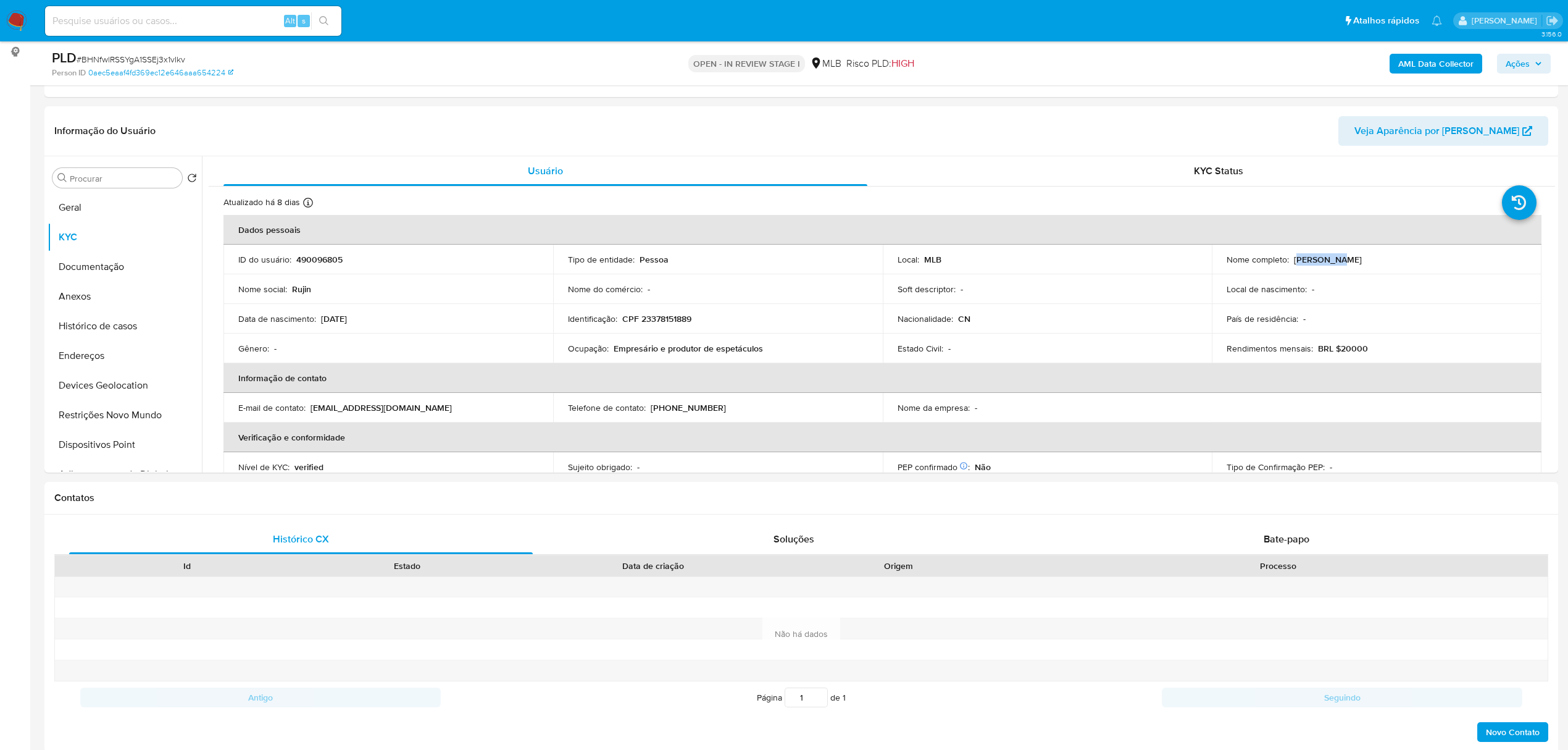
drag, startPoint x: 1293, startPoint y: 257, endPoint x: 1349, endPoint y: 257, distance: 56.0
click at [1349, 257] on div "Nome completo : [PERSON_NAME]" at bounding box center [1376, 259] width 300 height 11
copy p "[PERSON_NAME]"
click at [1322, 264] on p "[PERSON_NAME]" at bounding box center [1328, 259] width 68 height 11
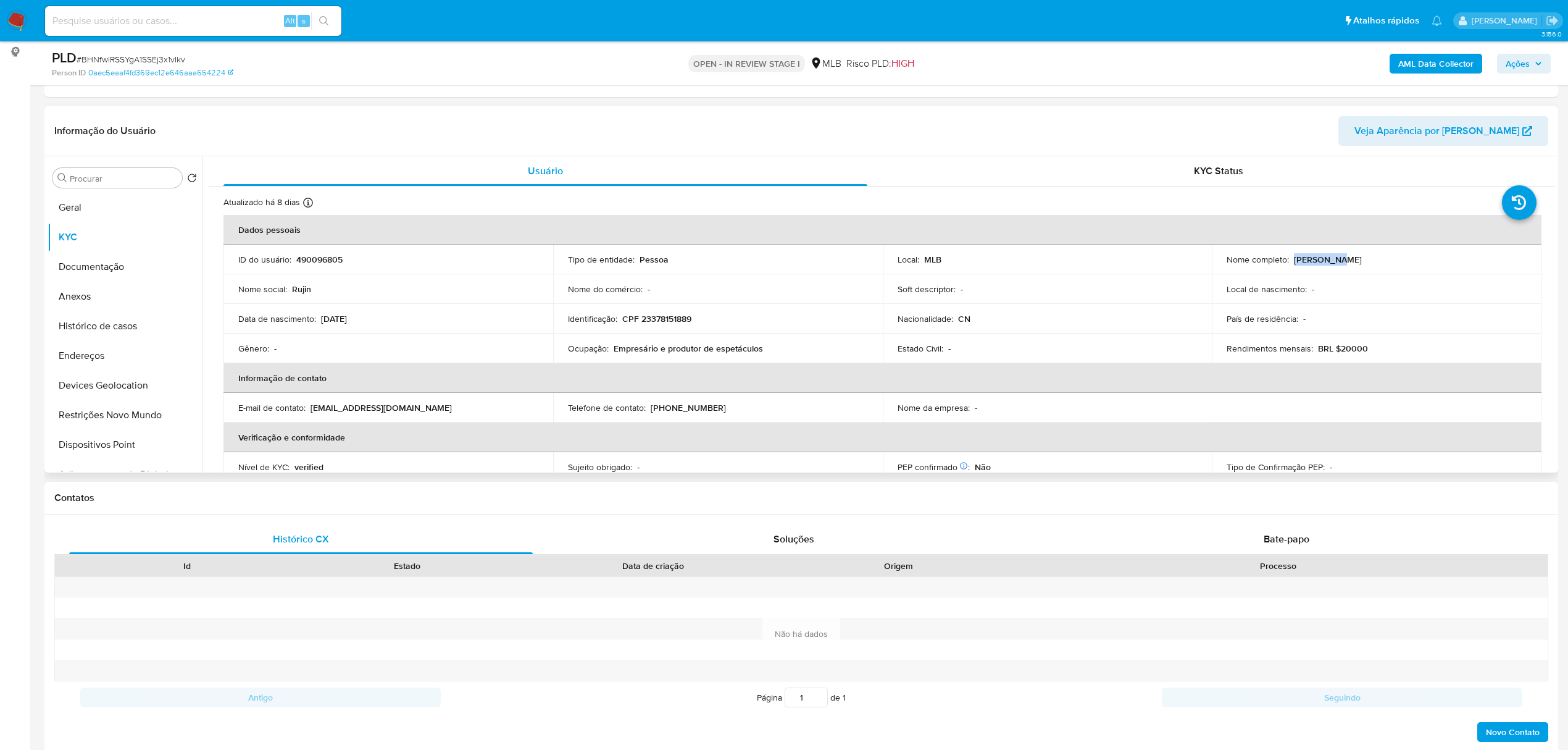
drag, startPoint x: 1290, startPoint y: 260, endPoint x: 1340, endPoint y: 260, distance: 50.0
click at [1340, 260] on div "Nome completo : [PERSON_NAME]" at bounding box center [1376, 259] width 300 height 11
copy p "[PERSON_NAME]"
click at [121, 252] on button "Documentação" at bounding box center [120, 267] width 144 height 29
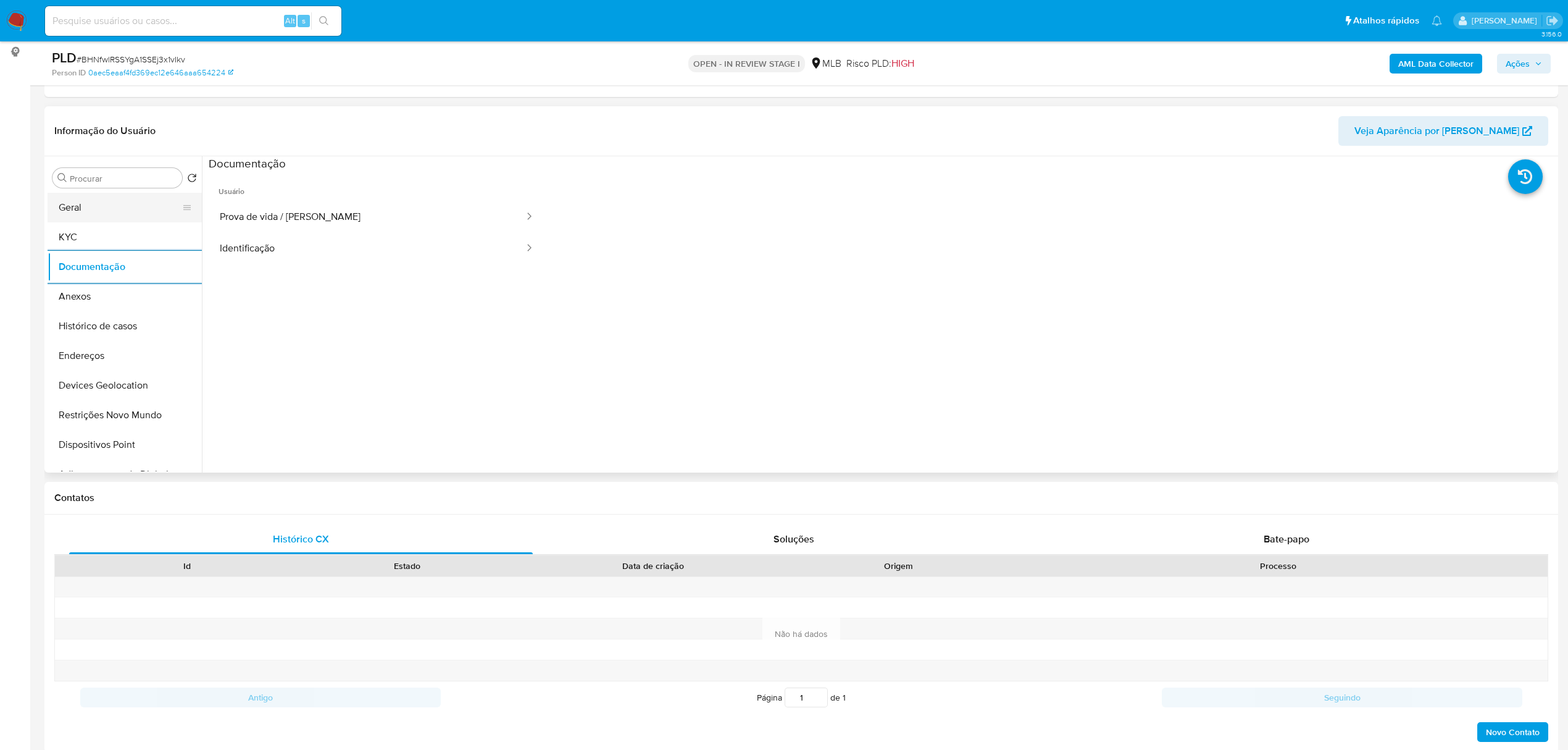
click at [117, 206] on button "Geral" at bounding box center [120, 207] width 144 height 29
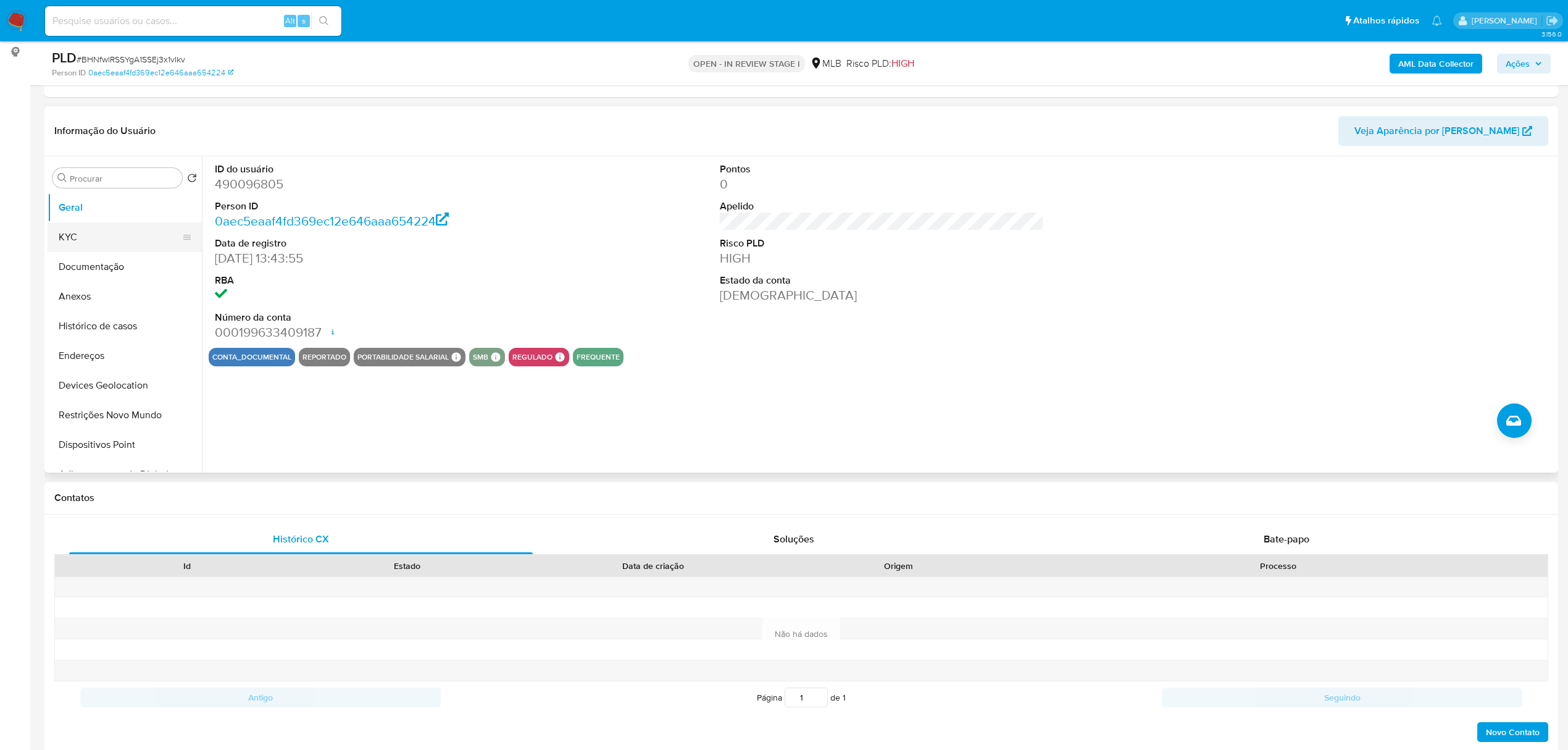
click at [143, 241] on button "KYC" at bounding box center [120, 237] width 144 height 29
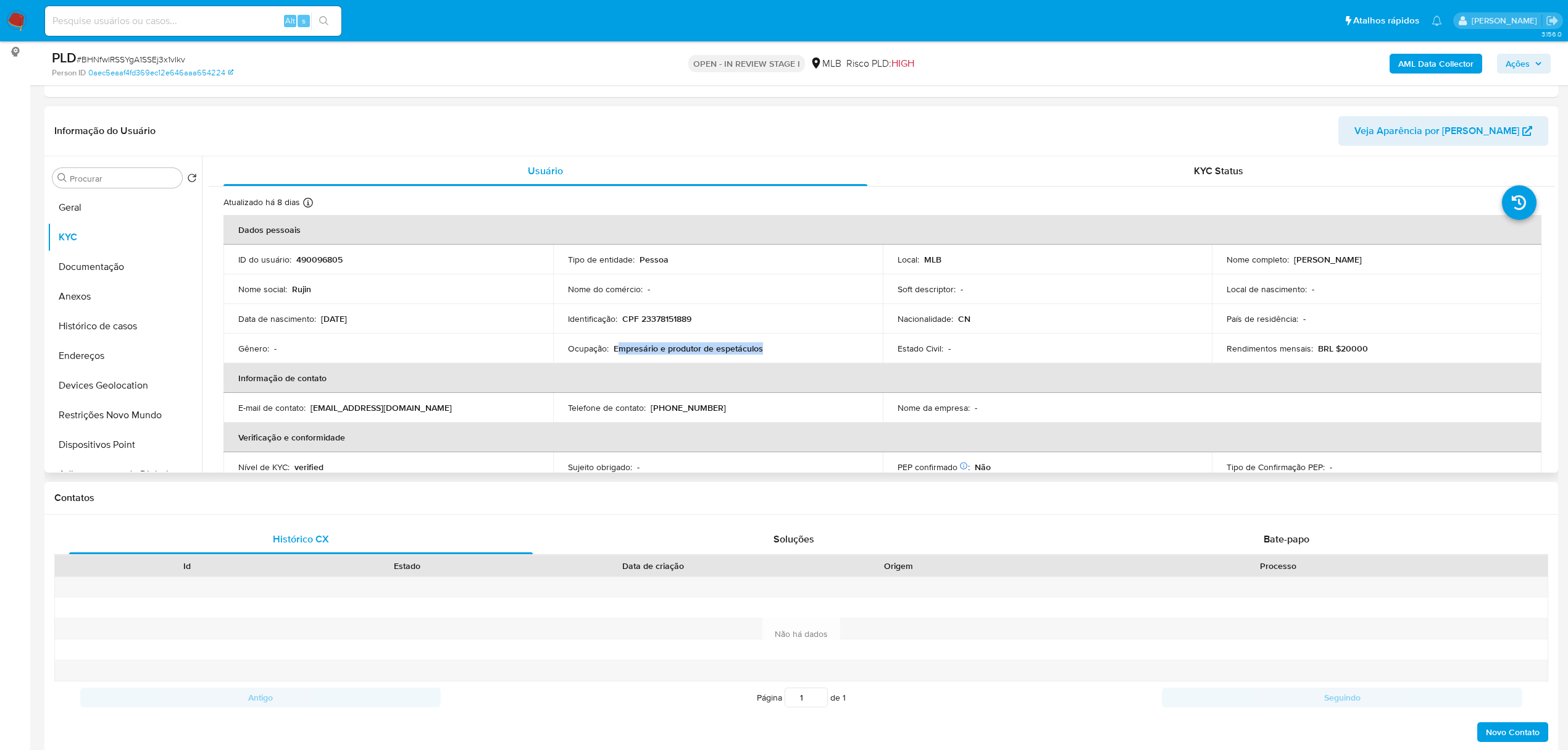
drag, startPoint x: 615, startPoint y: 350, endPoint x: 595, endPoint y: 357, distance: 21.2
click at [758, 358] on td "Ocupação : Empresário e produtor de espetáculos" at bounding box center [718, 348] width 330 height 29
drag, startPoint x: 613, startPoint y: 349, endPoint x: 764, endPoint y: 353, distance: 151.1
click at [764, 353] on div "Ocupação : Empresário e produtor de espetáculos" at bounding box center [718, 348] width 300 height 11
copy p "Empresário e produtor de espetáculos"
